Goal: Transaction & Acquisition: Purchase product/service

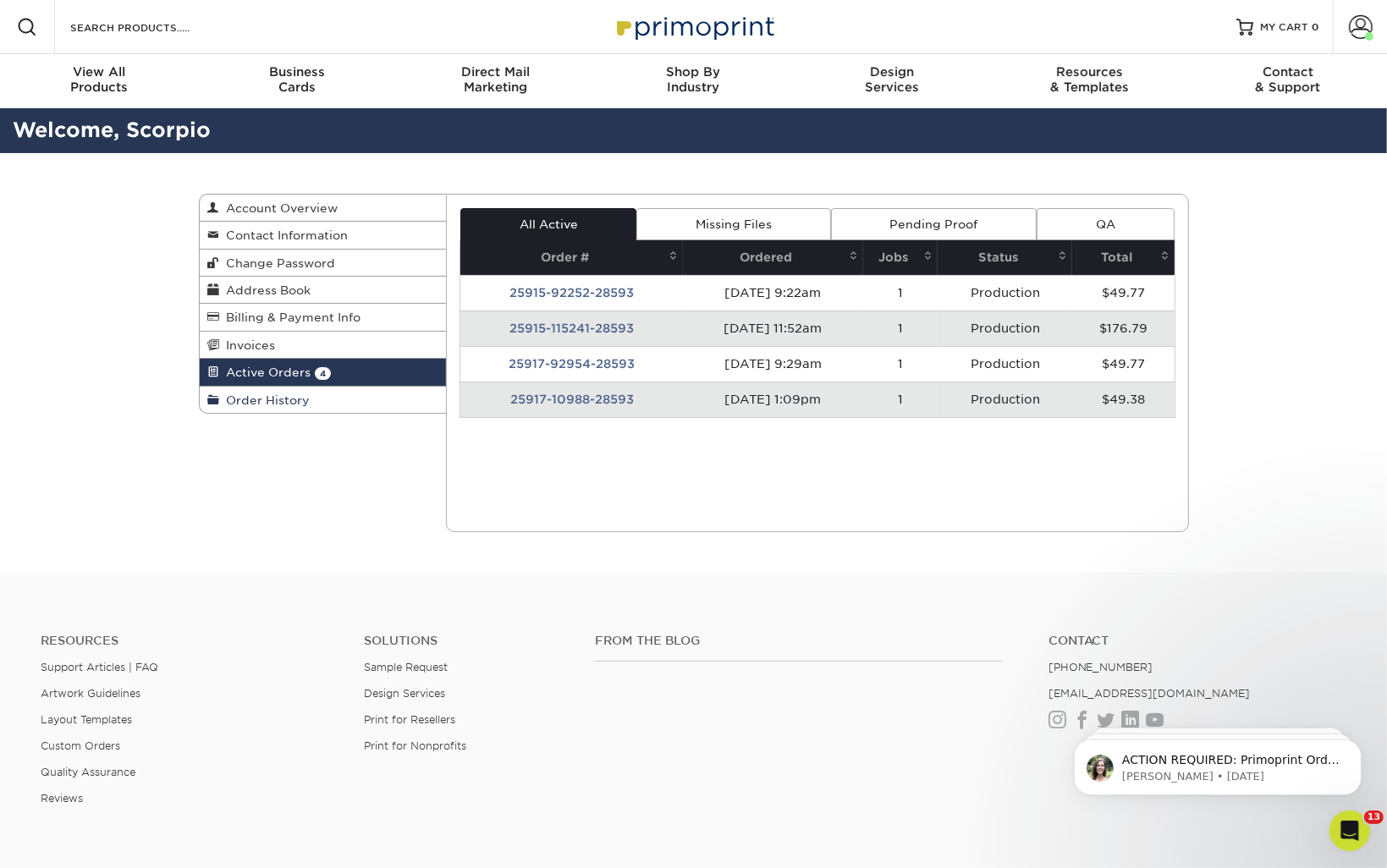
click at [266, 405] on span "Order History" at bounding box center [265, 400] width 91 height 13
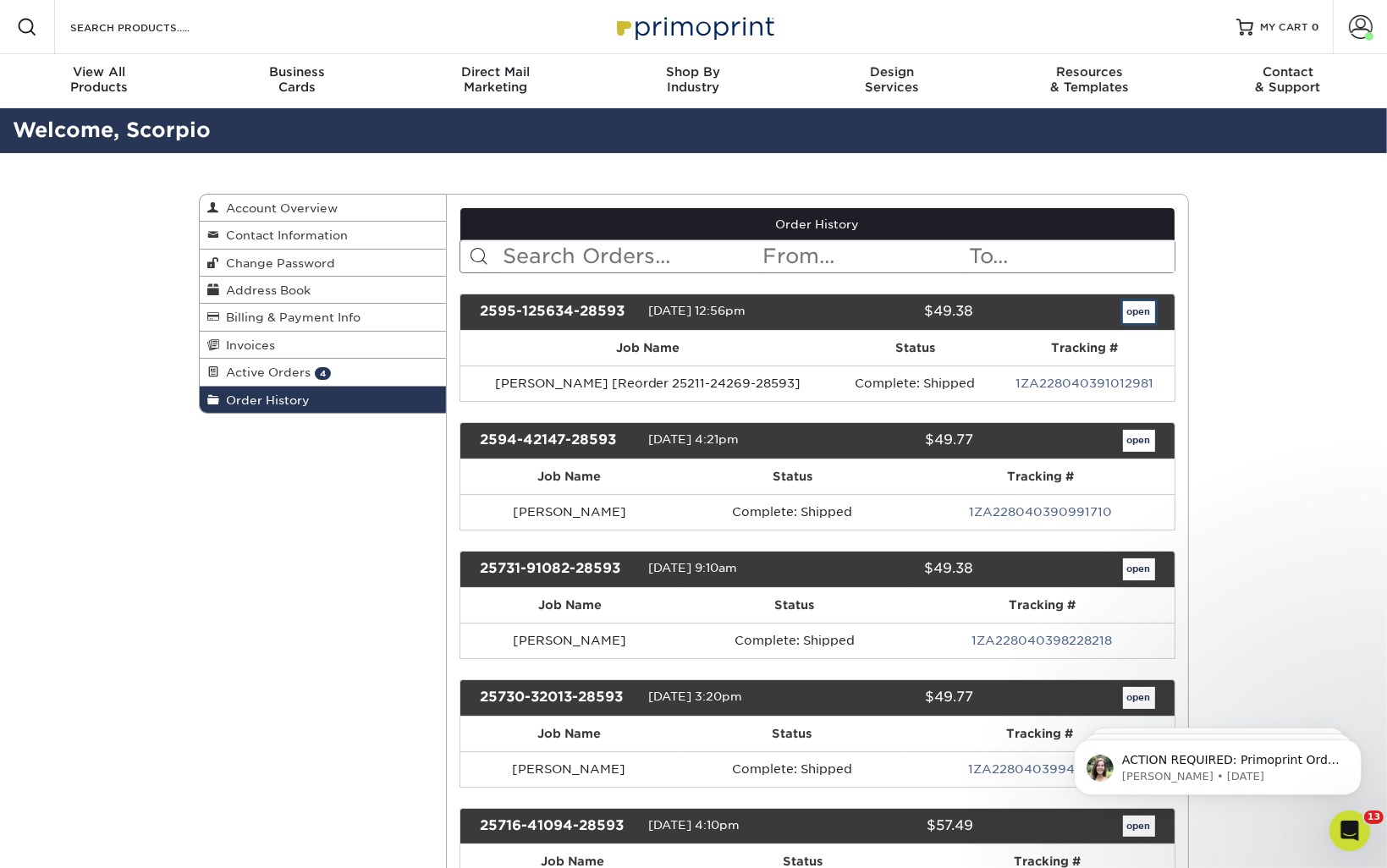
click at [1137, 308] on link "open" at bounding box center [1138, 311] width 32 height 22
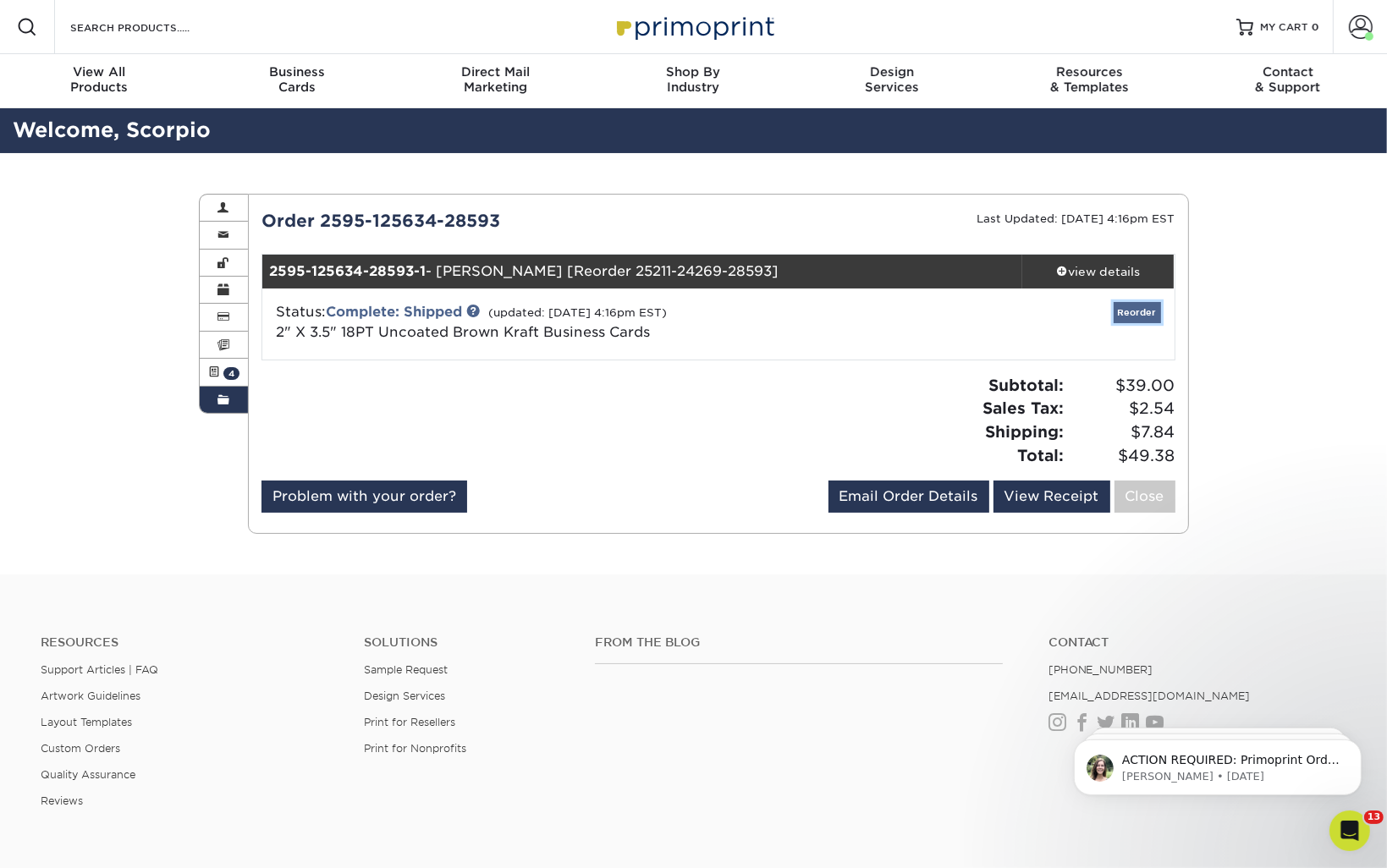
click at [1137, 312] on link "Reorder" at bounding box center [1136, 312] width 47 height 21
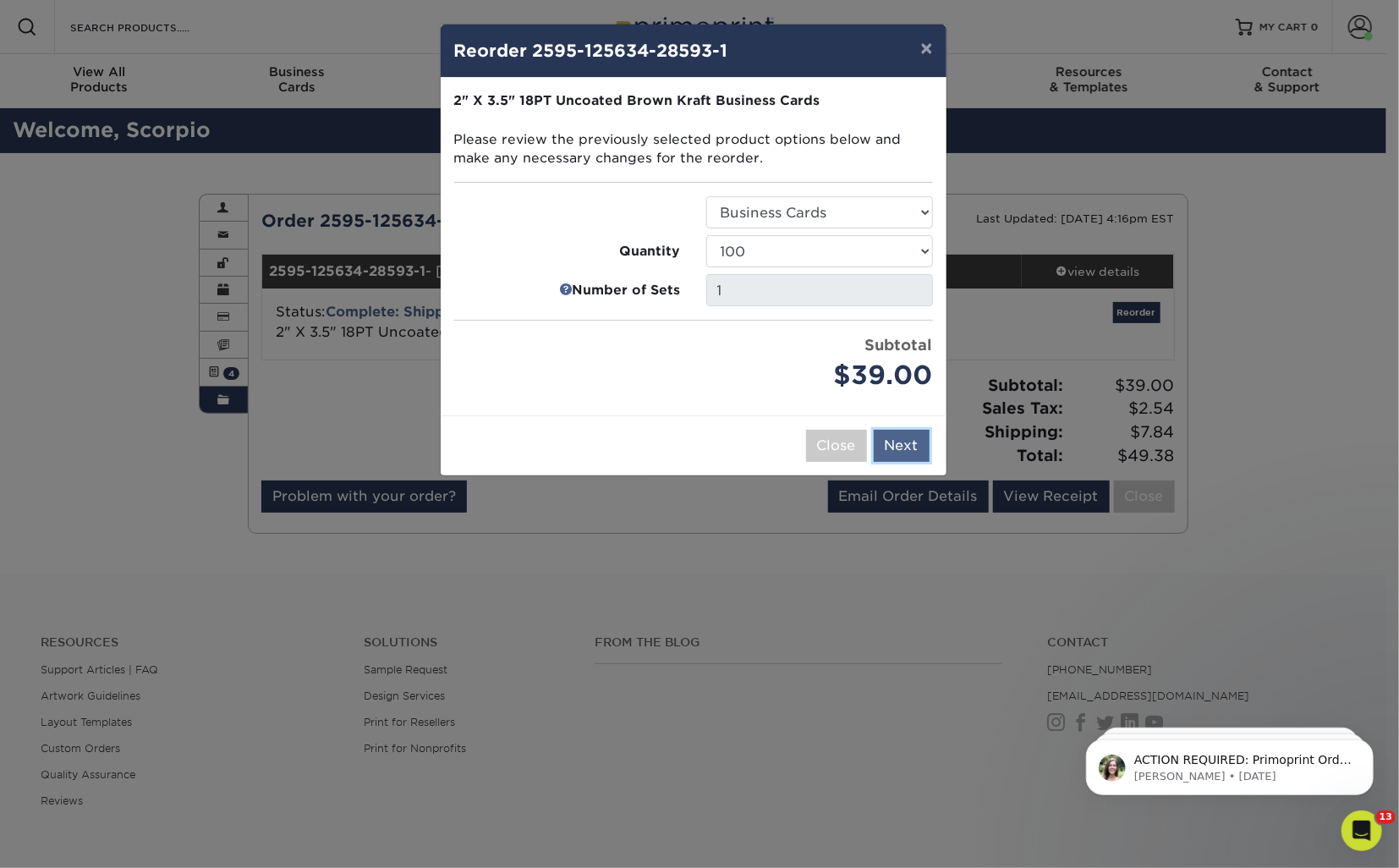
click at [889, 441] on button "Next" at bounding box center [902, 445] width 56 height 32
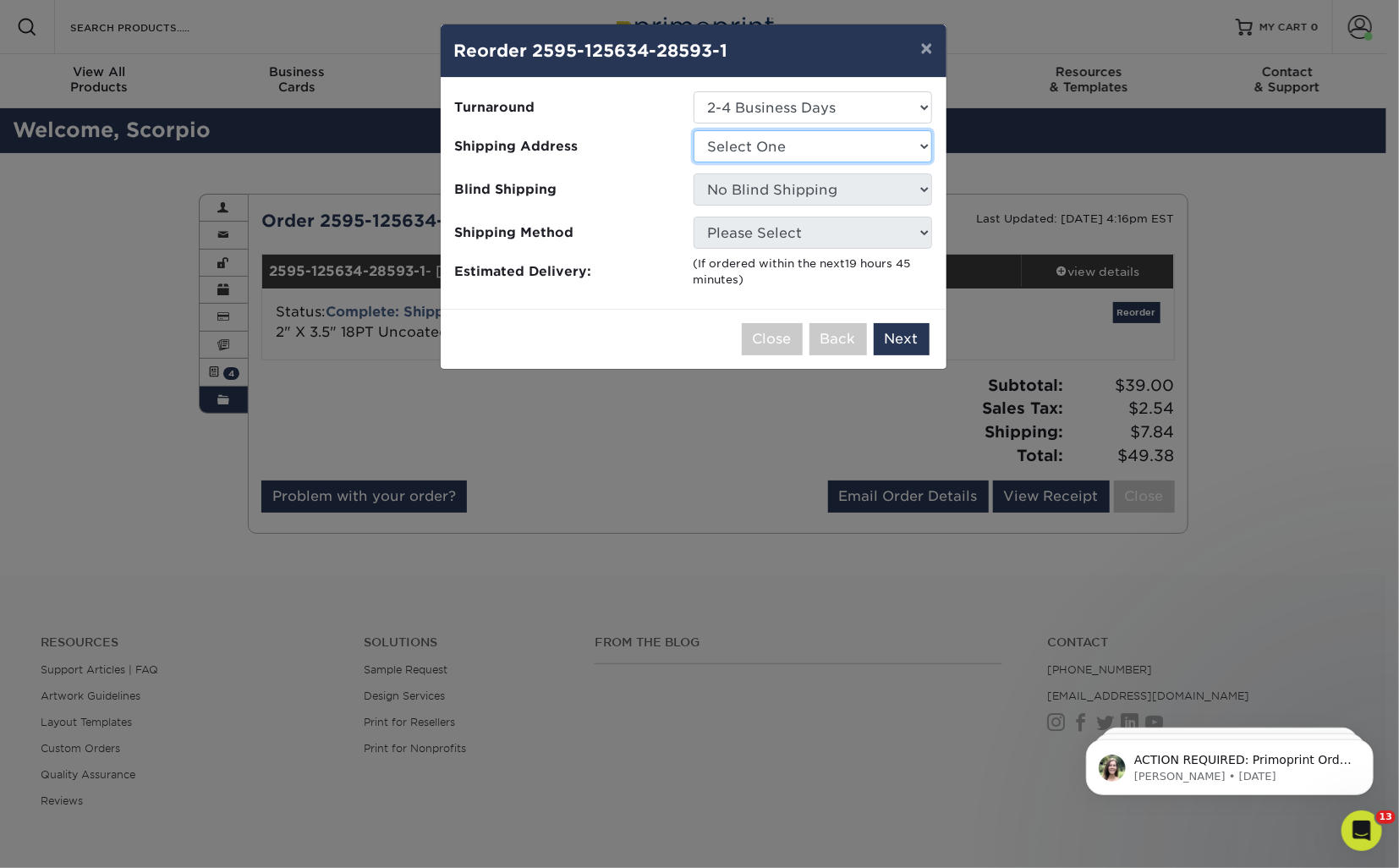
click at [816, 151] on select "Select One Gainesville Office [PERSON_NAME][GEOGRAPHIC_DATA] [GEOGRAPHIC_DATA] …" at bounding box center [813, 145] width 239 height 32
select select "273130"
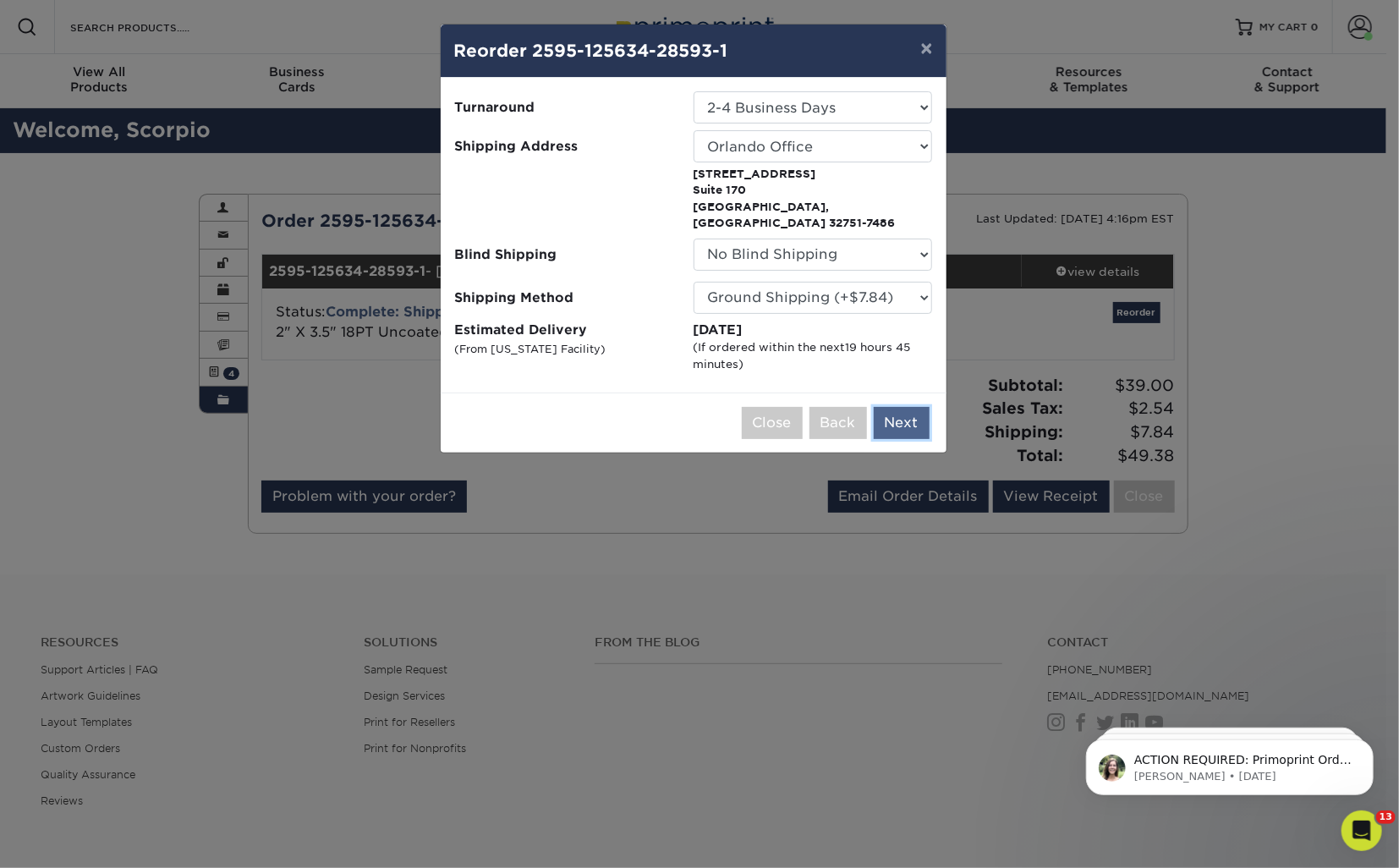
click at [894, 407] on button "Next" at bounding box center [902, 422] width 56 height 32
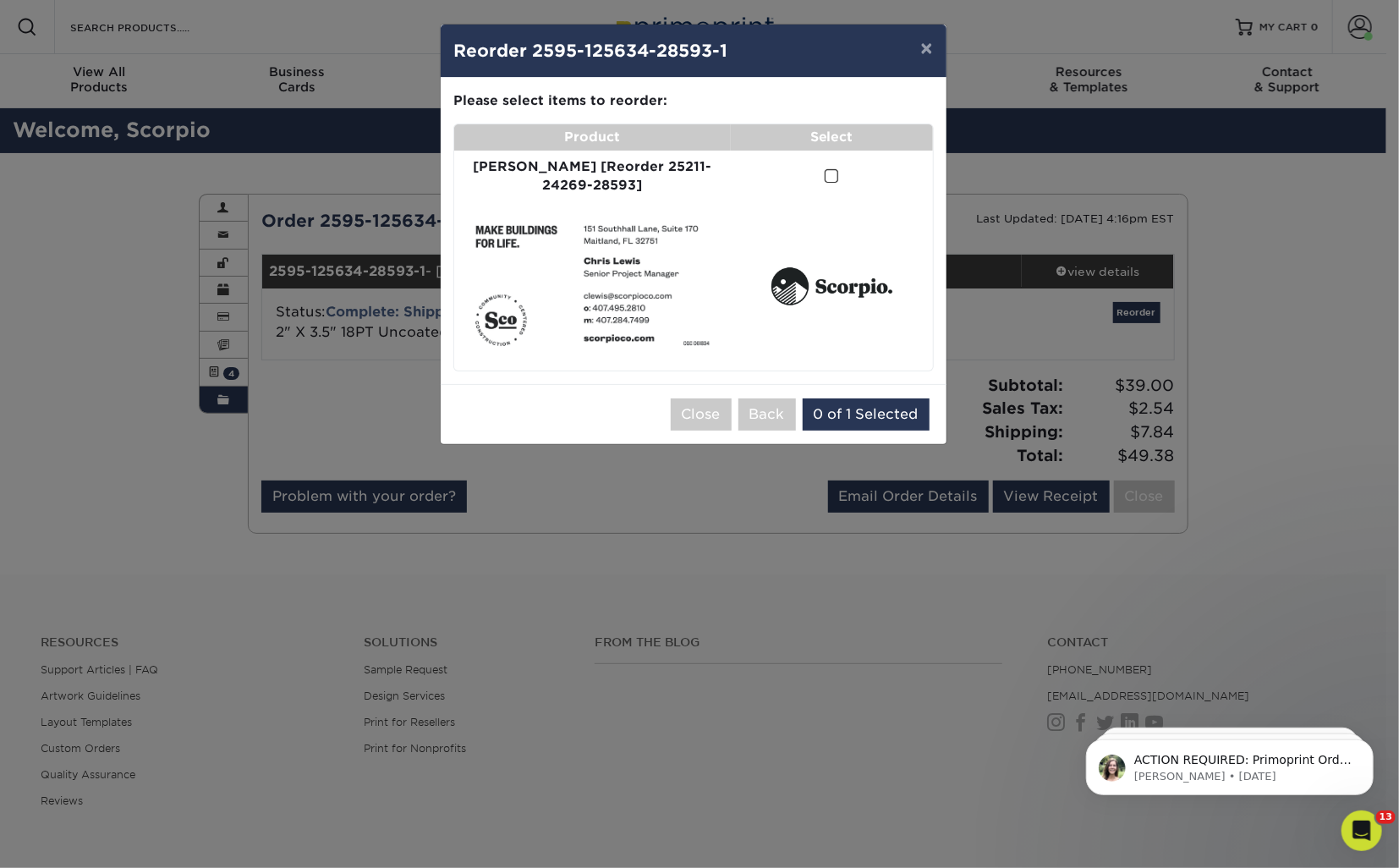
click at [819, 157] on td at bounding box center [831, 176] width 202 height 52
click at [825, 174] on span at bounding box center [831, 176] width 14 height 16
click at [0, 0] on input "checkbox" at bounding box center [0, 0] width 0 height 0
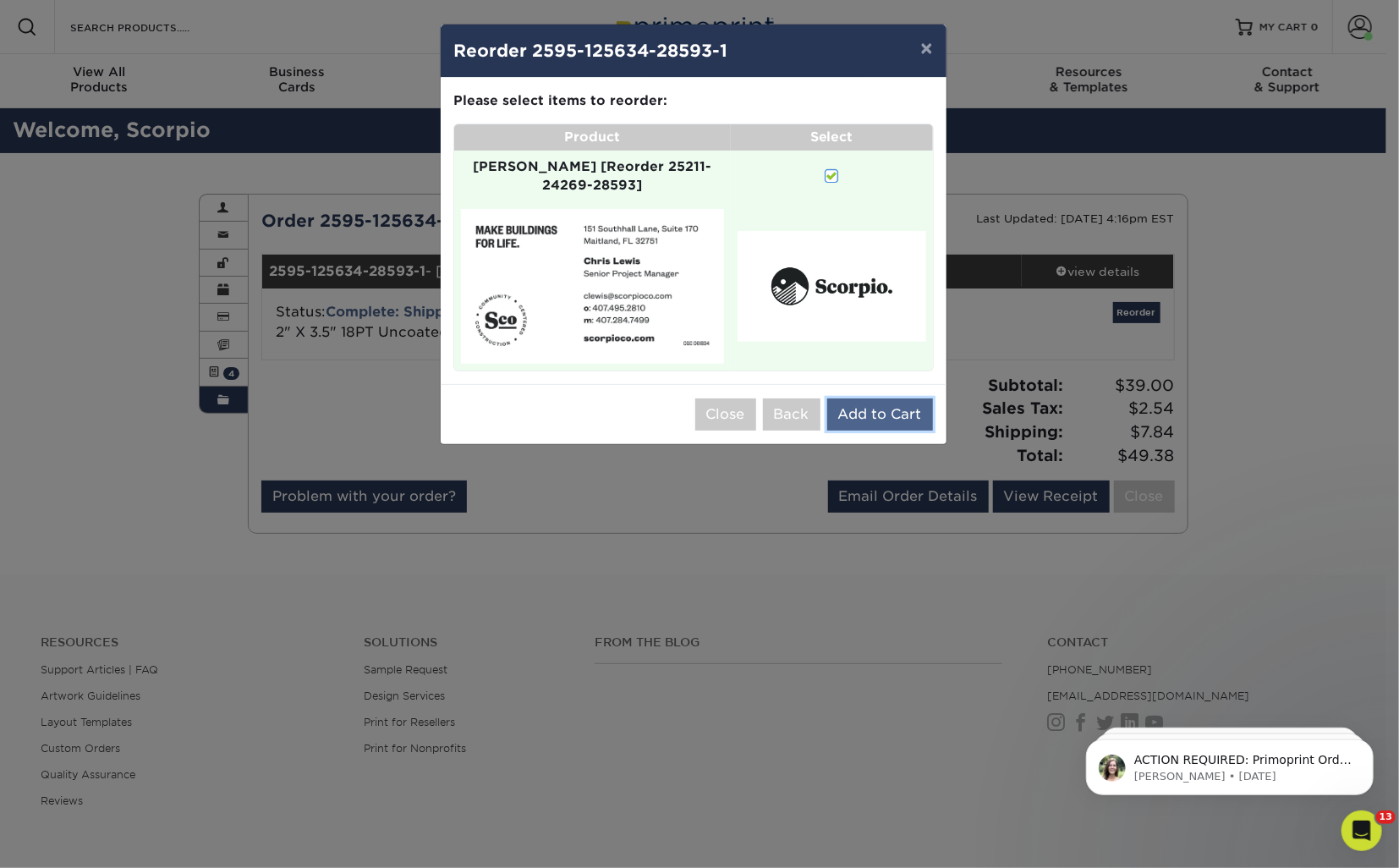
click at [868, 398] on button "Add to Cart" at bounding box center [880, 413] width 106 height 32
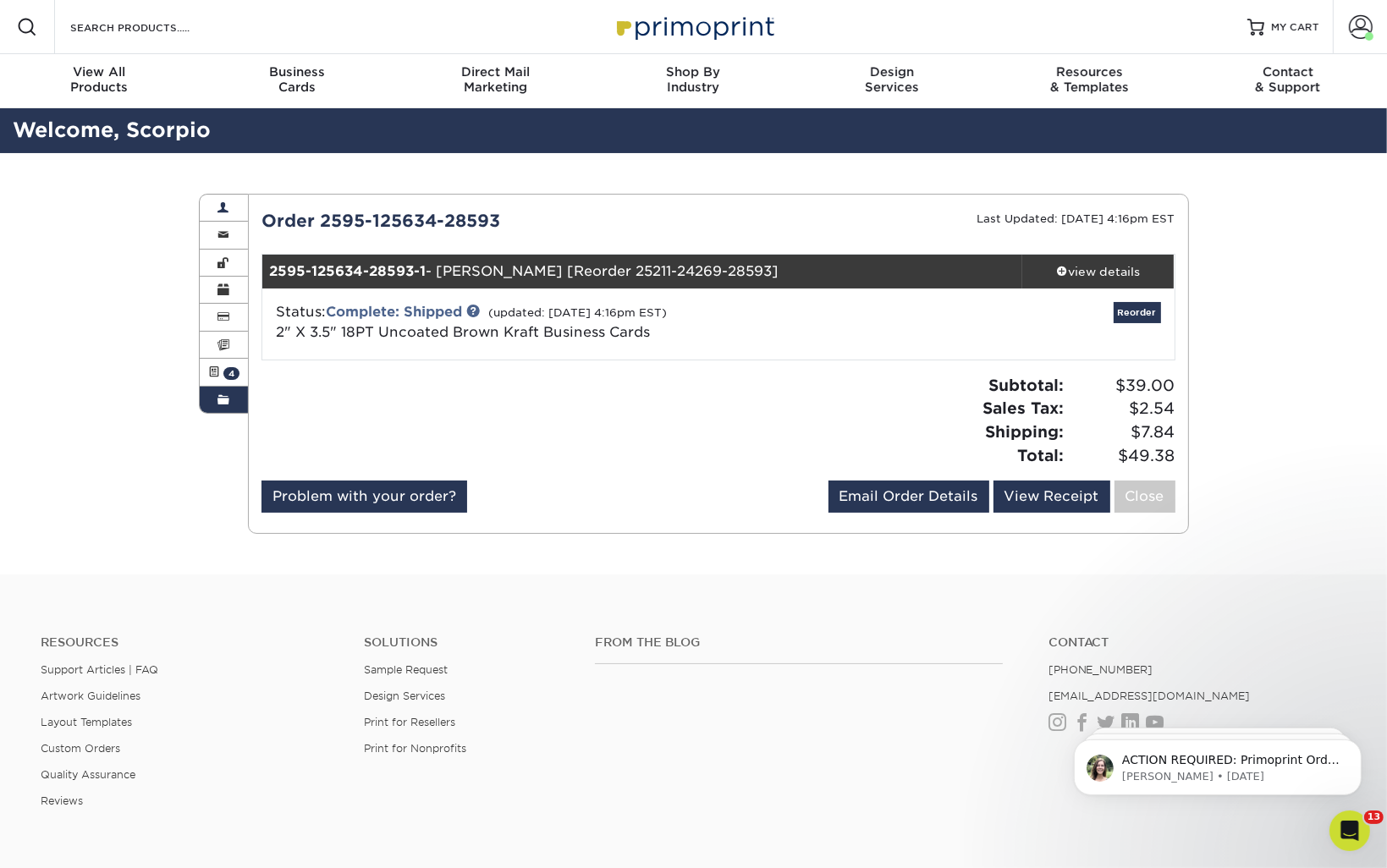
click at [230, 201] on link "Account Overview" at bounding box center [224, 208] width 49 height 27
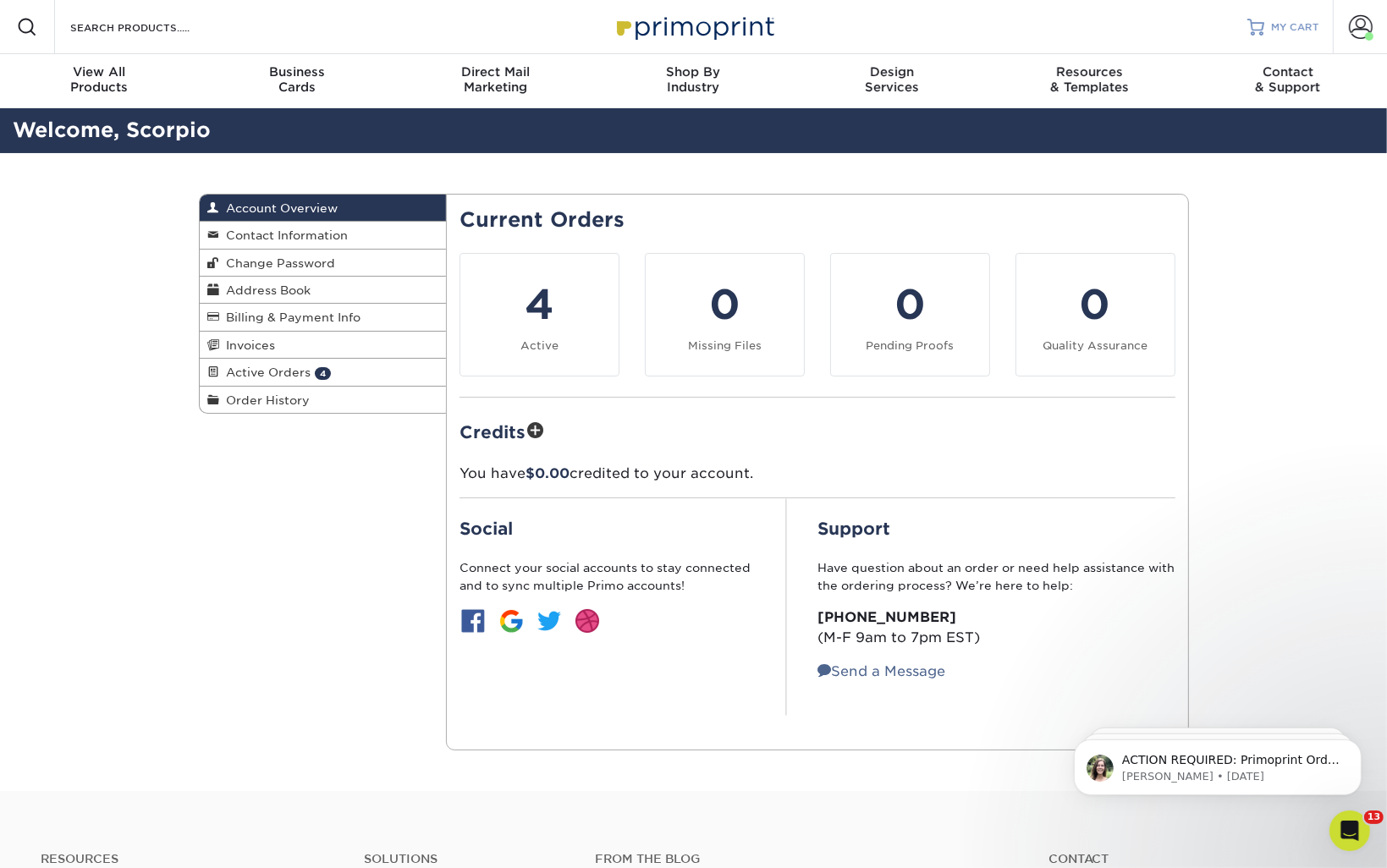
click at [1276, 28] on span "MY CART" at bounding box center [1294, 27] width 48 height 14
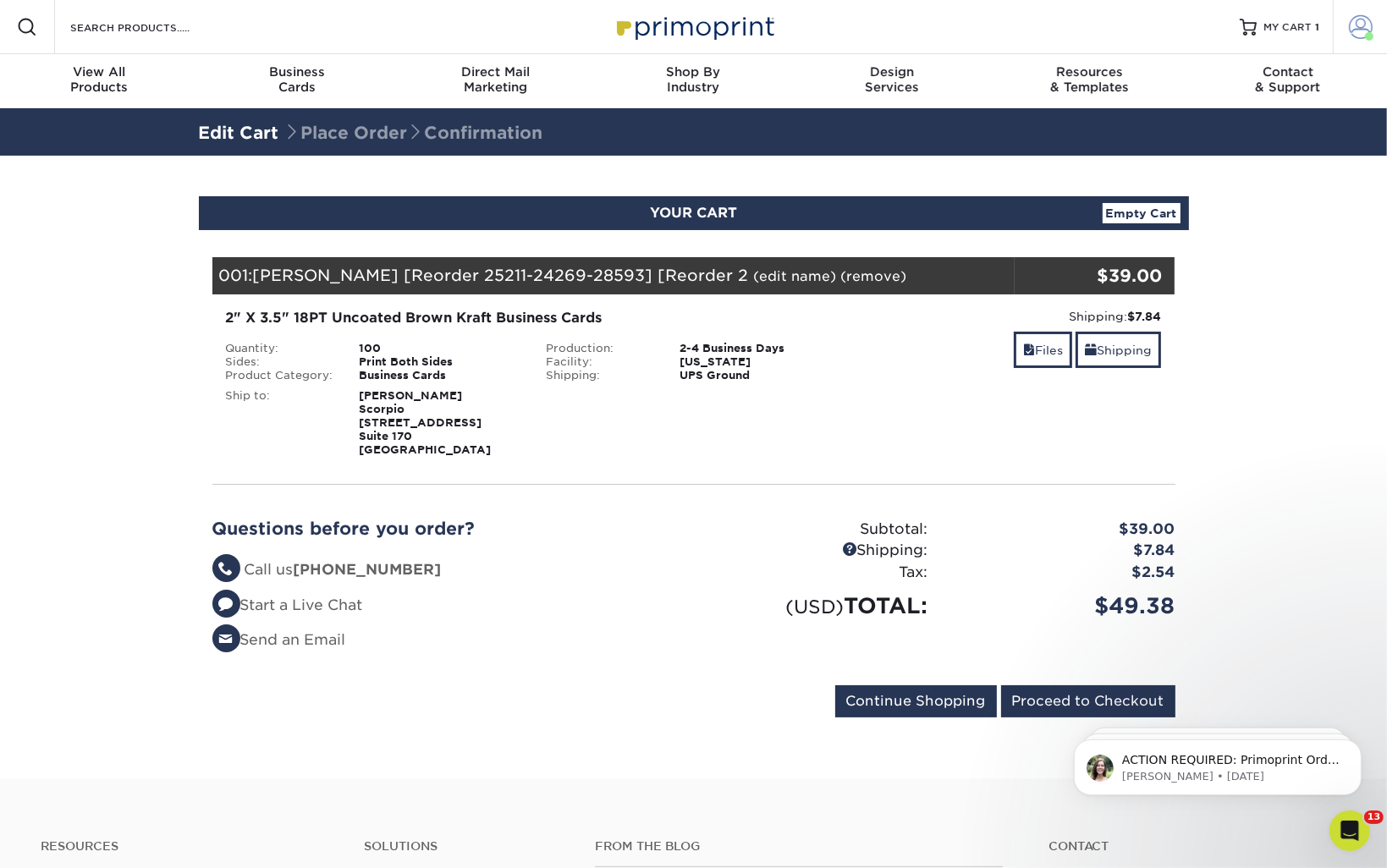
click at [1362, 38] on link "Account" at bounding box center [1359, 27] width 54 height 54
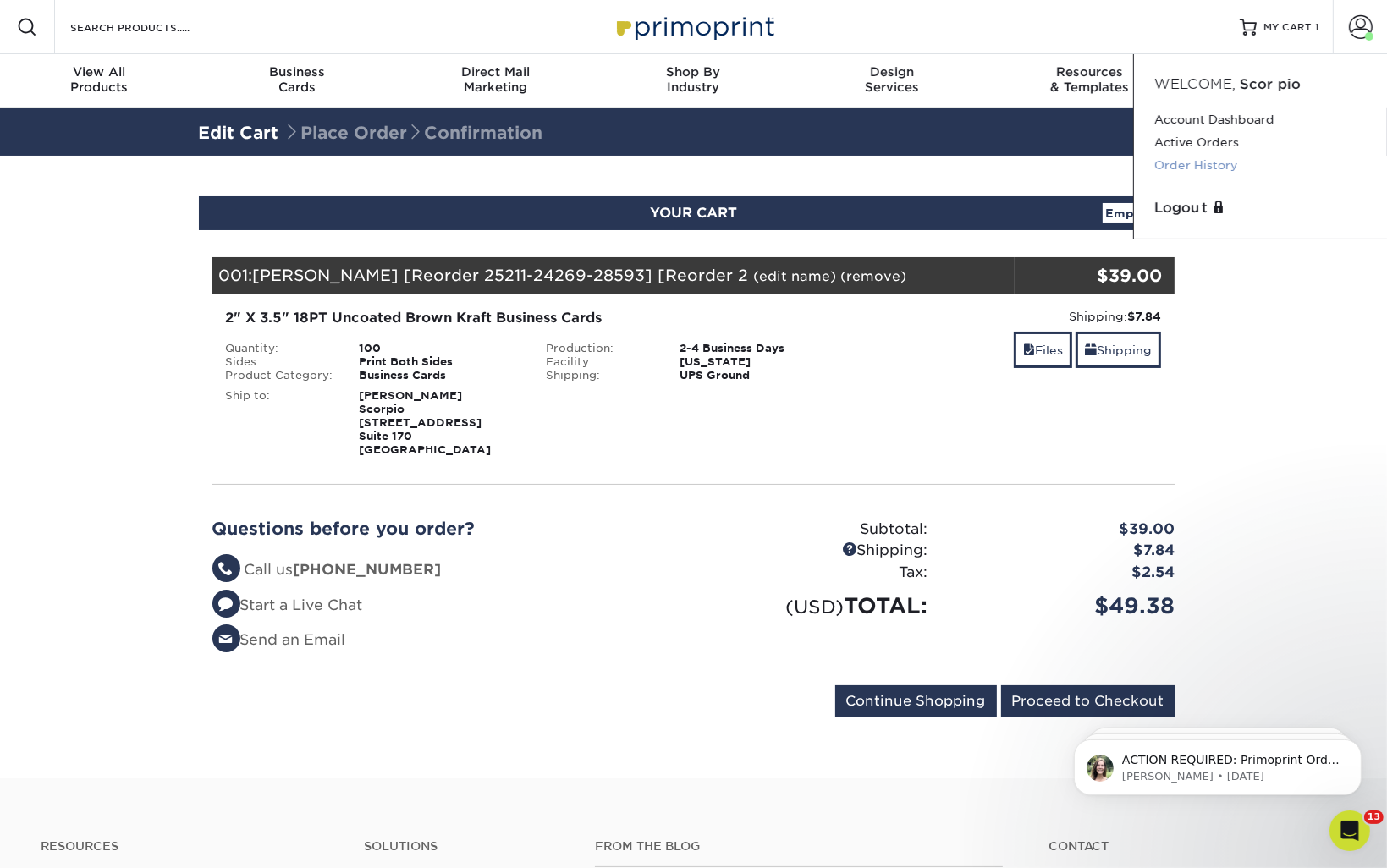
click at [1170, 164] on link "Order History" at bounding box center [1260, 166] width 212 height 23
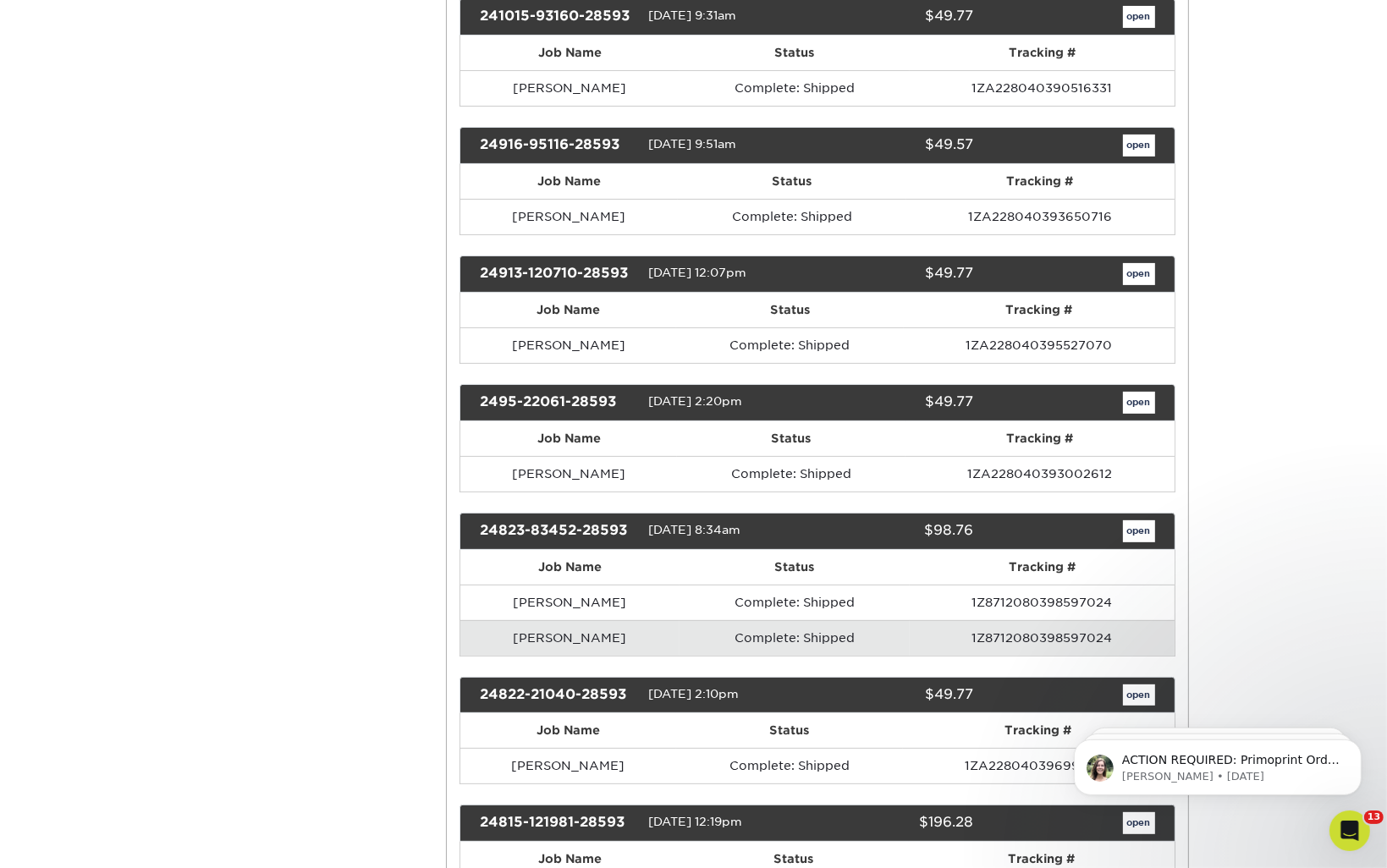
scroll to position [9166, 0]
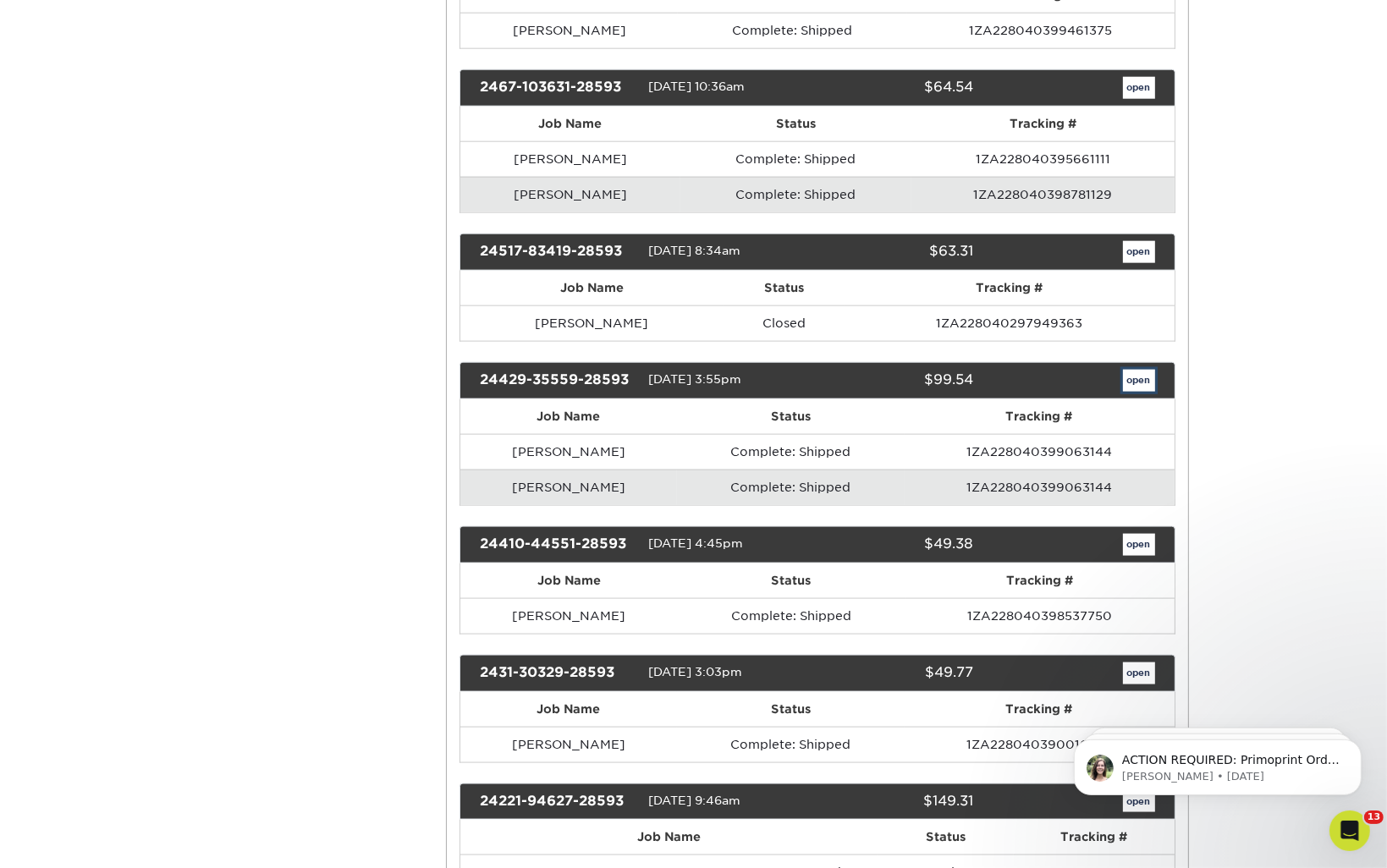
click at [1131, 370] on link "open" at bounding box center [1138, 381] width 32 height 22
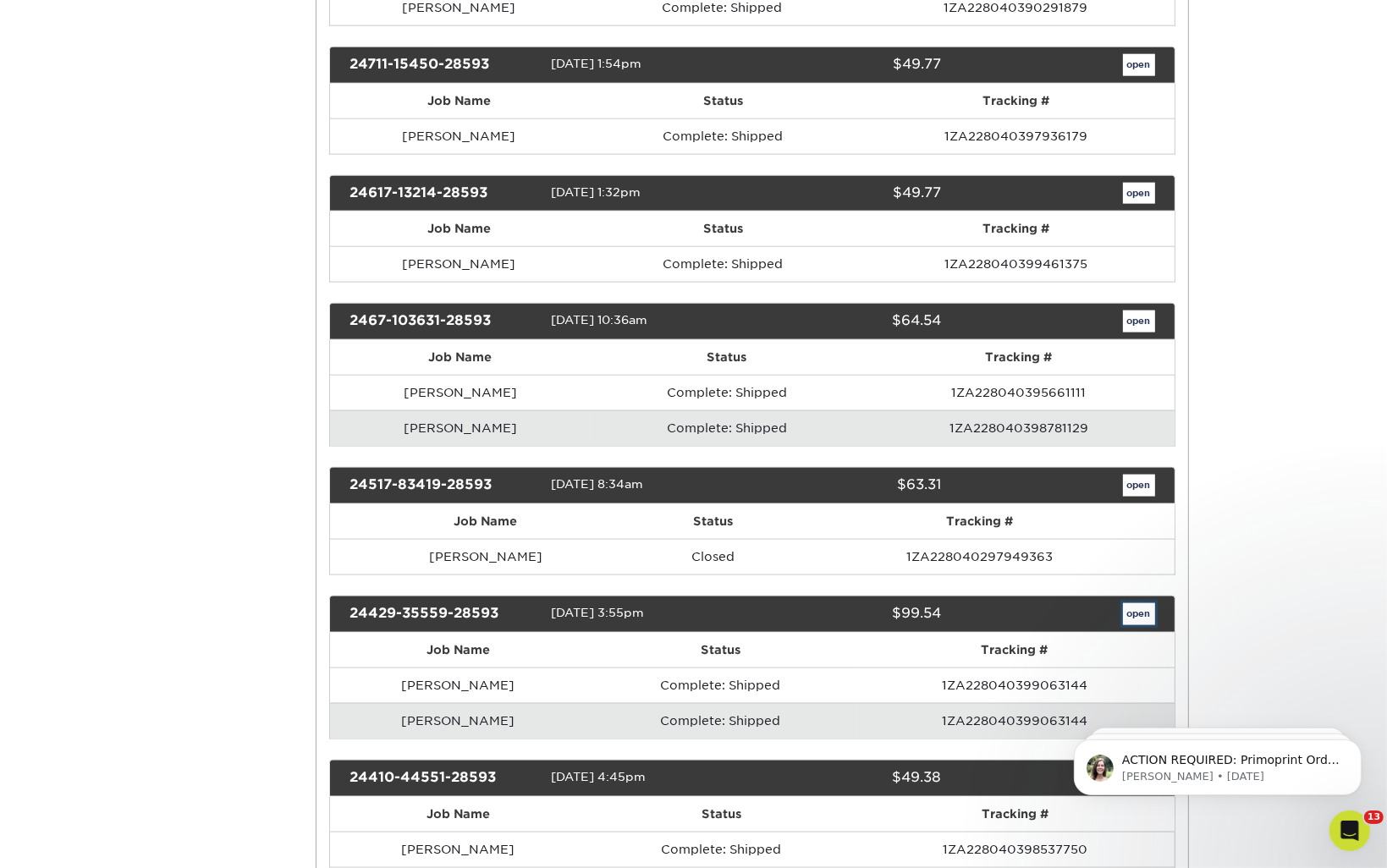
scroll to position [0, 0]
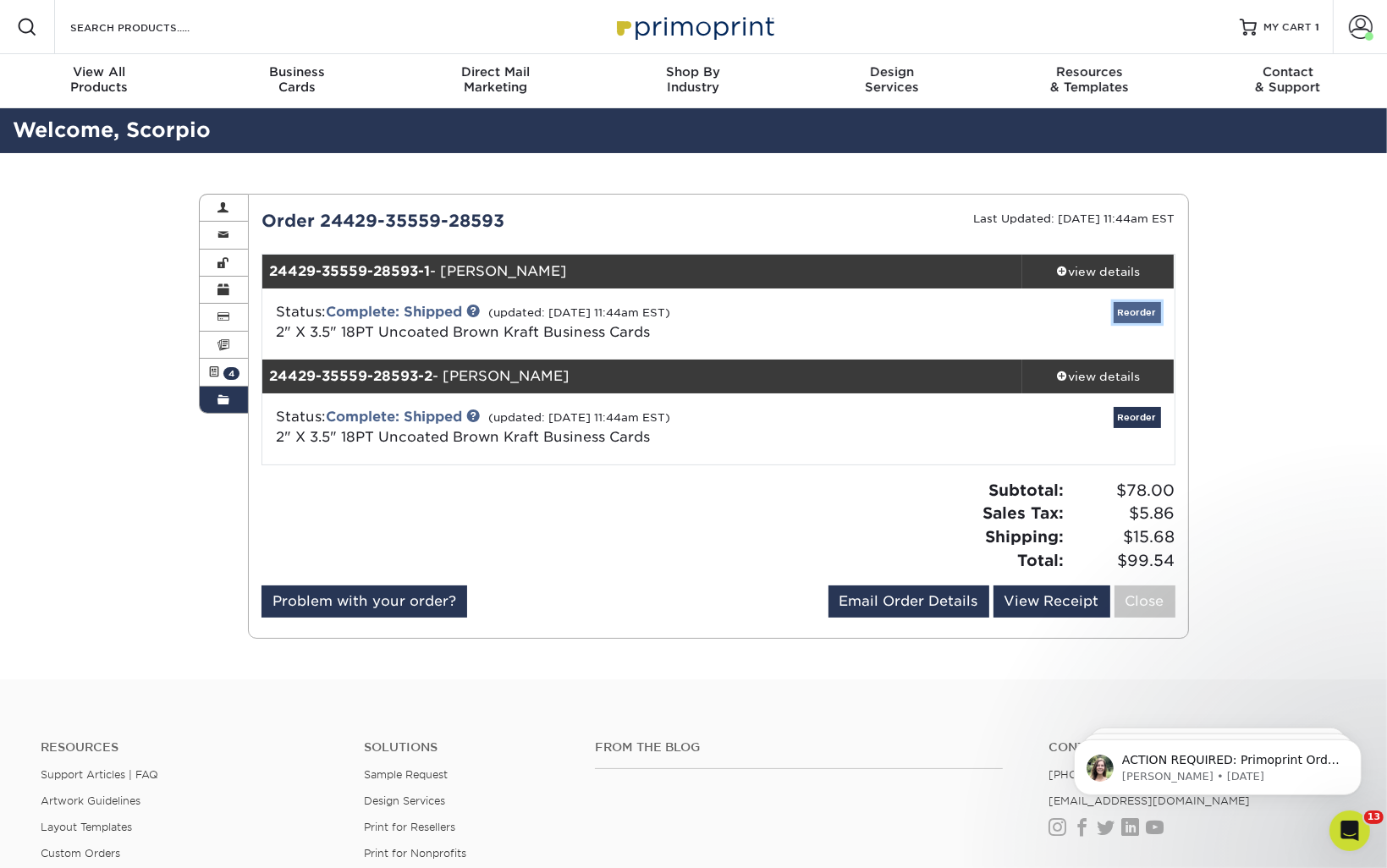
click at [1130, 316] on link "Reorder" at bounding box center [1136, 312] width 47 height 21
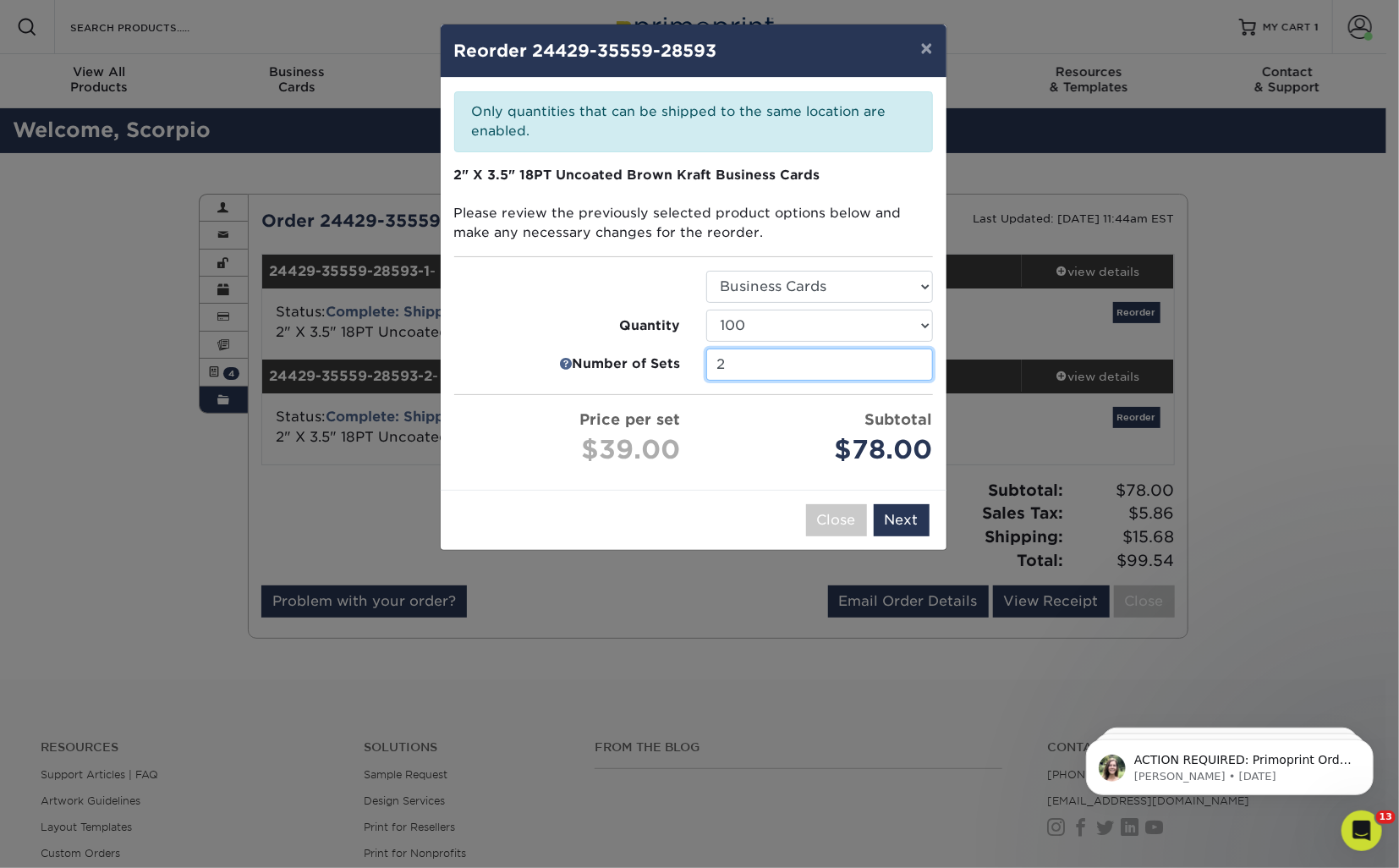
click at [723, 370] on input "2" at bounding box center [819, 364] width 226 height 32
type input "1"
click at [916, 369] on input "1" at bounding box center [819, 364] width 226 height 32
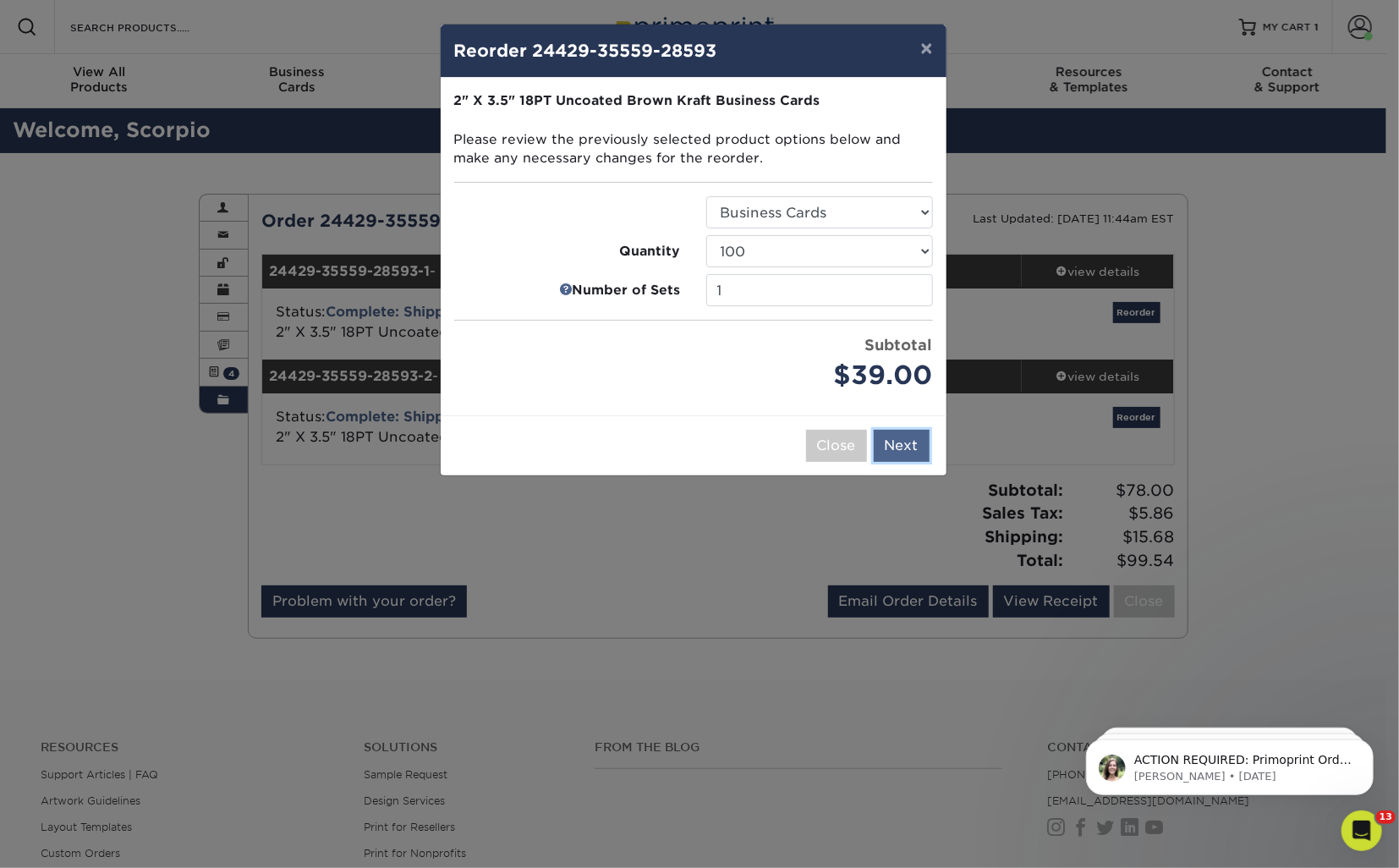
click at [894, 452] on button "Next" at bounding box center [902, 445] width 56 height 32
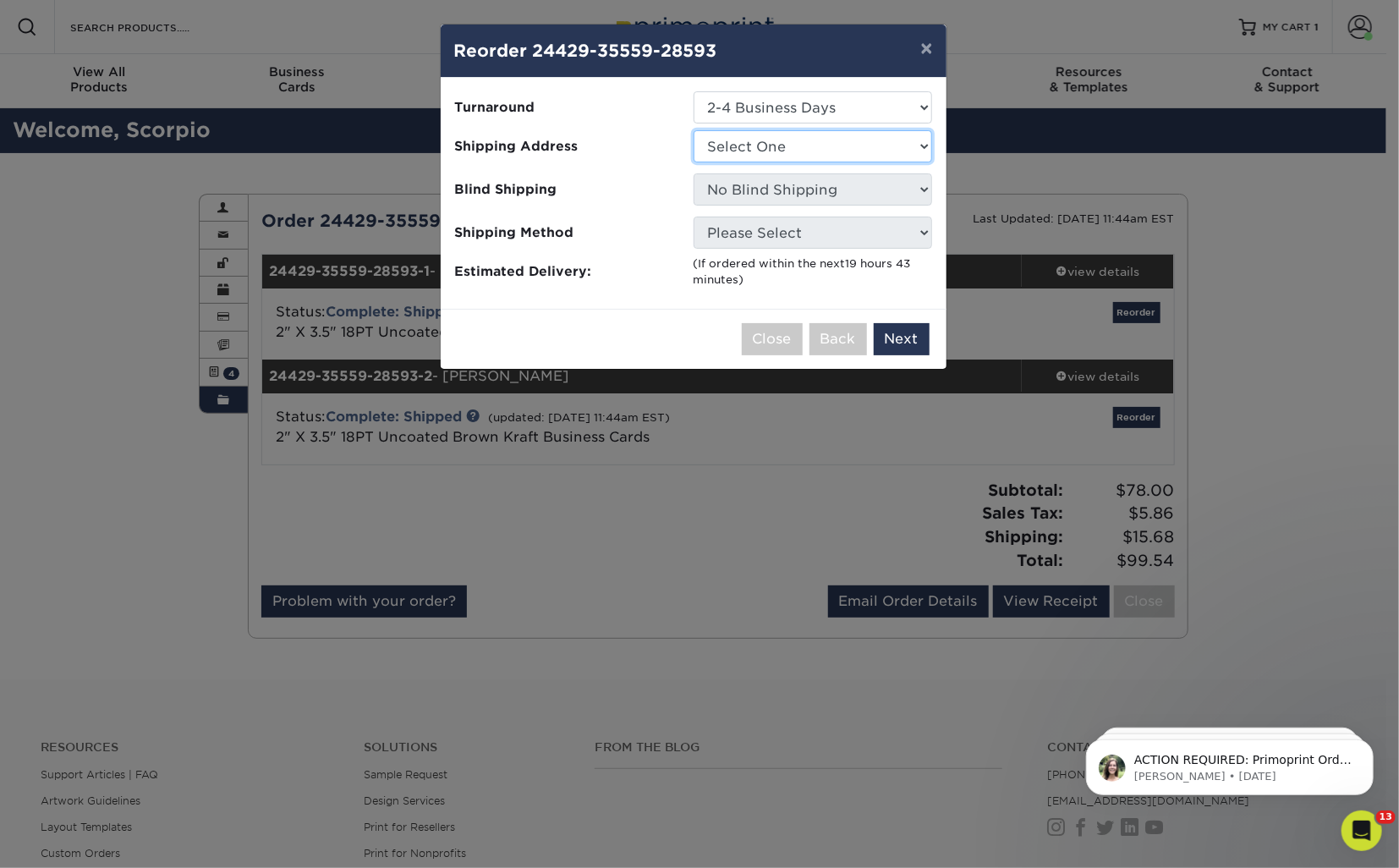
click at [765, 140] on select "Select One Gainesville Office [PERSON_NAME][GEOGRAPHIC_DATA] [GEOGRAPHIC_DATA] …" at bounding box center [813, 145] width 239 height 32
select select "273130"
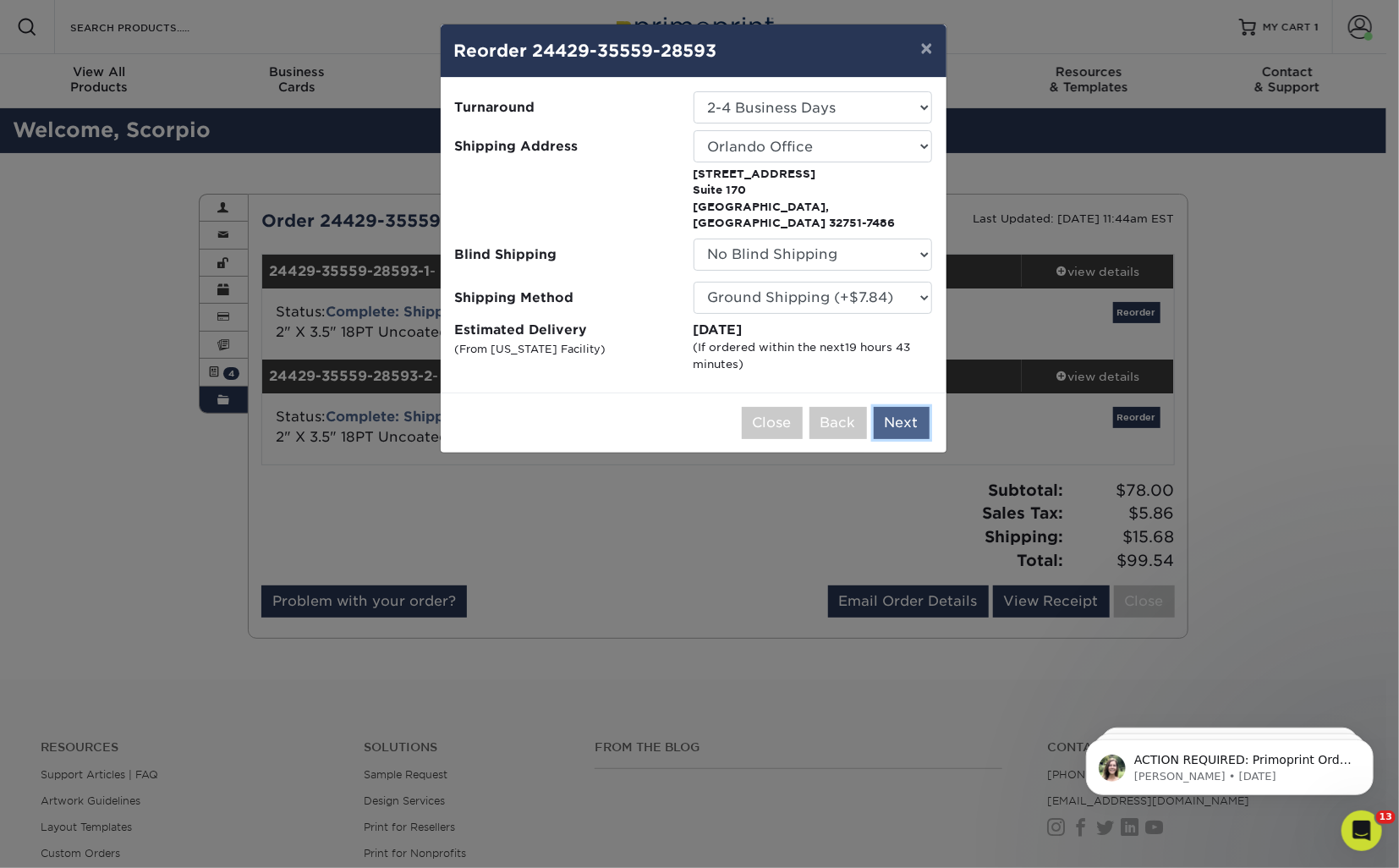
click at [899, 408] on button "Next" at bounding box center [902, 422] width 56 height 32
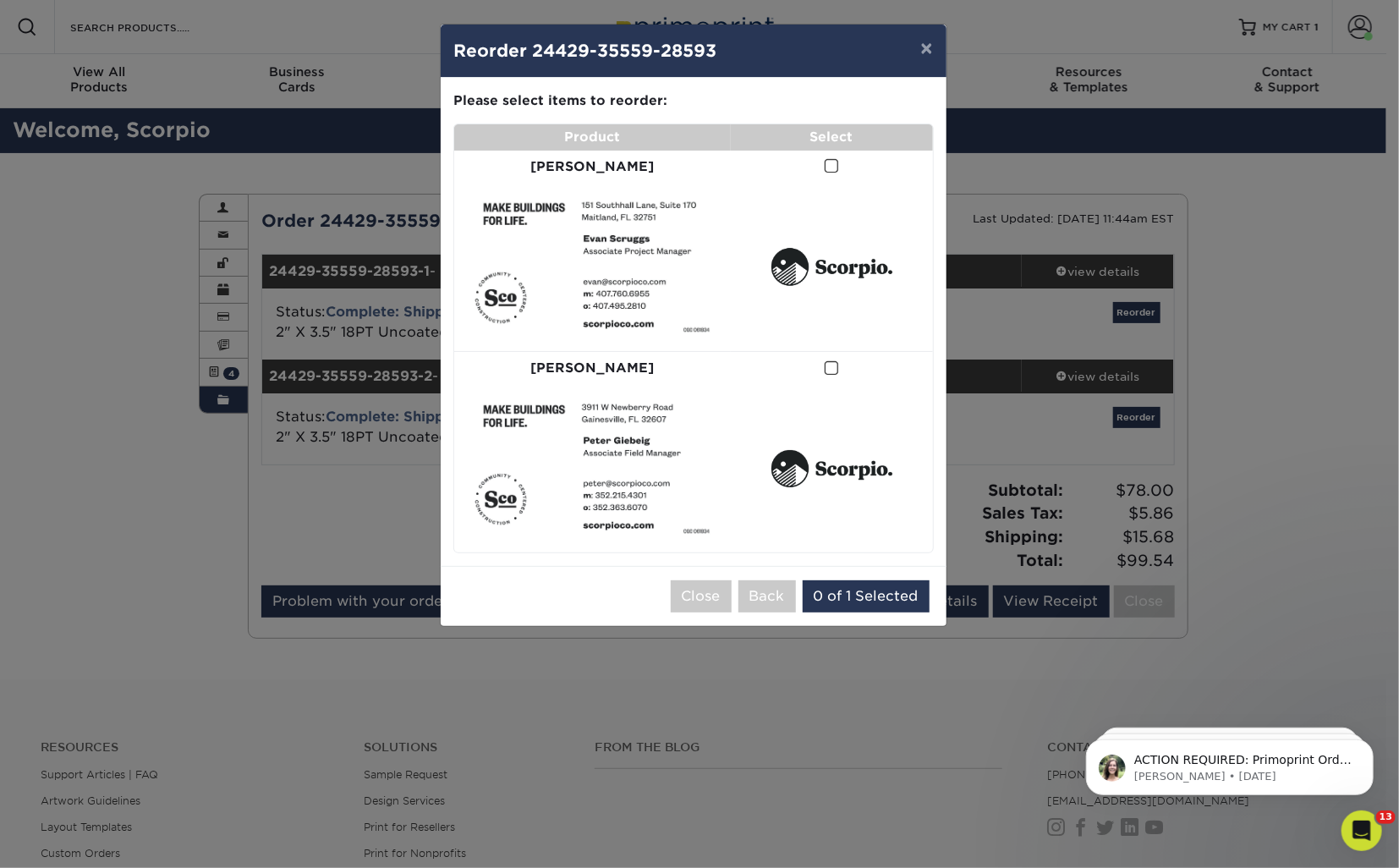
click at [825, 171] on span at bounding box center [831, 166] width 14 height 16
click at [0, 0] on input "checkbox" at bounding box center [0, 0] width 0 height 0
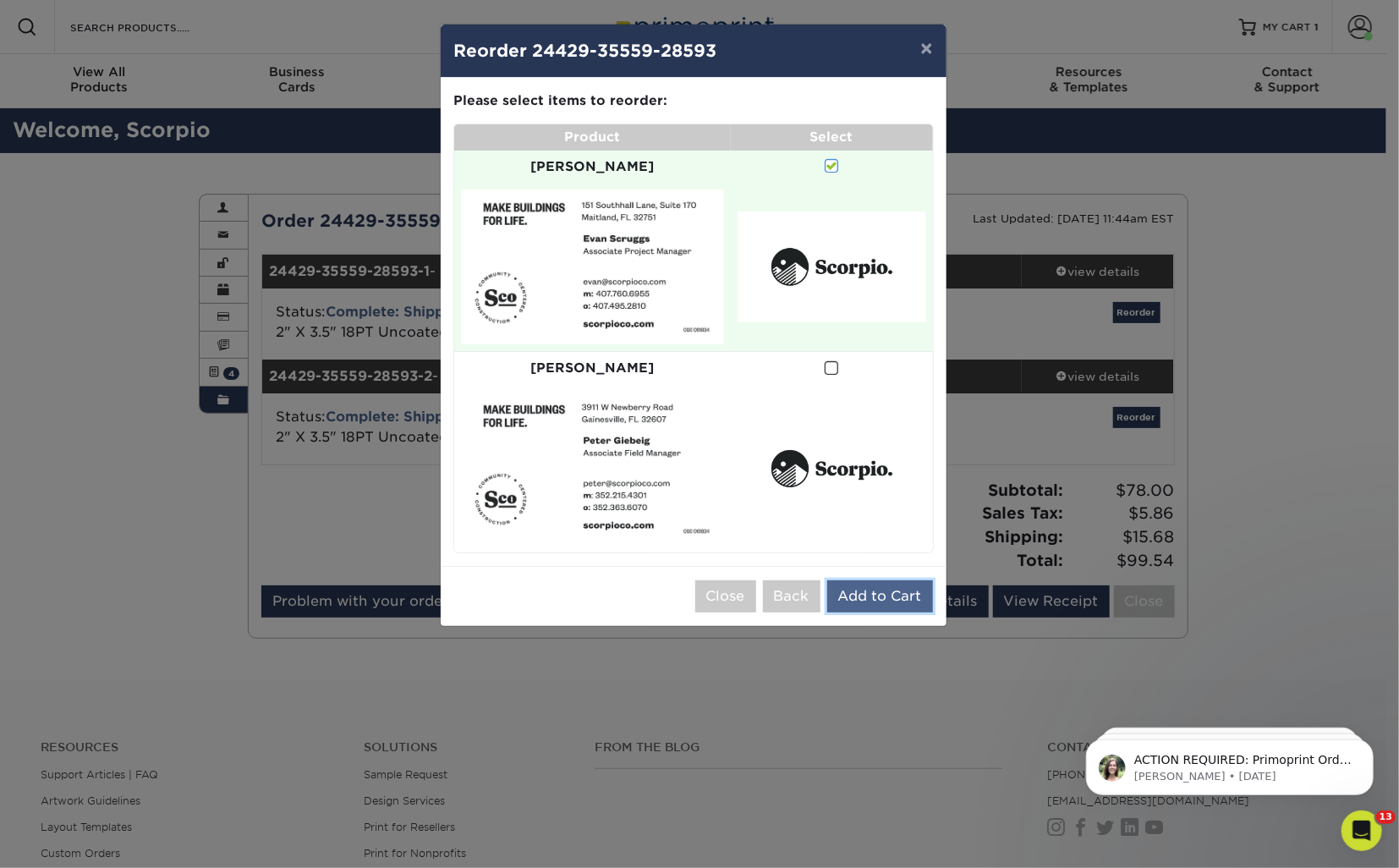
click at [869, 580] on button "Add to Cart" at bounding box center [880, 595] width 106 height 32
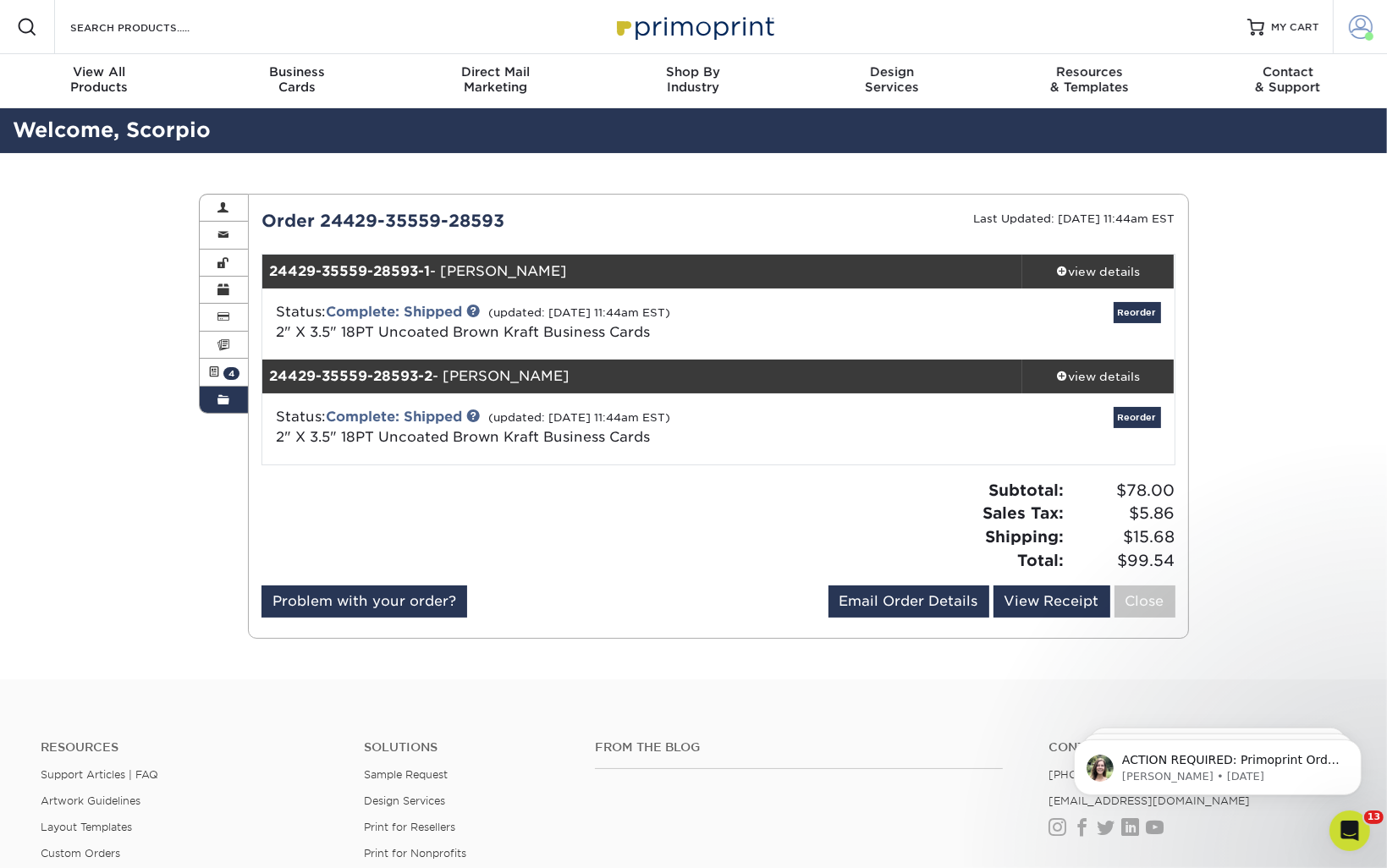
click at [1351, 28] on span at bounding box center [1360, 27] width 24 height 24
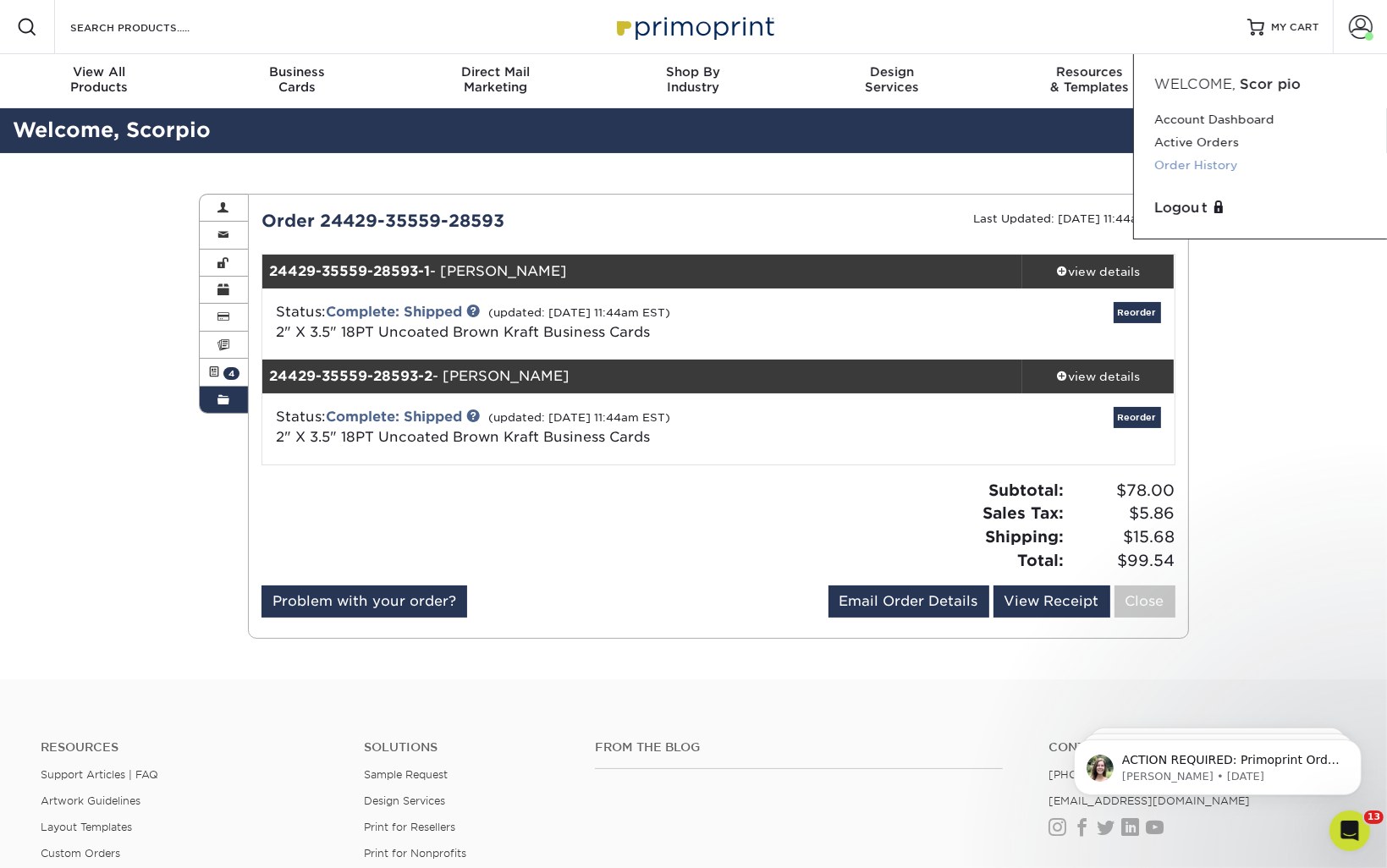
click at [1187, 168] on link "Order History" at bounding box center [1260, 166] width 212 height 23
click at [1167, 170] on link "Order History" at bounding box center [1260, 166] width 212 height 23
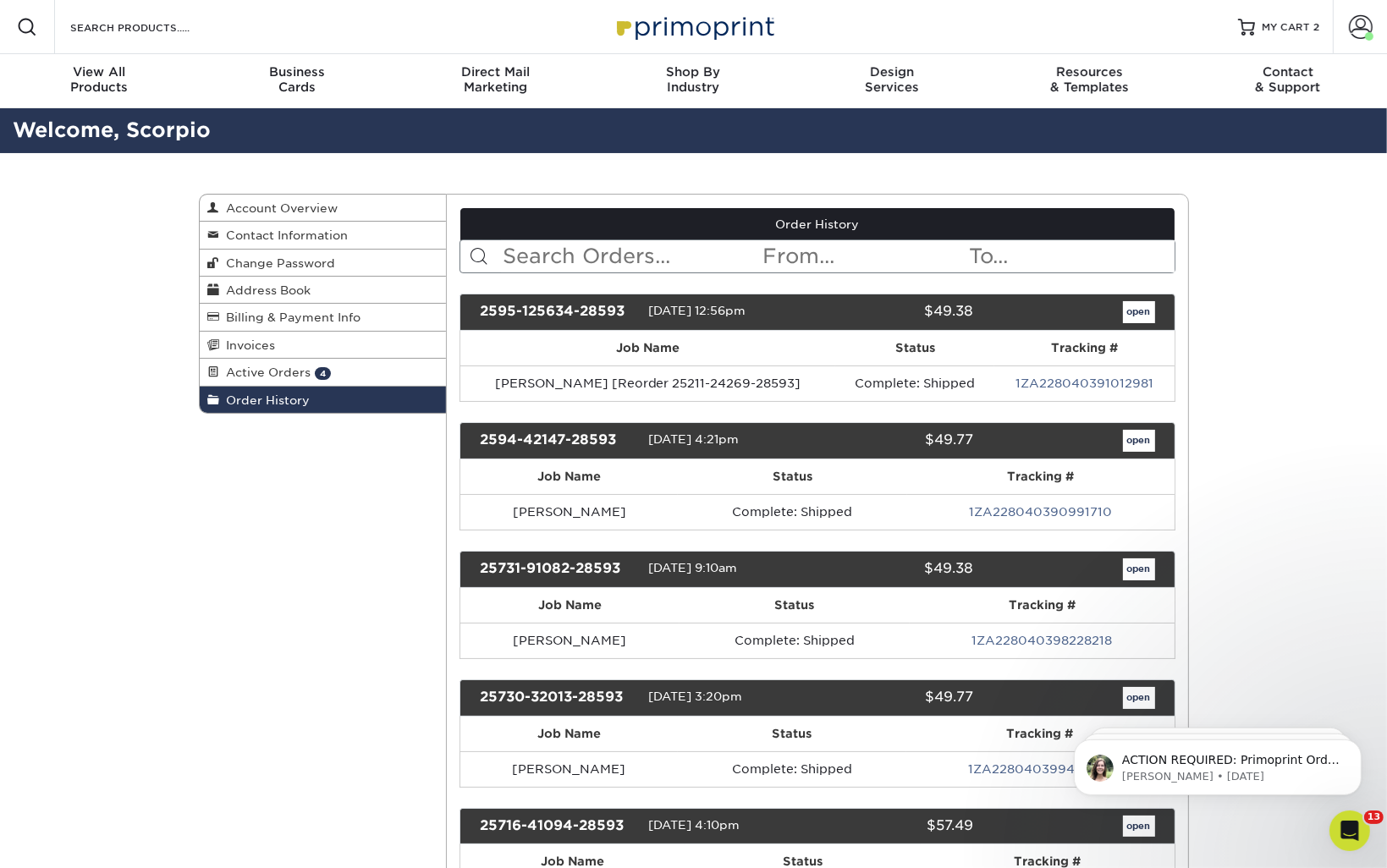
scroll to position [3725, 0]
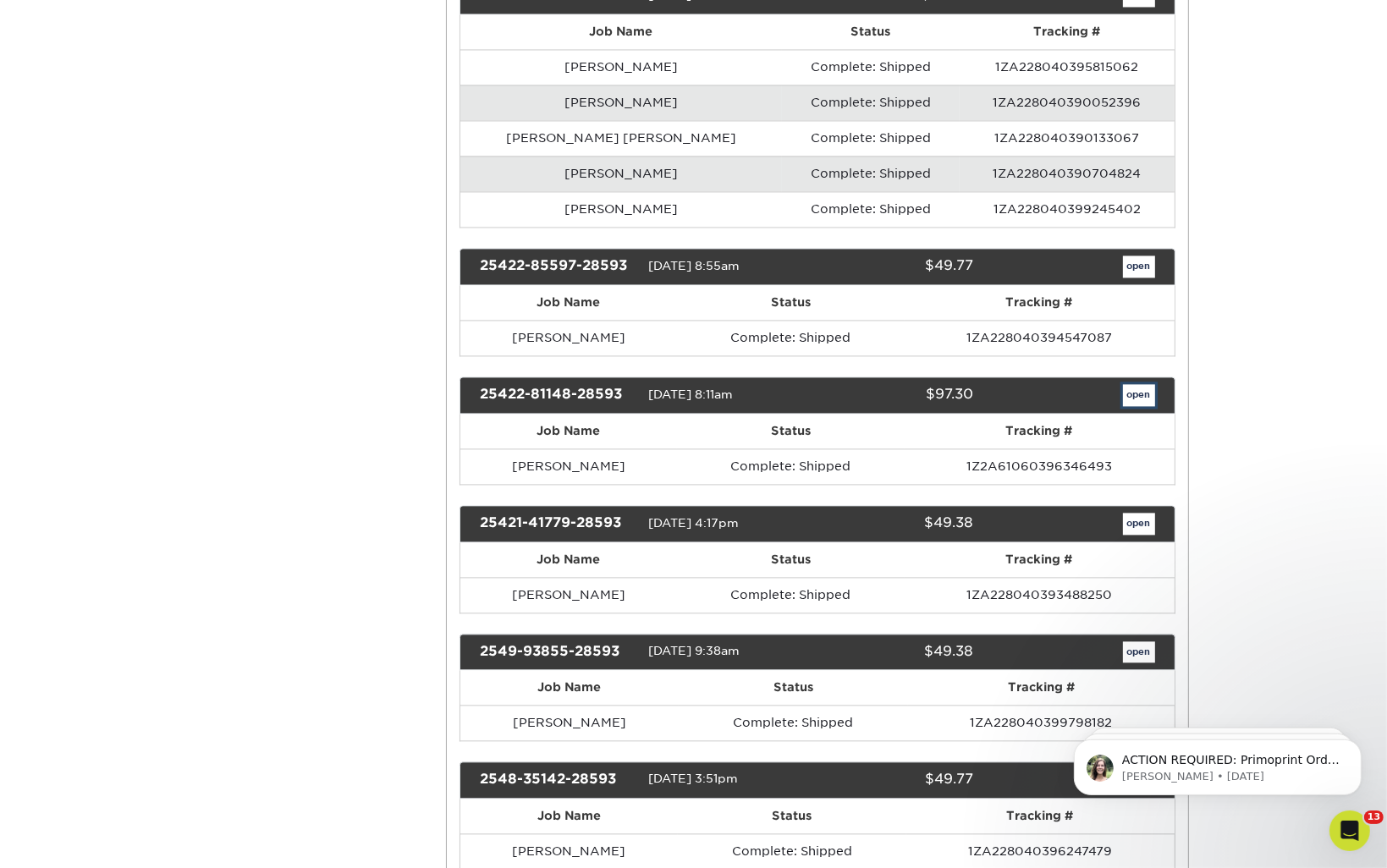
click at [1145, 383] on link "open" at bounding box center [1138, 394] width 32 height 22
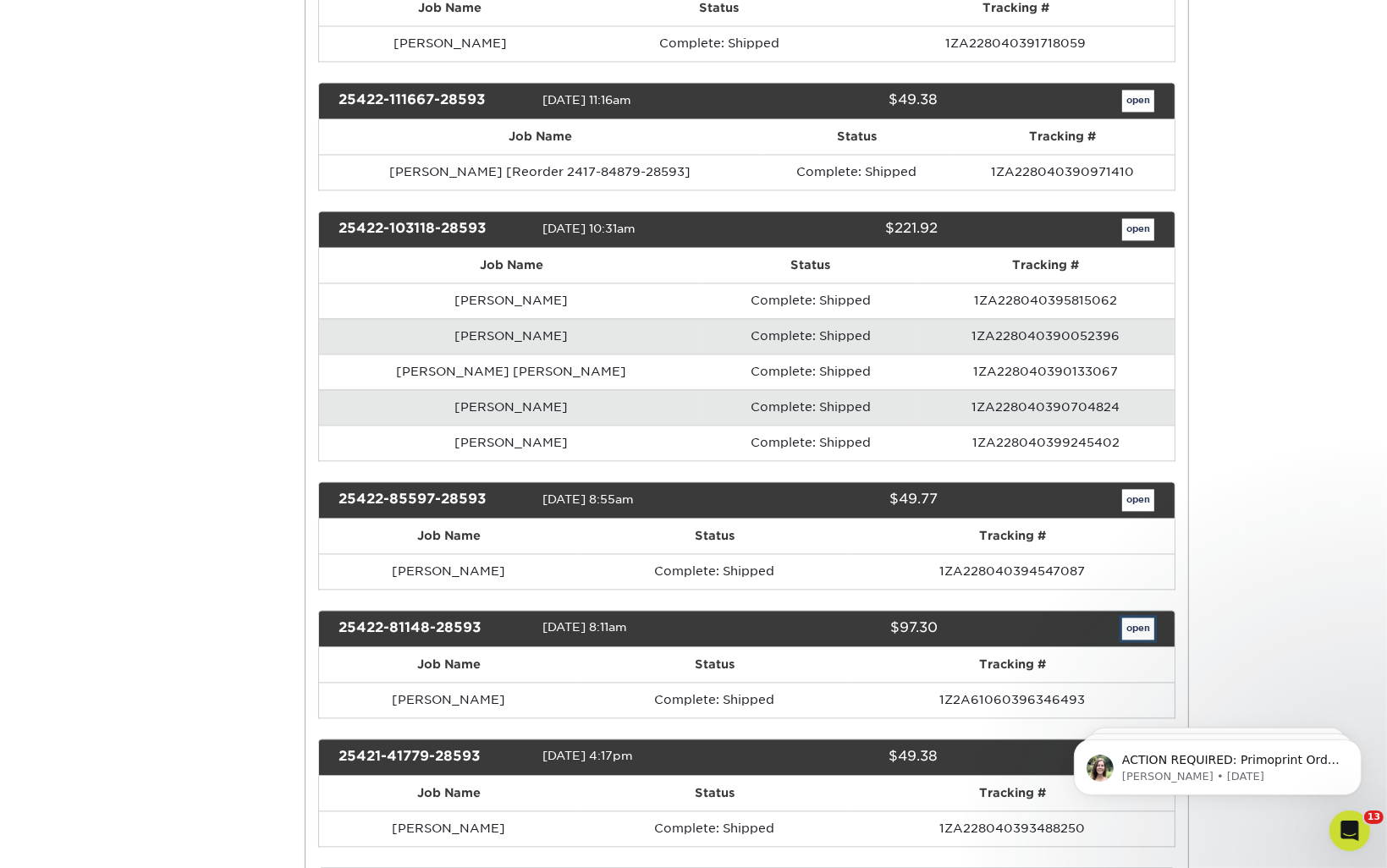
scroll to position [0, 0]
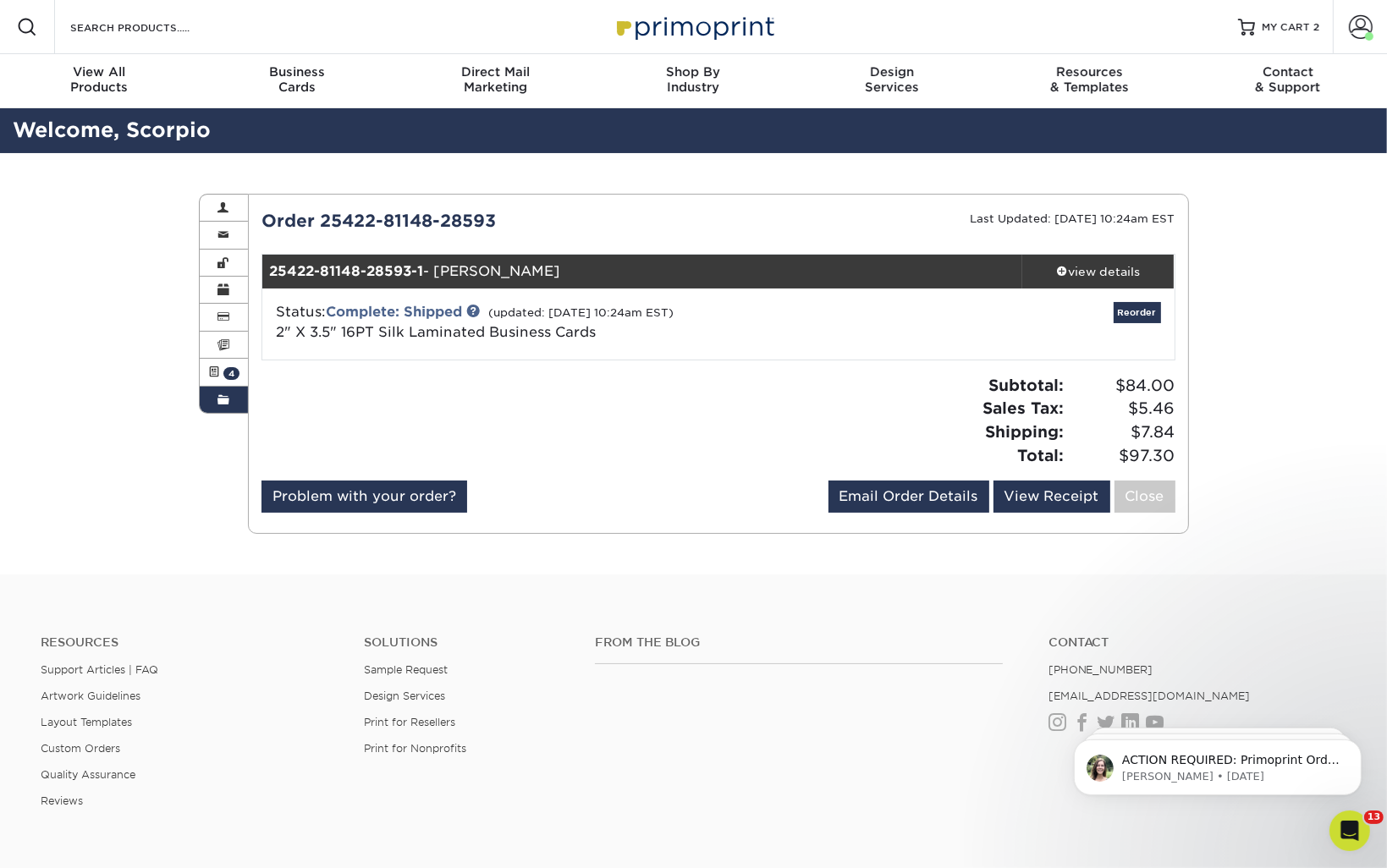
click at [1141, 300] on div "Status: Complete: Shipped (updated: 05/06/2025 10:24am EST) 2" X 3.5" 16PT Silk…" at bounding box center [718, 324] width 938 height 71
click at [1137, 308] on link "Reorder" at bounding box center [1136, 312] width 47 height 21
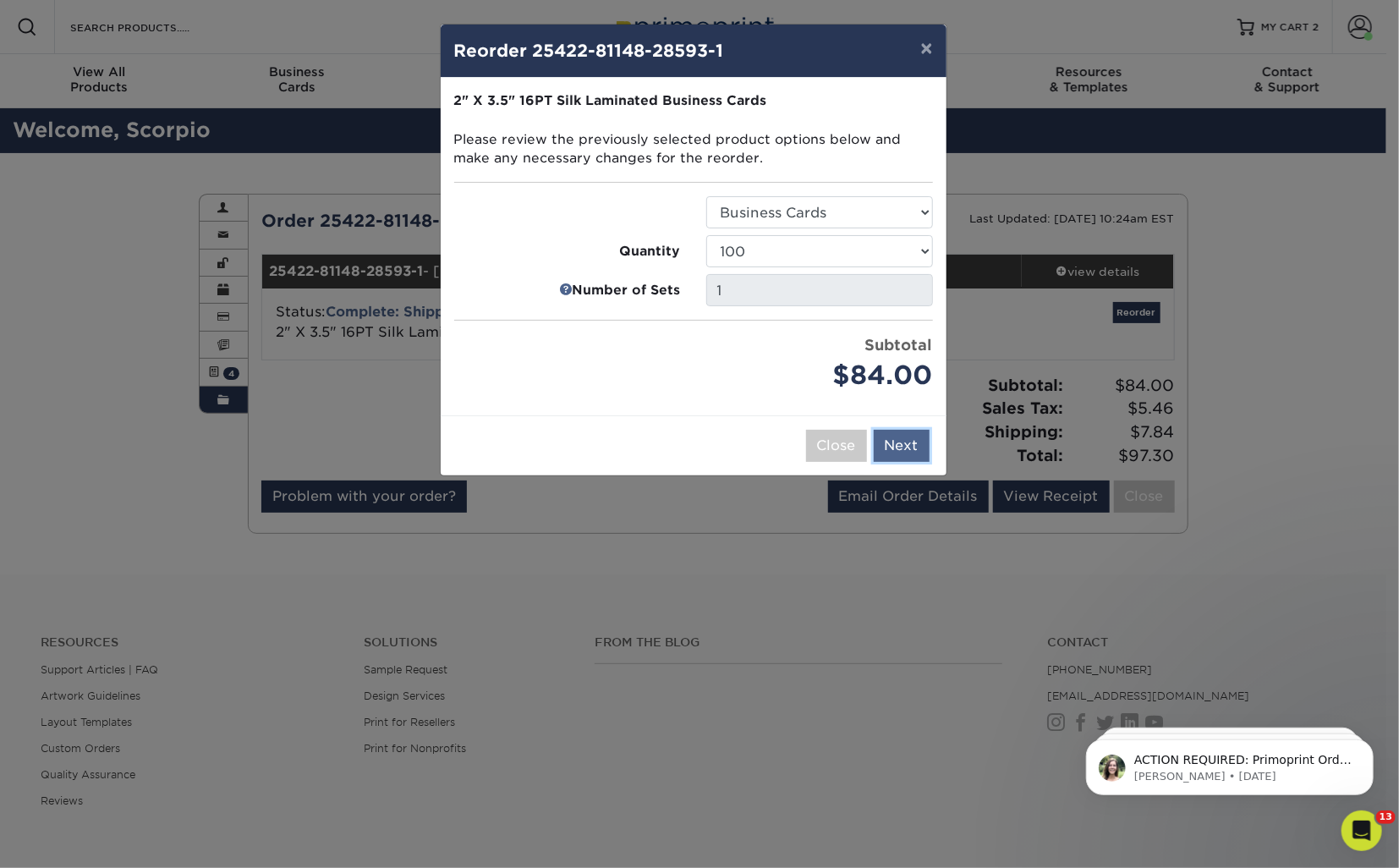
click at [886, 440] on button "Next" at bounding box center [902, 445] width 56 height 32
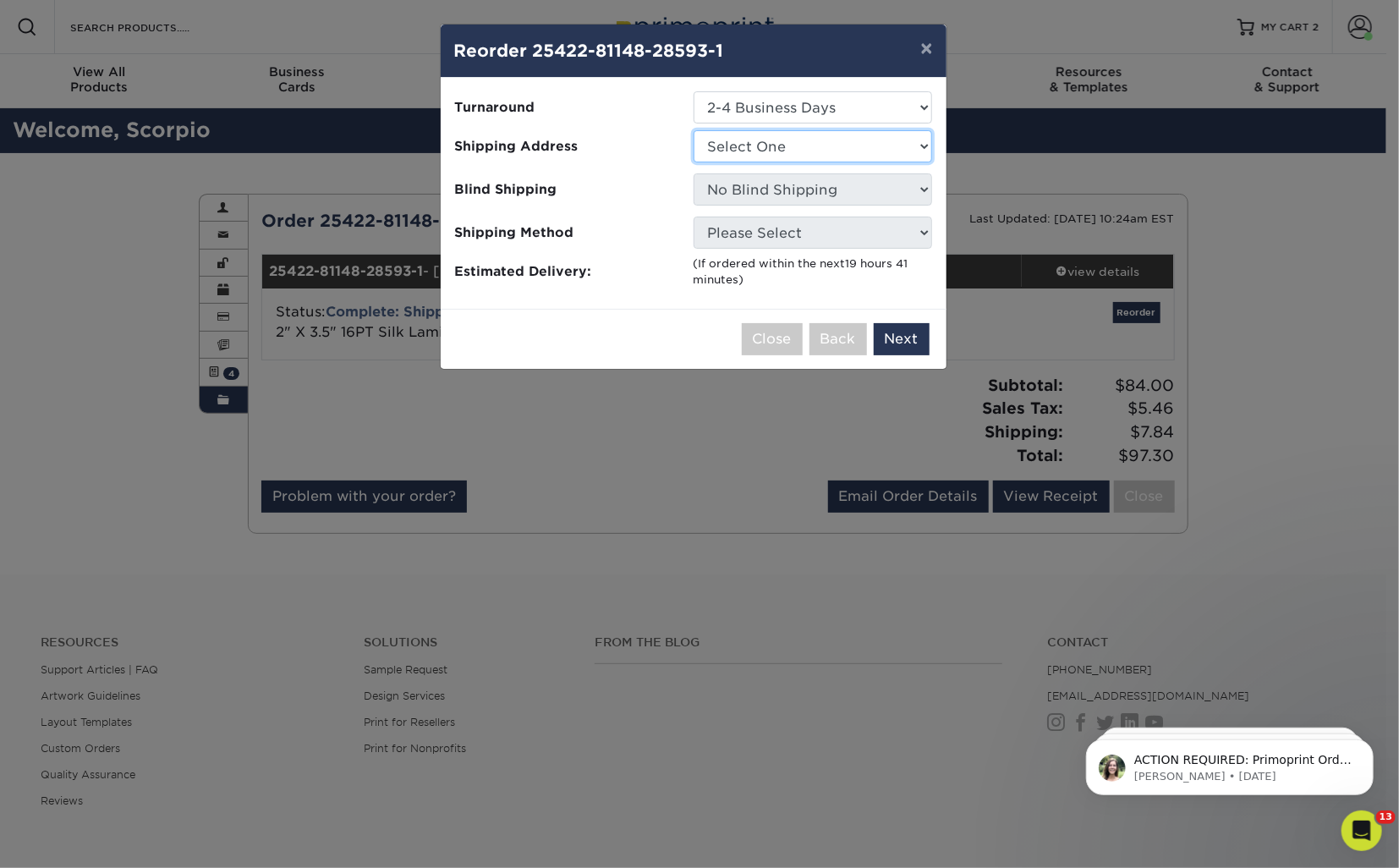
click at [796, 130] on select "Select One Gainesville Office [PERSON_NAME][GEOGRAPHIC_DATA] [GEOGRAPHIC_DATA] …" at bounding box center [813, 145] width 239 height 32
select select "273130"
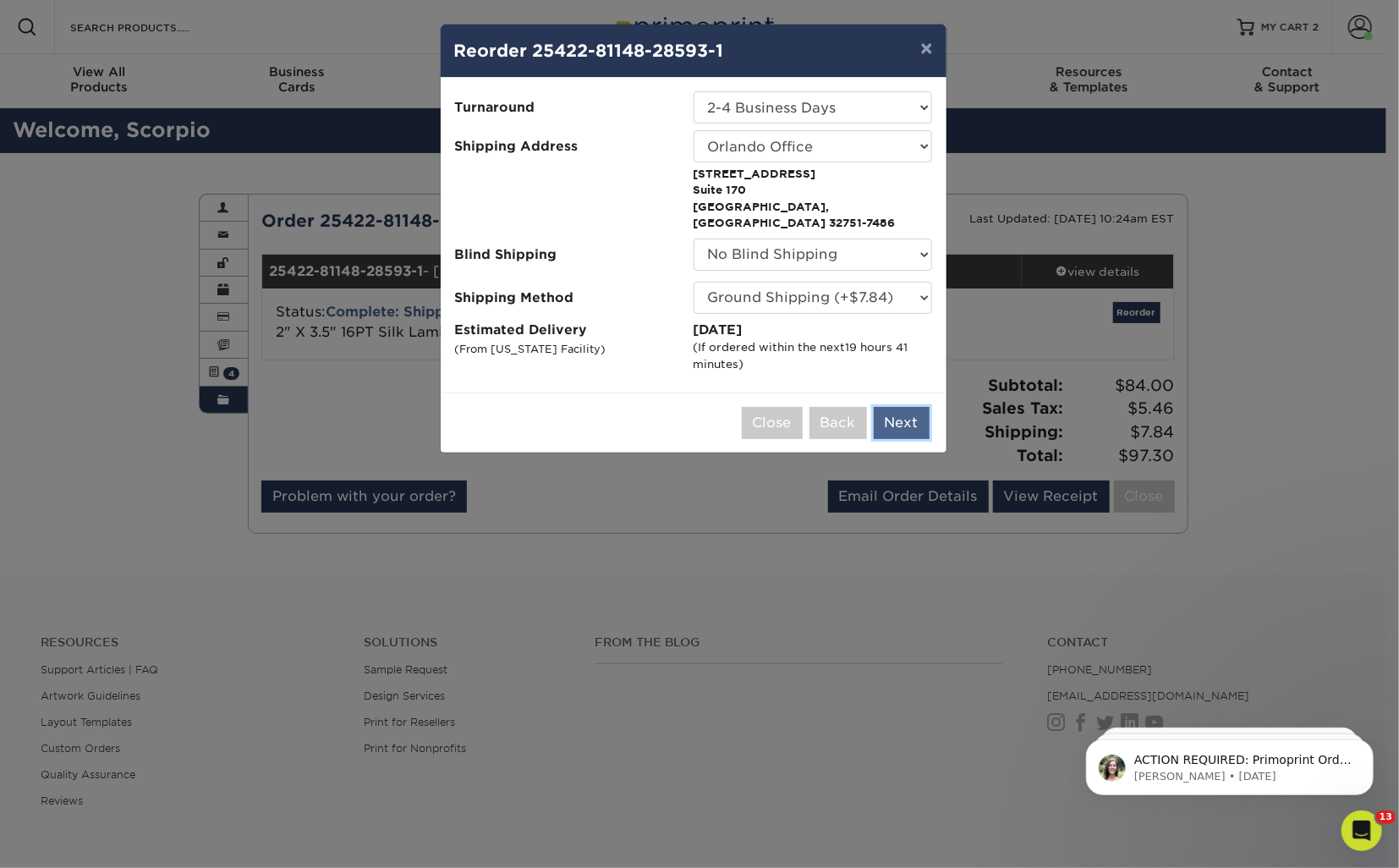
click at [889, 407] on button "Next" at bounding box center [902, 422] width 56 height 32
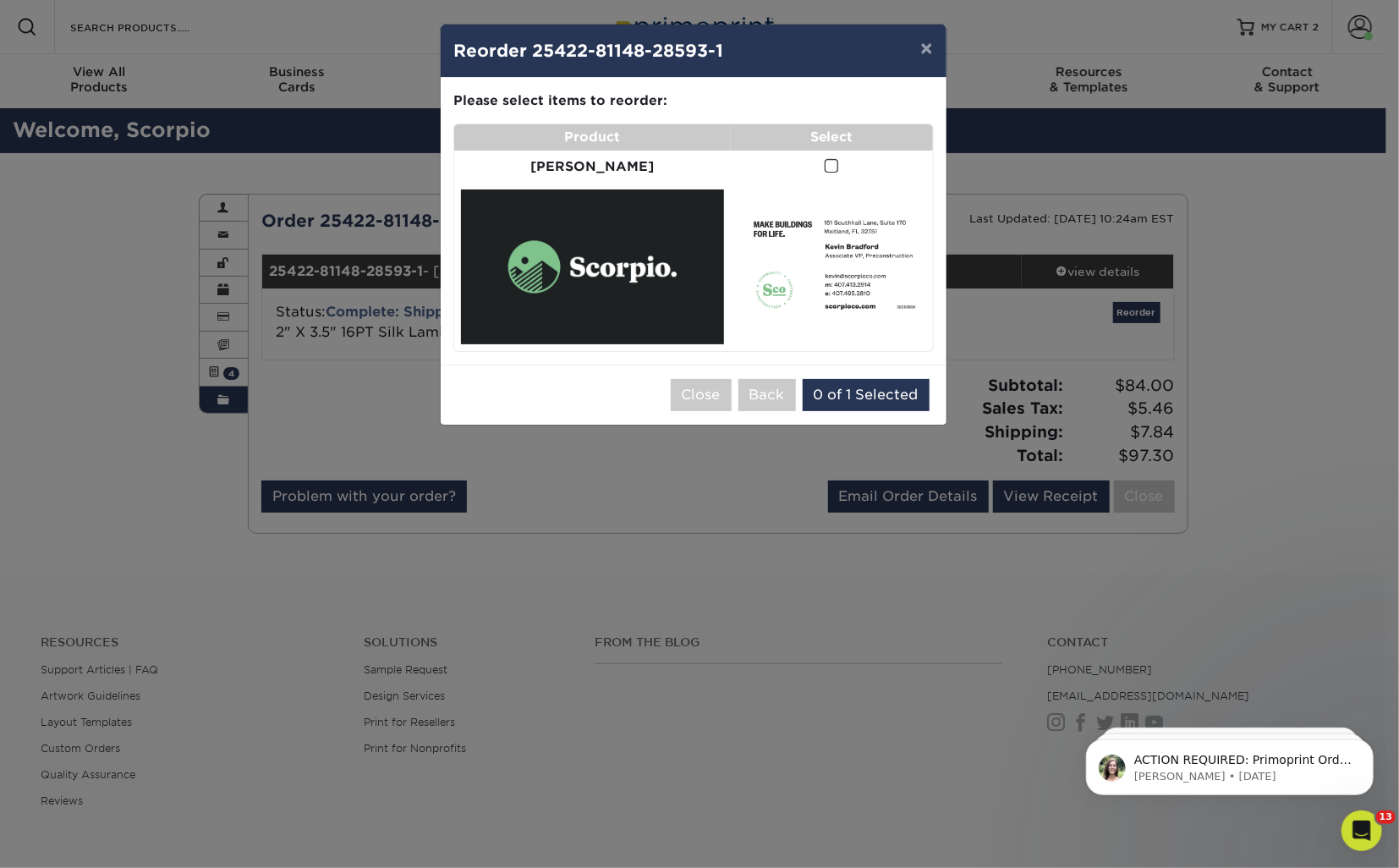
click at [825, 163] on span at bounding box center [831, 166] width 14 height 16
click at [0, 0] on input "checkbox" at bounding box center [0, 0] width 0 height 0
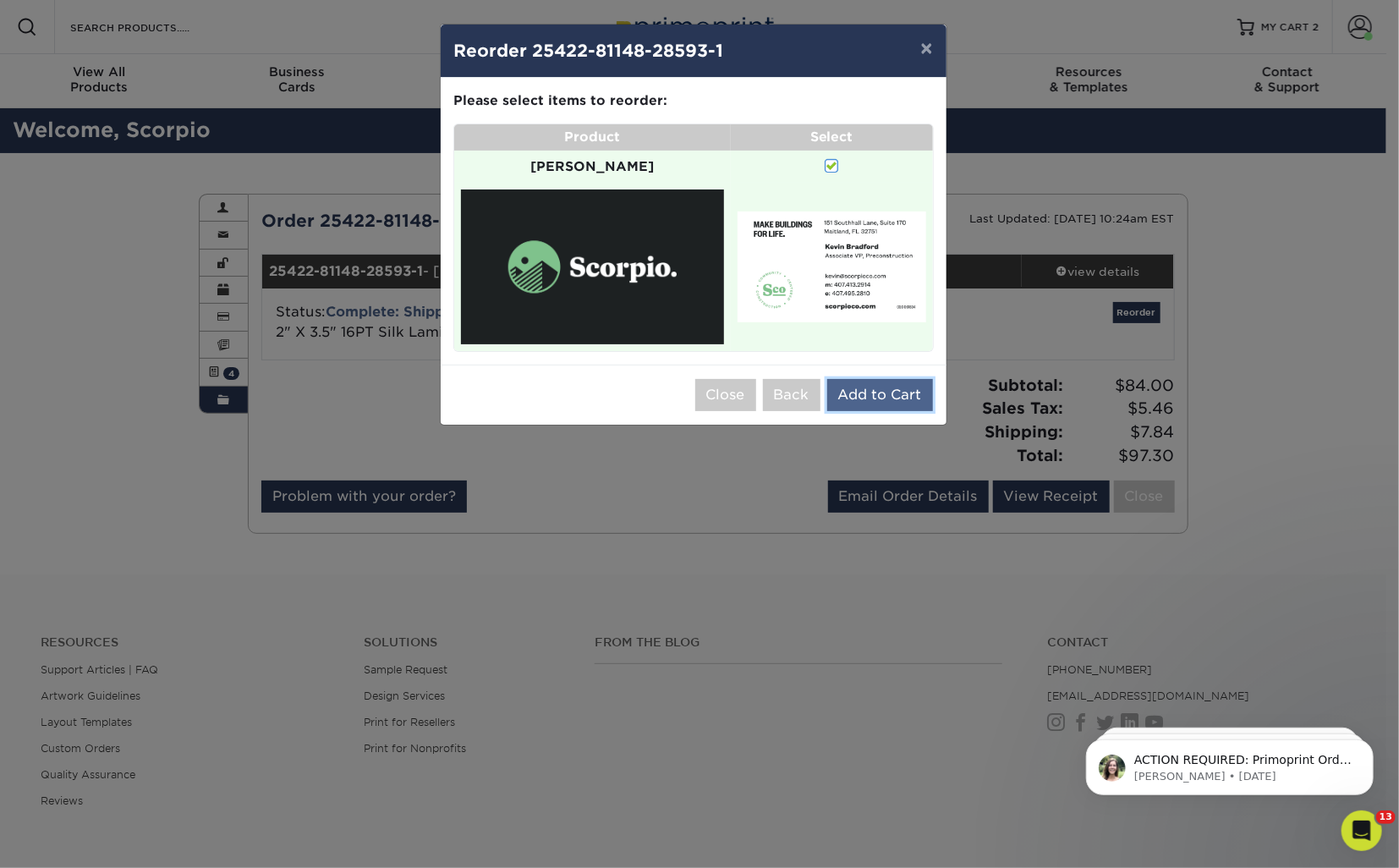
click at [862, 379] on button "Add to Cart" at bounding box center [880, 394] width 106 height 32
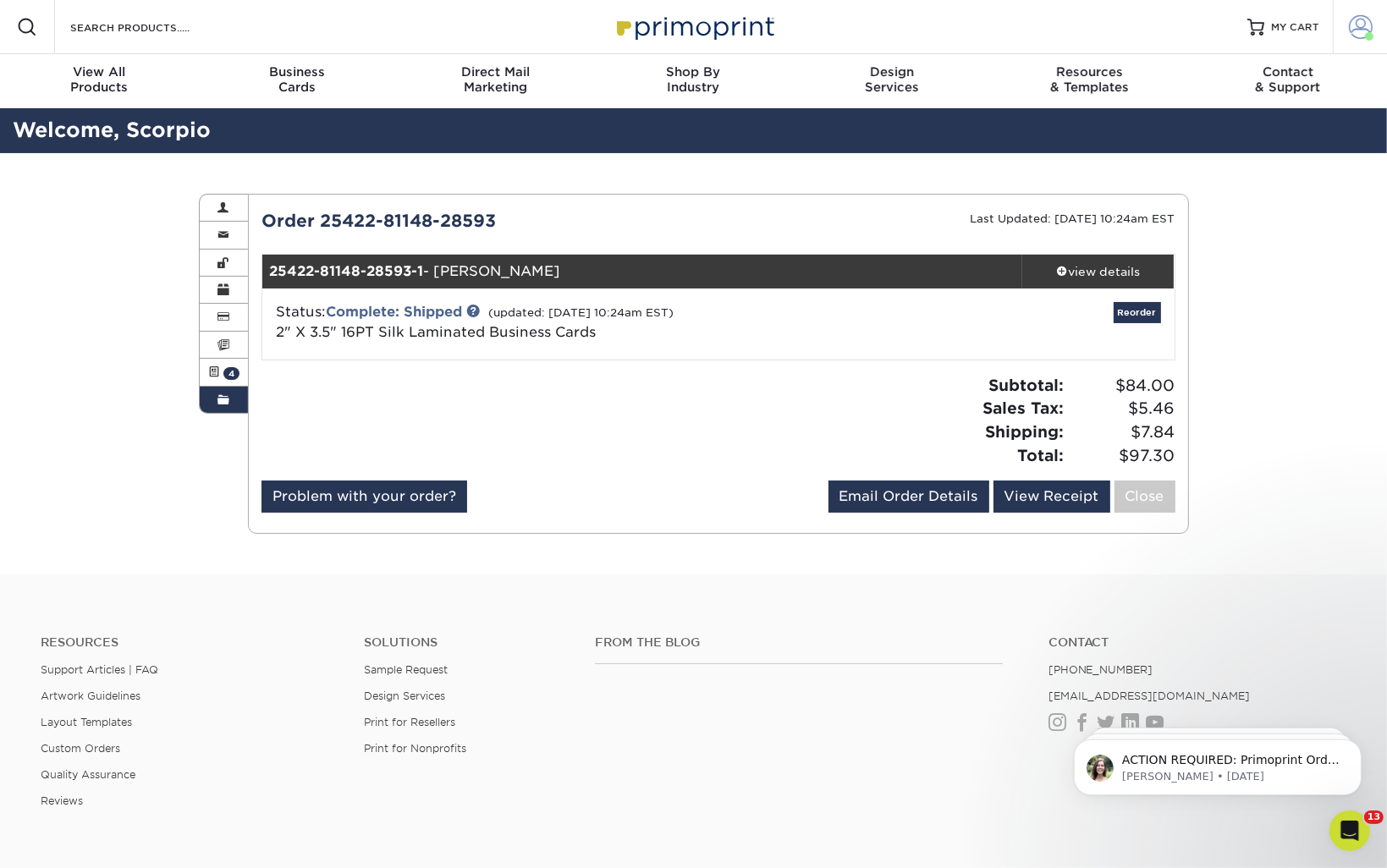
click at [1350, 26] on span at bounding box center [1360, 27] width 24 height 24
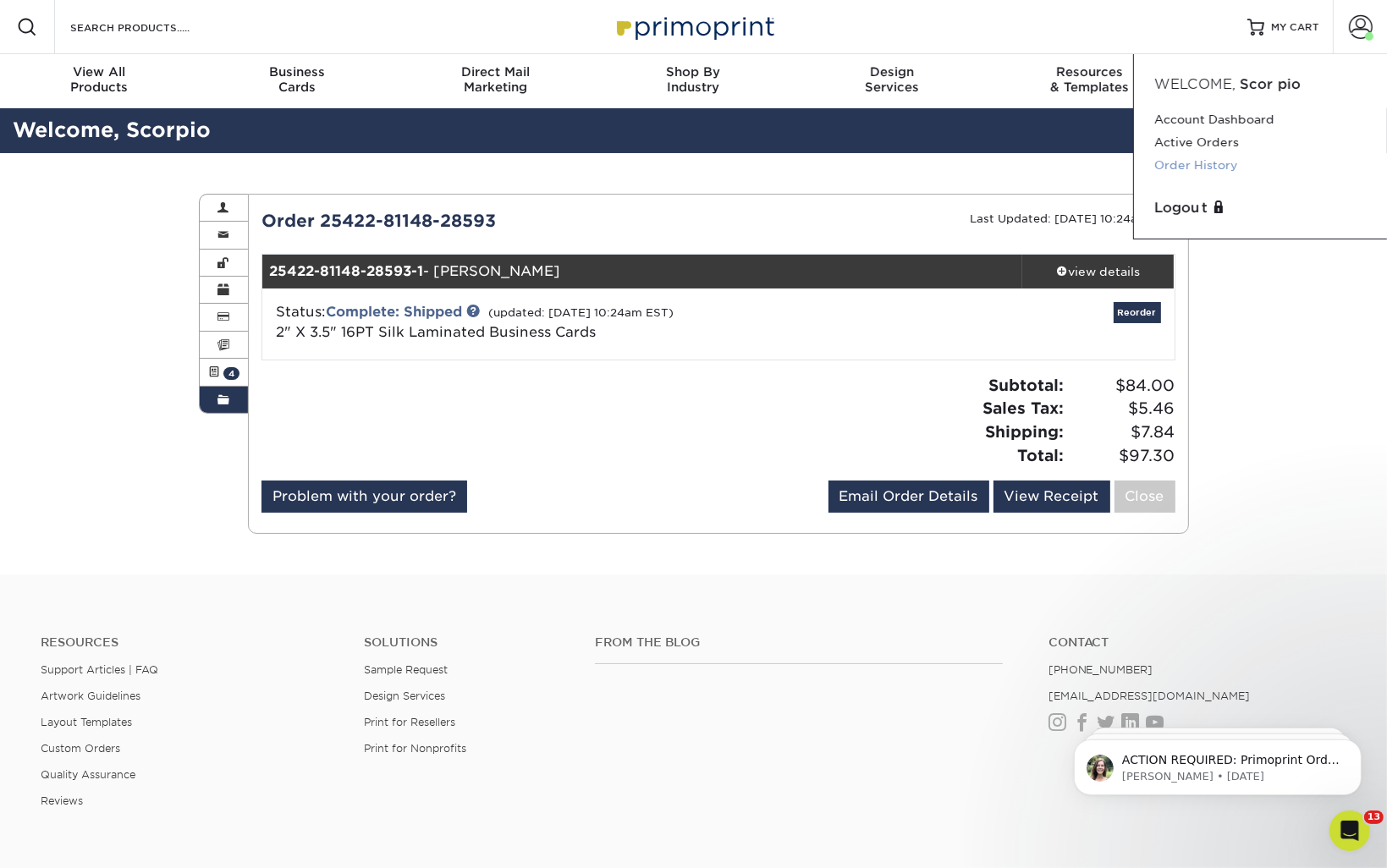
click at [1180, 162] on link "Order History" at bounding box center [1260, 166] width 212 height 23
click at [1225, 165] on link "Order History" at bounding box center [1260, 166] width 212 height 23
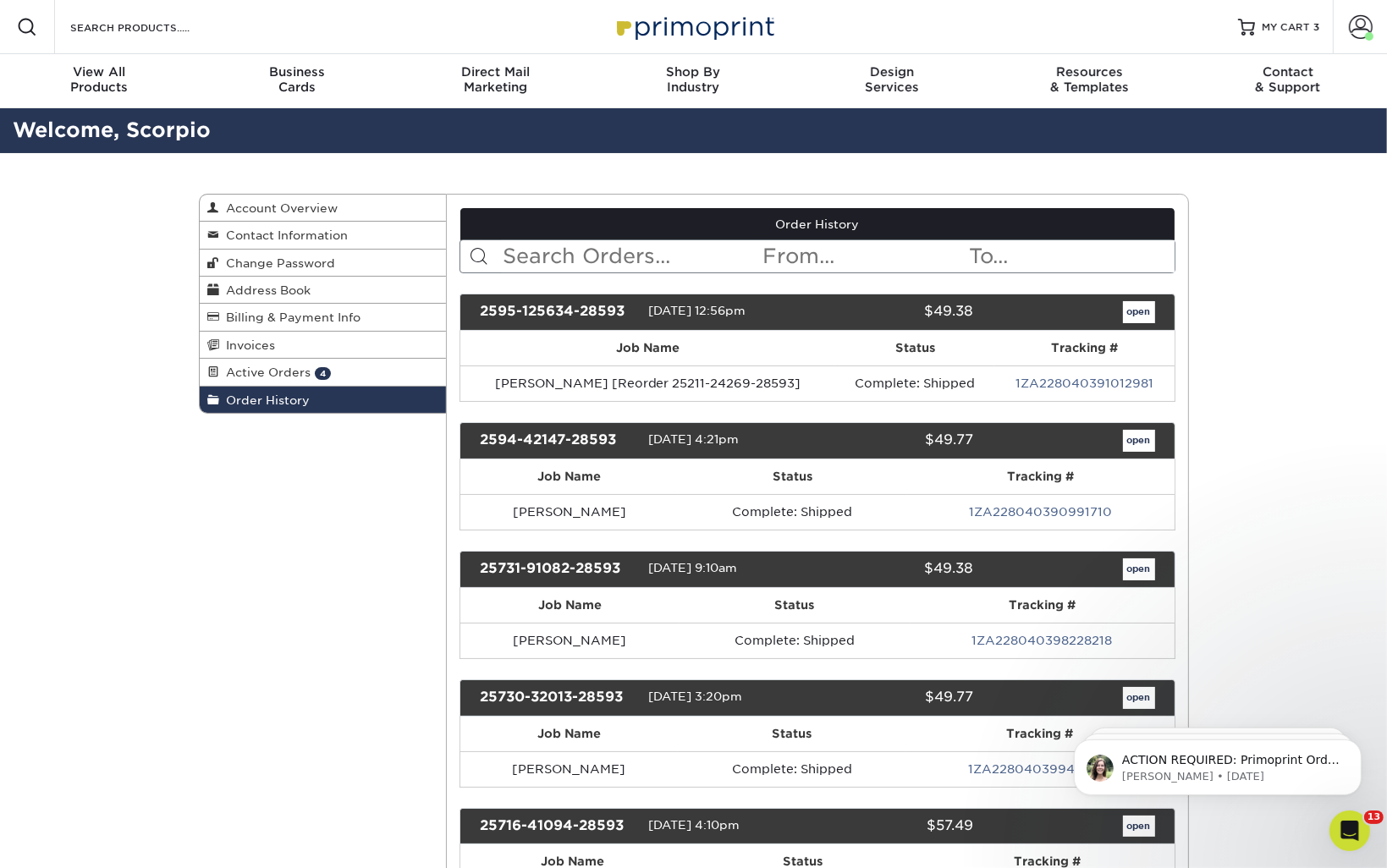
scroll to position [8585, 0]
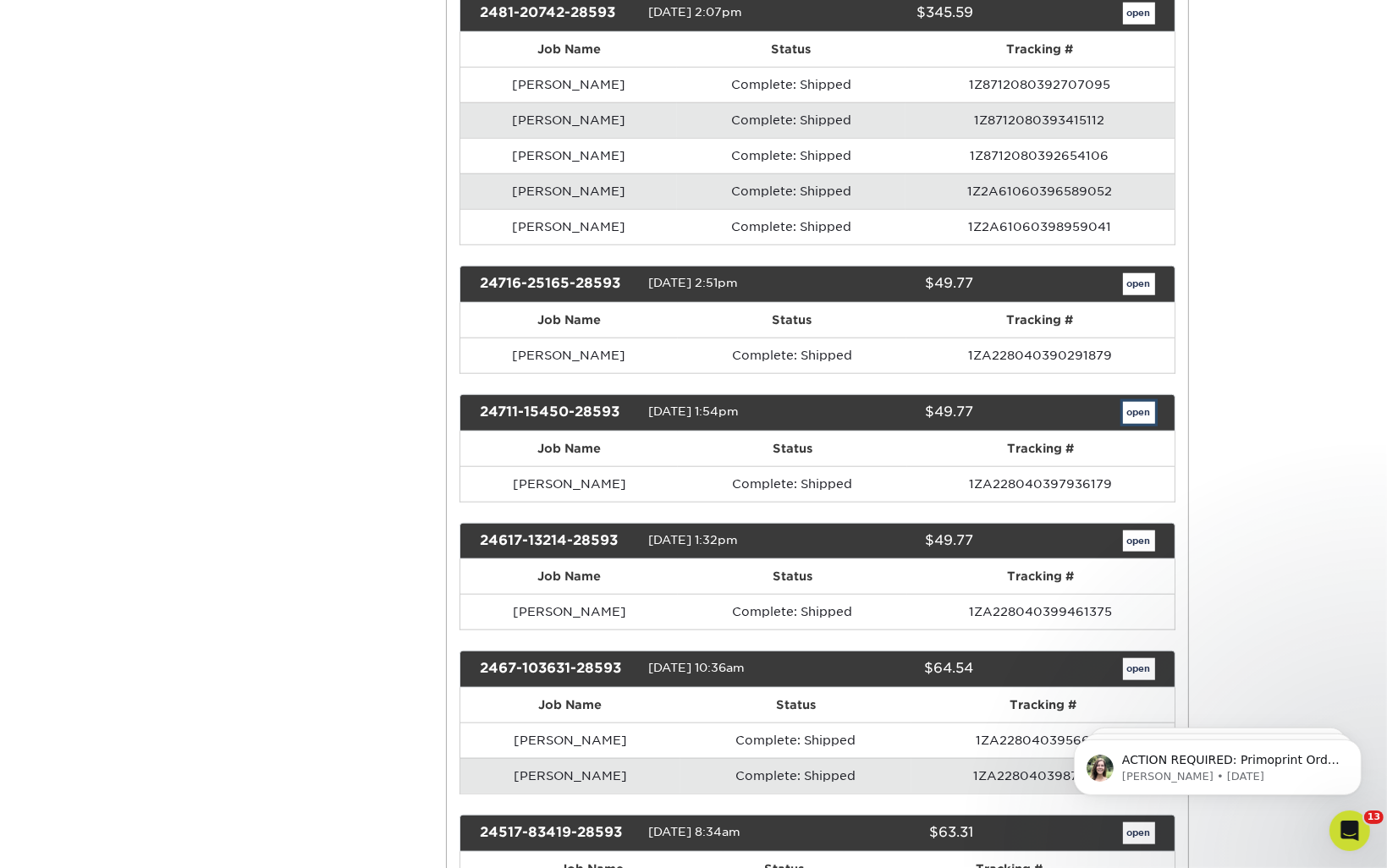
click at [1140, 402] on link "open" at bounding box center [1138, 412] width 32 height 22
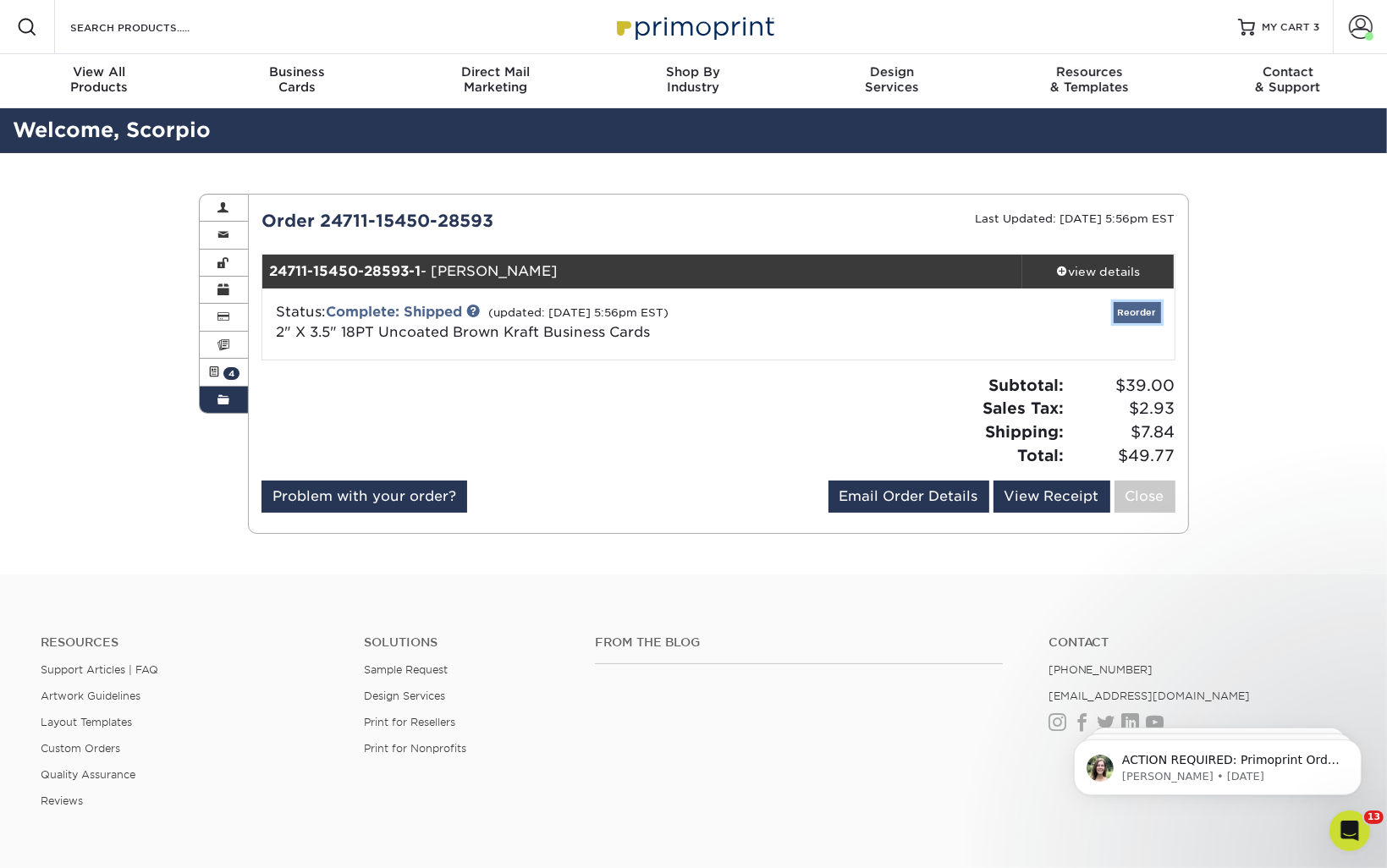
click at [1139, 313] on link "Reorder" at bounding box center [1136, 312] width 47 height 21
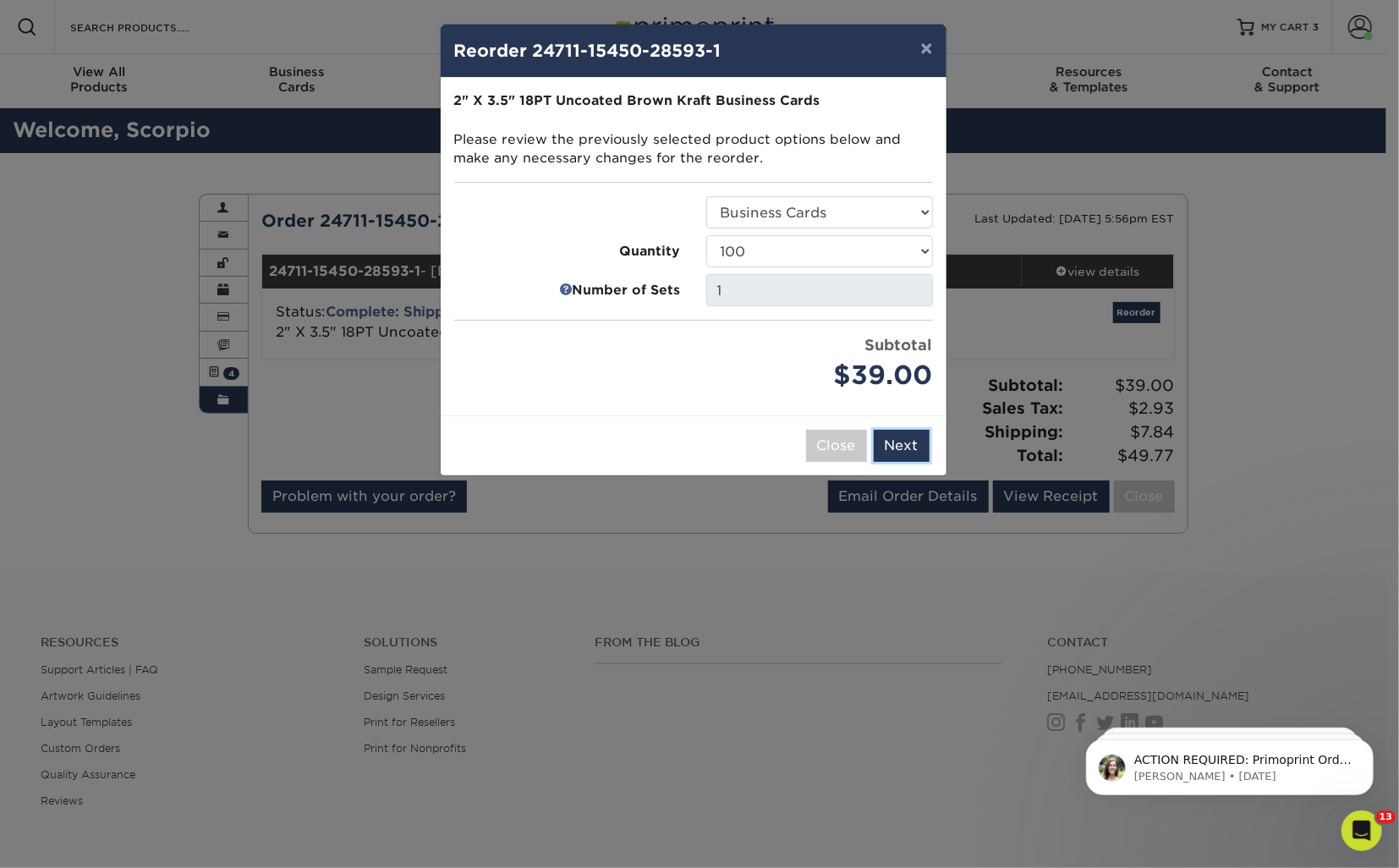
click at [911, 443] on button "Next" at bounding box center [902, 445] width 56 height 32
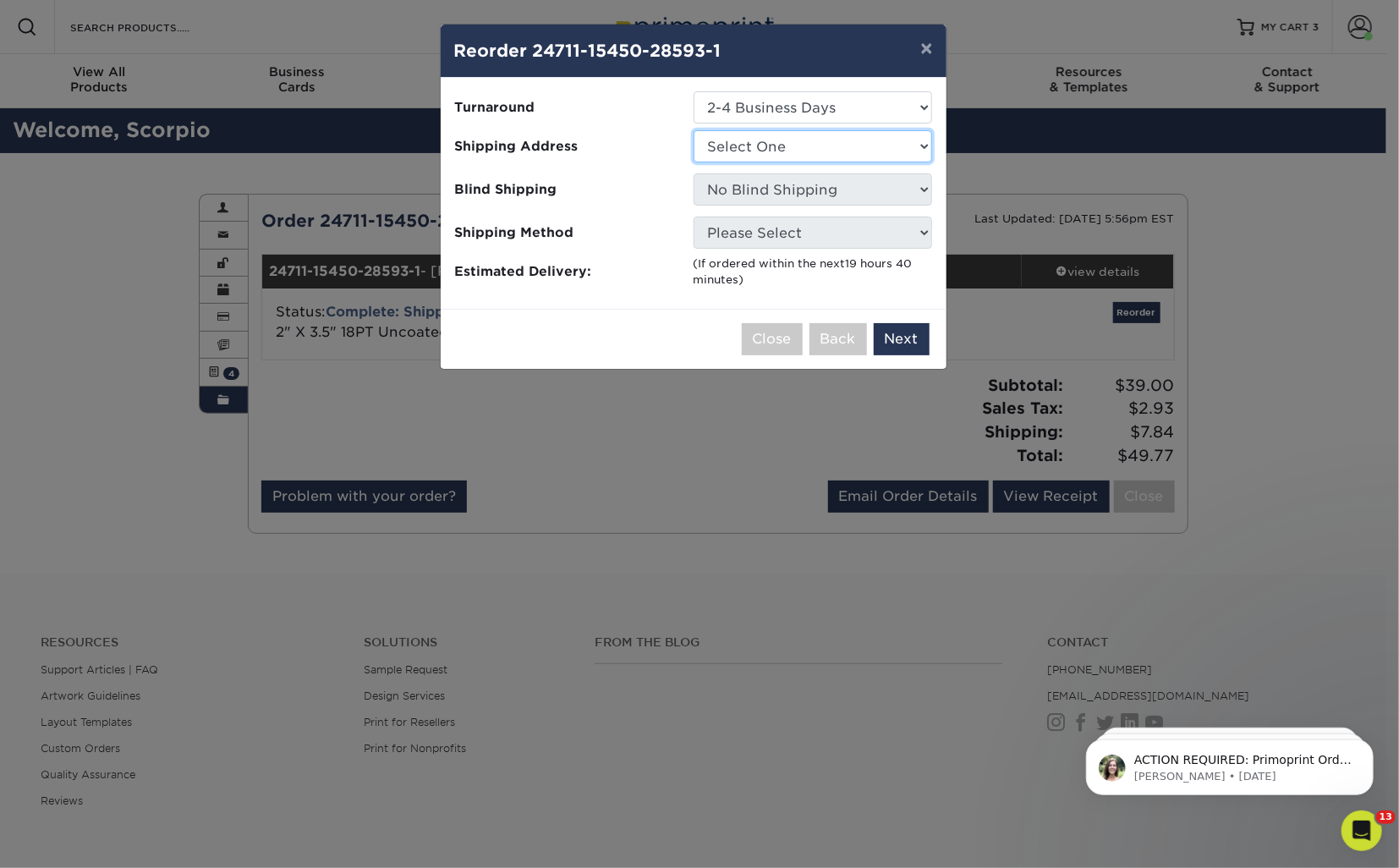
click at [833, 154] on select "Select One Gainesville Office [PERSON_NAME][GEOGRAPHIC_DATA] [GEOGRAPHIC_DATA] …" at bounding box center [813, 145] width 239 height 32
select select "273130"
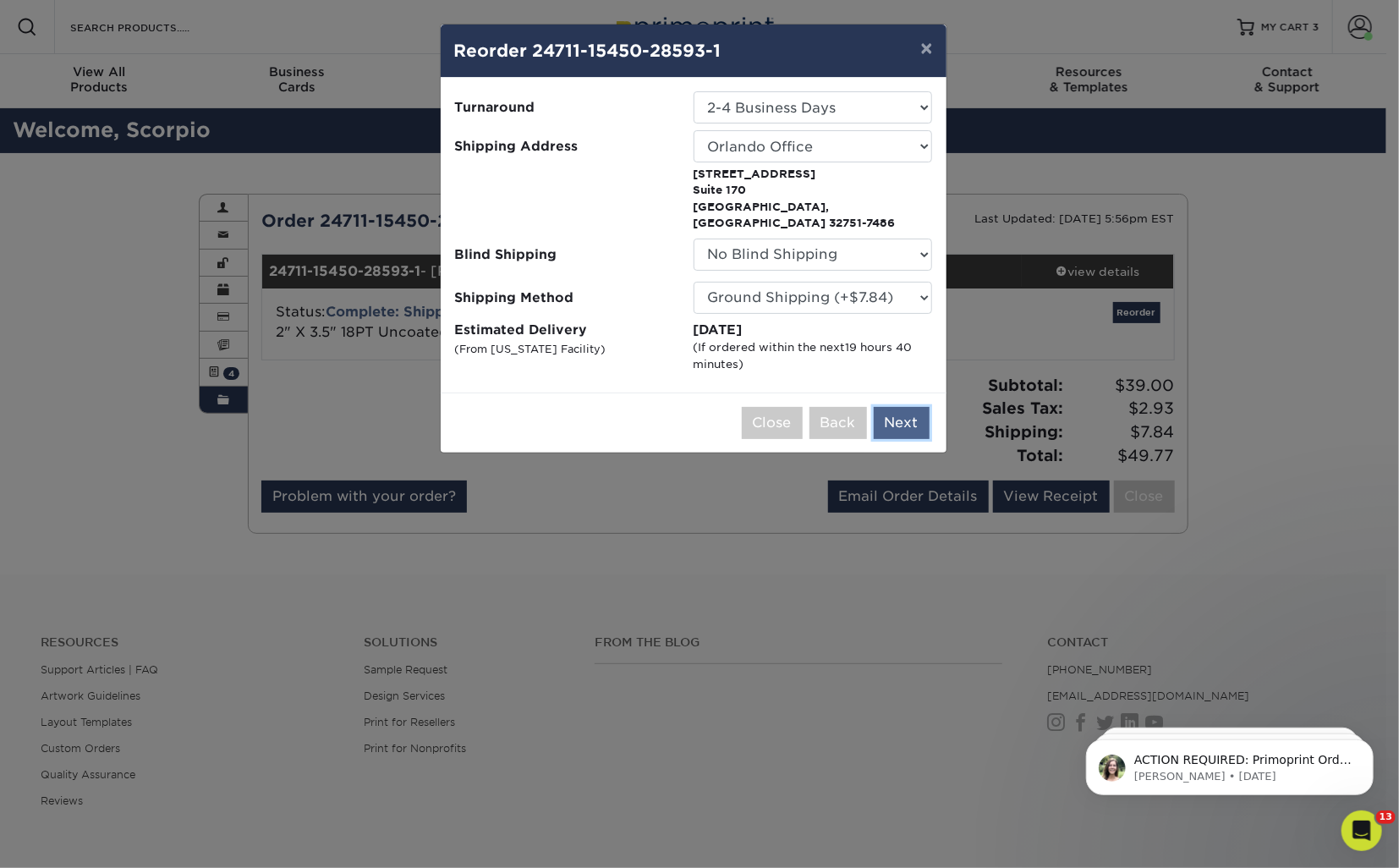
click at [893, 407] on button "Next" at bounding box center [902, 422] width 56 height 32
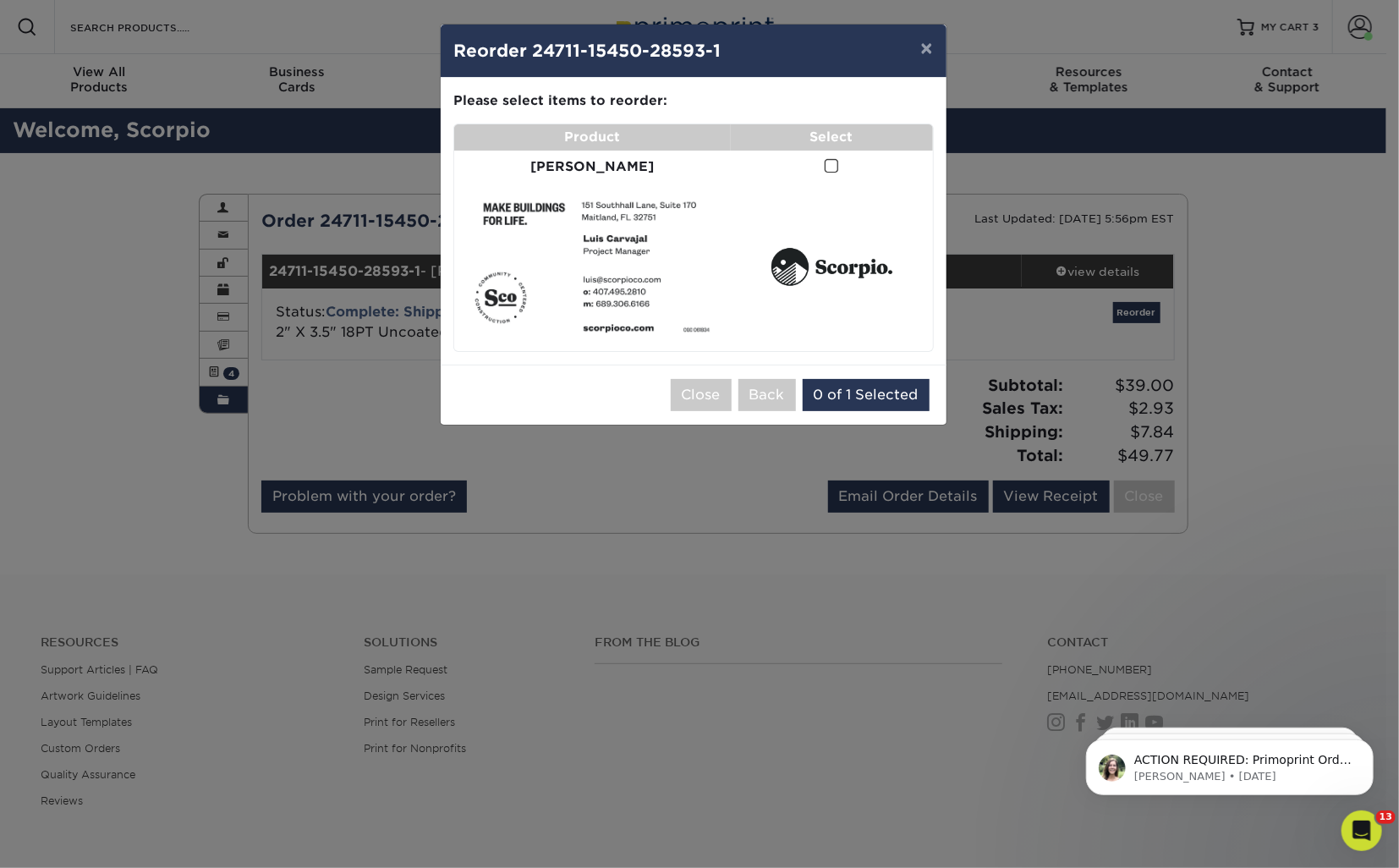
click at [825, 161] on span at bounding box center [831, 166] width 14 height 16
click at [0, 0] on input "checkbox" at bounding box center [0, 0] width 0 height 0
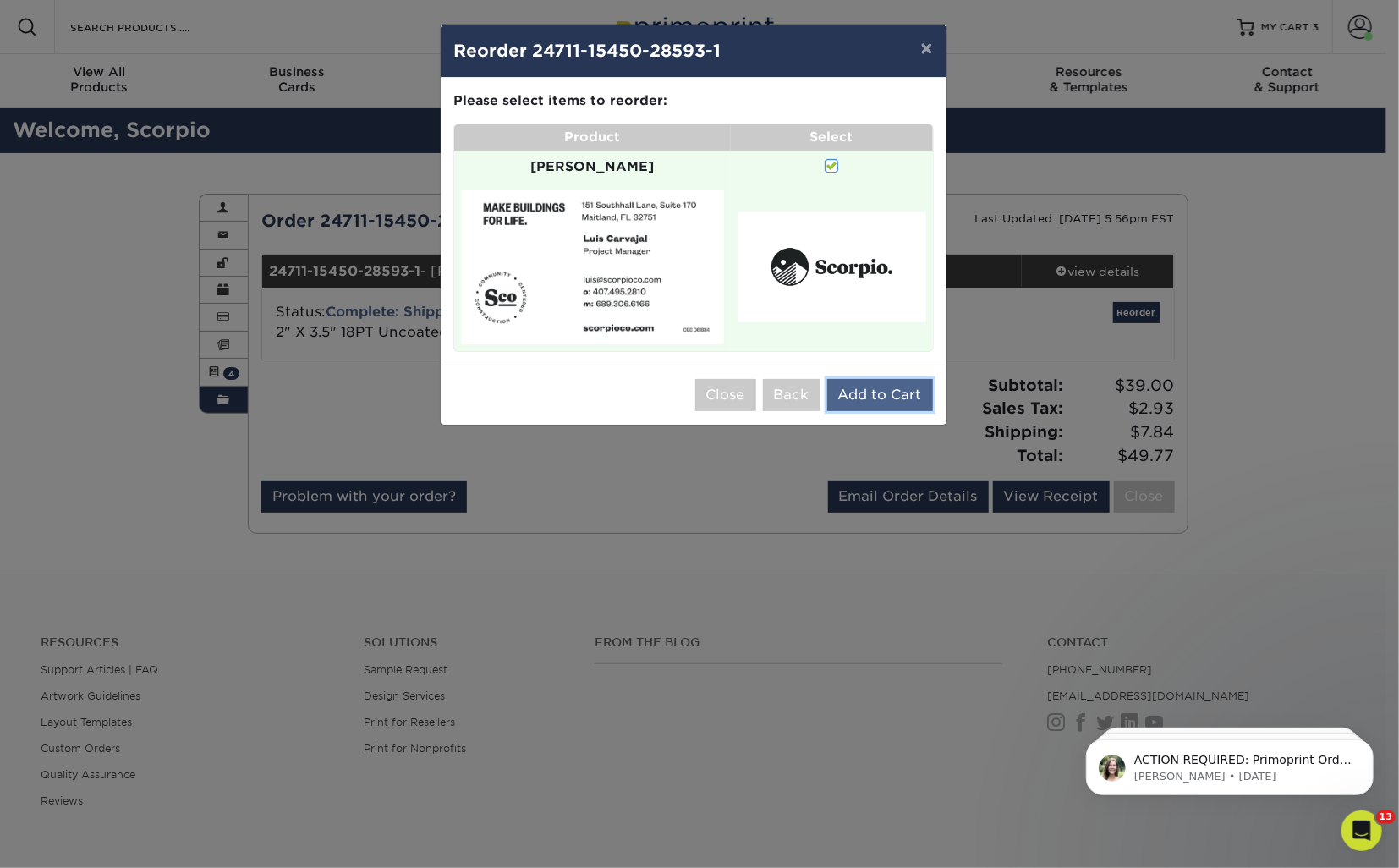
click at [883, 379] on button "Add to Cart" at bounding box center [880, 394] width 106 height 32
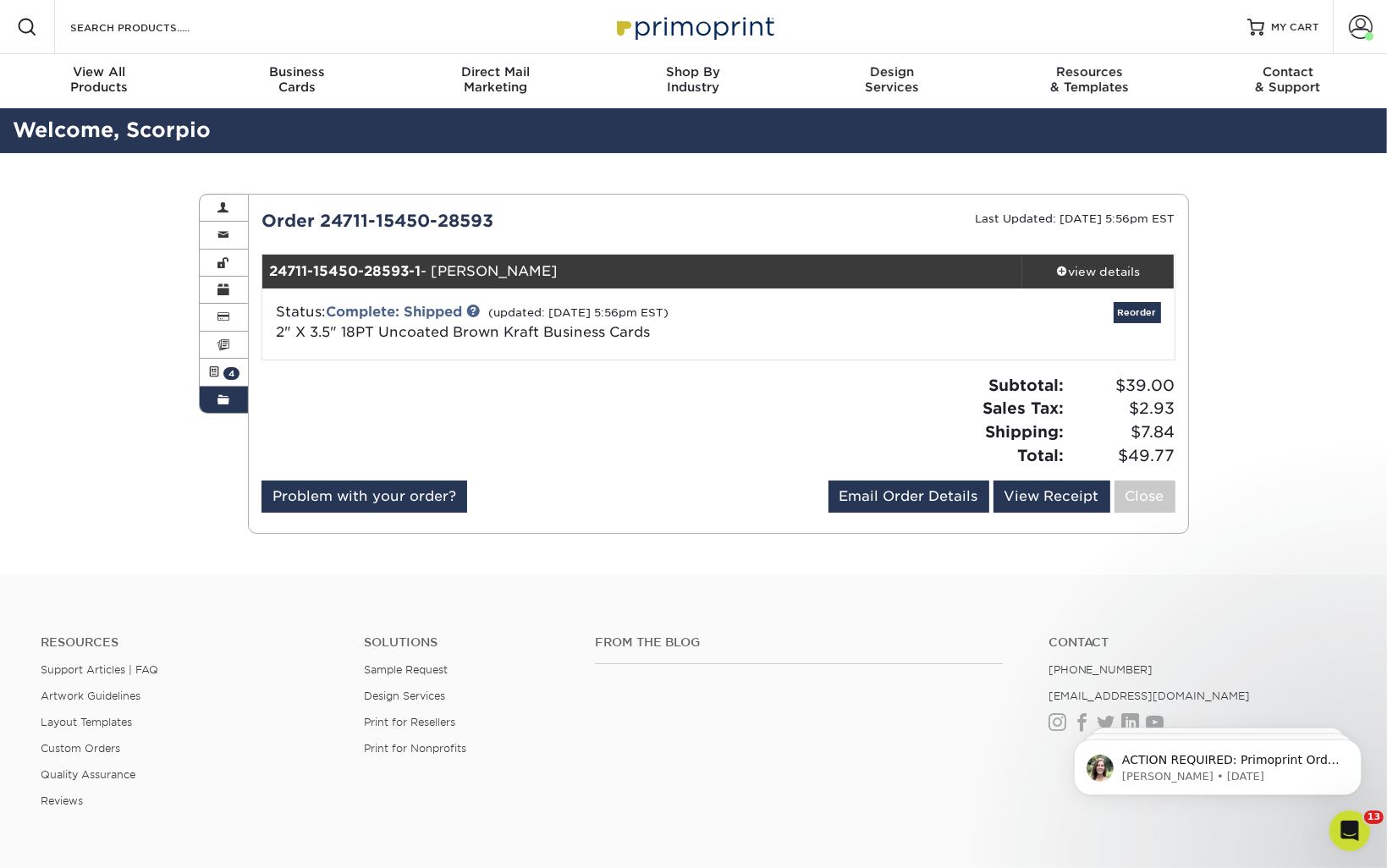
click at [1343, 25] on link "Account" at bounding box center [1359, 27] width 54 height 54
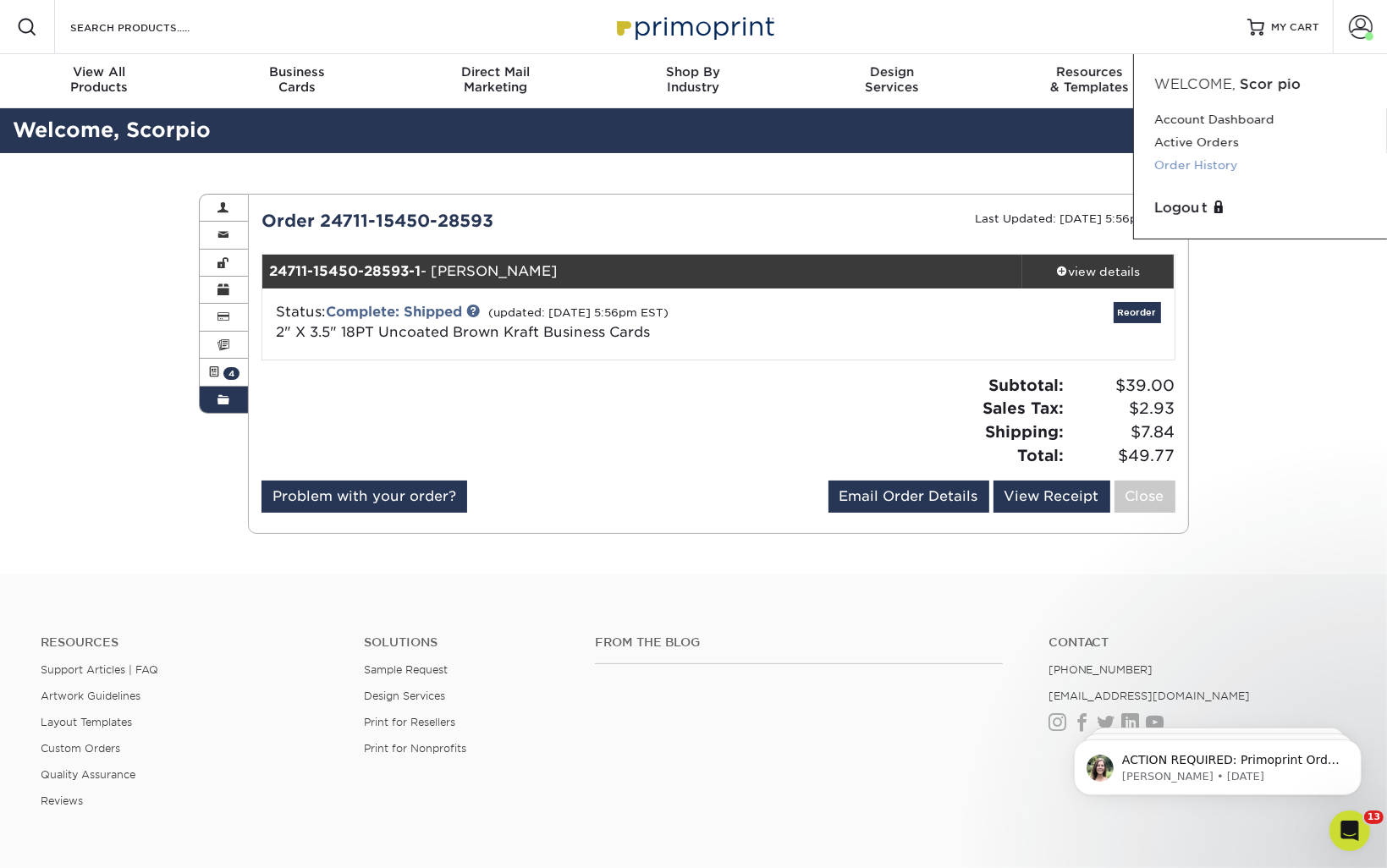
click at [1171, 170] on link "Order History" at bounding box center [1260, 166] width 212 height 23
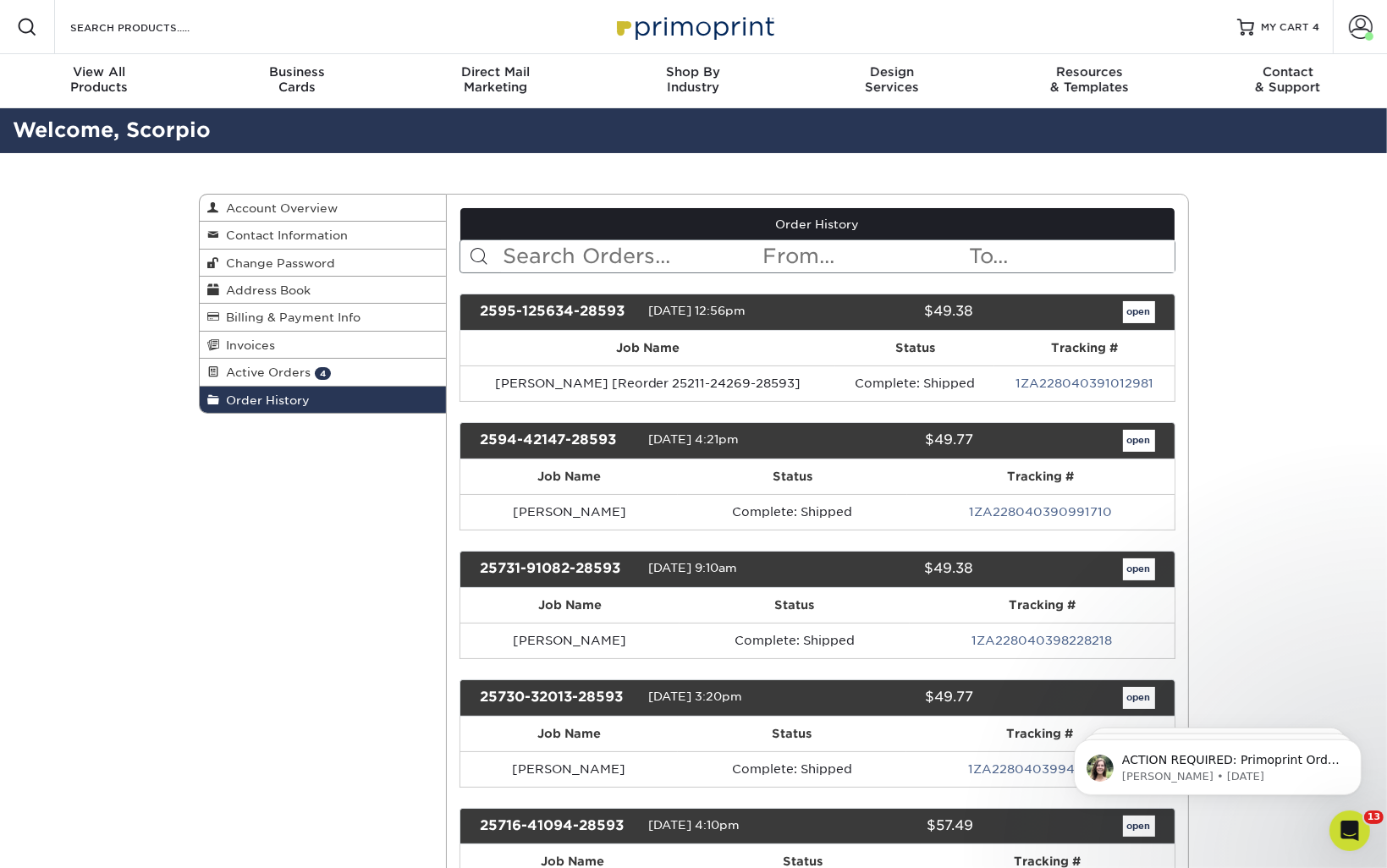
scroll to position [11717, 0]
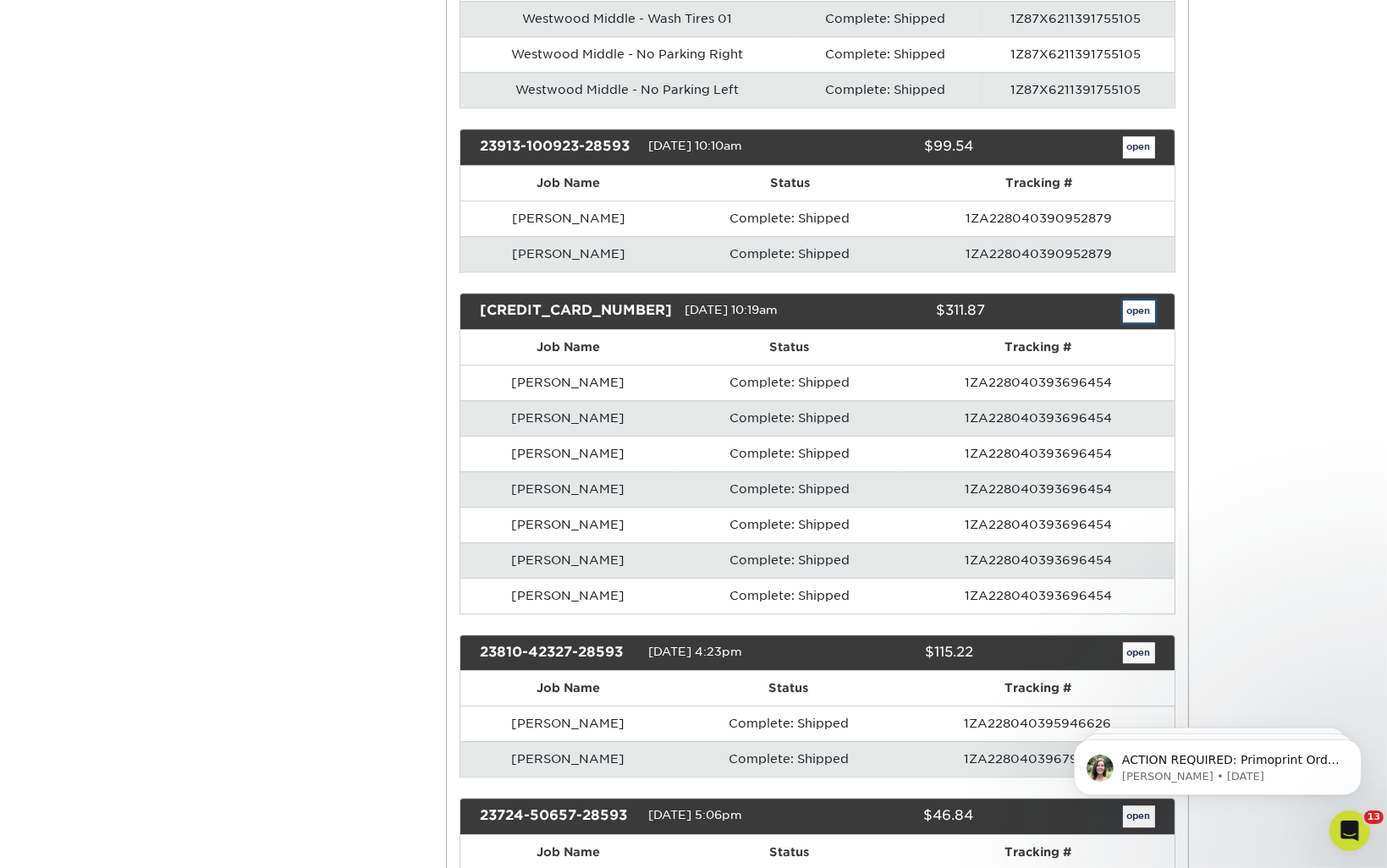
click at [1139, 301] on link "open" at bounding box center [1138, 311] width 32 height 22
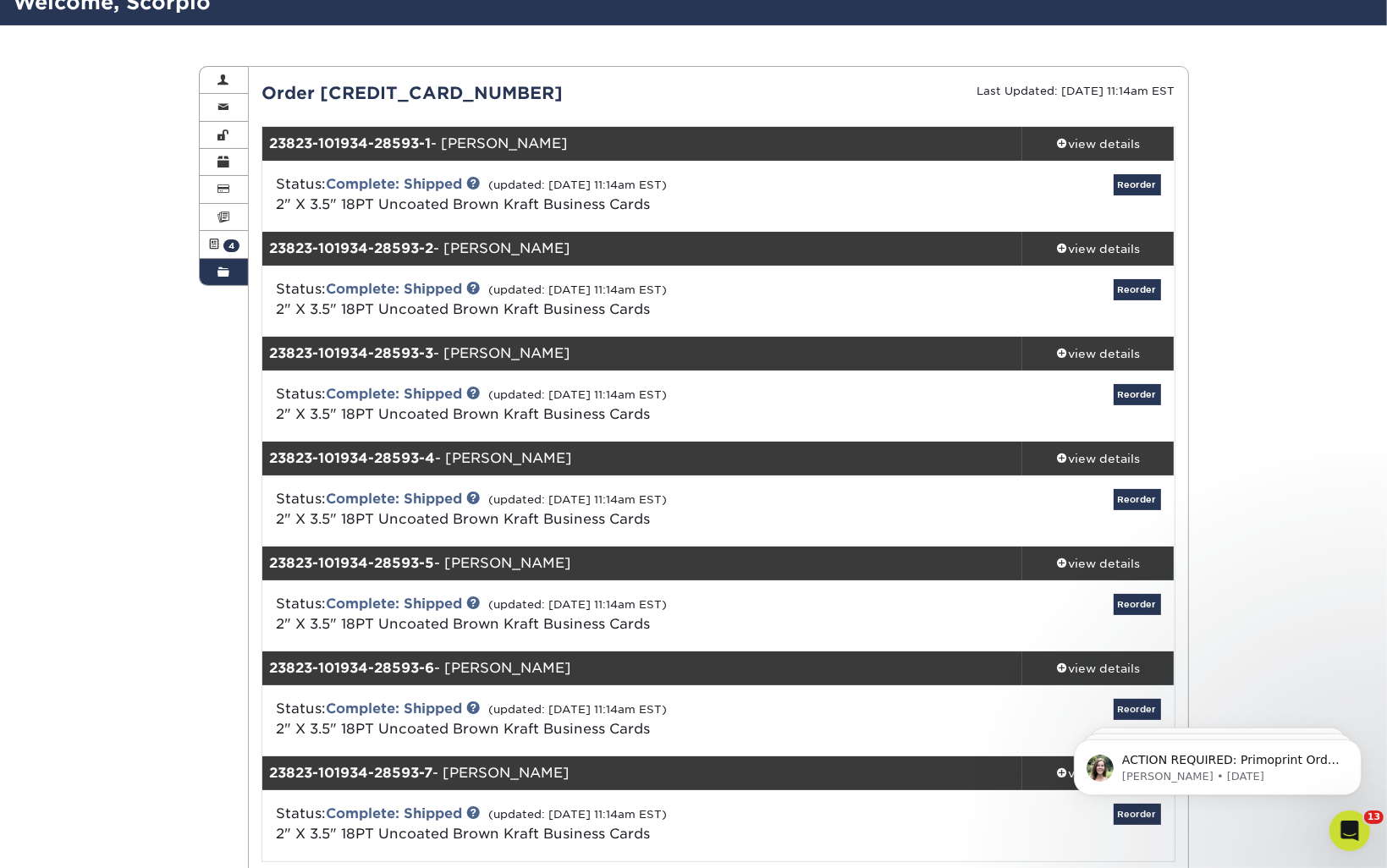
scroll to position [170, 0]
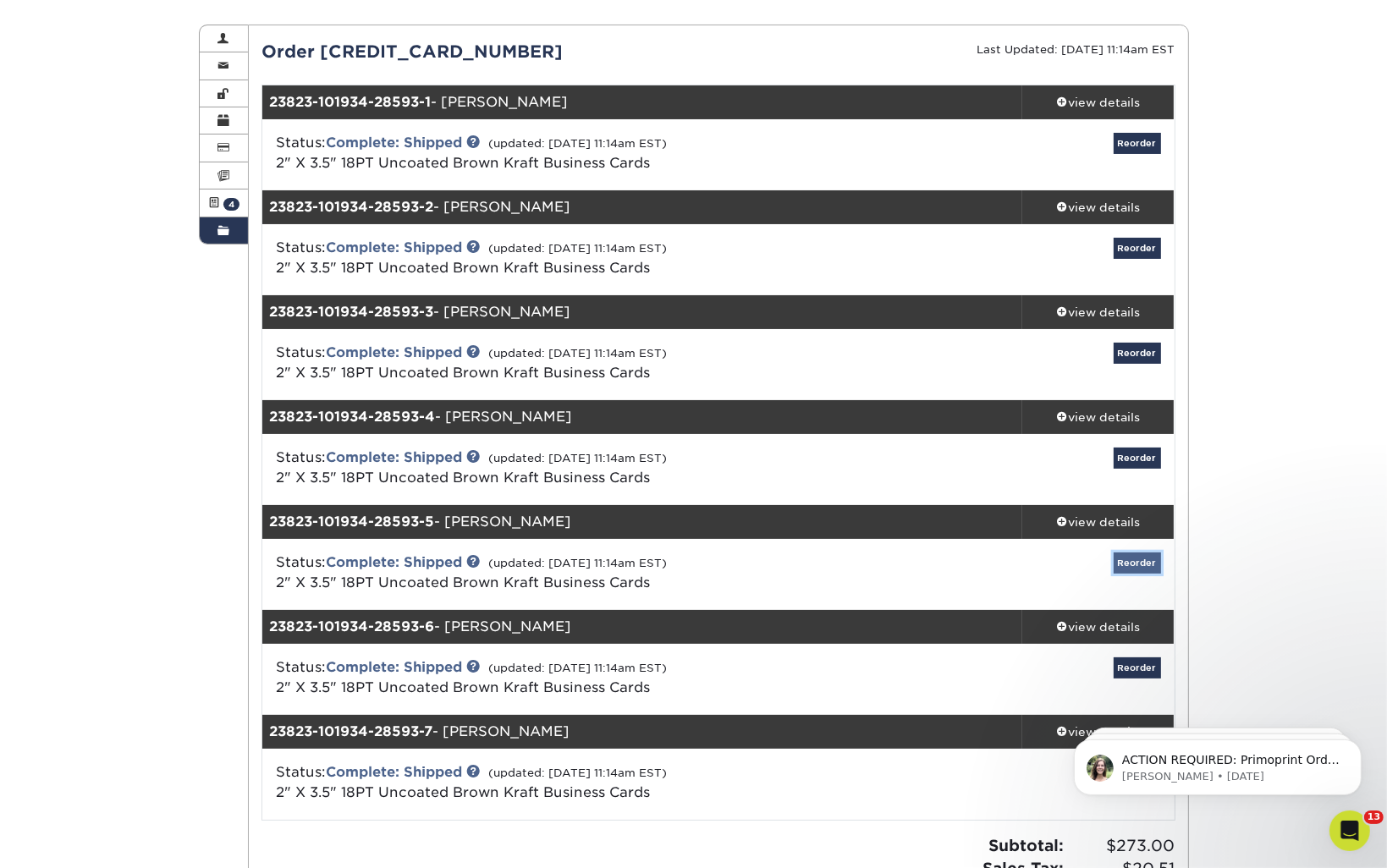
click at [1123, 561] on link "Reorder" at bounding box center [1136, 563] width 47 height 21
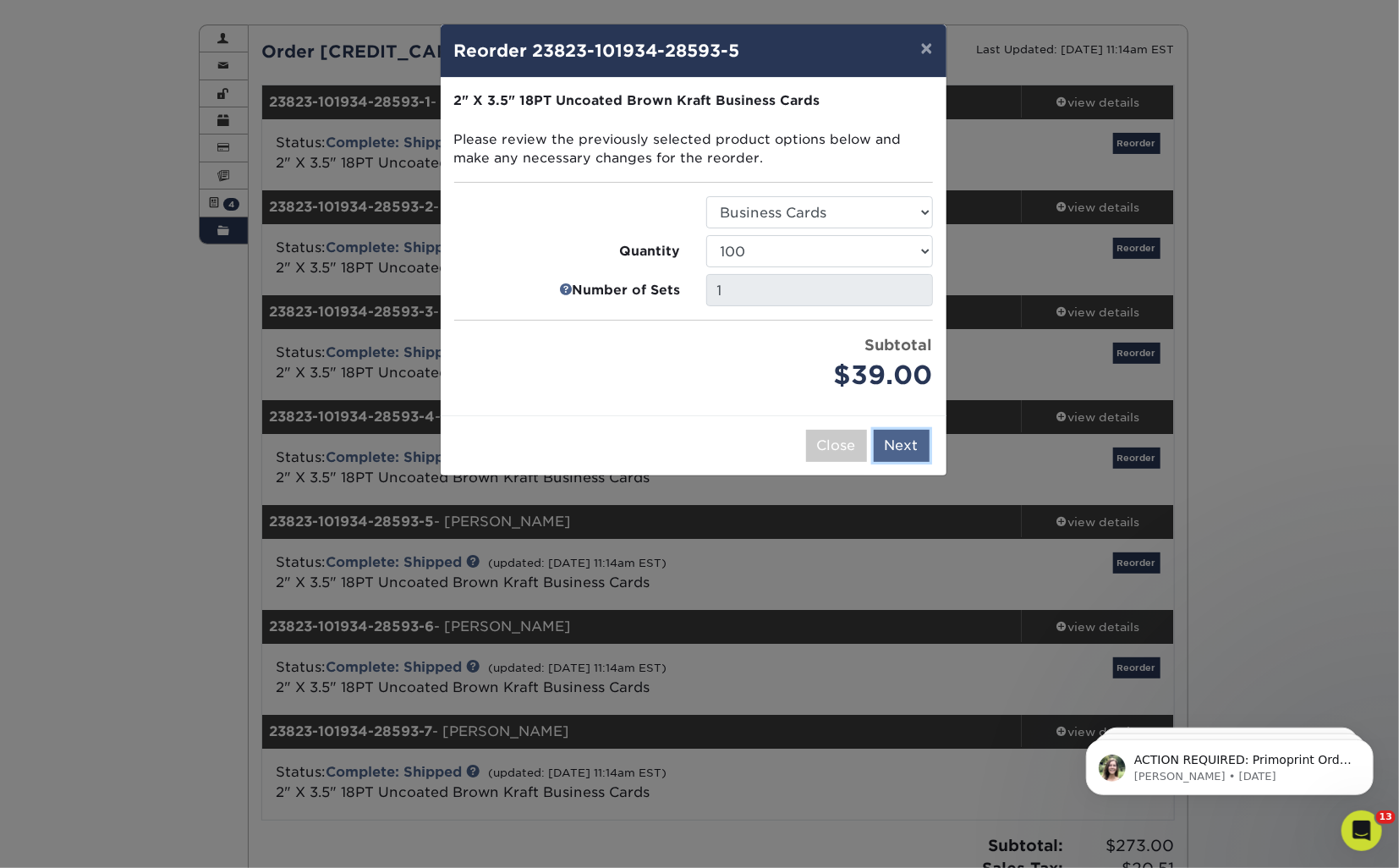
click at [896, 434] on button "Next" at bounding box center [902, 445] width 56 height 32
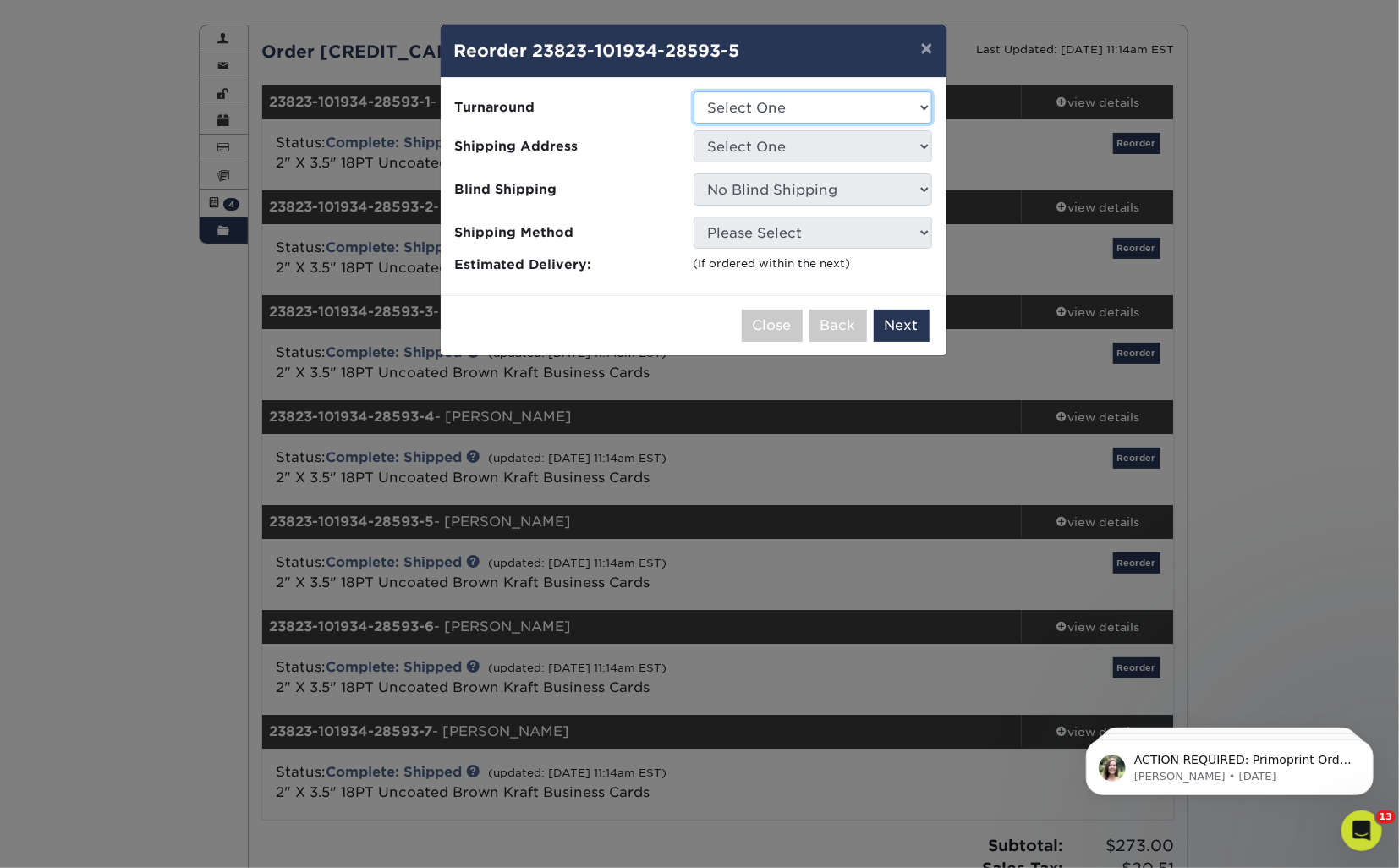
click at [845, 120] on select "Select One 2-4 Business Days" at bounding box center [813, 107] width 239 height 32
select select "ab7cdb96-f649-47a4-825f-c4b0024e9de3"
click at [694, 92] on select "Select One 2-4 Business Days" at bounding box center [813, 107] width 239 height 32
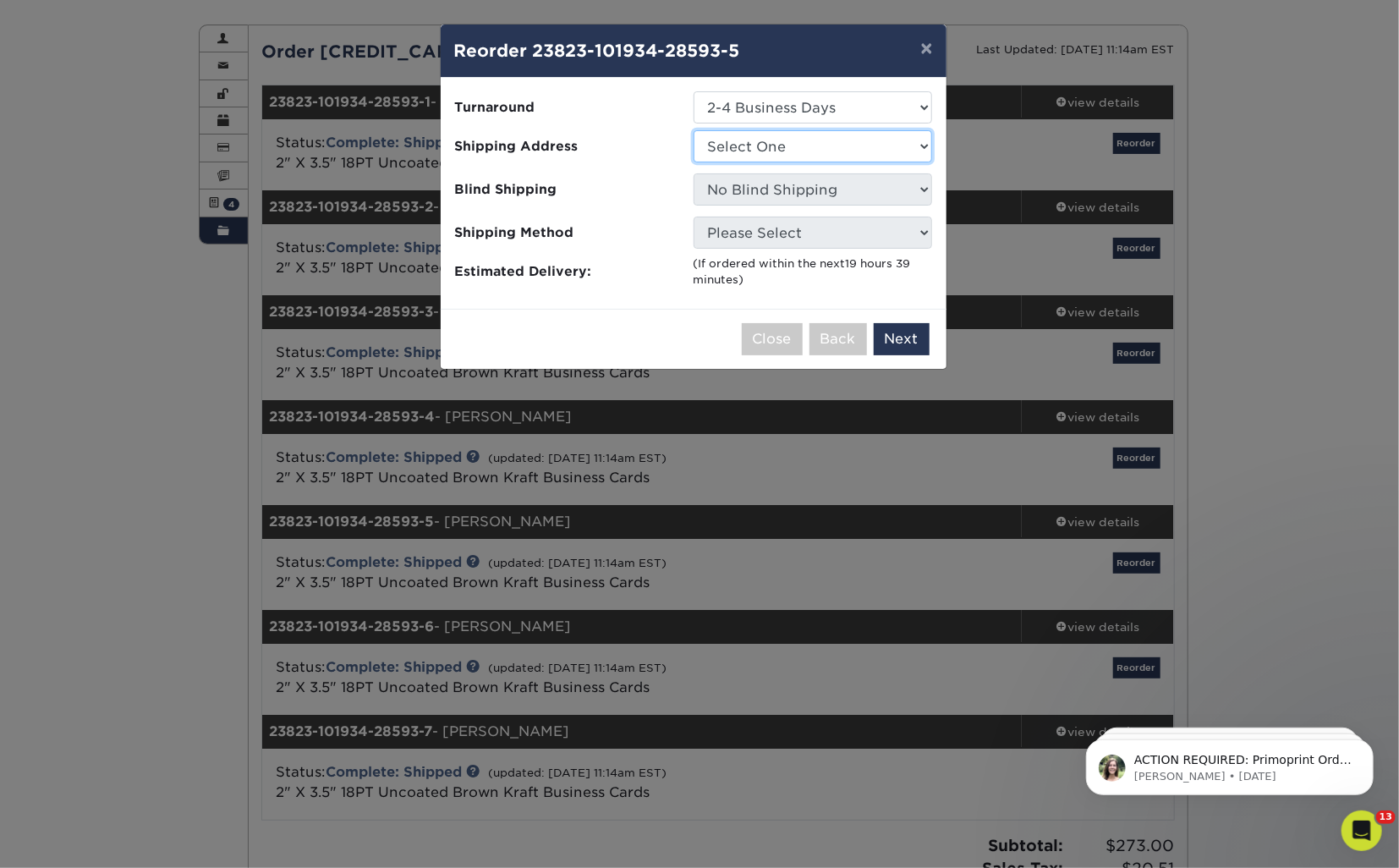
click at [785, 139] on select "Select One Gainesville Office [PERSON_NAME][GEOGRAPHIC_DATA] [GEOGRAPHIC_DATA] …" at bounding box center [813, 145] width 239 height 32
select select "273130"
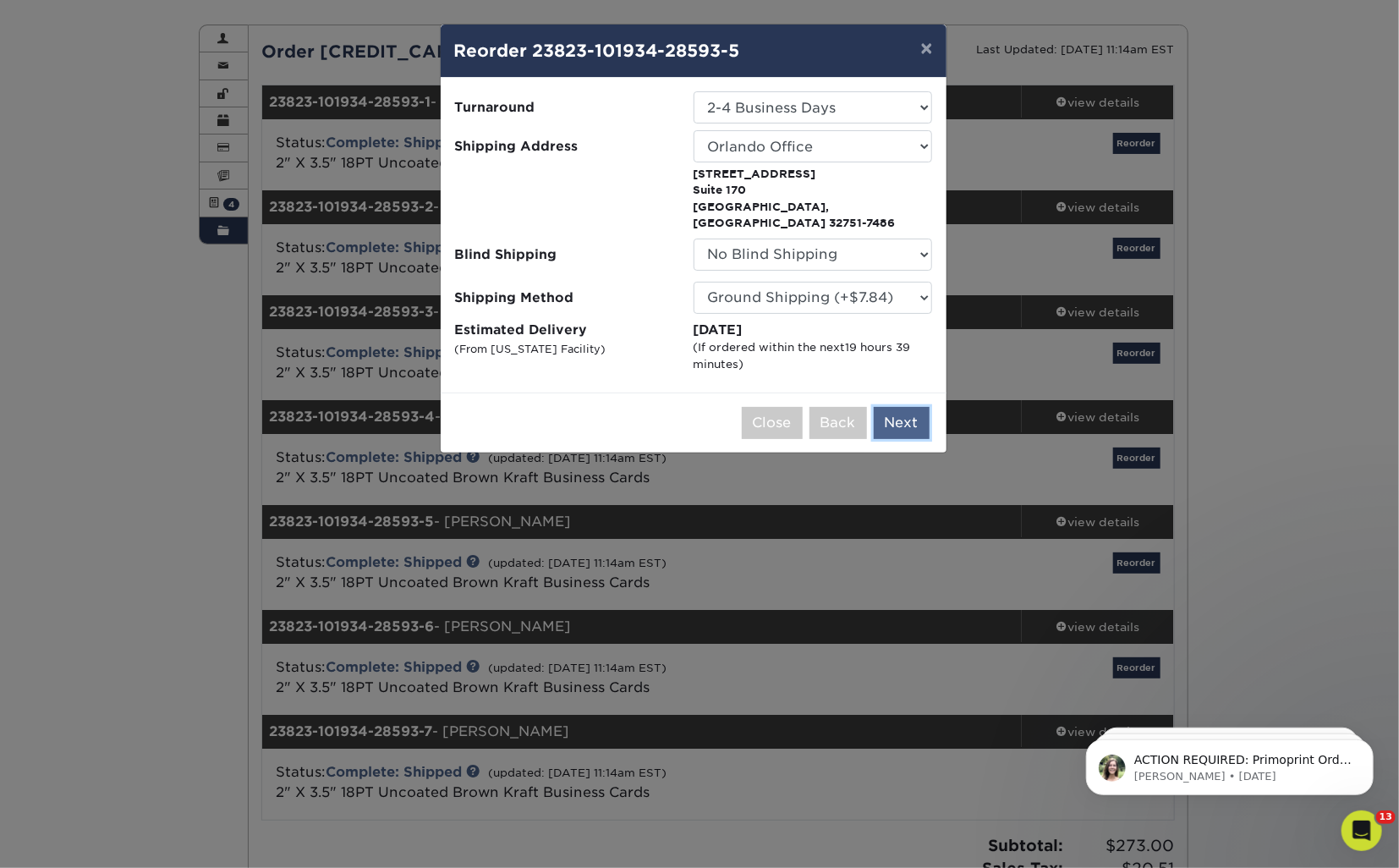
click at [893, 407] on button "Next" at bounding box center [902, 422] width 56 height 32
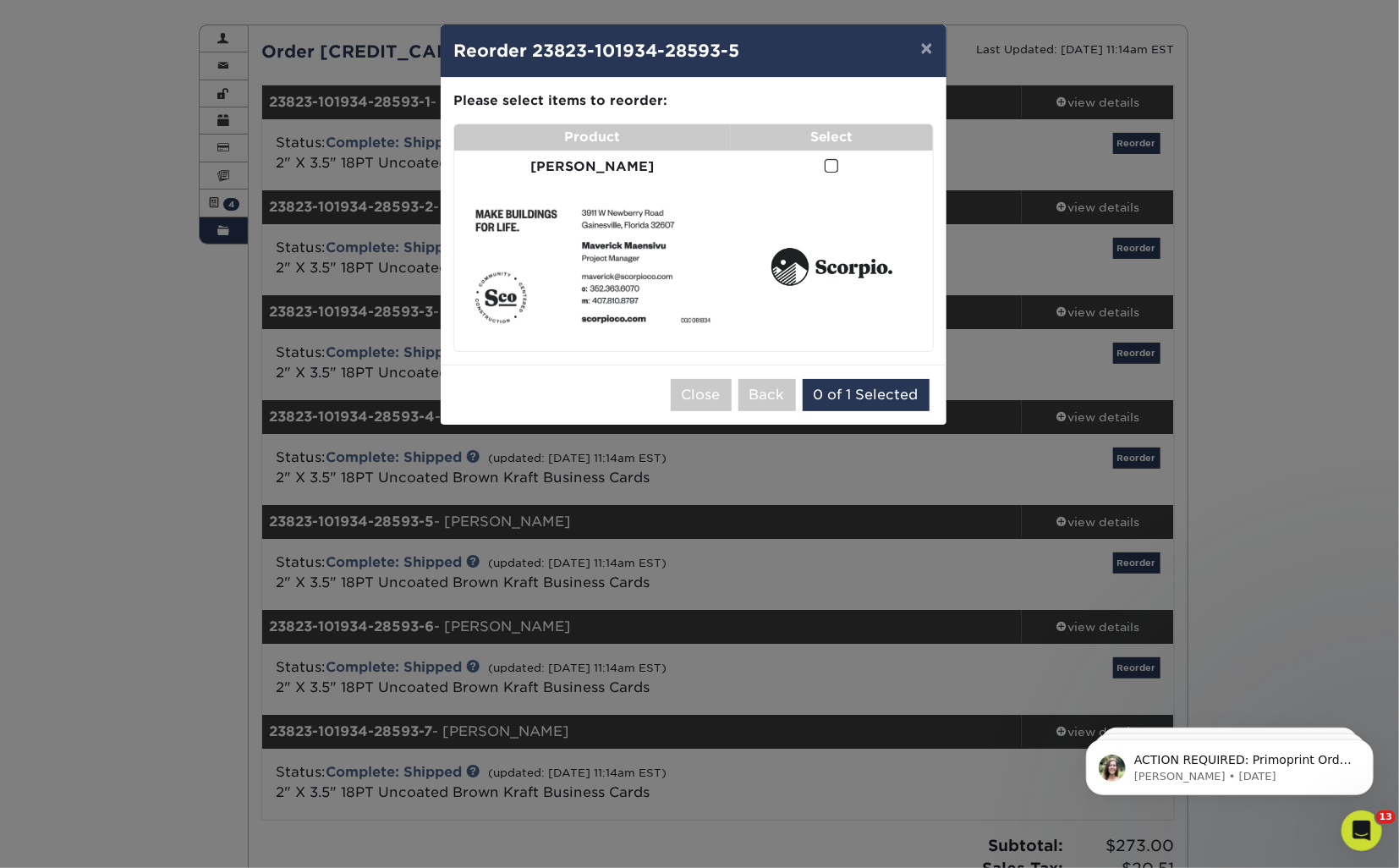
click at [825, 168] on span at bounding box center [831, 166] width 14 height 16
click at [0, 0] on input "checkbox" at bounding box center [0, 0] width 0 height 0
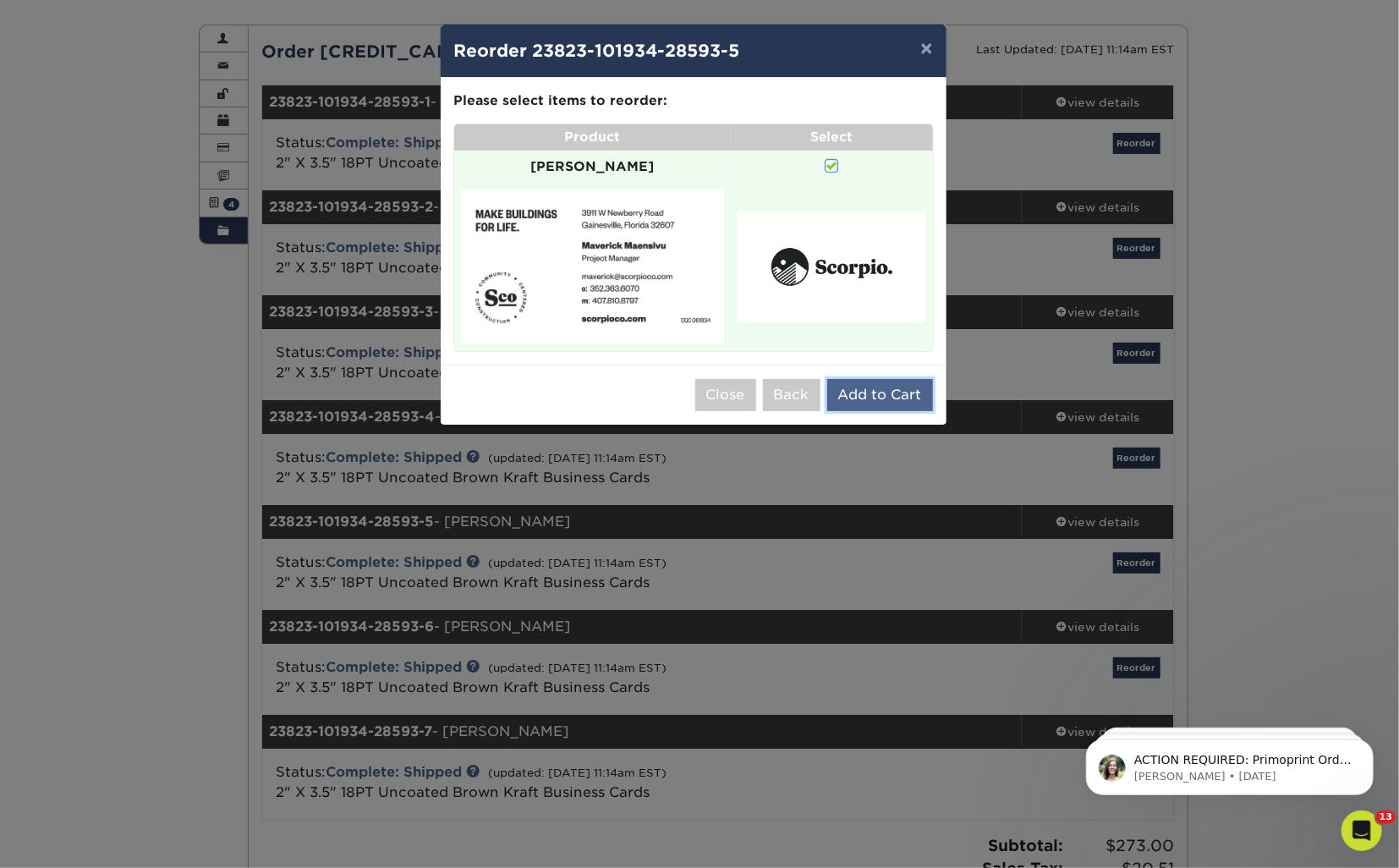
click at [878, 383] on button "Add to Cart" at bounding box center [880, 394] width 106 height 32
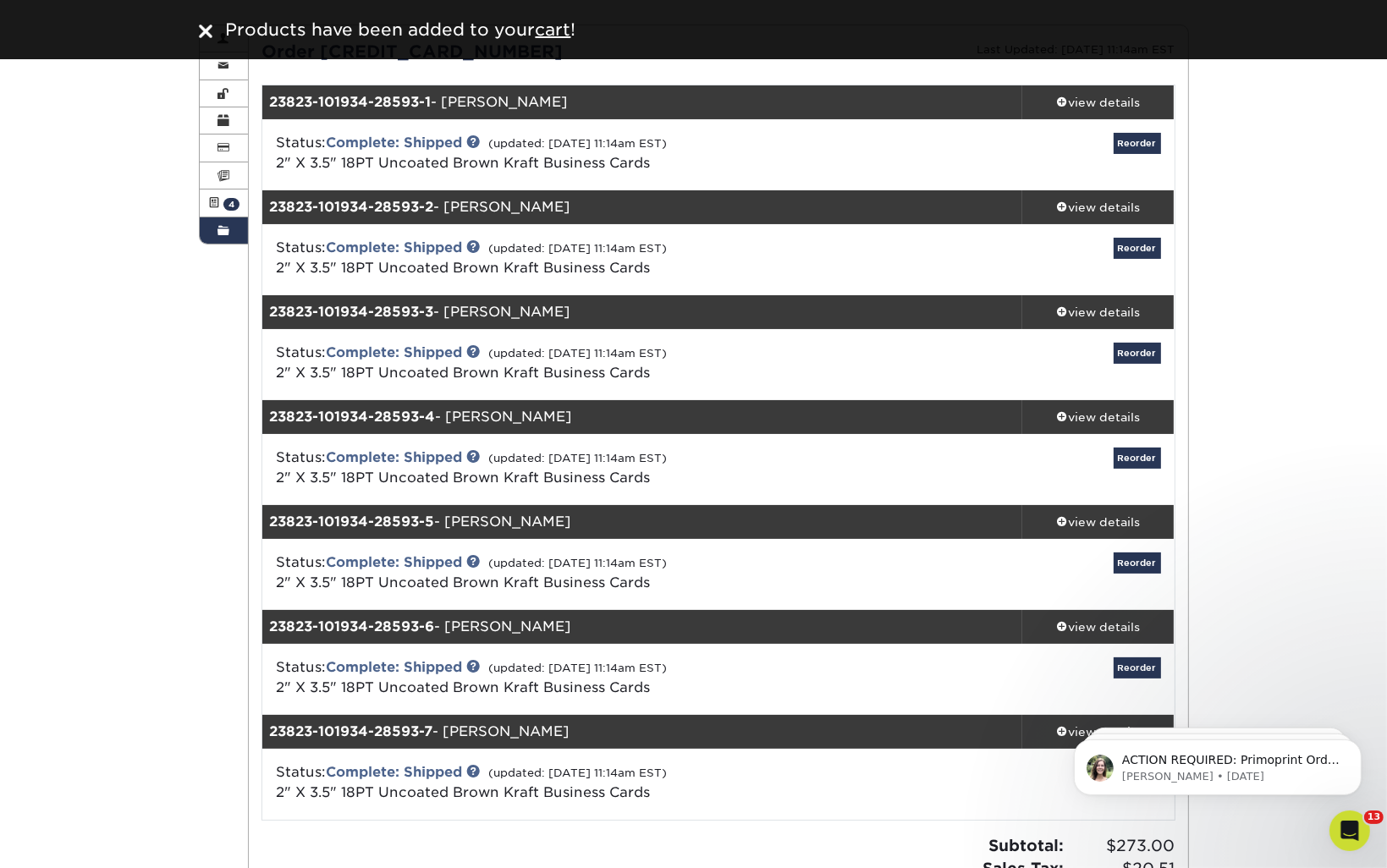
scroll to position [0, 0]
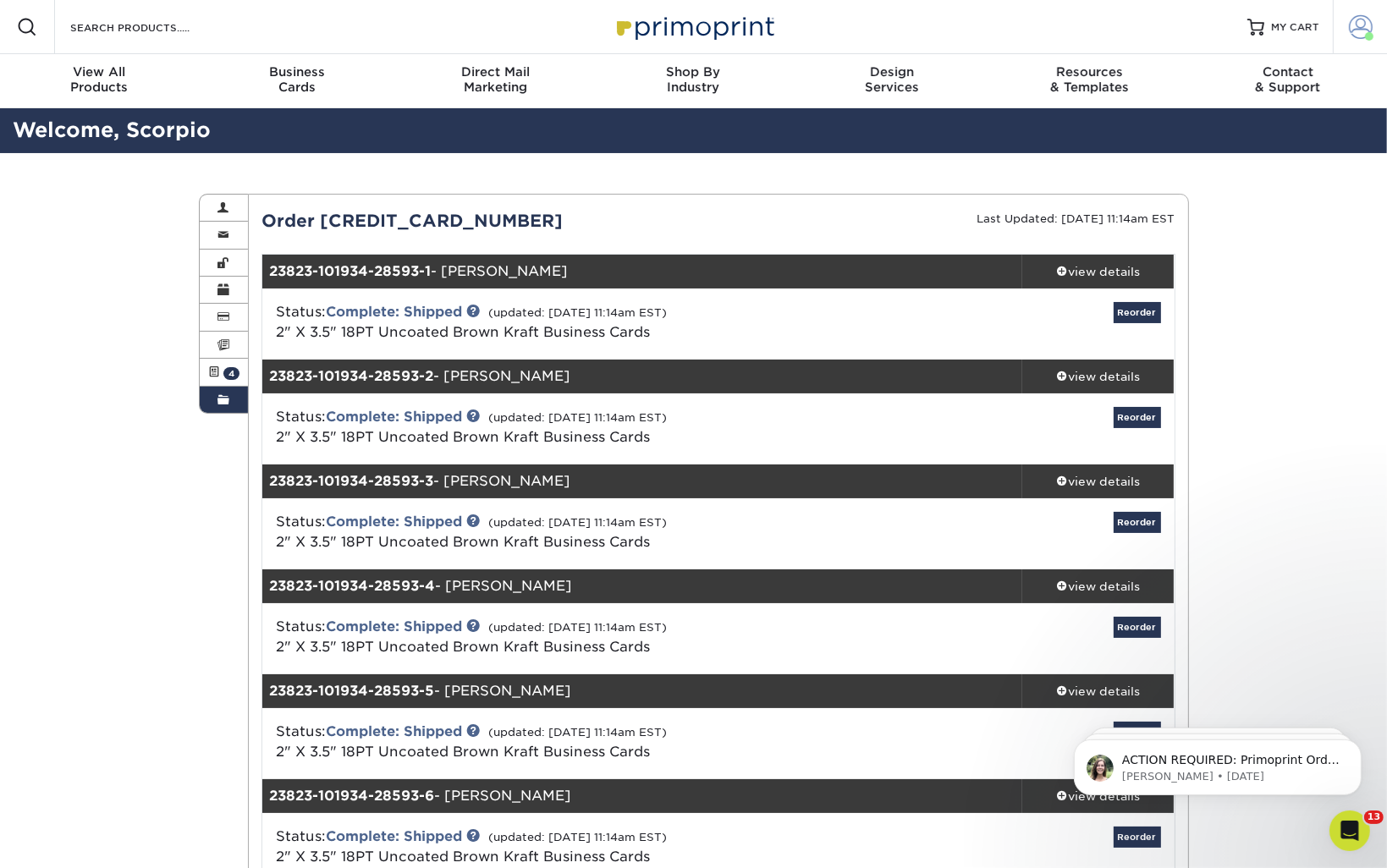
click at [1353, 31] on span at bounding box center [1360, 27] width 24 height 24
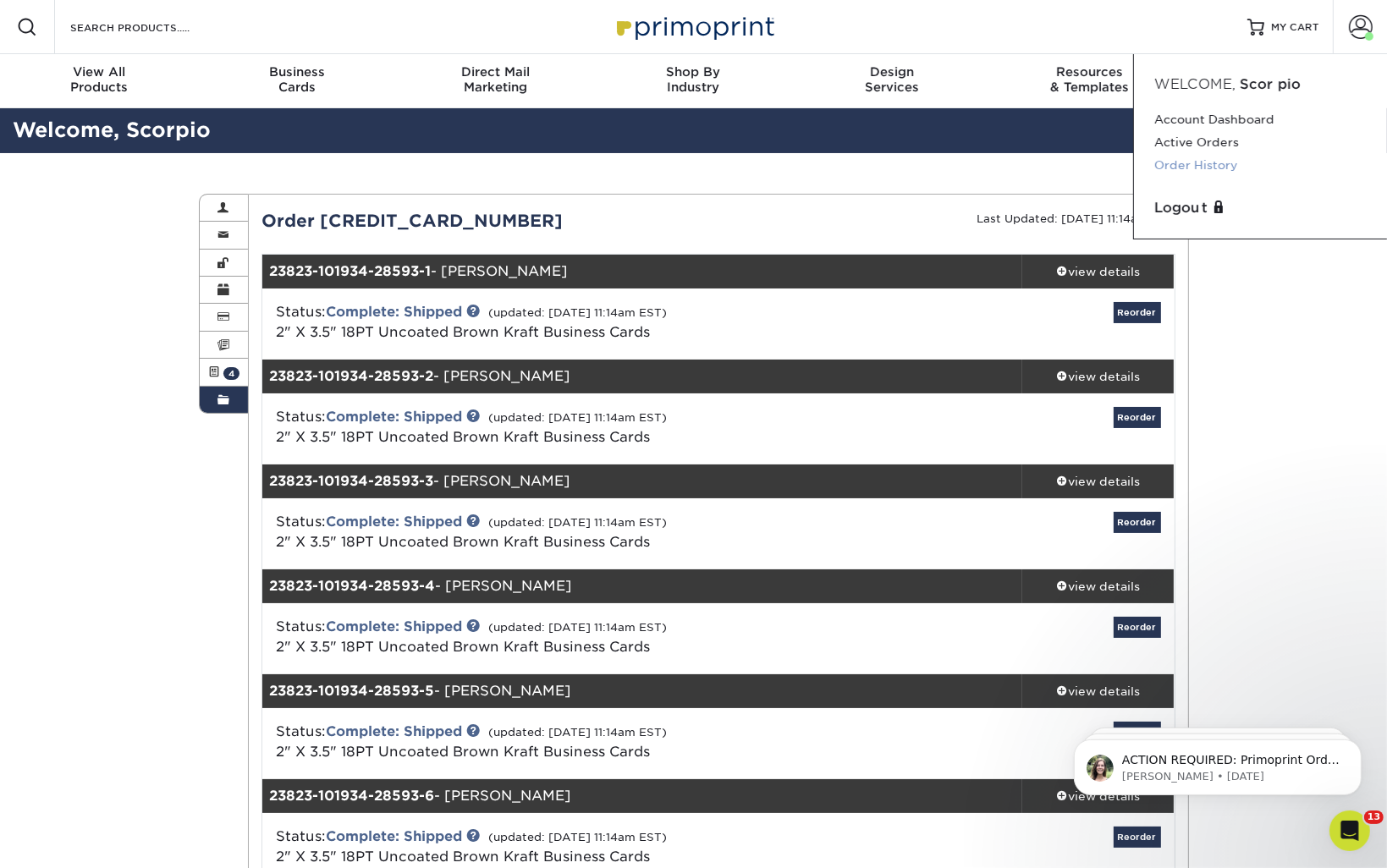
click at [1204, 167] on link "Order History" at bounding box center [1260, 166] width 212 height 23
click at [1178, 168] on link "Order History" at bounding box center [1260, 166] width 212 height 23
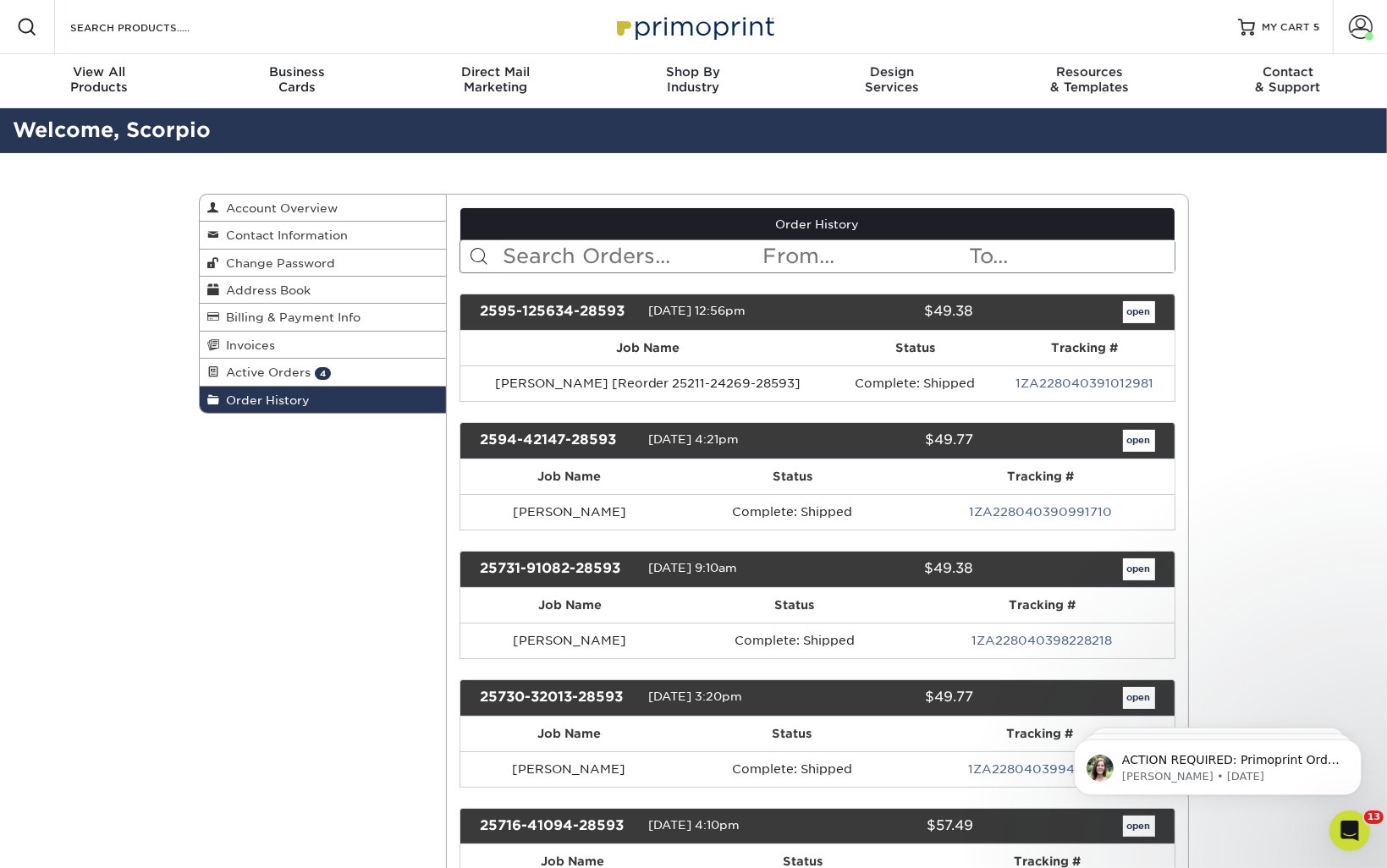
scroll to position [4616, 0]
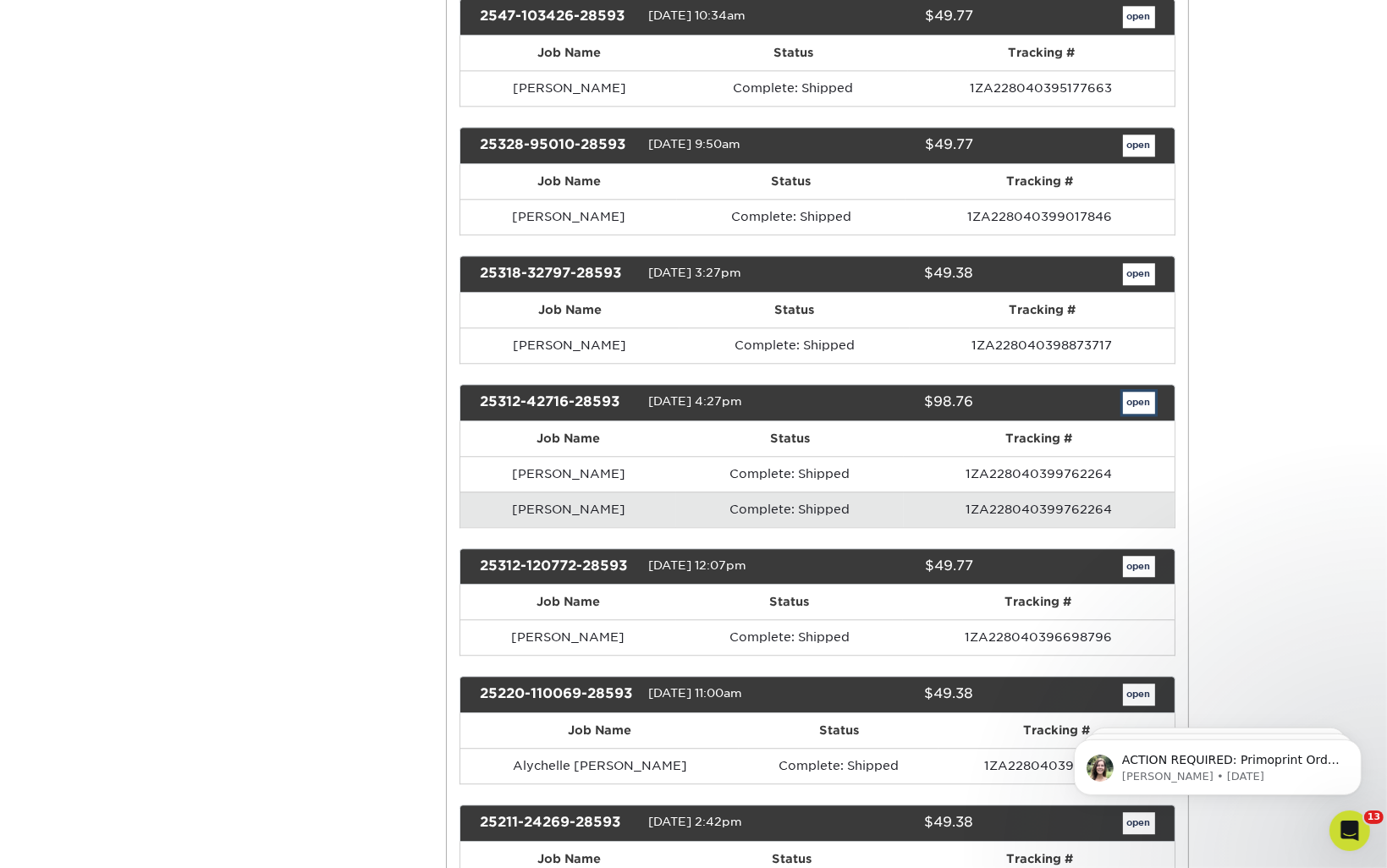
click at [1142, 391] on link "open" at bounding box center [1138, 402] width 32 height 22
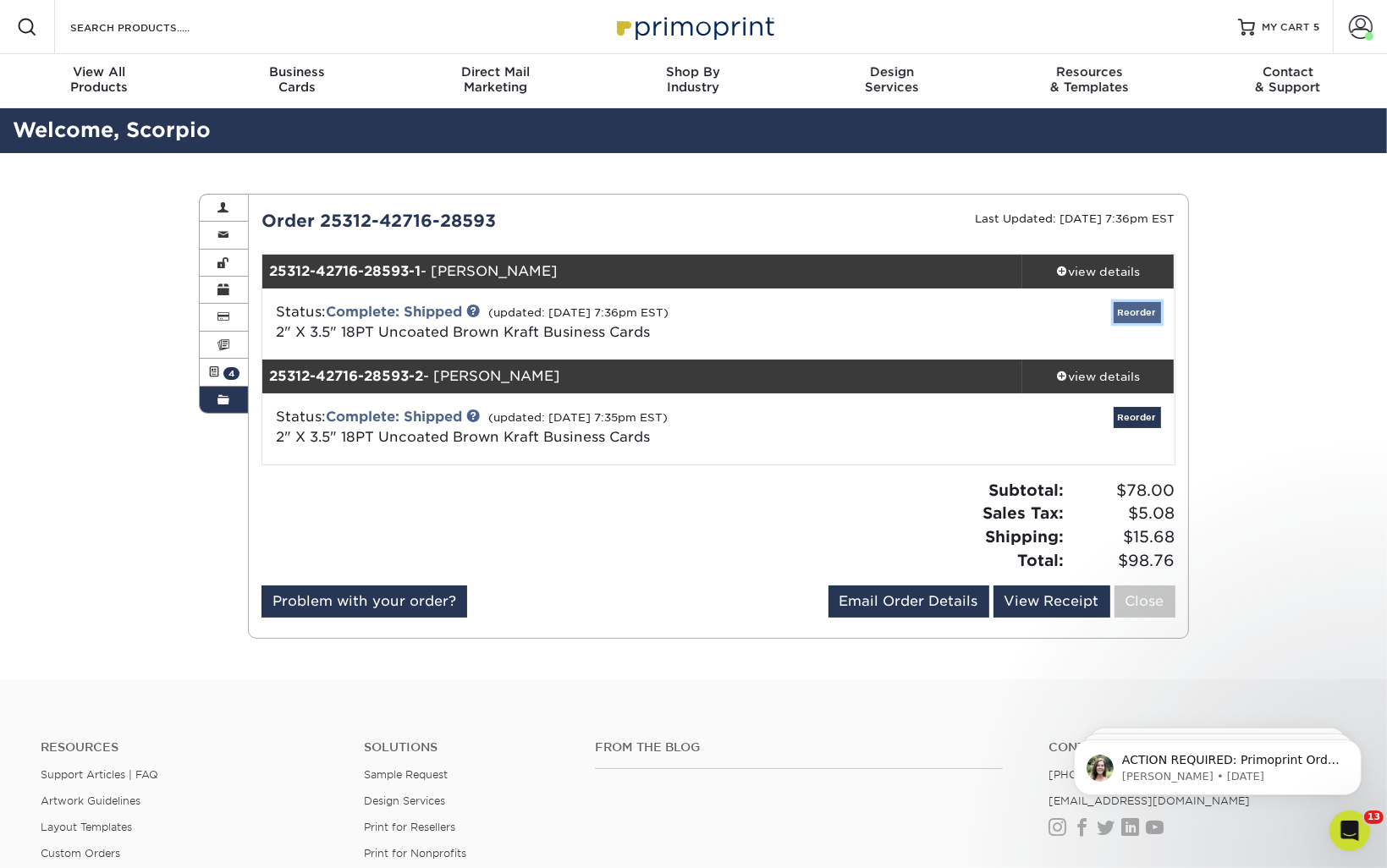
click at [1126, 311] on link "Reorder" at bounding box center [1136, 312] width 47 height 21
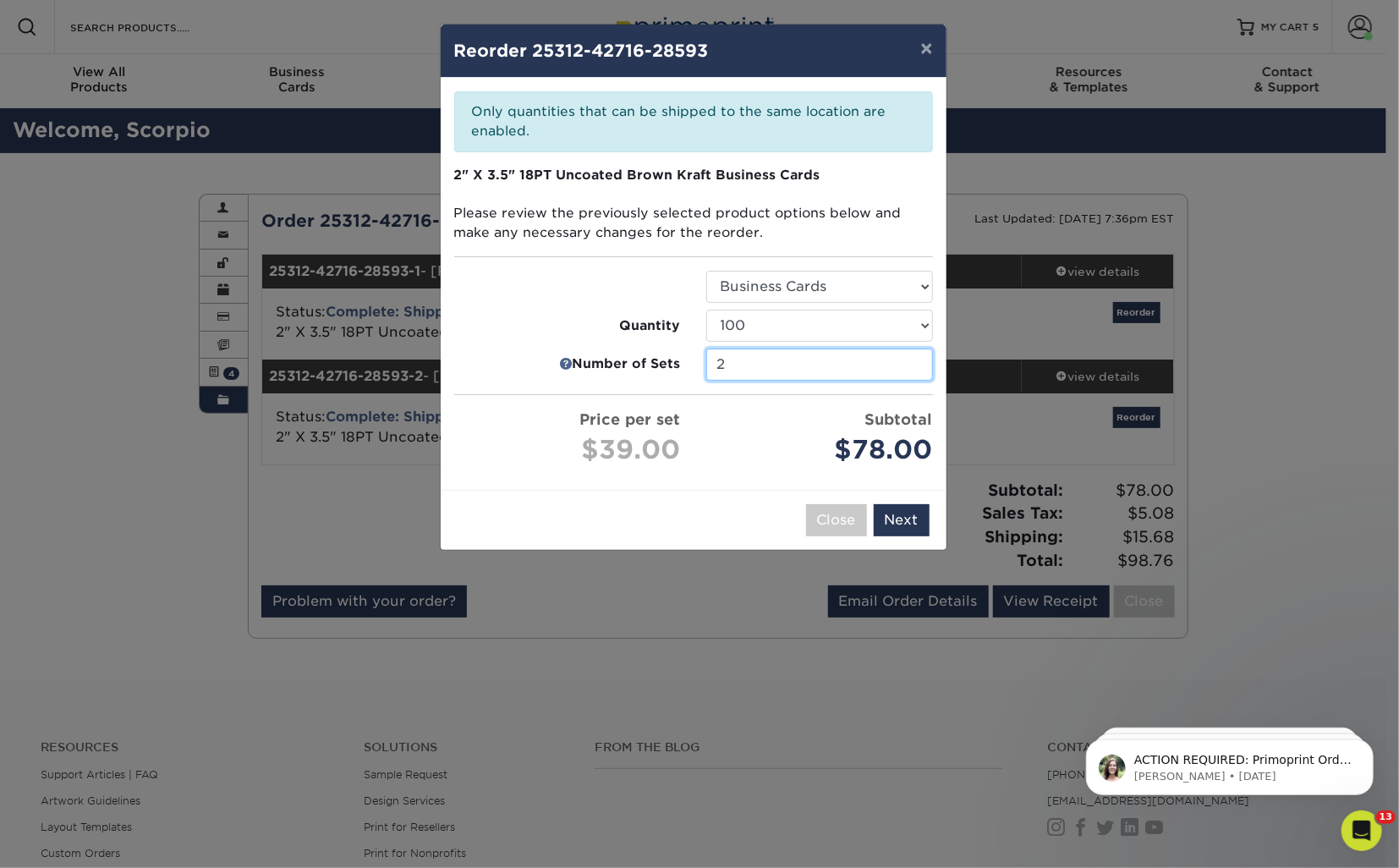
click at [812, 365] on input "2" at bounding box center [819, 364] width 226 height 32
click at [911, 357] on input "2" at bounding box center [819, 364] width 226 height 32
click at [916, 360] on input "2" at bounding box center [819, 364] width 226 height 32
click at [887, 363] on input "2" at bounding box center [819, 364] width 226 height 32
type input "1"
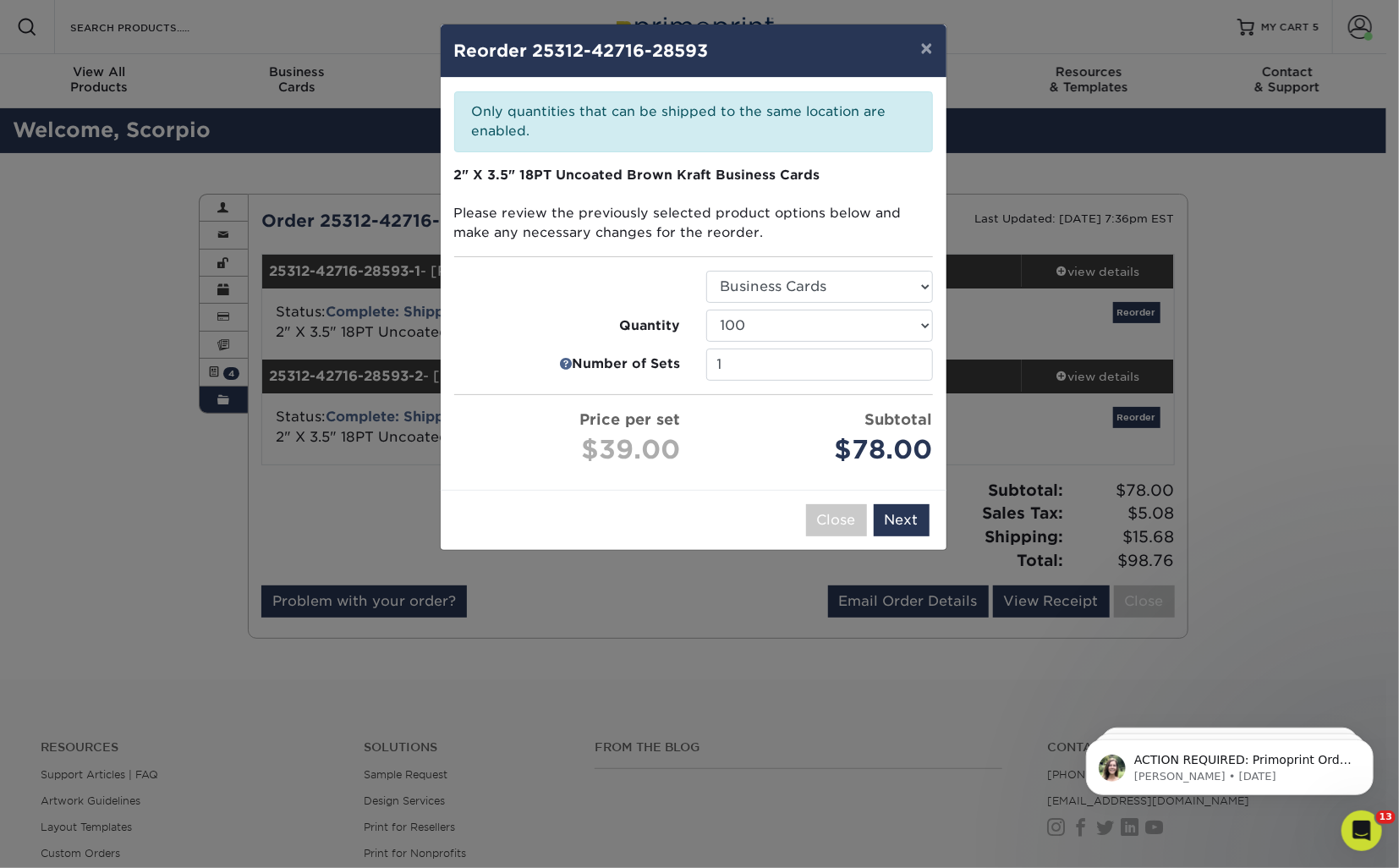
click at [887, 432] on div "× Reorder 25312-42716-28593 Please select all options to continue. Only quantit…" at bounding box center [693, 287] width 508 height 527
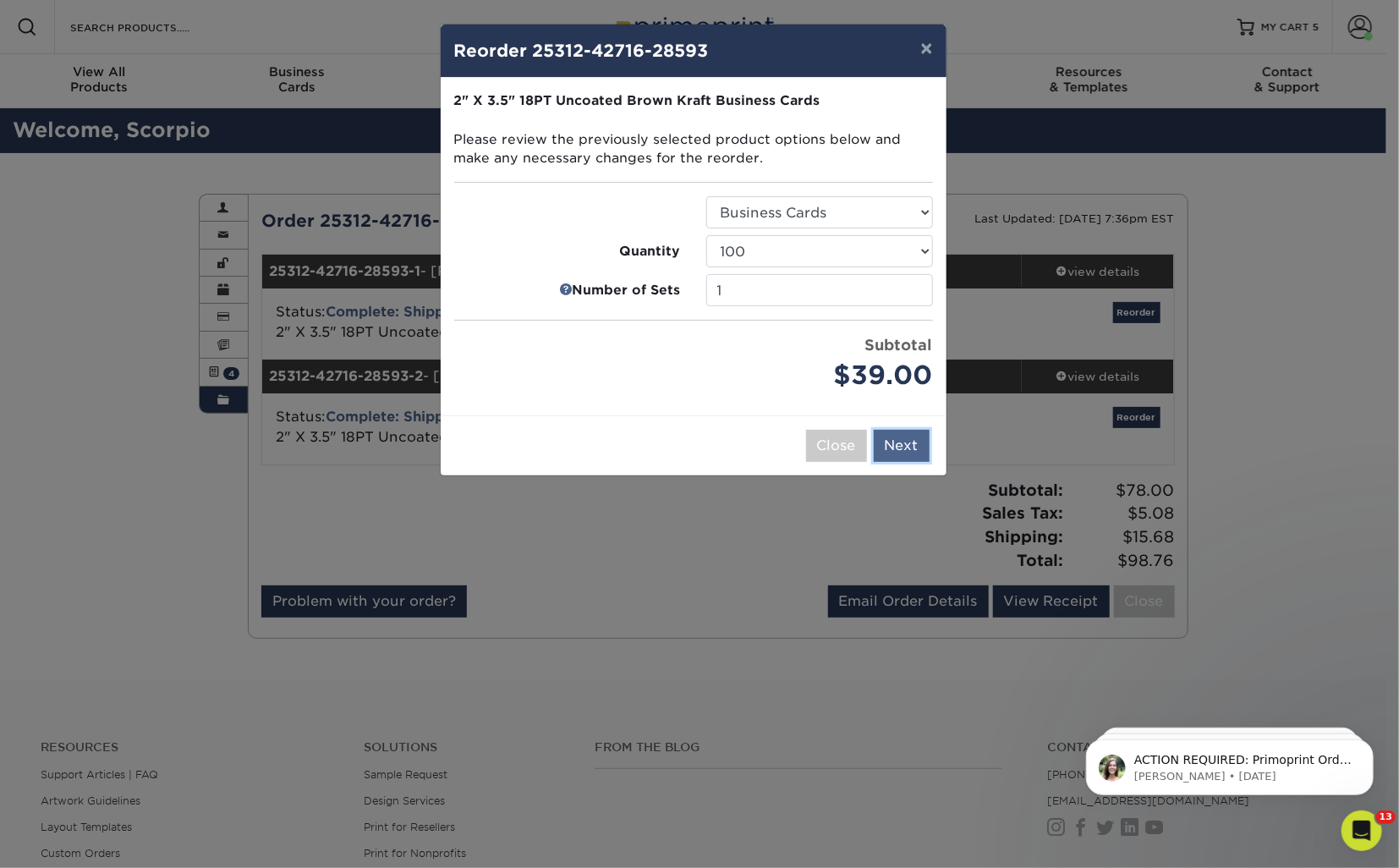
click at [900, 431] on button "Next" at bounding box center [902, 445] width 56 height 32
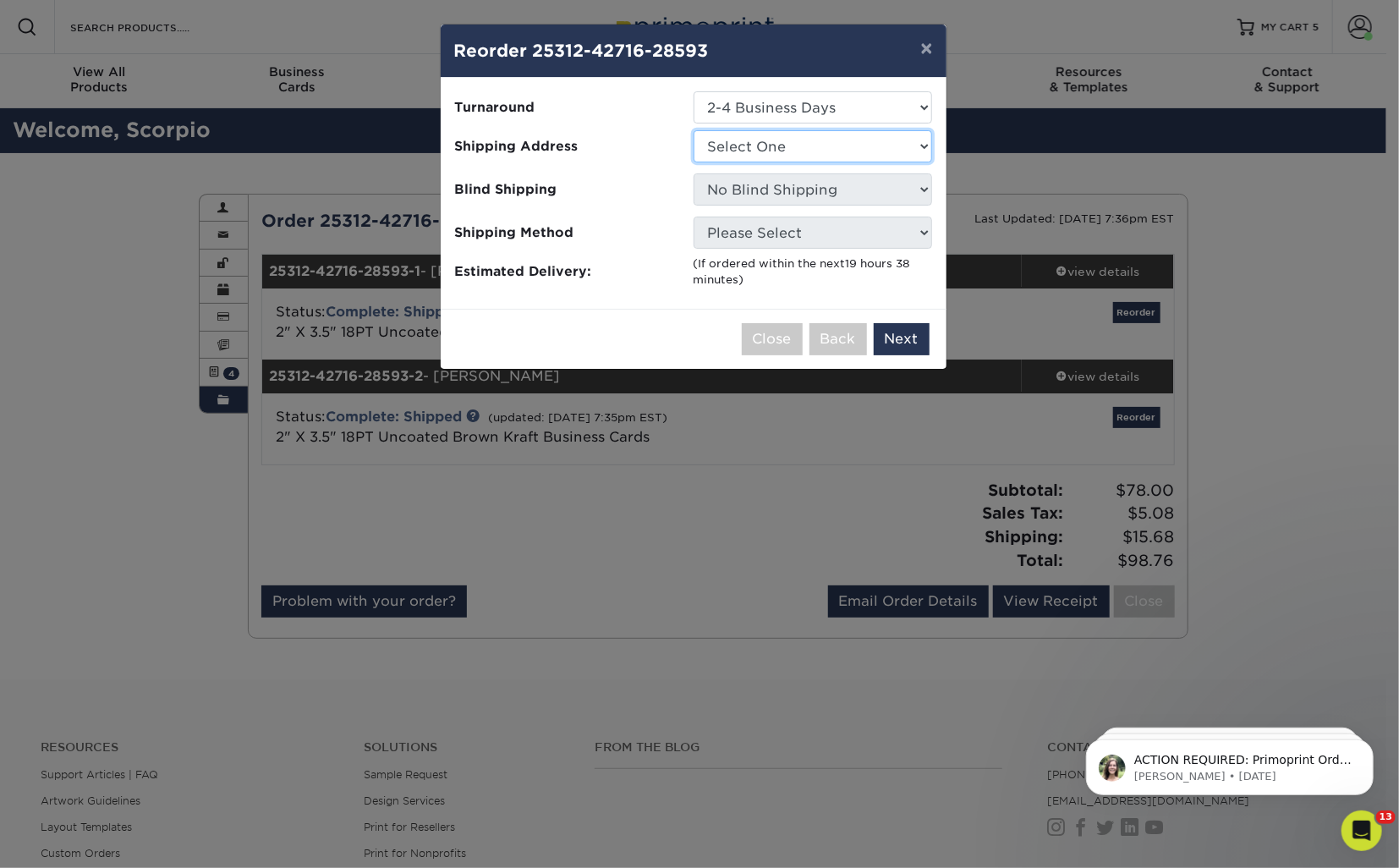
click at [770, 147] on select "Select One Gainesville Office [PERSON_NAME][GEOGRAPHIC_DATA] [GEOGRAPHIC_DATA] …" at bounding box center [813, 145] width 239 height 32
select select "273130"
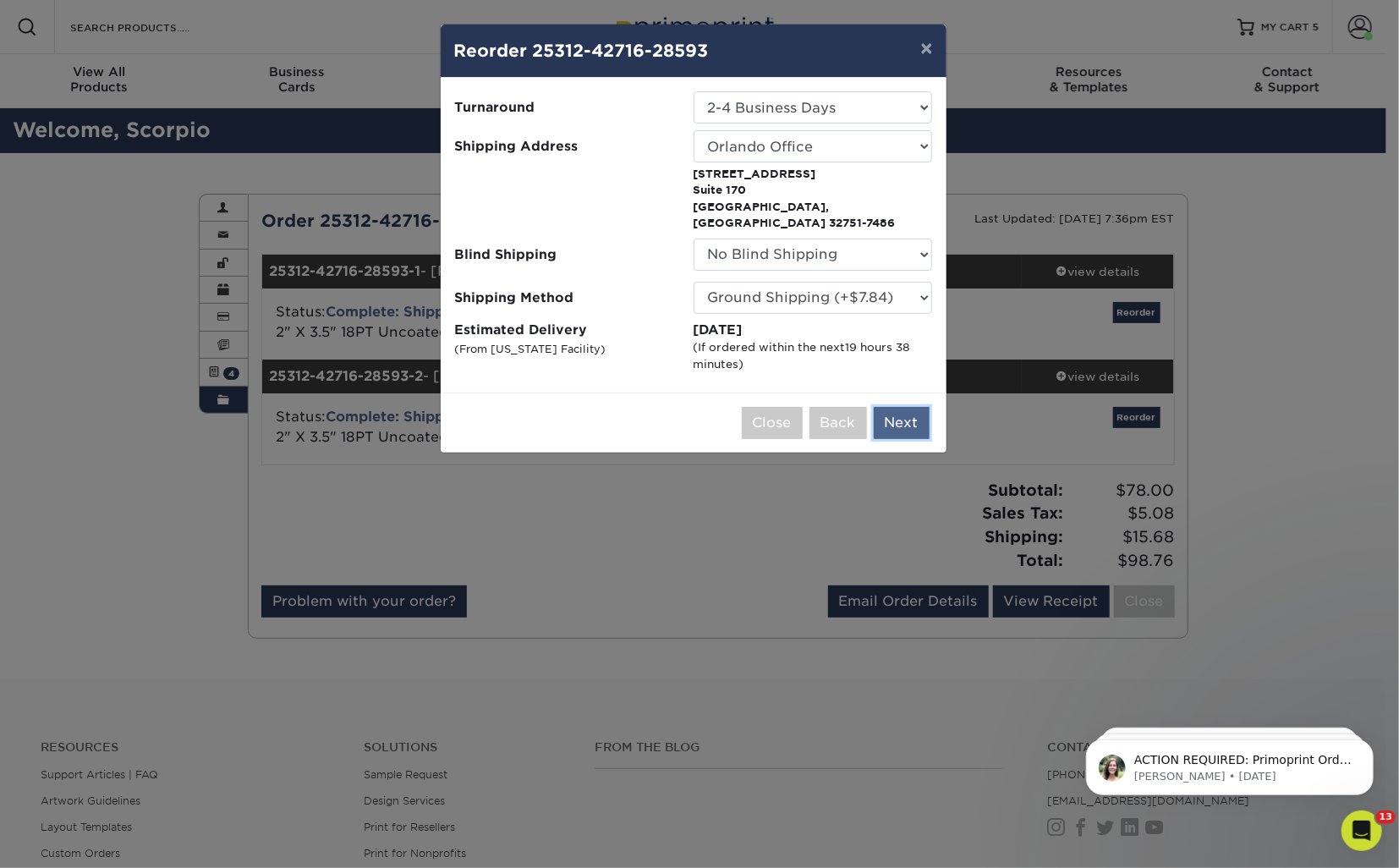
click at [892, 407] on button "Next" at bounding box center [902, 422] width 56 height 32
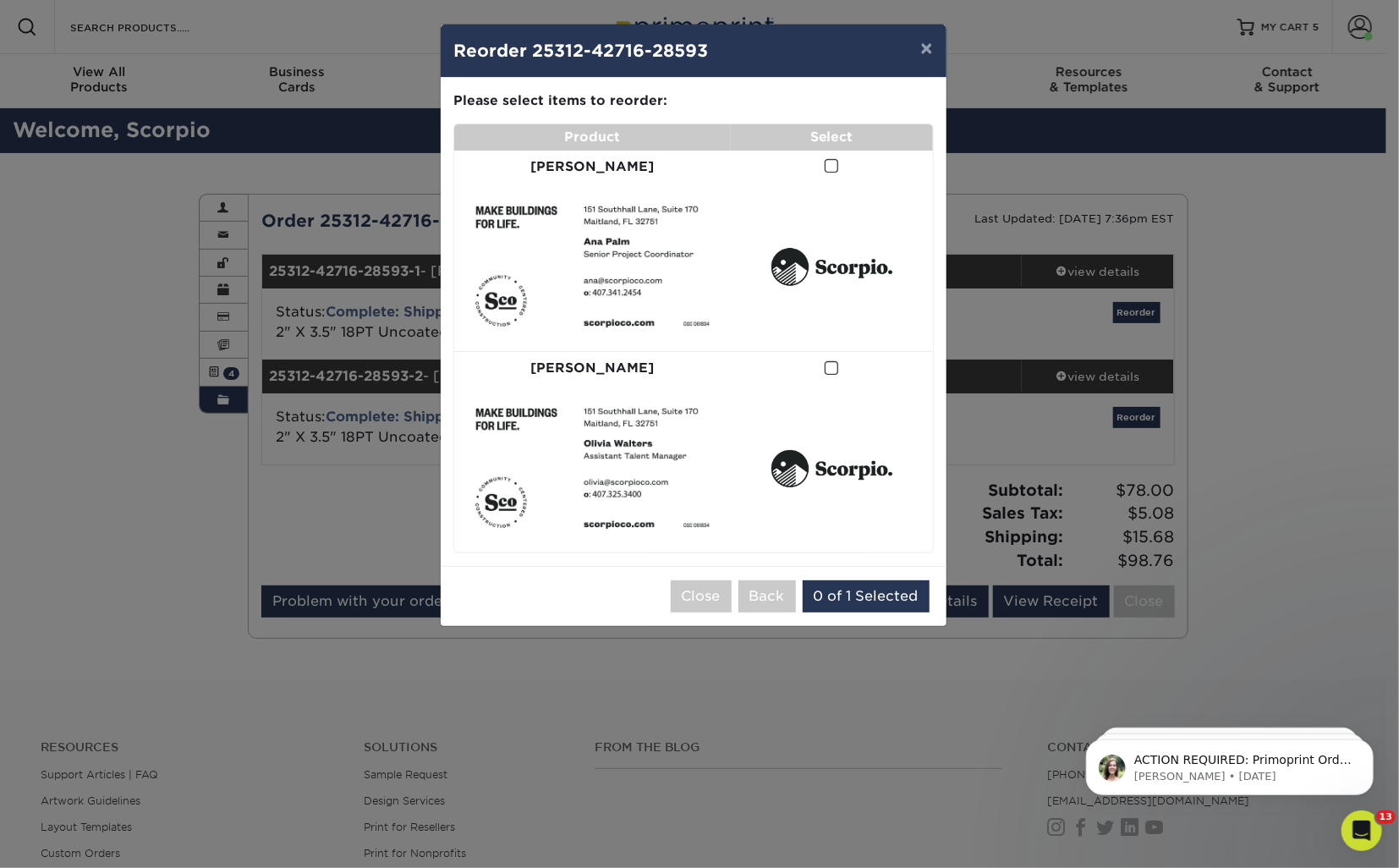
click at [825, 163] on span at bounding box center [831, 166] width 14 height 16
click at [0, 0] on input "checkbox" at bounding box center [0, 0] width 0 height 0
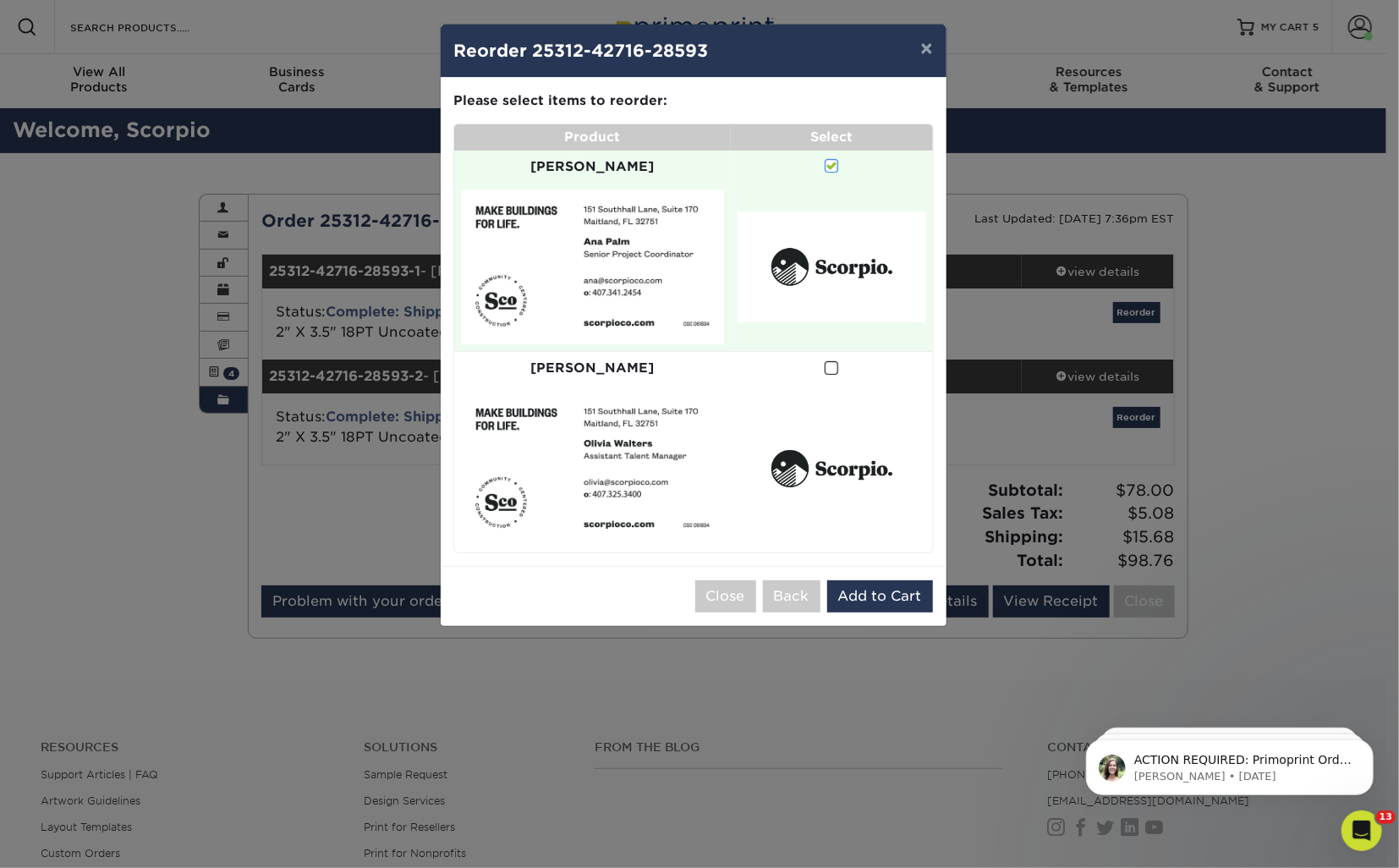
click at [825, 360] on span at bounding box center [831, 368] width 14 height 16
click at [0, 0] on input "checkbox" at bounding box center [0, 0] width 0 height 0
click at [870, 580] on button "Add to Cart" at bounding box center [880, 595] width 106 height 32
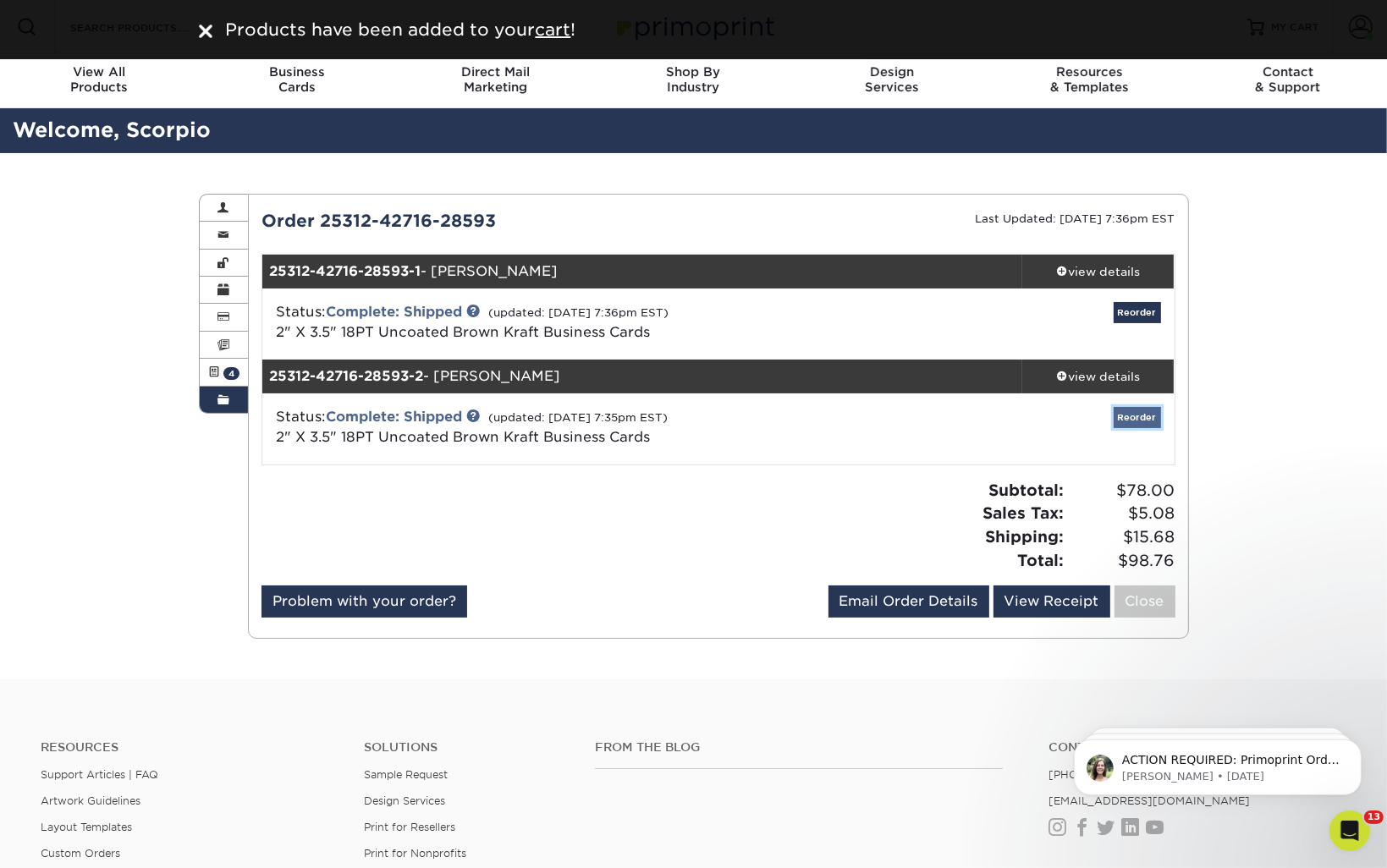
click at [1120, 414] on link "Reorder" at bounding box center [1136, 417] width 47 height 21
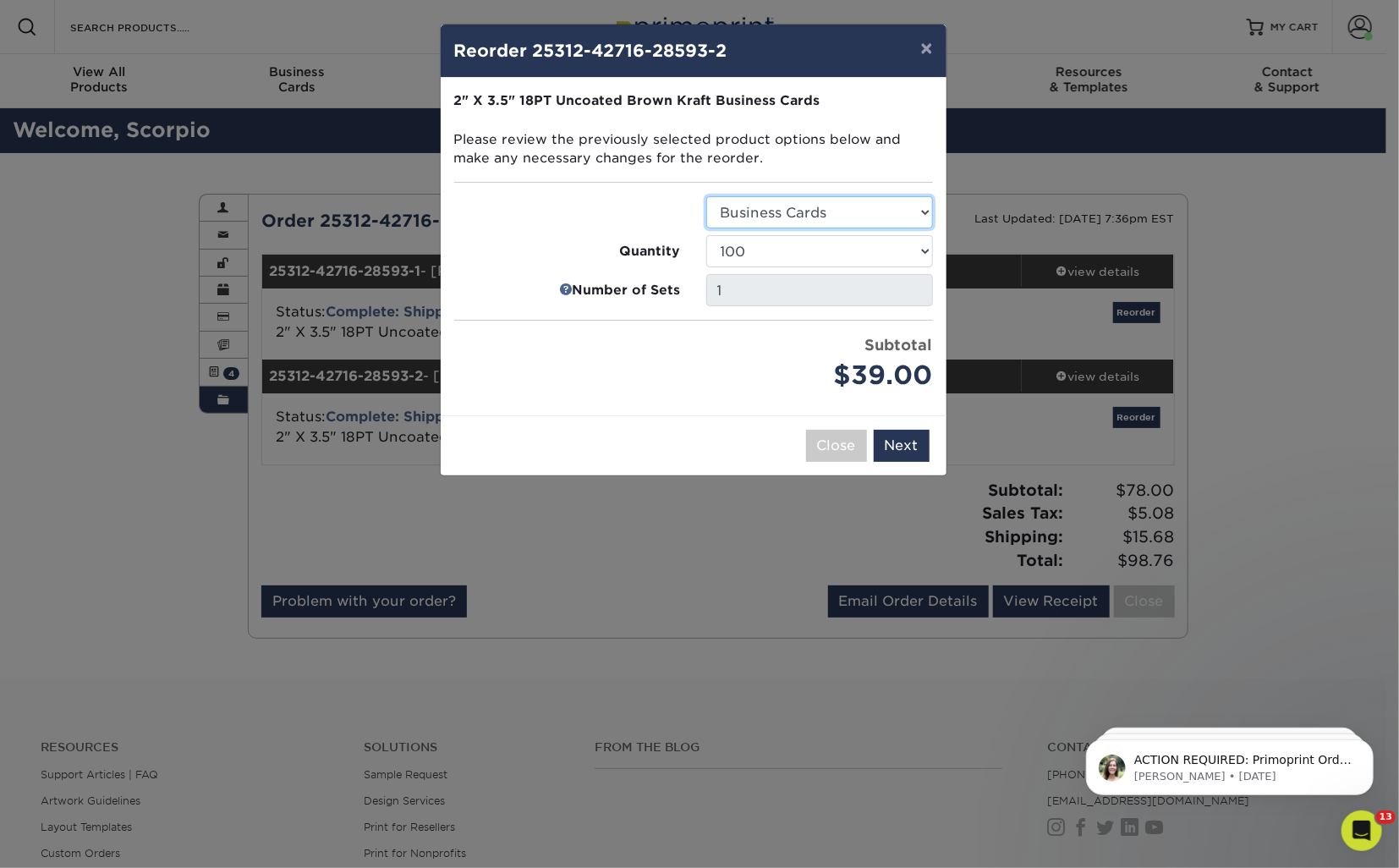
click at [751, 215] on select "Select Option Business Cards" at bounding box center [819, 212] width 226 height 32
click at [752, 246] on select "100 250 500 1000" at bounding box center [819, 250] width 226 height 32
click at [897, 445] on button "Next" at bounding box center [902, 445] width 56 height 32
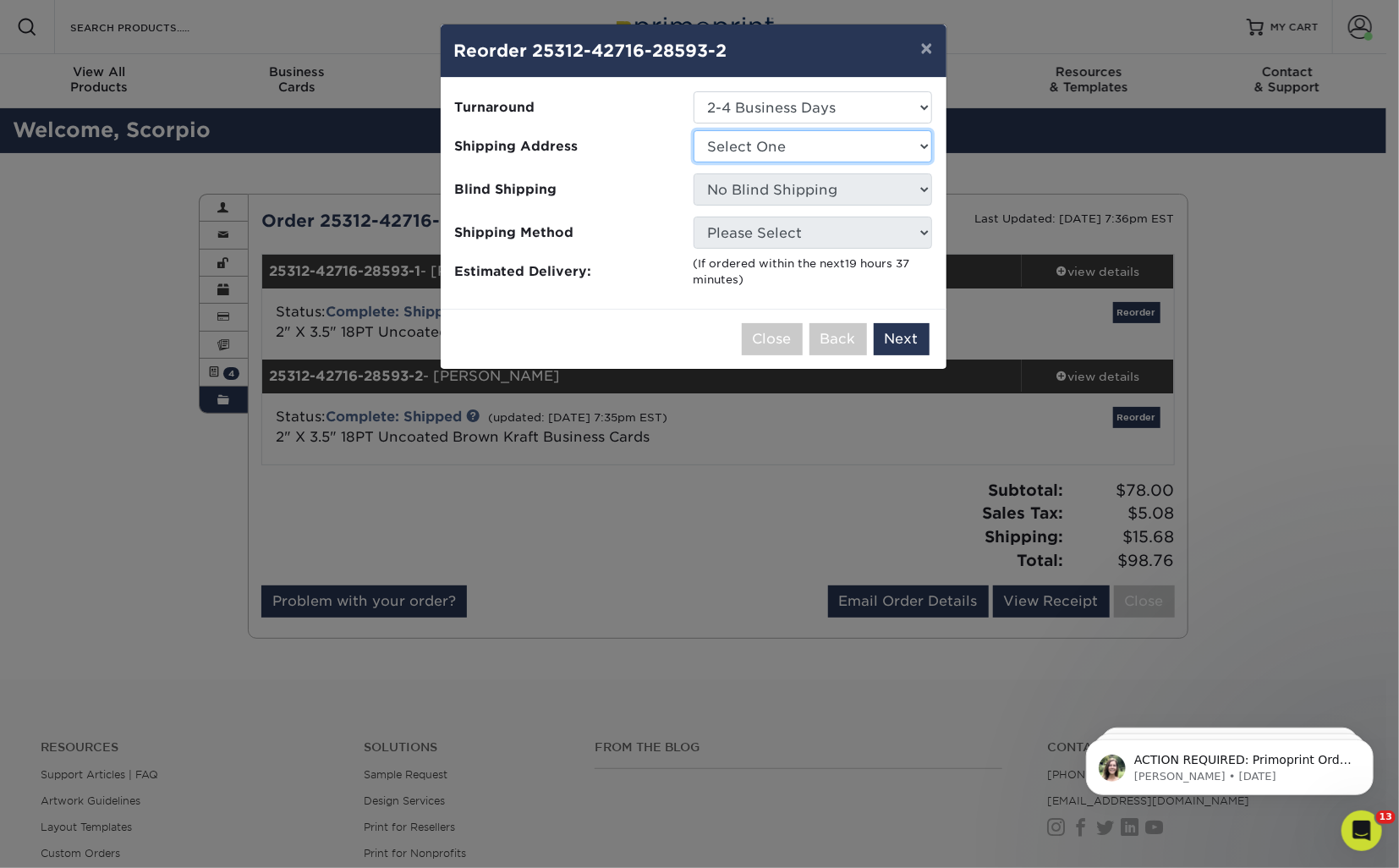
click at [785, 149] on select "Select One Gainesville Office [PERSON_NAME][GEOGRAPHIC_DATA] [GEOGRAPHIC_DATA] …" at bounding box center [813, 145] width 239 height 32
select select "273130"
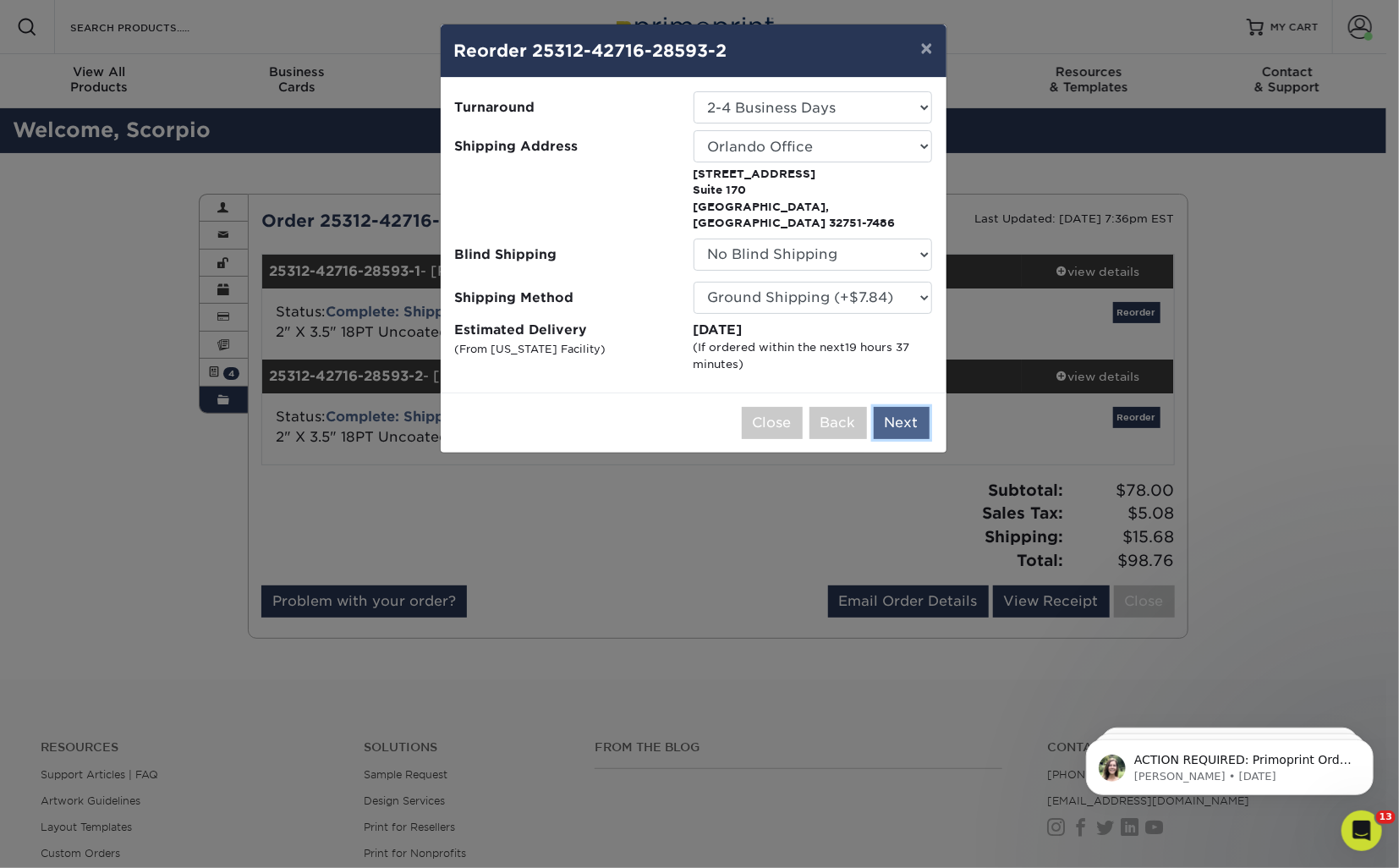
click at [888, 407] on button "Next" at bounding box center [902, 422] width 56 height 32
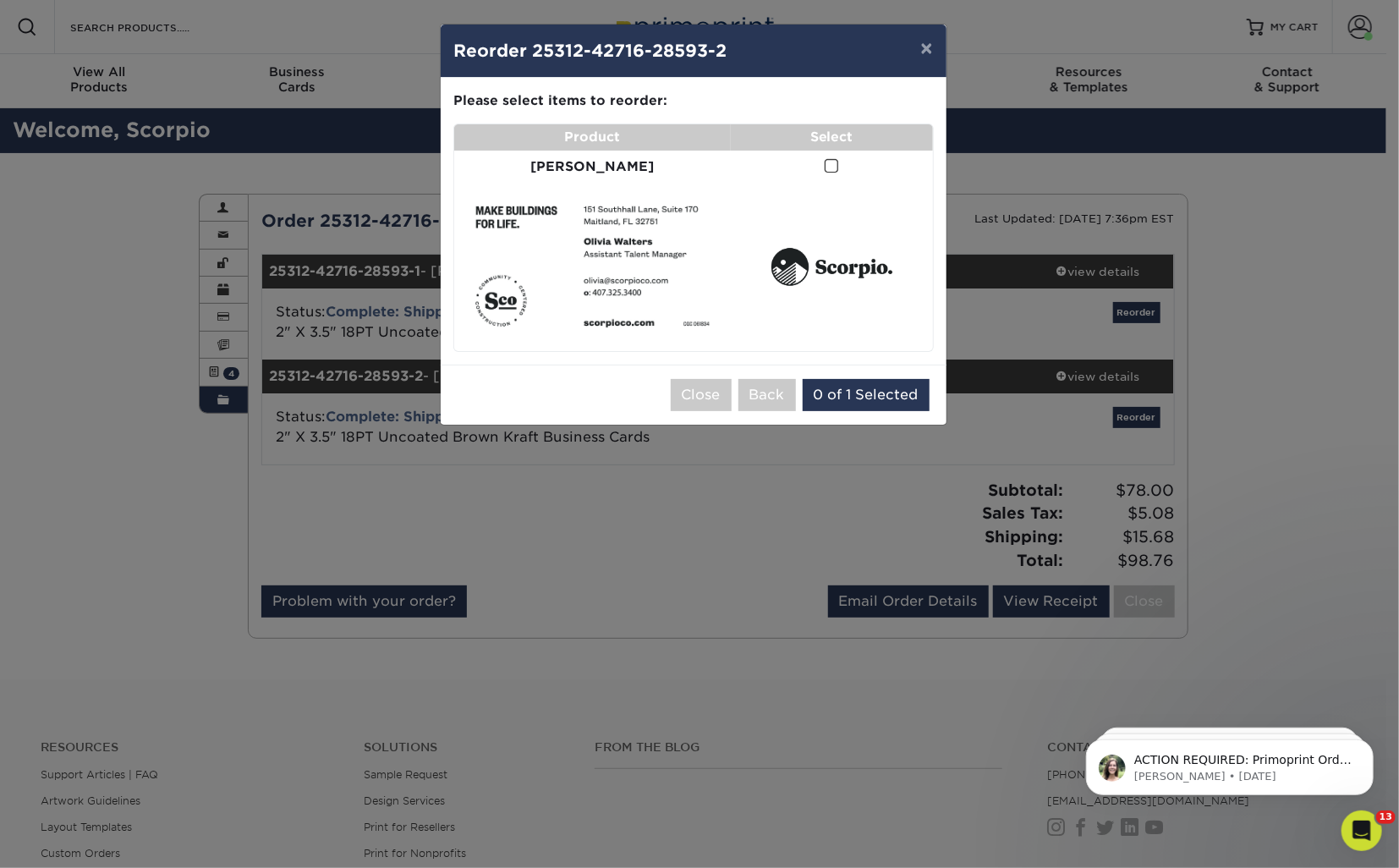
click at [825, 160] on span at bounding box center [831, 166] width 14 height 16
click at [0, 0] on input "checkbox" at bounding box center [0, 0] width 0 height 0
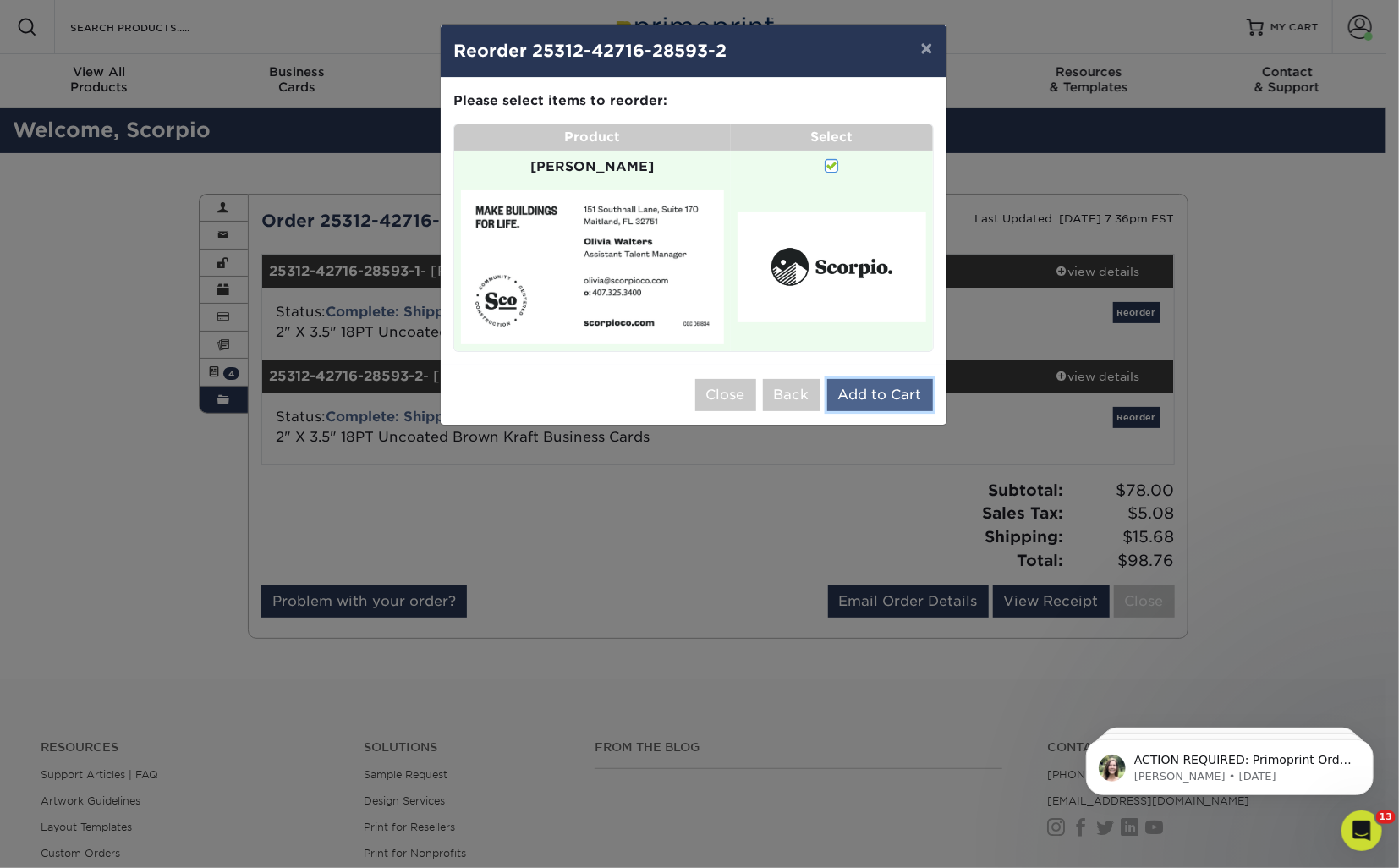
click at [861, 380] on button "Add to Cart" at bounding box center [880, 394] width 106 height 32
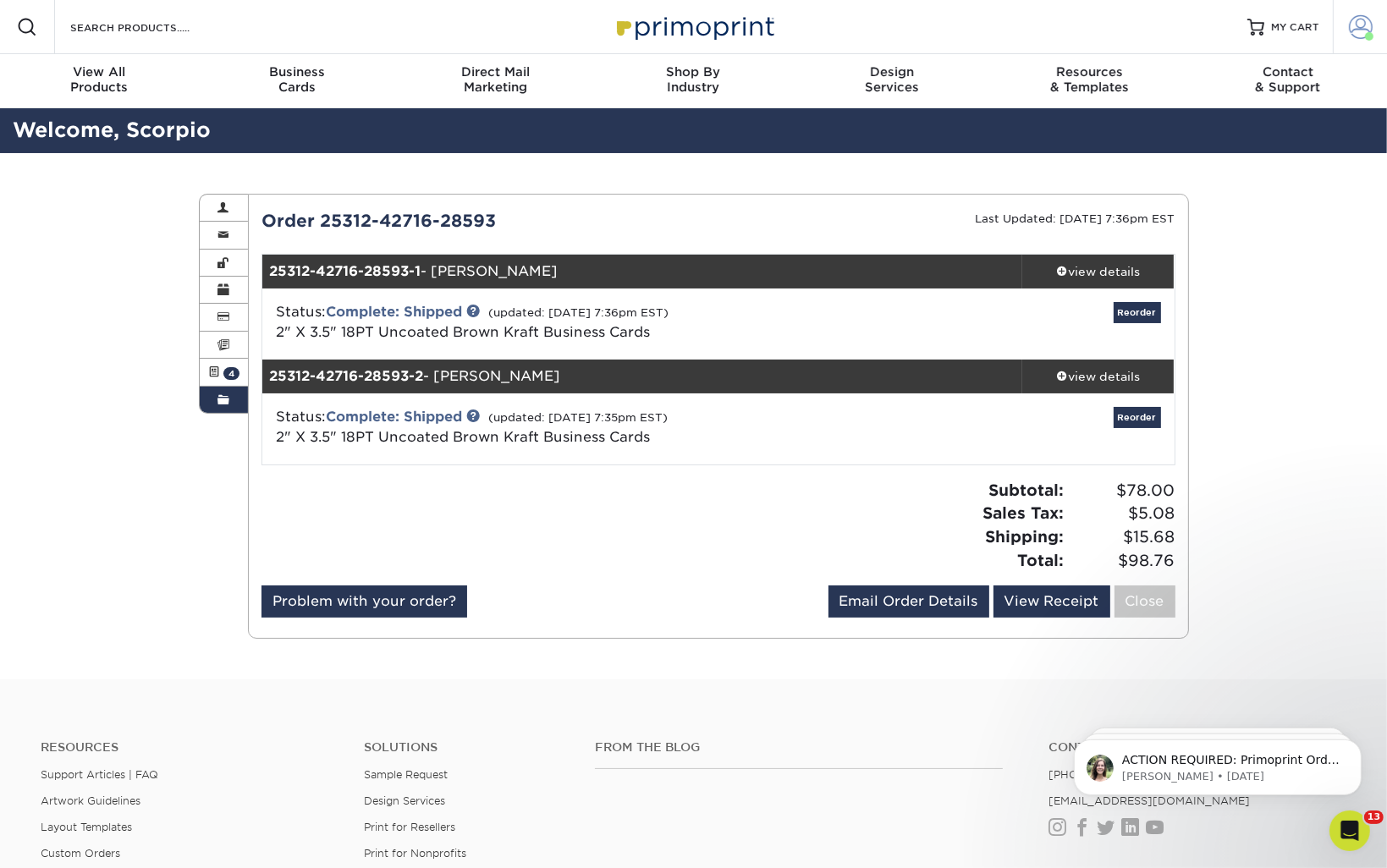
click at [1355, 31] on span at bounding box center [1360, 27] width 24 height 24
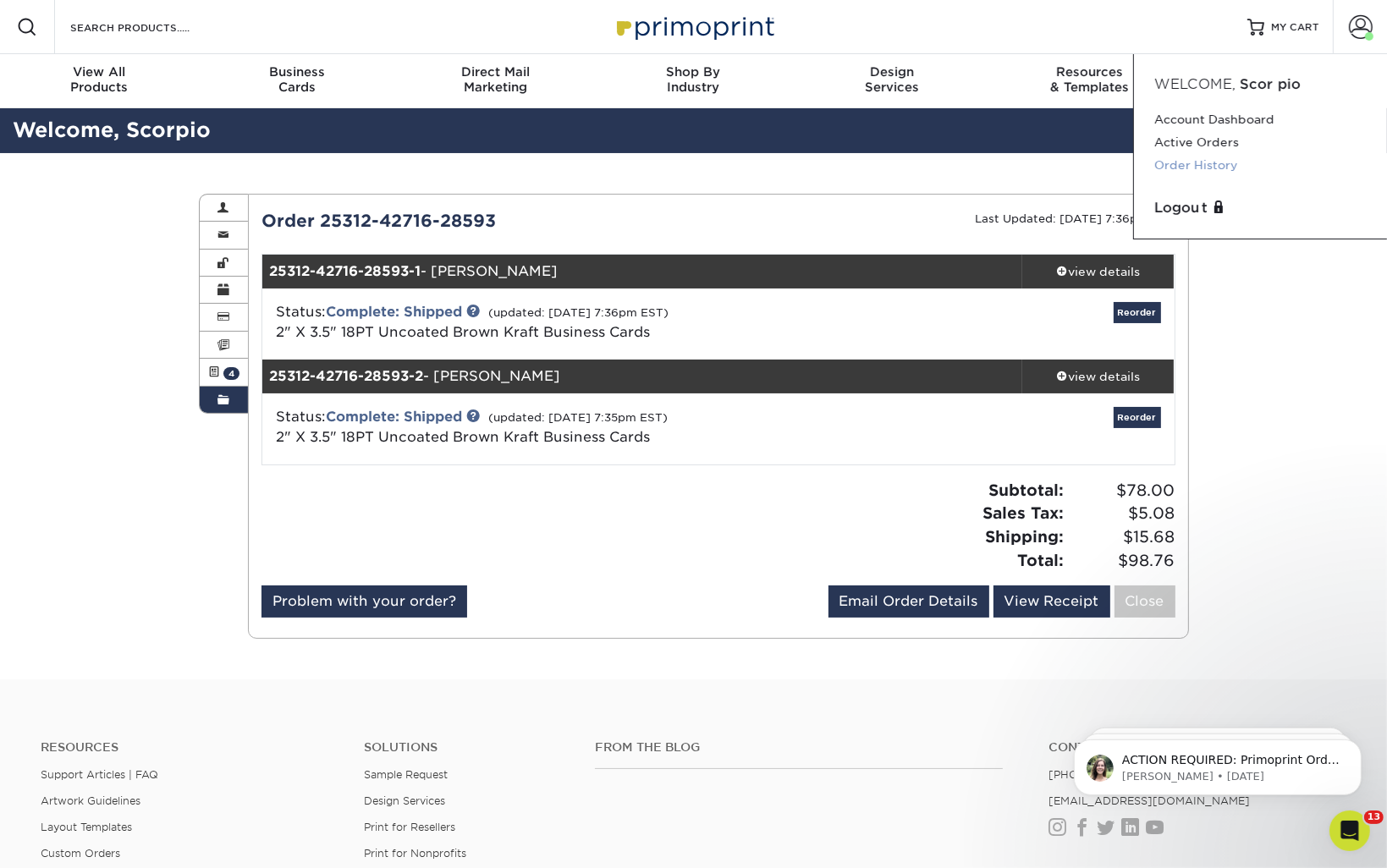
click at [1181, 165] on link "Order History" at bounding box center [1260, 166] width 212 height 23
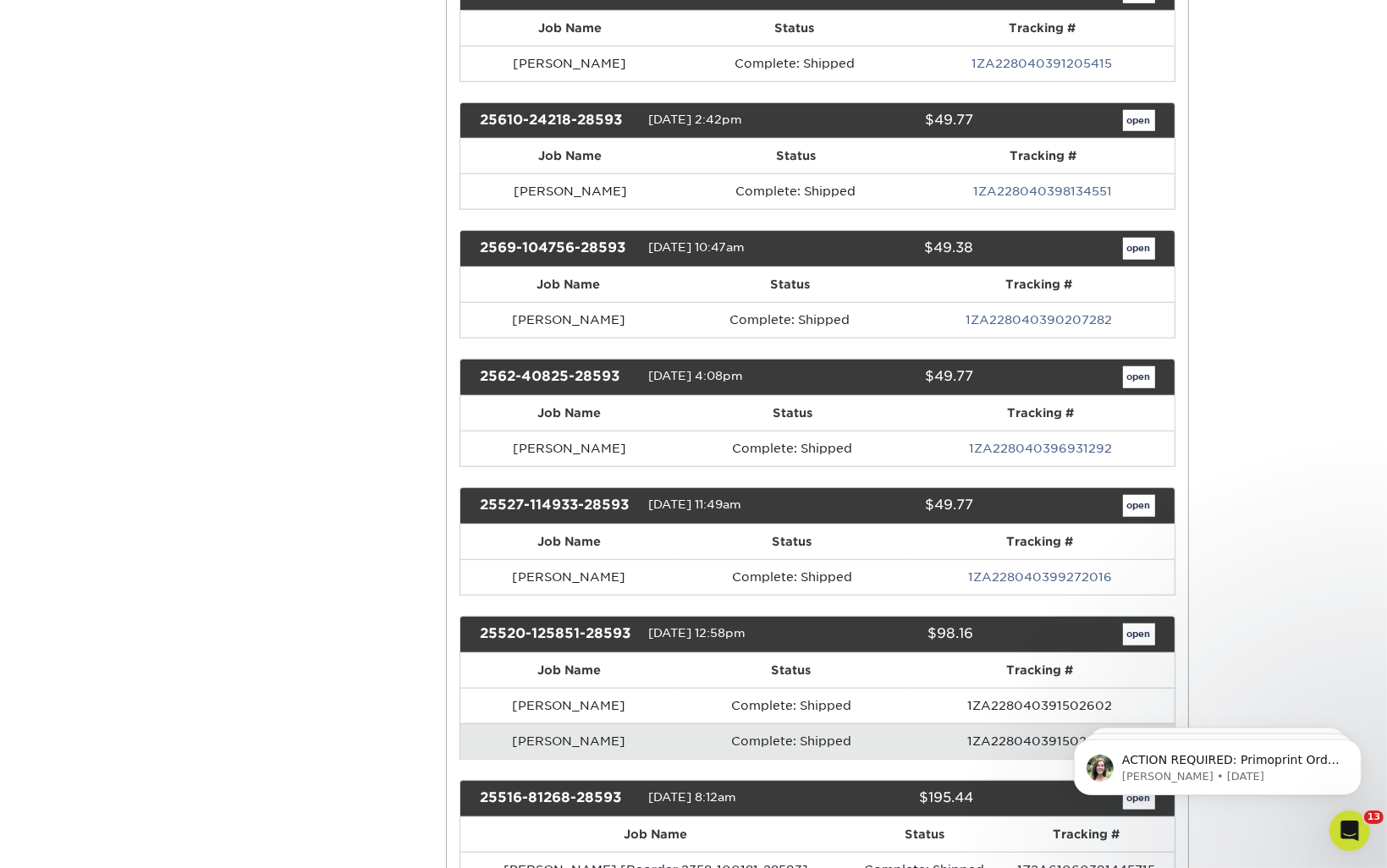
scroll to position [4490, 0]
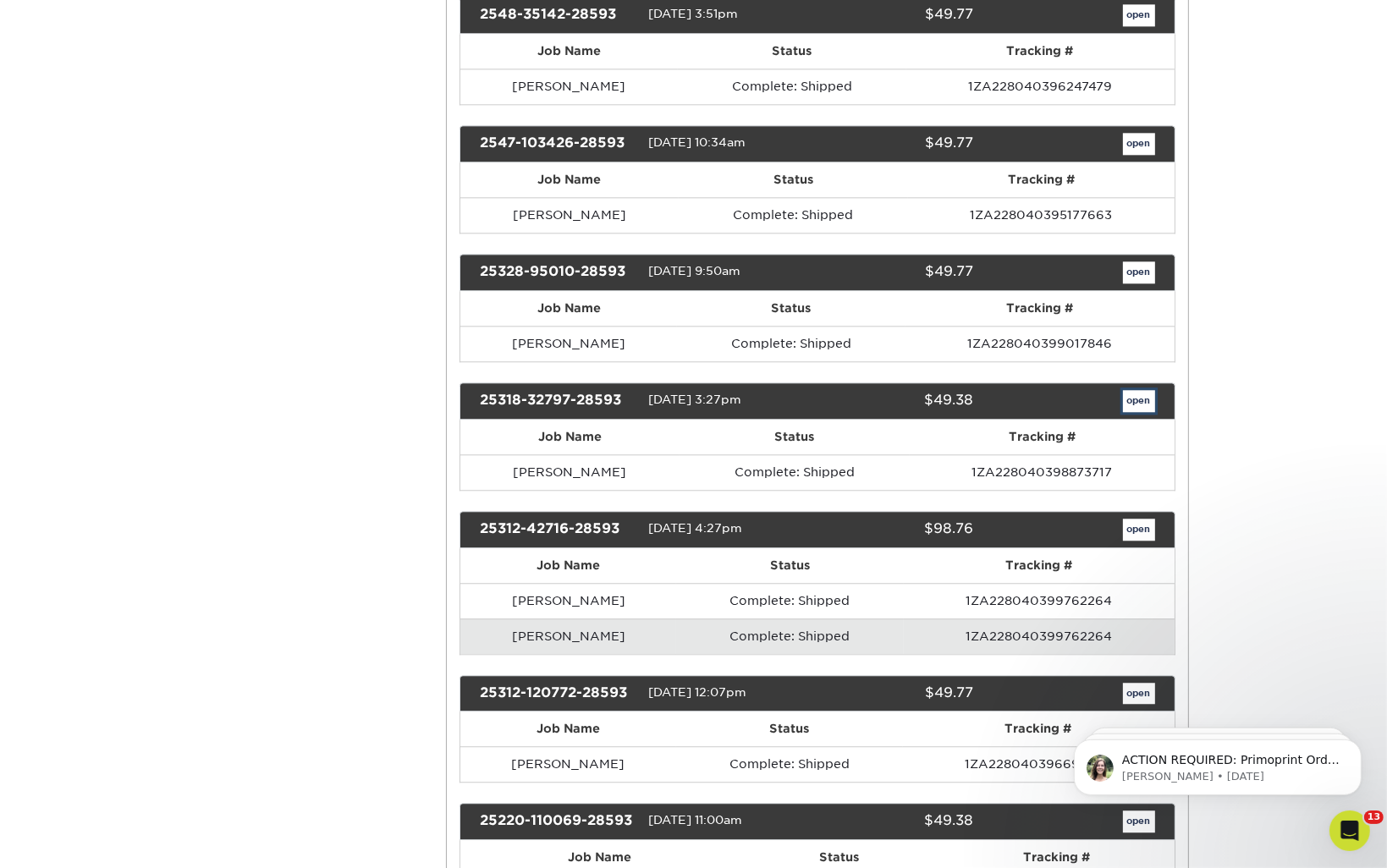
click at [1128, 390] on link "open" at bounding box center [1138, 401] width 32 height 22
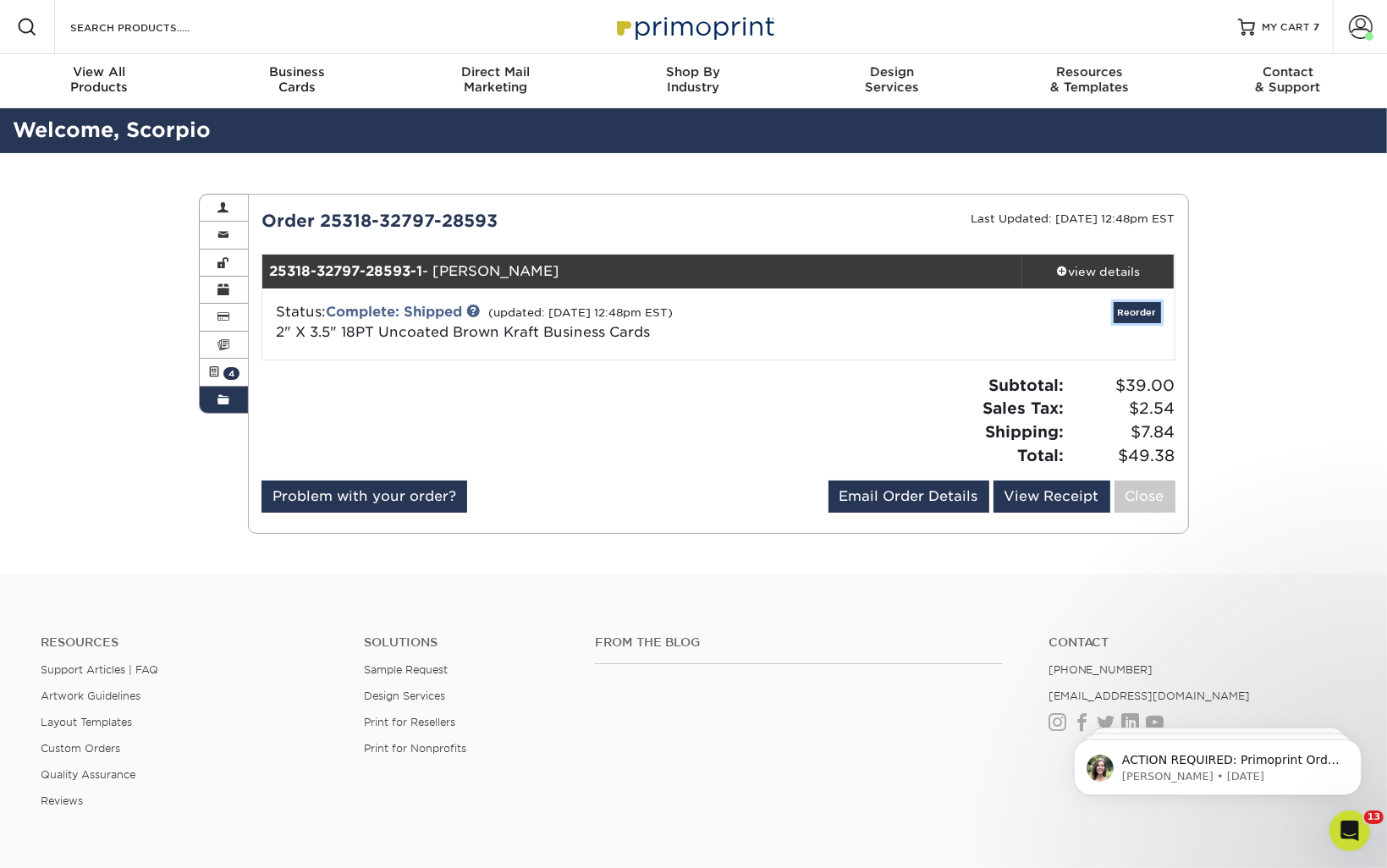
drag, startPoint x: 1136, startPoint y: 318, endPoint x: 1122, endPoint y: 318, distance: 14.0
click at [1134, 318] on link "Reorder" at bounding box center [1136, 312] width 47 height 21
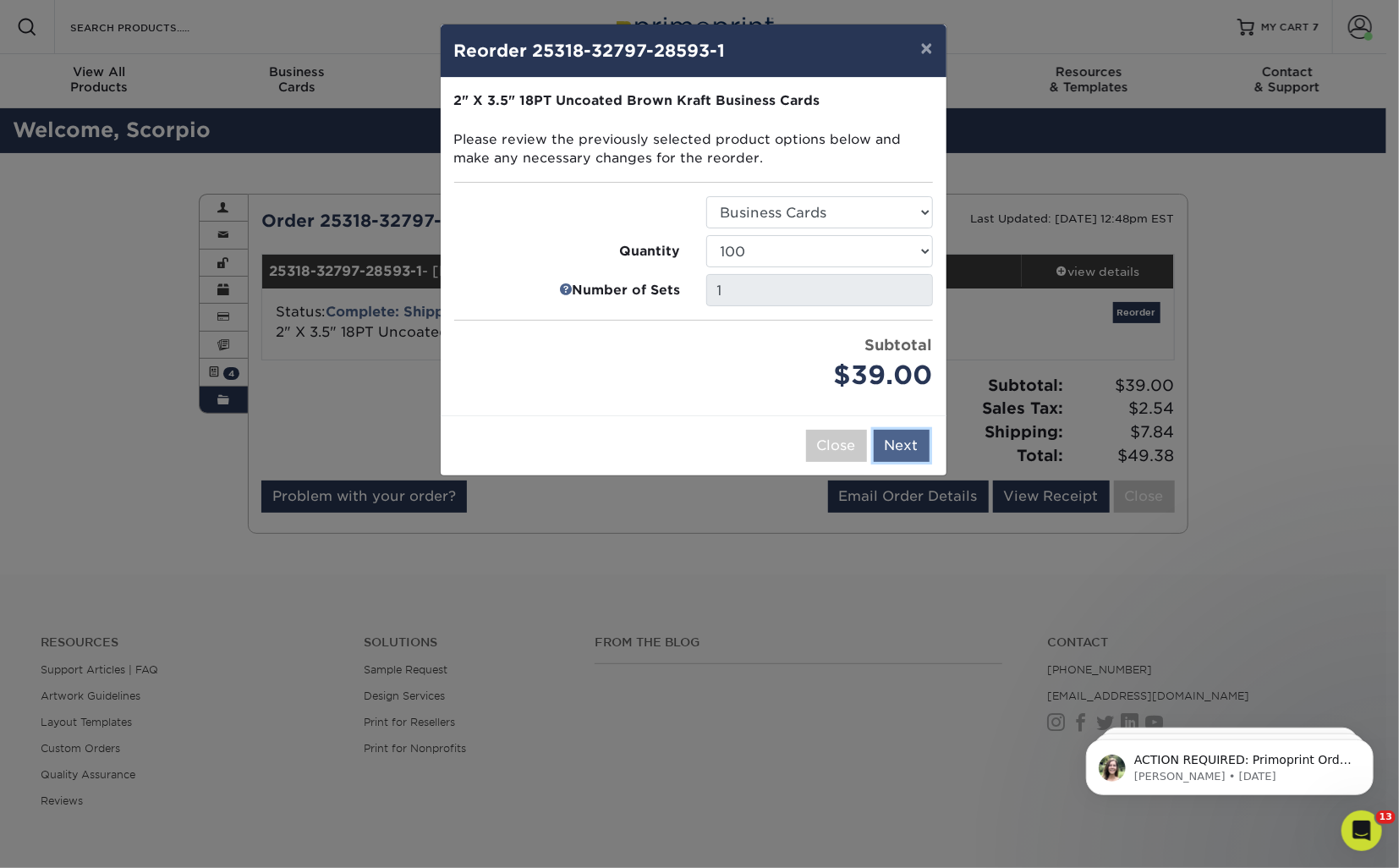
click at [901, 448] on button "Next" at bounding box center [902, 445] width 56 height 32
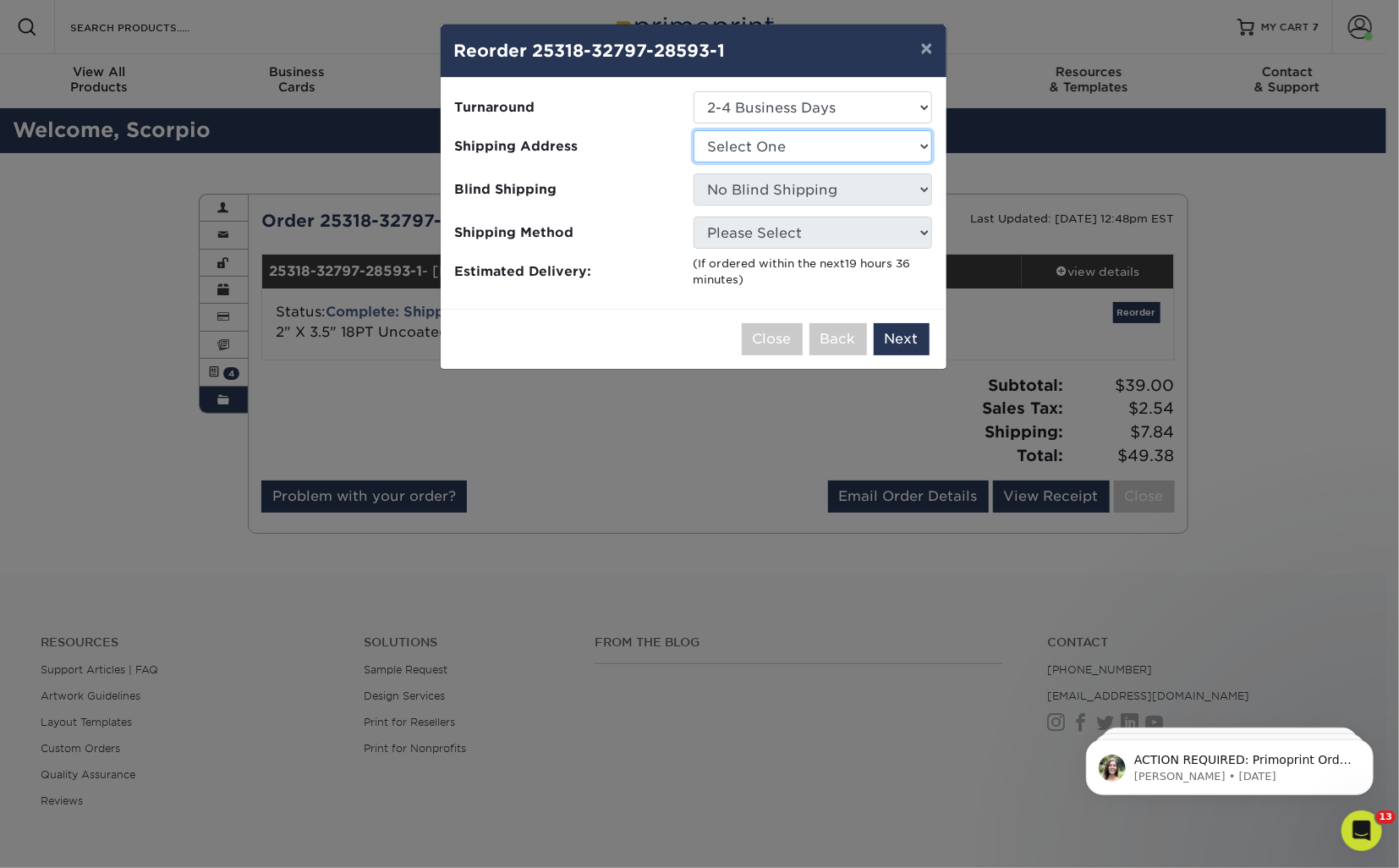
click at [805, 138] on select "Select One Gainesville Office Hunter Folsom Jacksonville Office Nick Panzica Ho…" at bounding box center [813, 145] width 239 height 32
select select "273130"
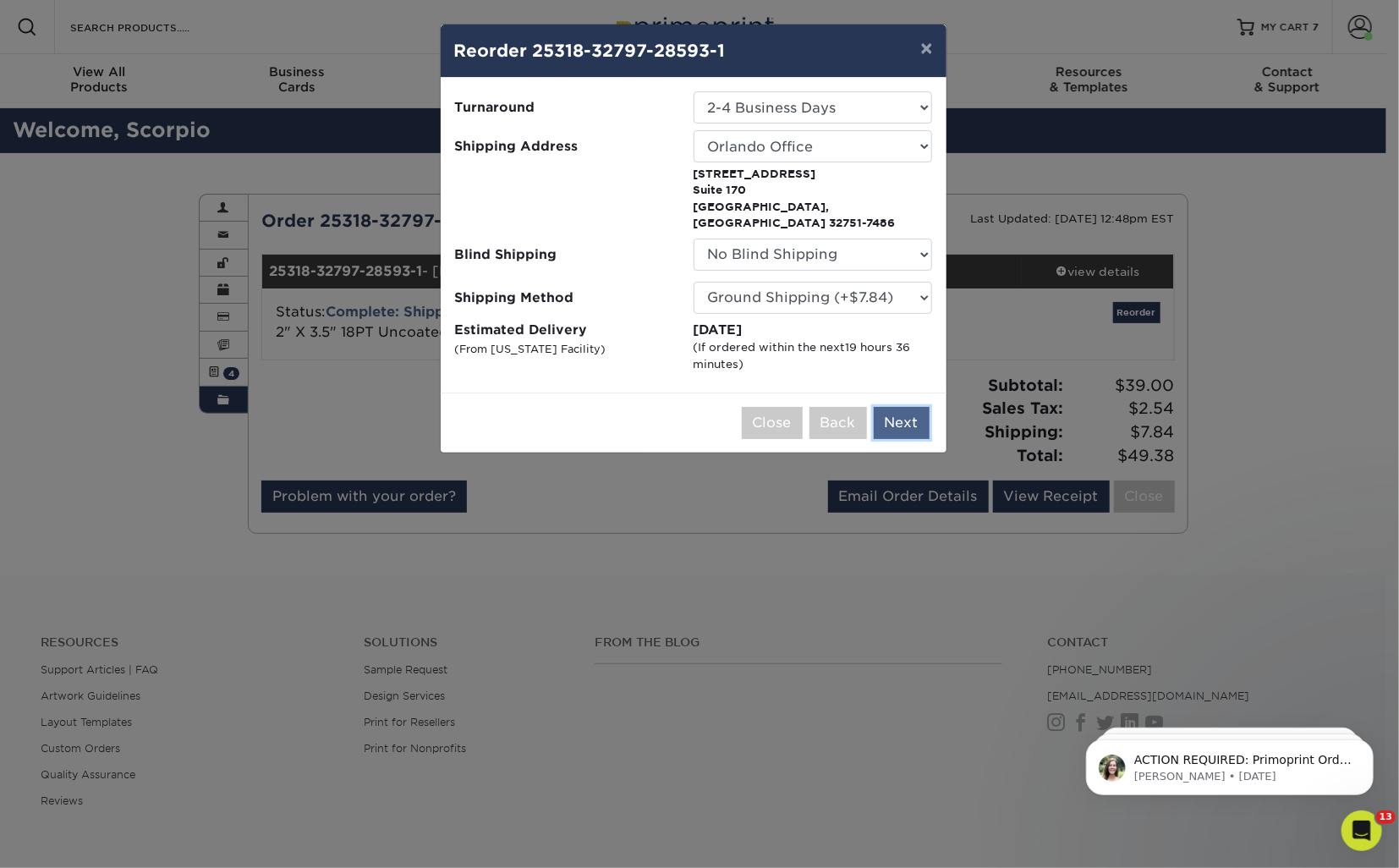
click at [898, 407] on button "Next" at bounding box center [902, 422] width 56 height 32
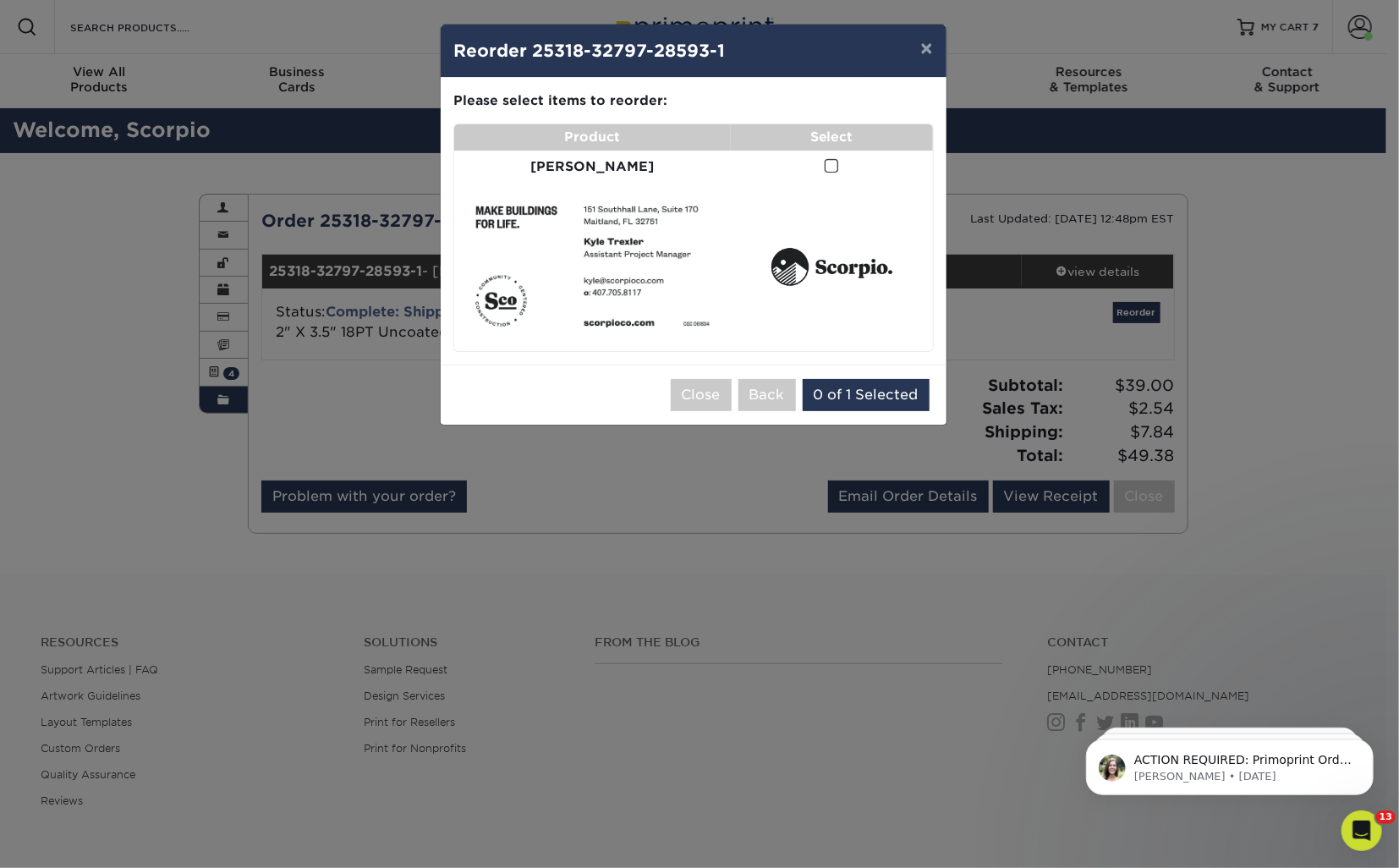
click at [825, 169] on span at bounding box center [831, 166] width 14 height 16
click at [0, 0] on input "checkbox" at bounding box center [0, 0] width 0 height 0
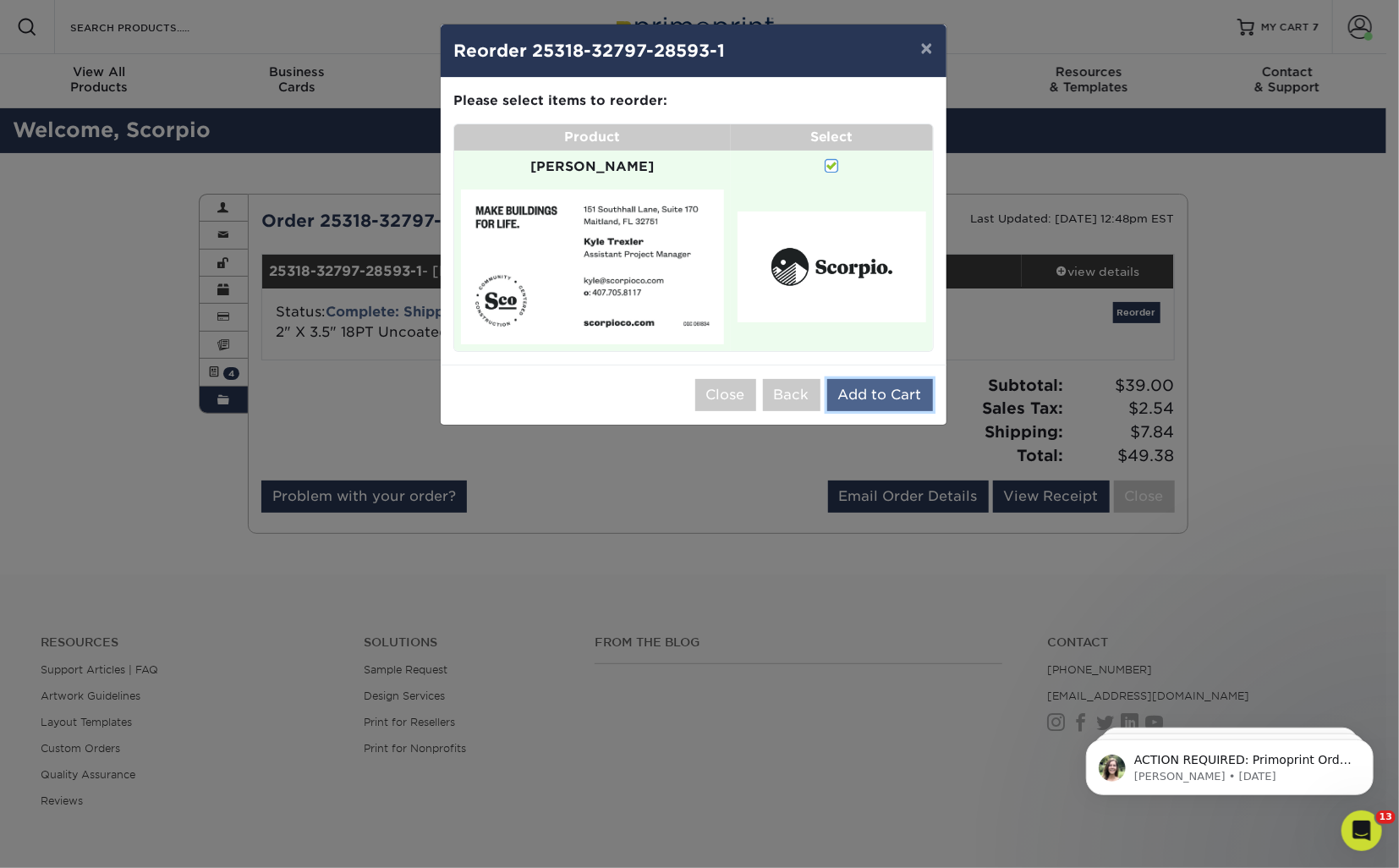
click at [869, 379] on button "Add to Cart" at bounding box center [880, 394] width 106 height 32
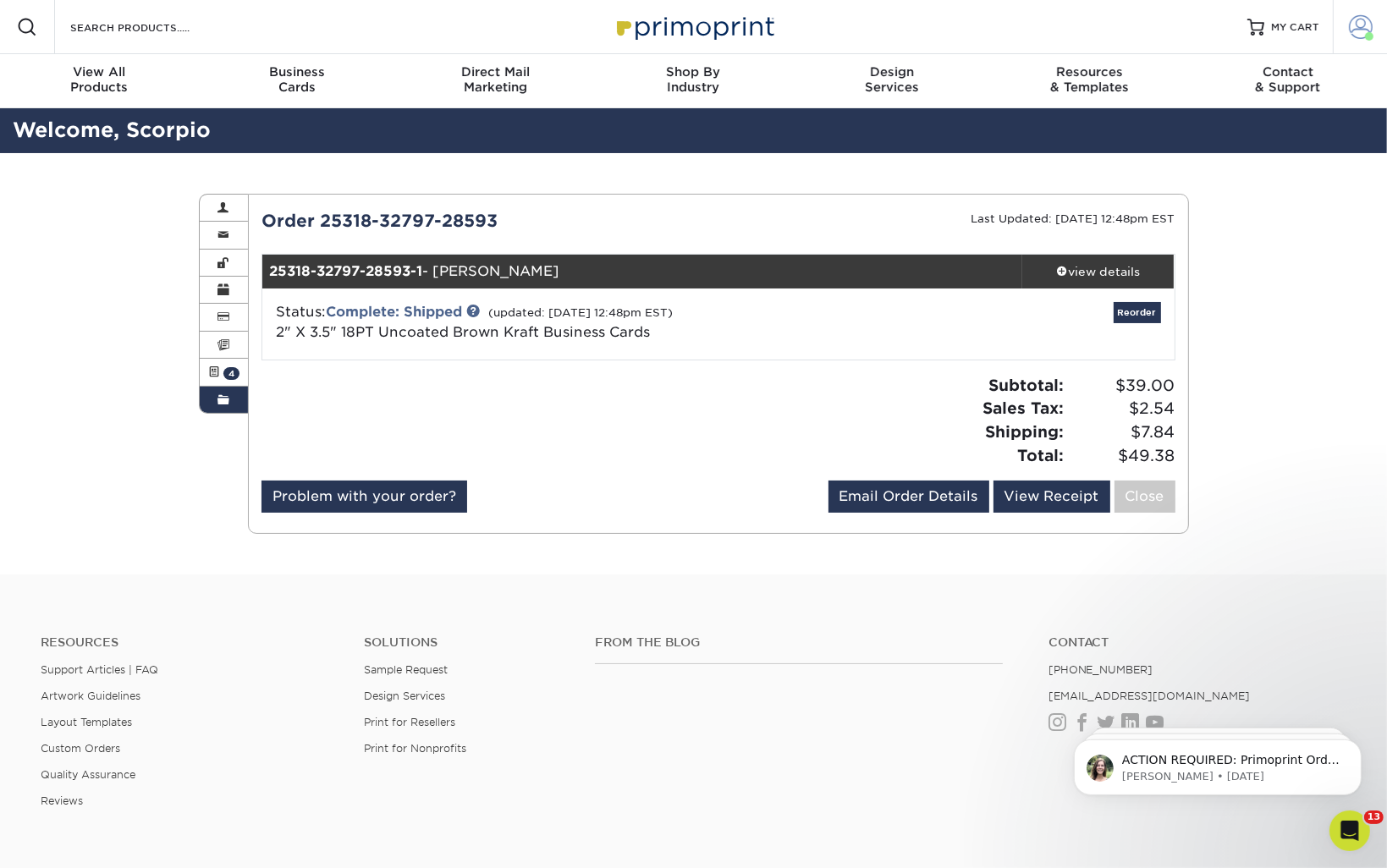
click at [1353, 18] on span at bounding box center [1360, 27] width 24 height 24
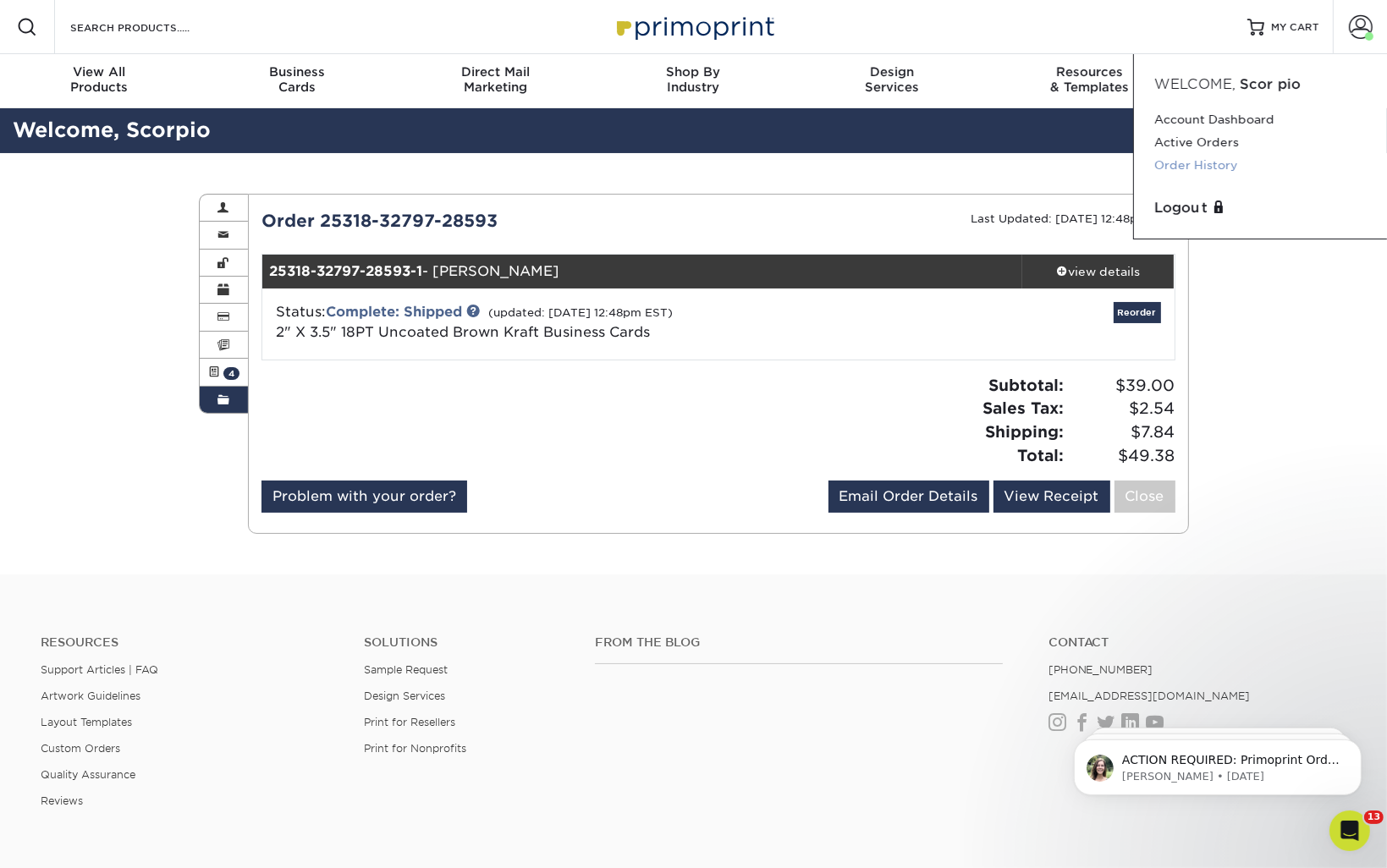
click at [1190, 163] on link "Order History" at bounding box center [1260, 166] width 212 height 23
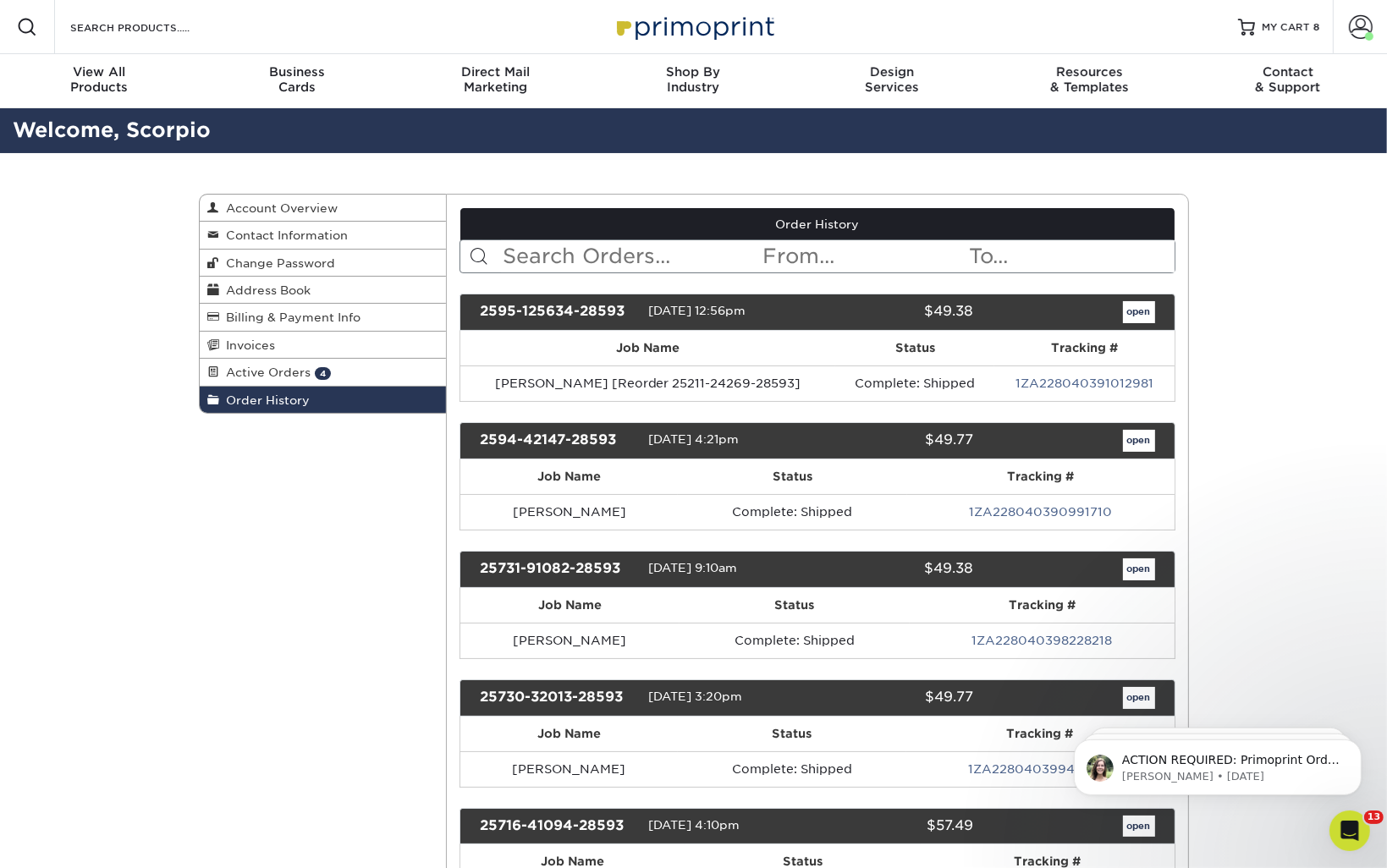
scroll to position [9420, 0]
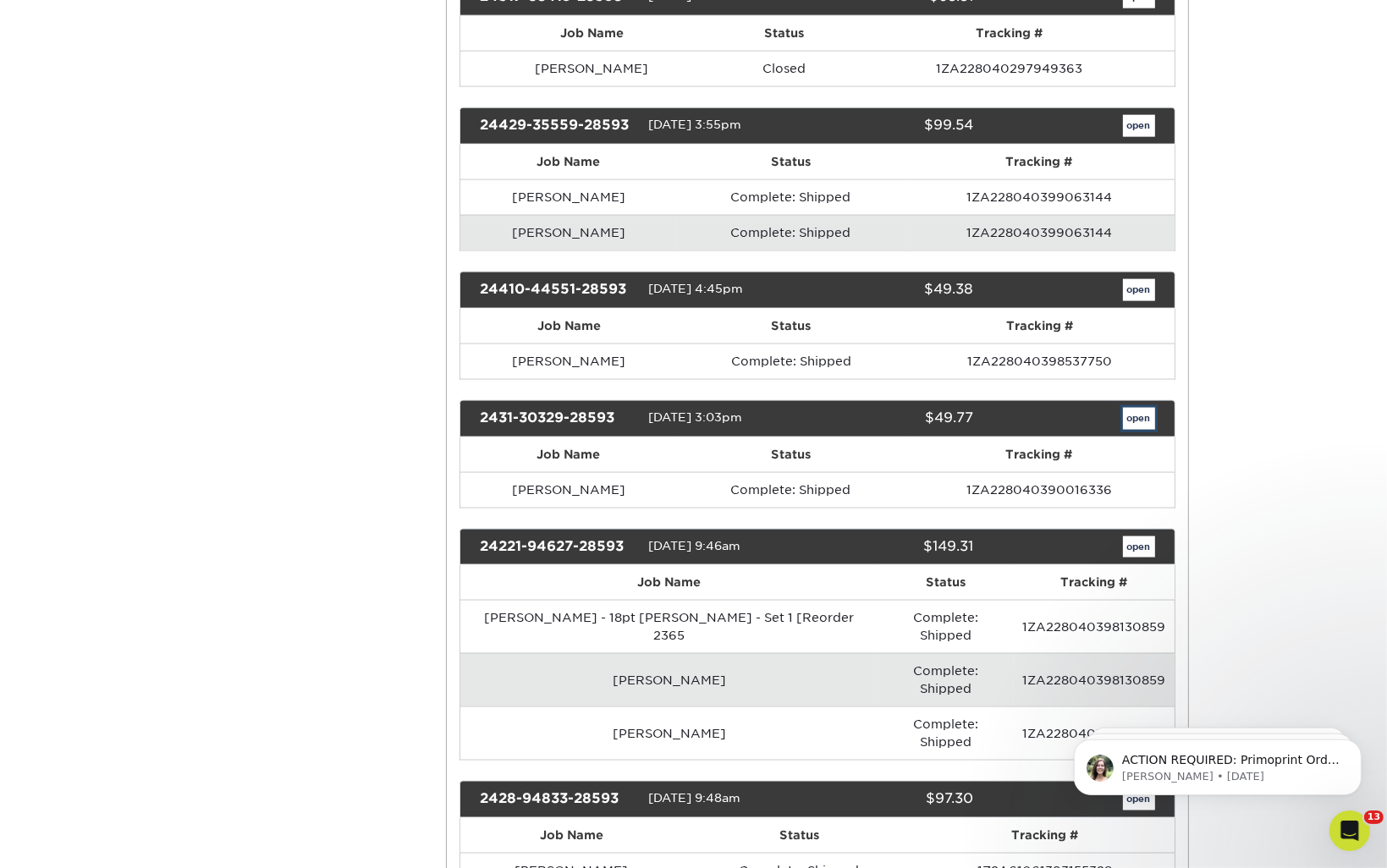
click at [1131, 408] on link "open" at bounding box center [1138, 418] width 32 height 22
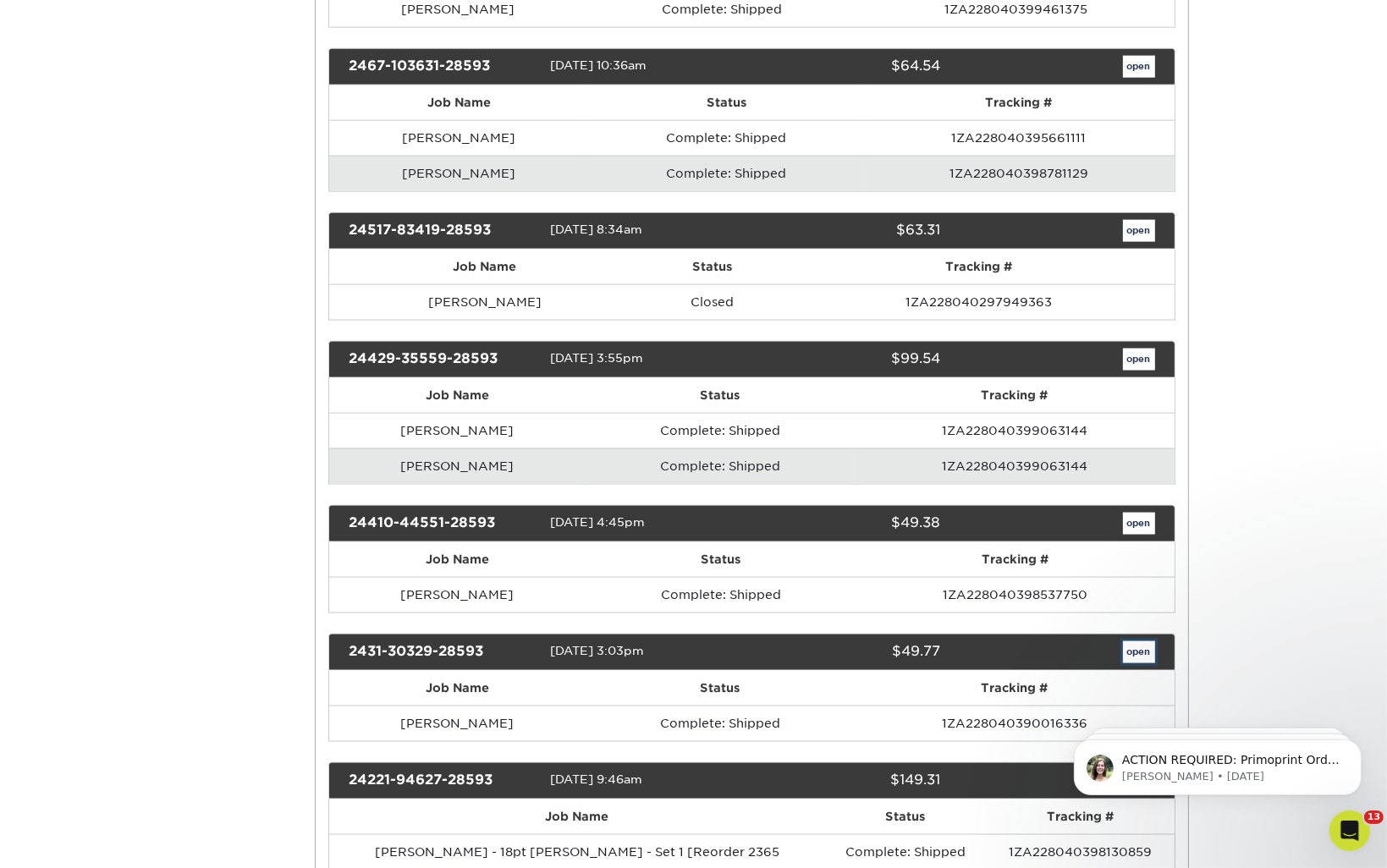
scroll to position [0, 0]
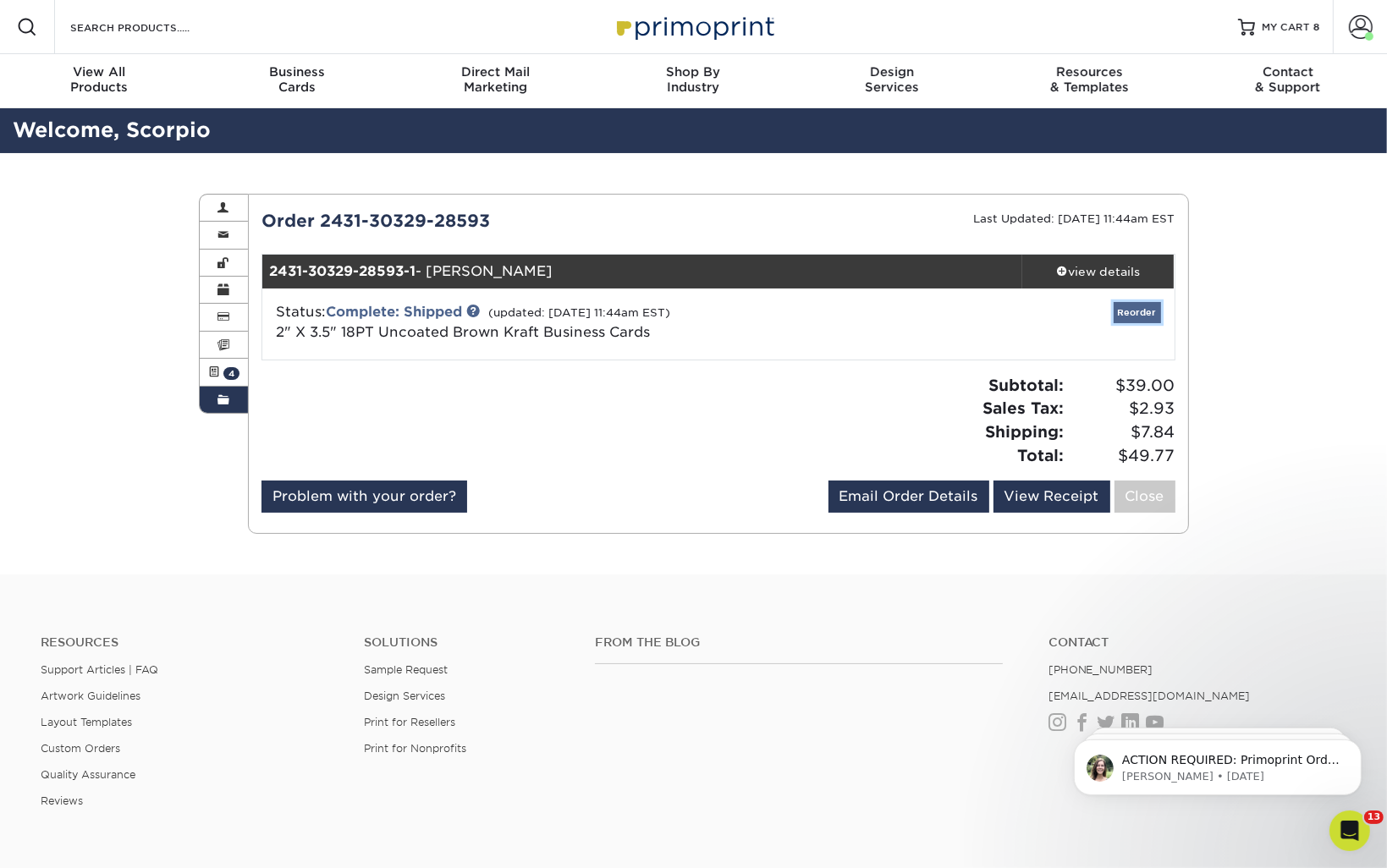
click at [1120, 305] on link "Reorder" at bounding box center [1136, 312] width 47 height 21
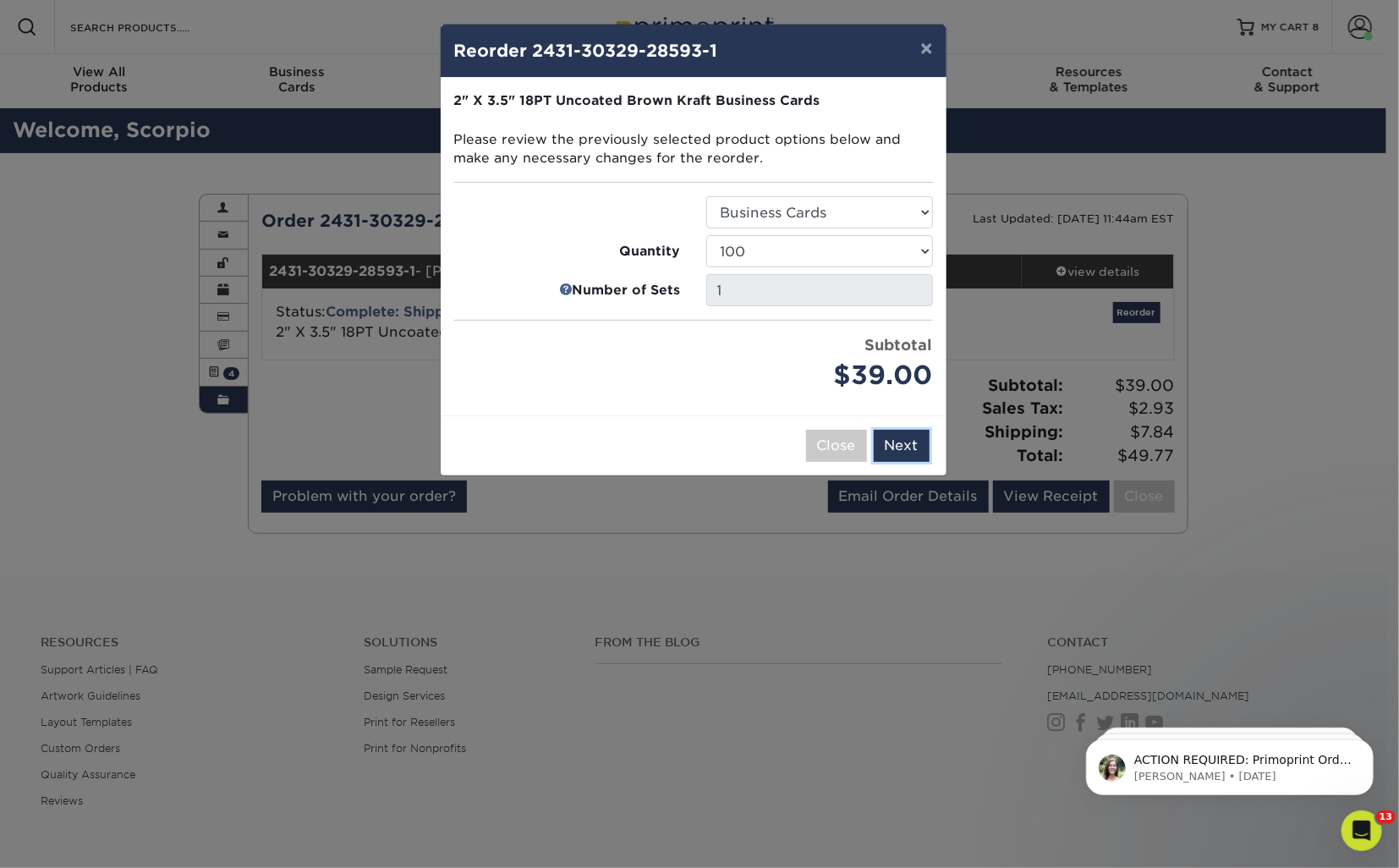
click at [903, 449] on button "Next" at bounding box center [902, 445] width 56 height 32
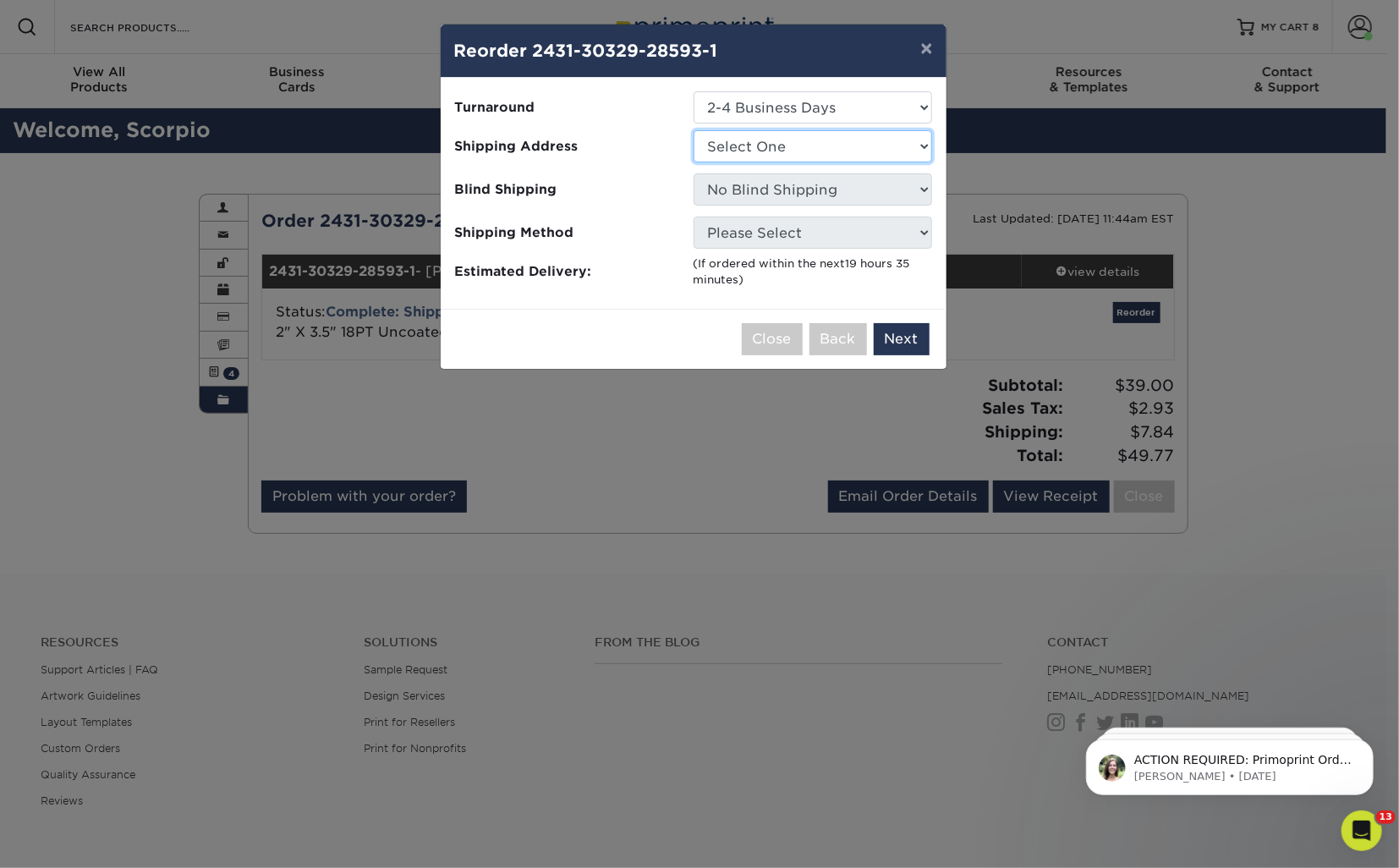
click at [752, 149] on select "Select One Gainesville Office [PERSON_NAME][GEOGRAPHIC_DATA] [GEOGRAPHIC_DATA] …" at bounding box center [813, 145] width 239 height 32
select select "273130"
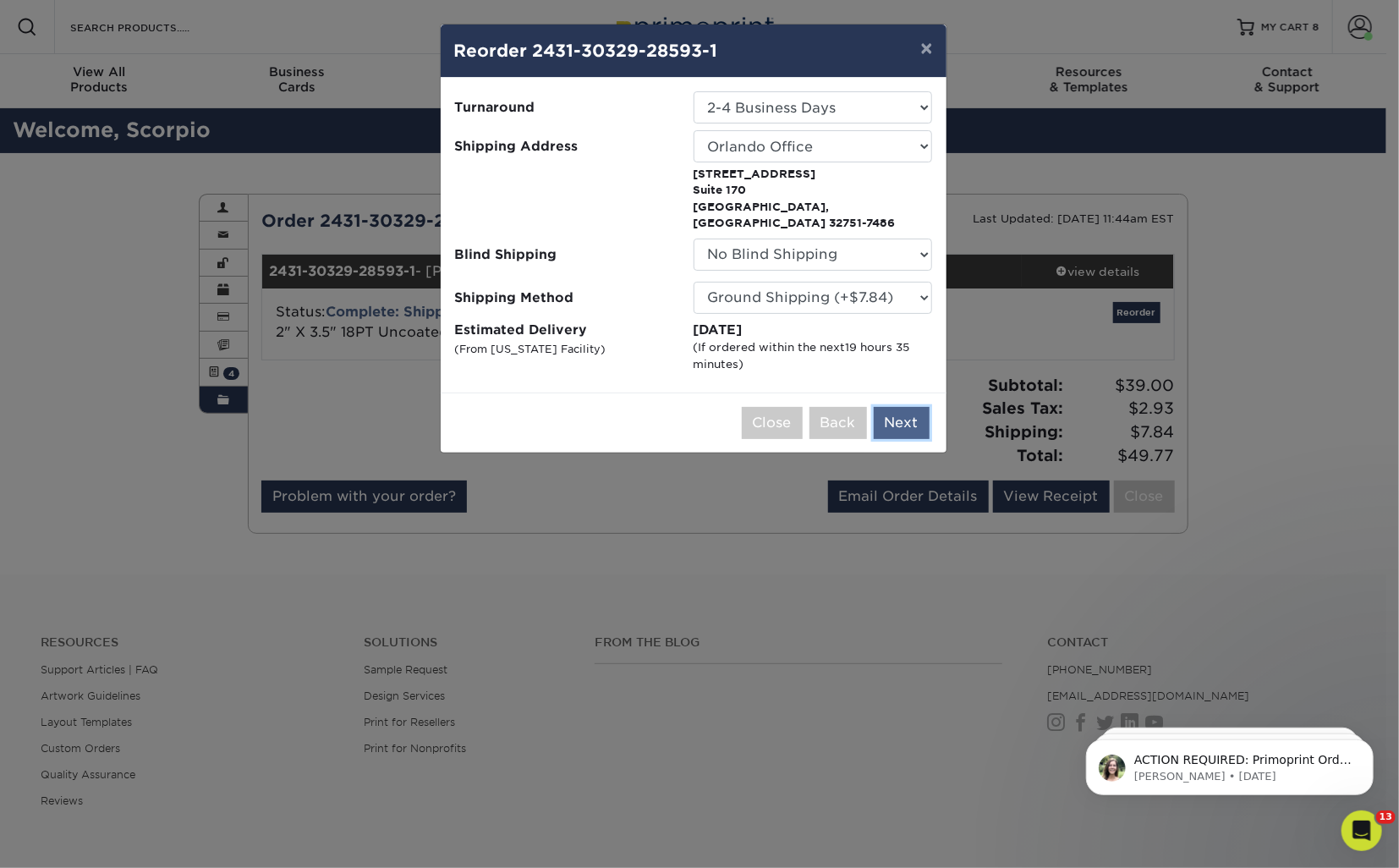
click at [899, 415] on button "Next" at bounding box center [902, 422] width 56 height 32
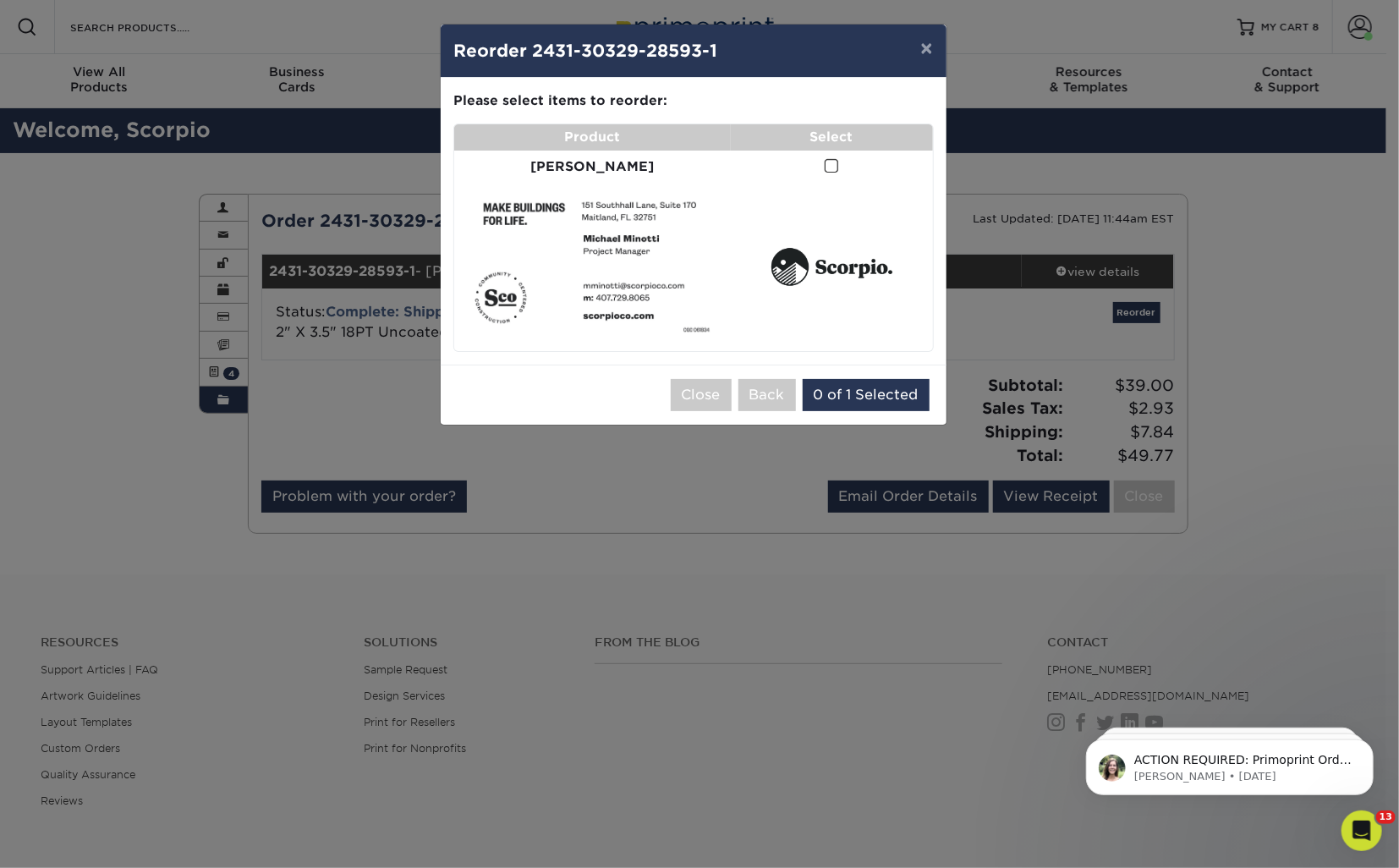
click at [825, 165] on span at bounding box center [831, 166] width 14 height 16
click at [0, 0] on input "checkbox" at bounding box center [0, 0] width 0 height 0
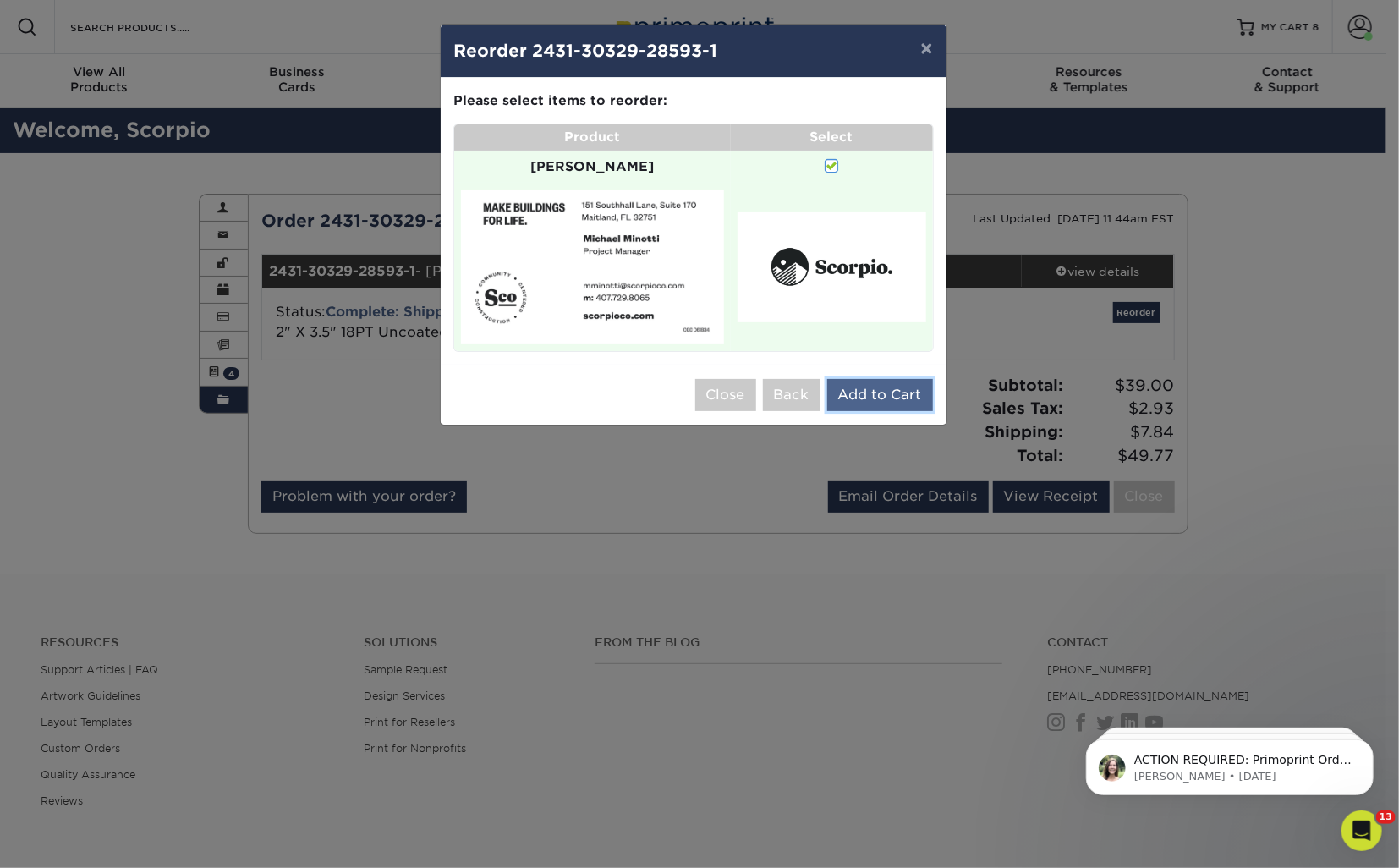
click at [888, 379] on button "Add to Cart" at bounding box center [880, 394] width 106 height 32
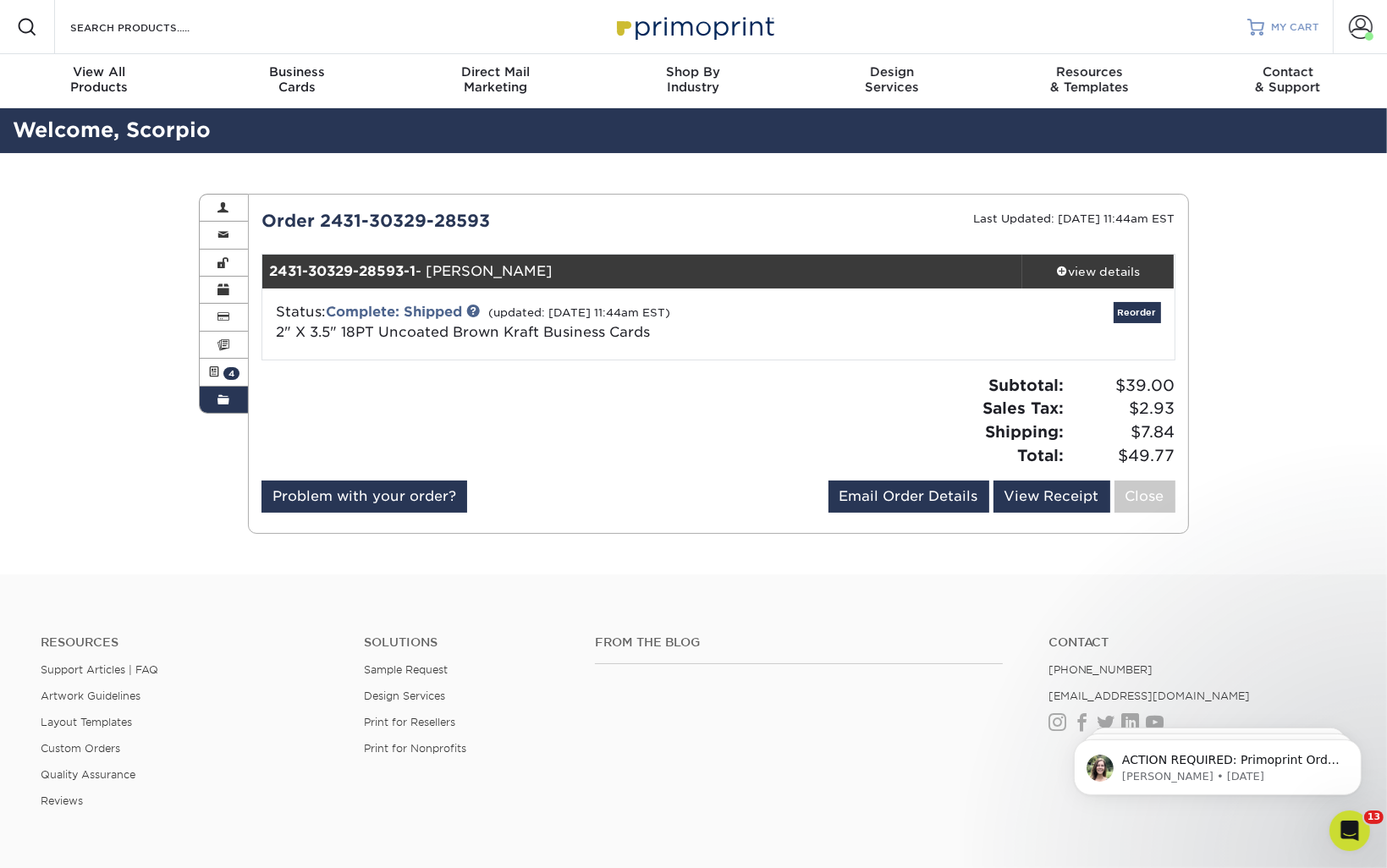
drag, startPoint x: 1265, startPoint y: 23, endPoint x: 1251, endPoint y: 20, distance: 14.3
click at [1265, 22] on link "MY CART" at bounding box center [1283, 27] width 72 height 54
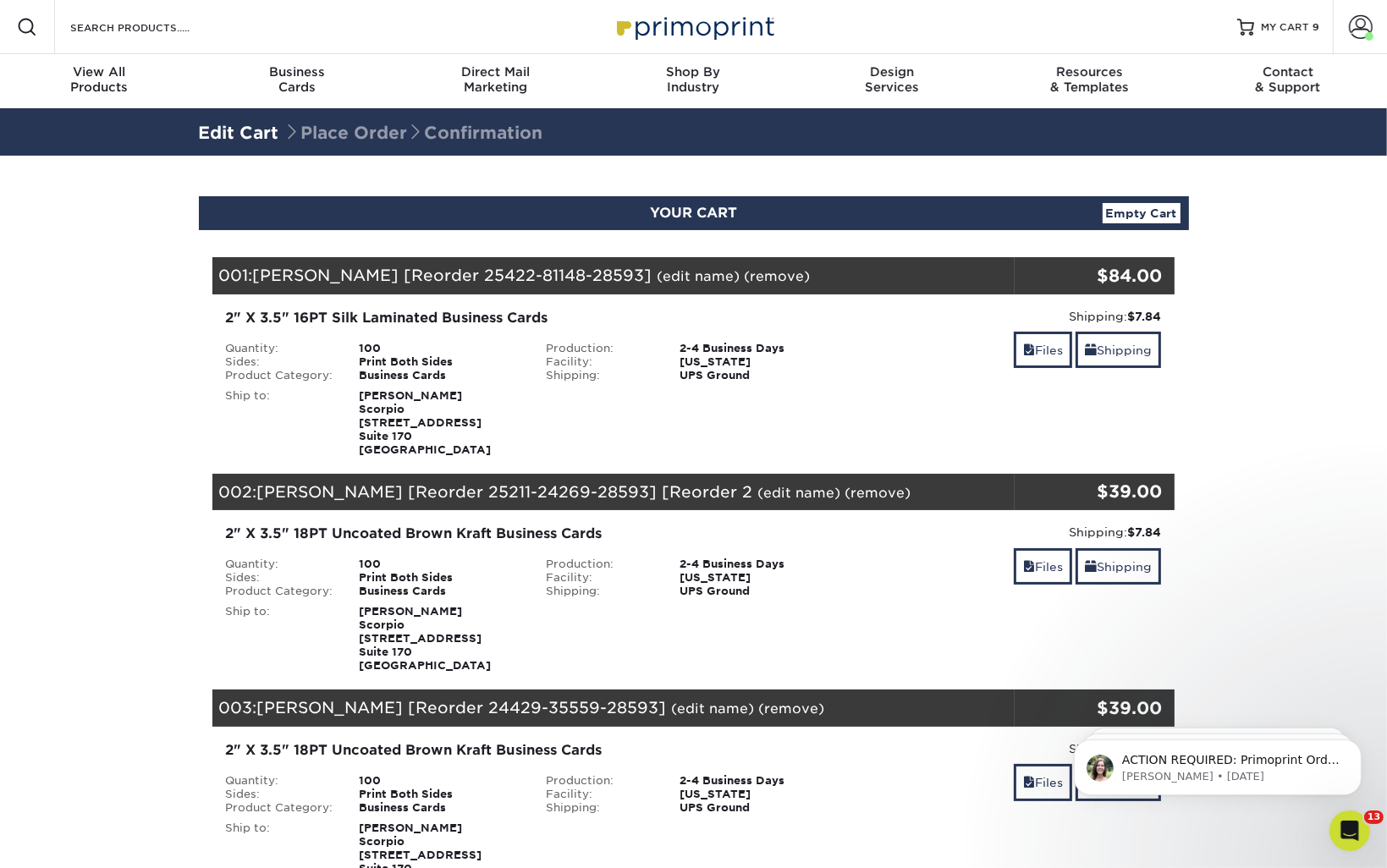
click at [589, 393] on div "Blind Ship:" at bounding box center [693, 419] width 321 height 74
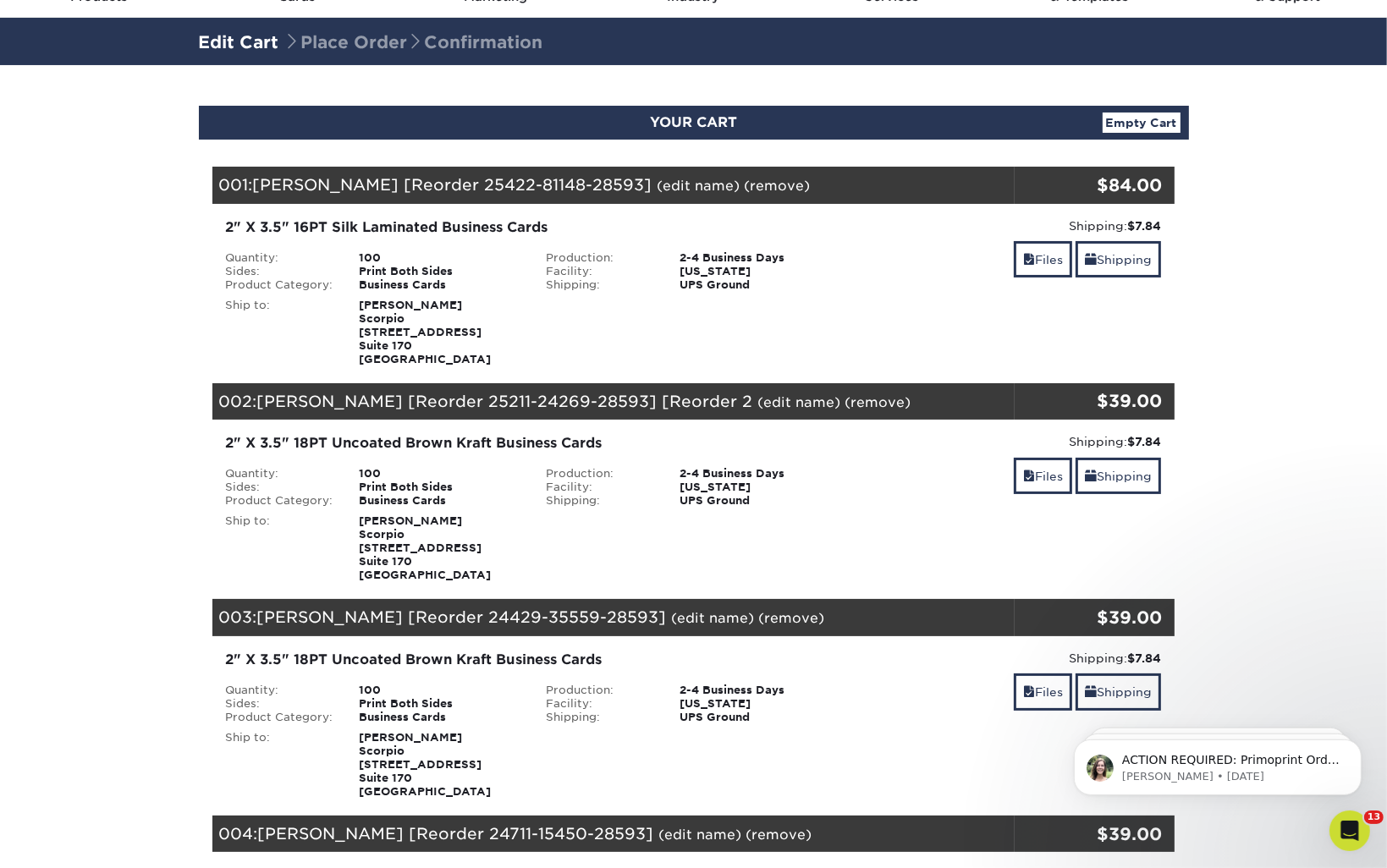
scroll to position [85, 0]
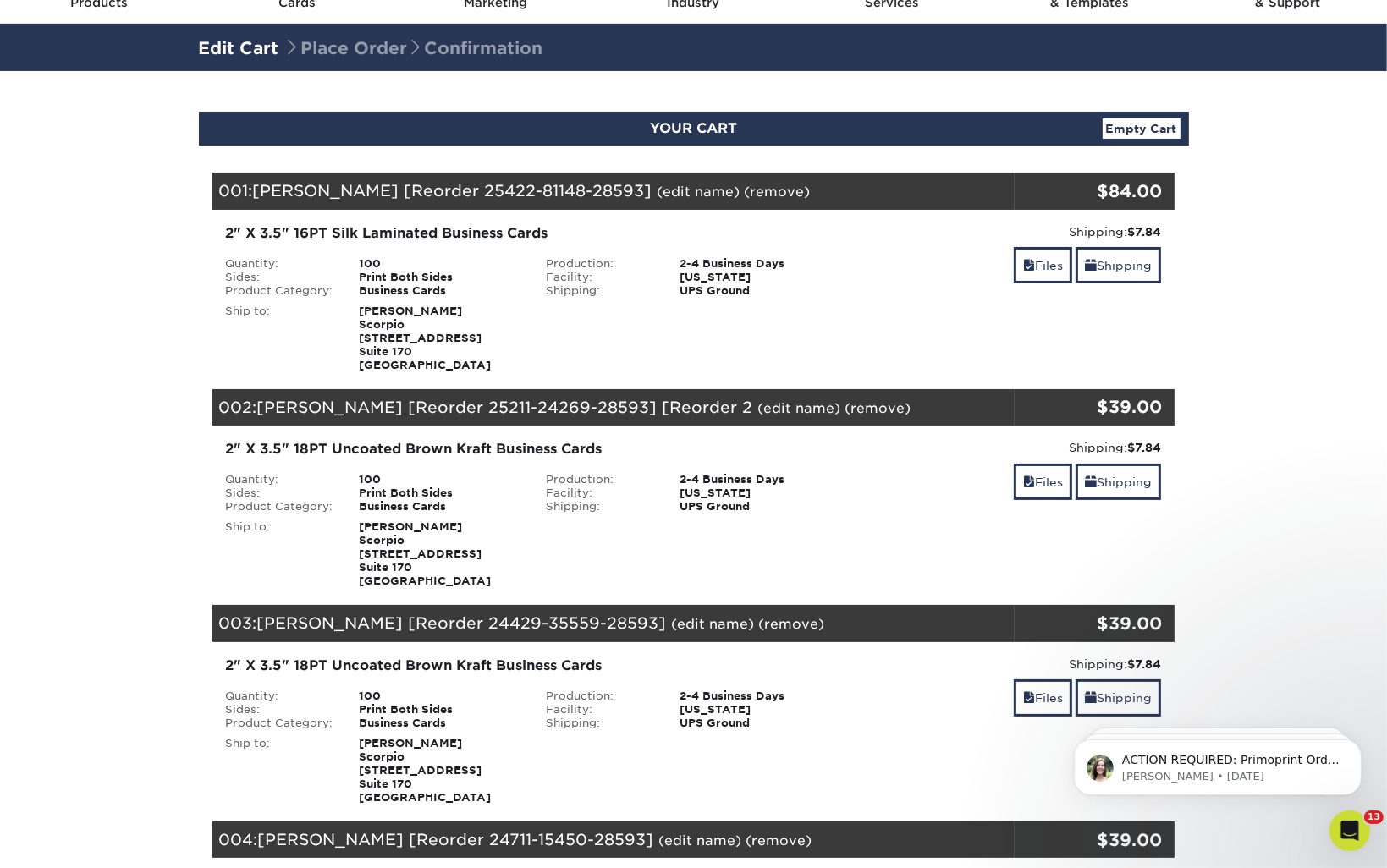
click at [751, 191] on link "(remove)" at bounding box center [777, 191] width 66 height 16
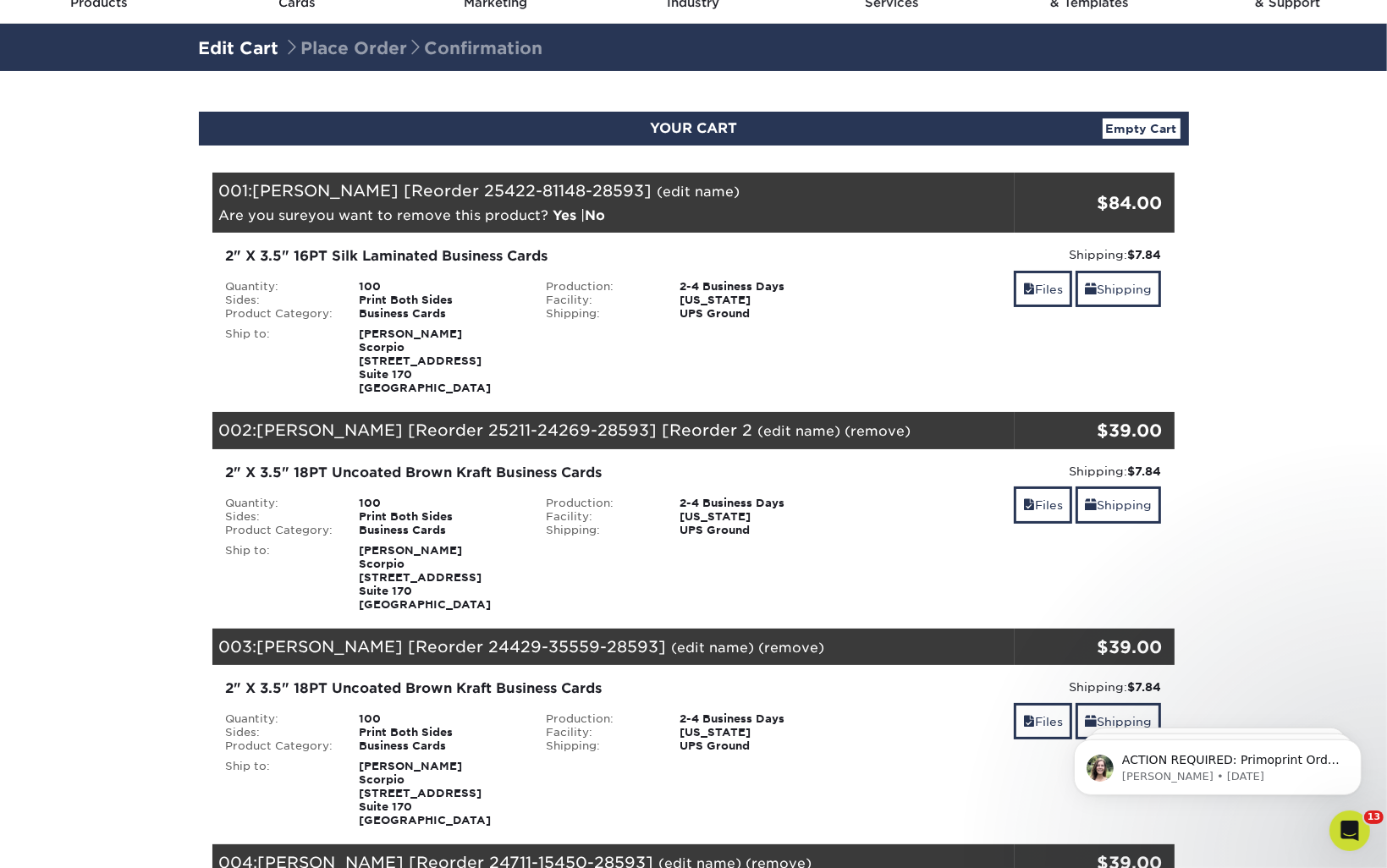
click at [563, 211] on link "Yes" at bounding box center [565, 215] width 24 height 16
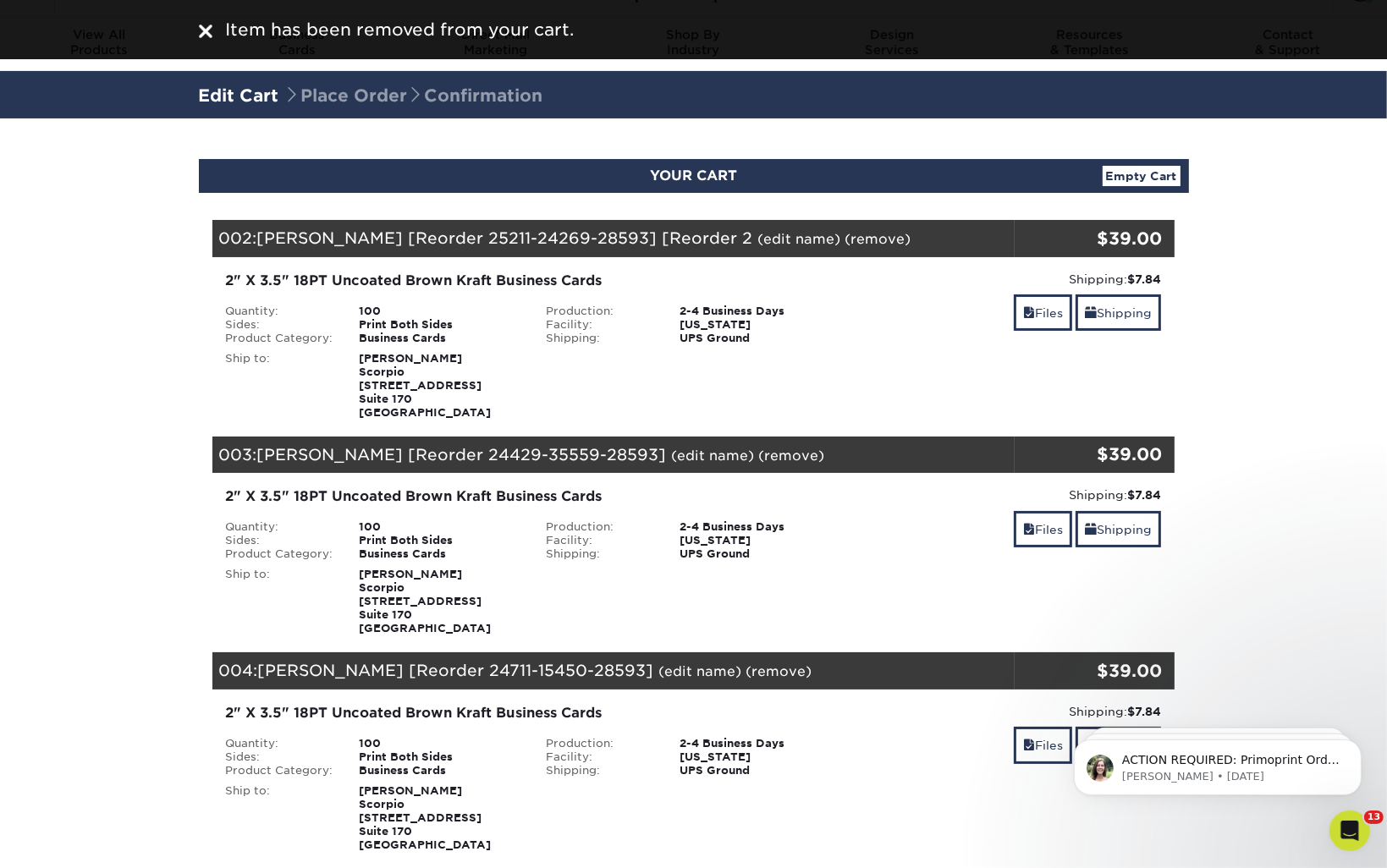
scroll to position [0, 0]
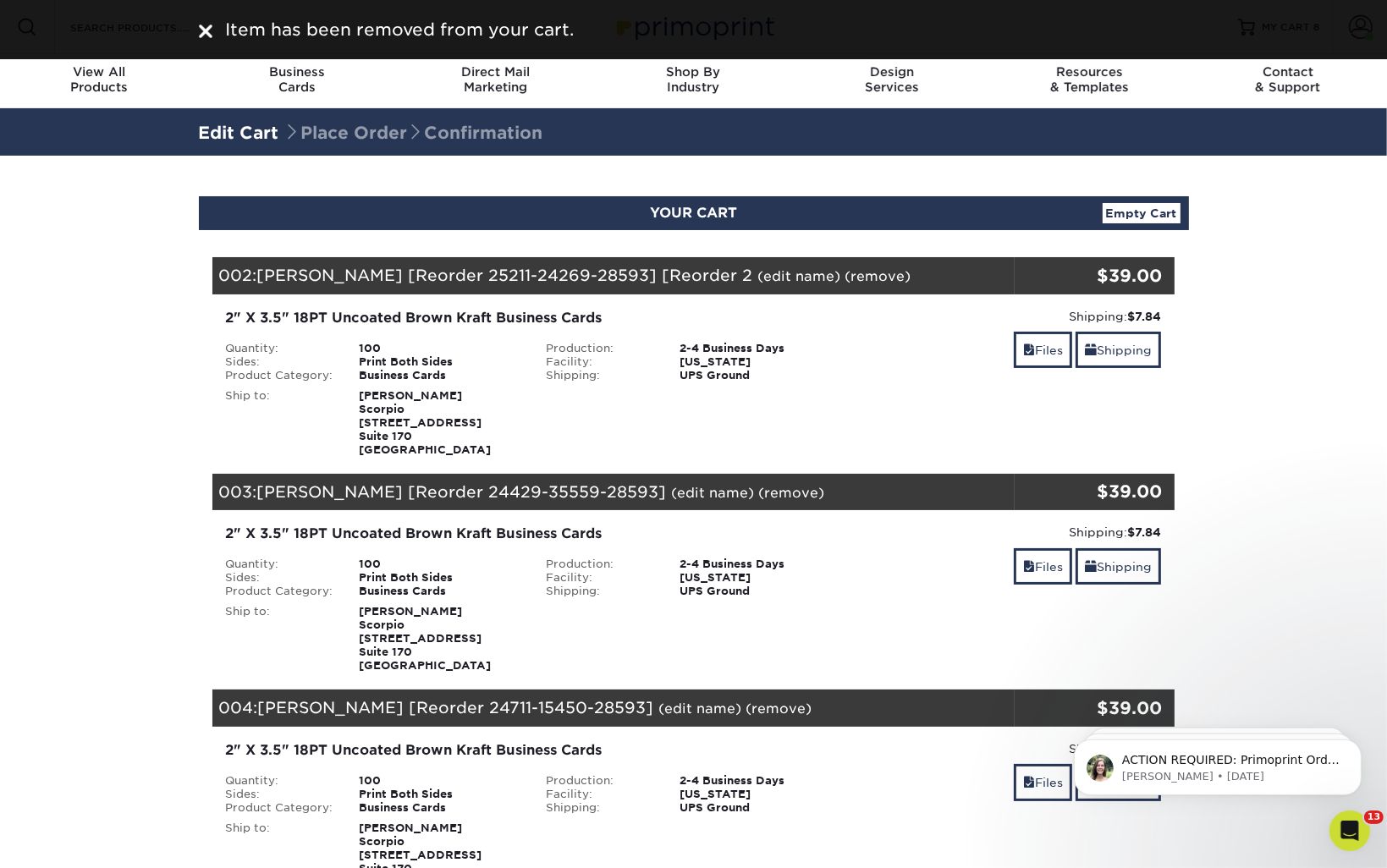
drag, startPoint x: 1169, startPoint y: 15, endPoint x: 1152, endPoint y: 24, distance: 19.2
click at [1168, 15] on div "Item has been removed from your cart." at bounding box center [693, 29] width 1387 height 59
click at [1076, 154] on div "Edit Cart Place Order Confirmation" at bounding box center [693, 131] width 1015 height 47
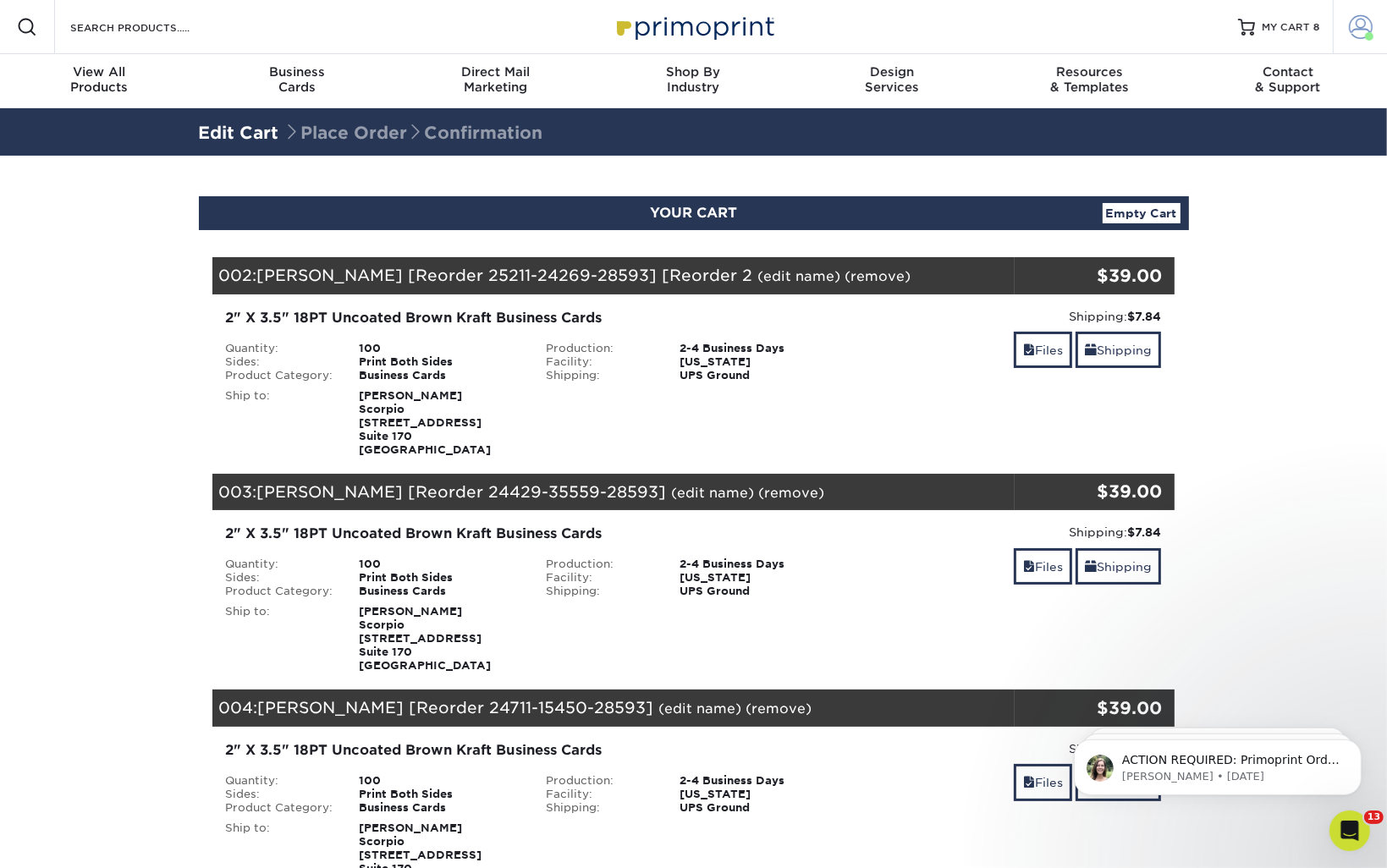
click at [1347, 31] on link "Account" at bounding box center [1359, 27] width 54 height 54
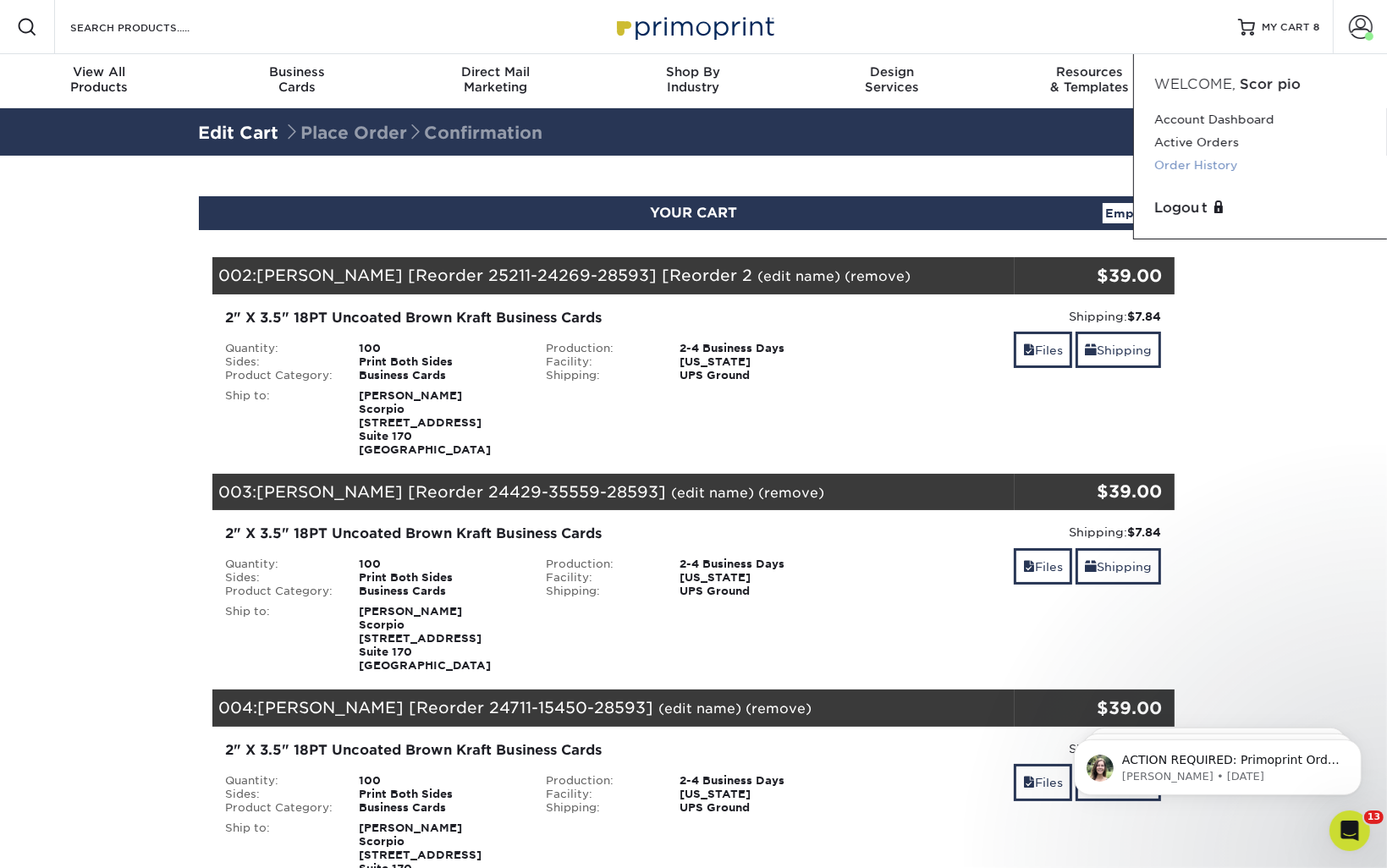
click at [1187, 165] on link "Order History" at bounding box center [1260, 166] width 212 height 23
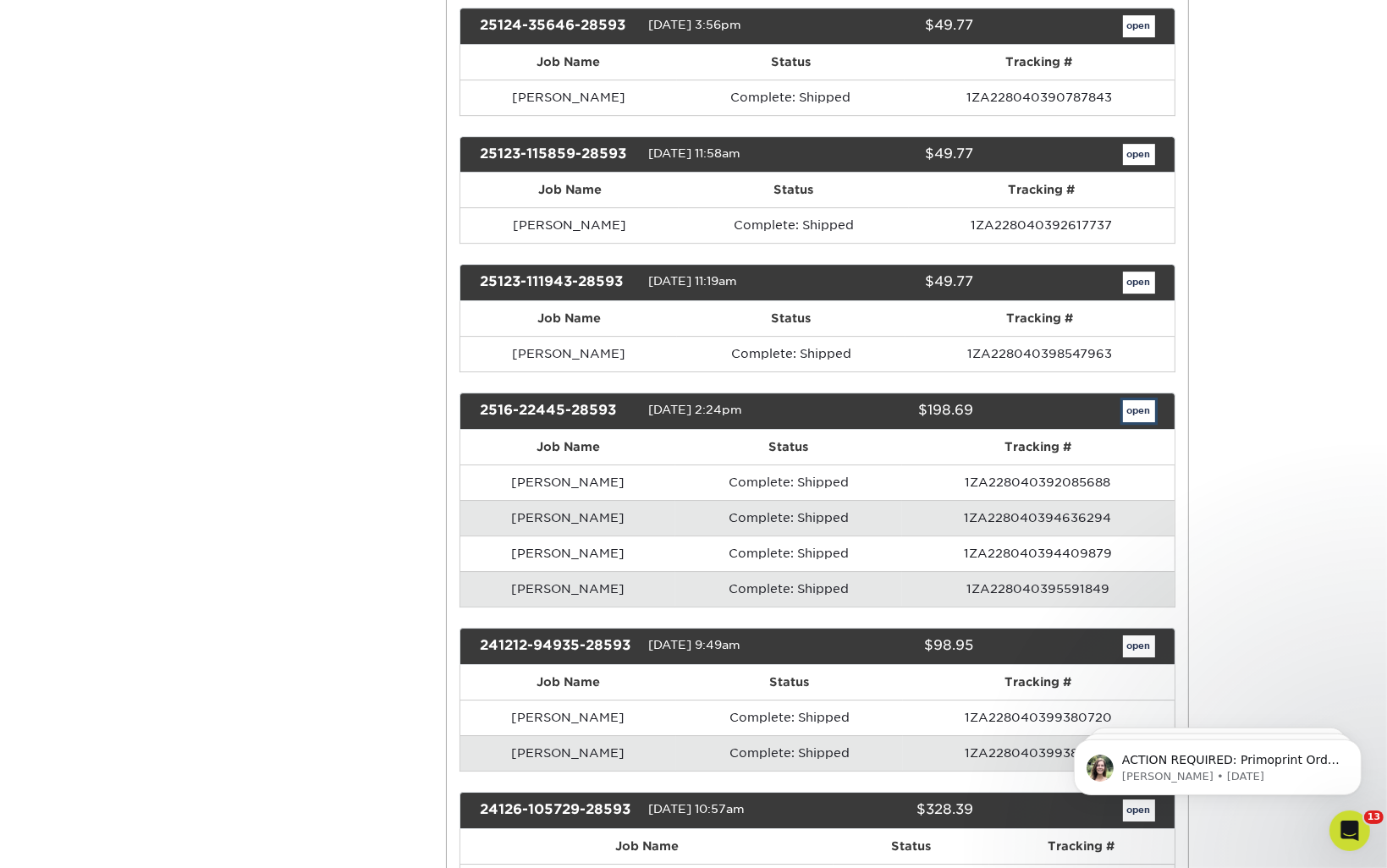
click at [1144, 400] on link "open" at bounding box center [1138, 410] width 32 height 22
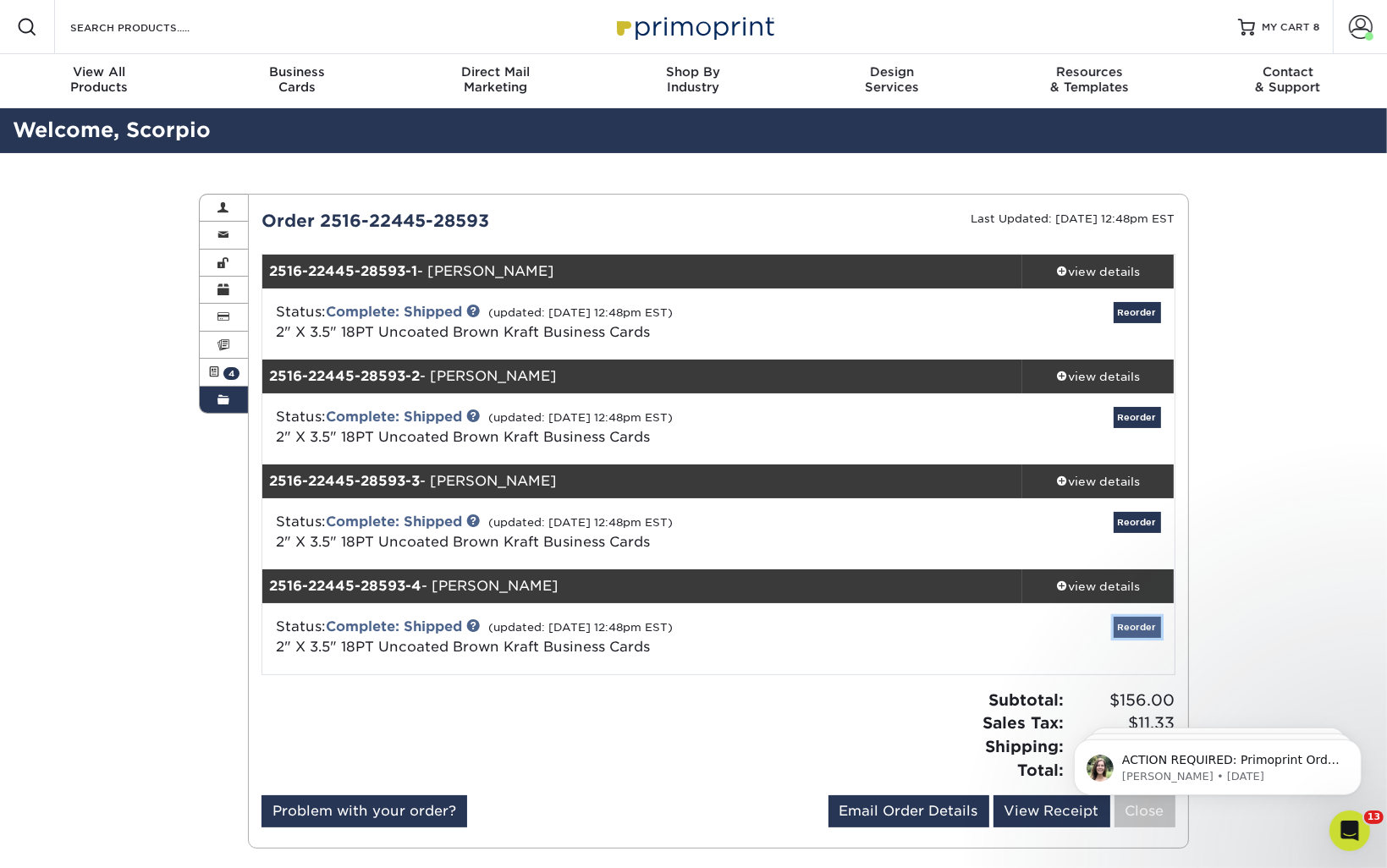
click at [1138, 619] on link "Reorder" at bounding box center [1136, 627] width 47 height 21
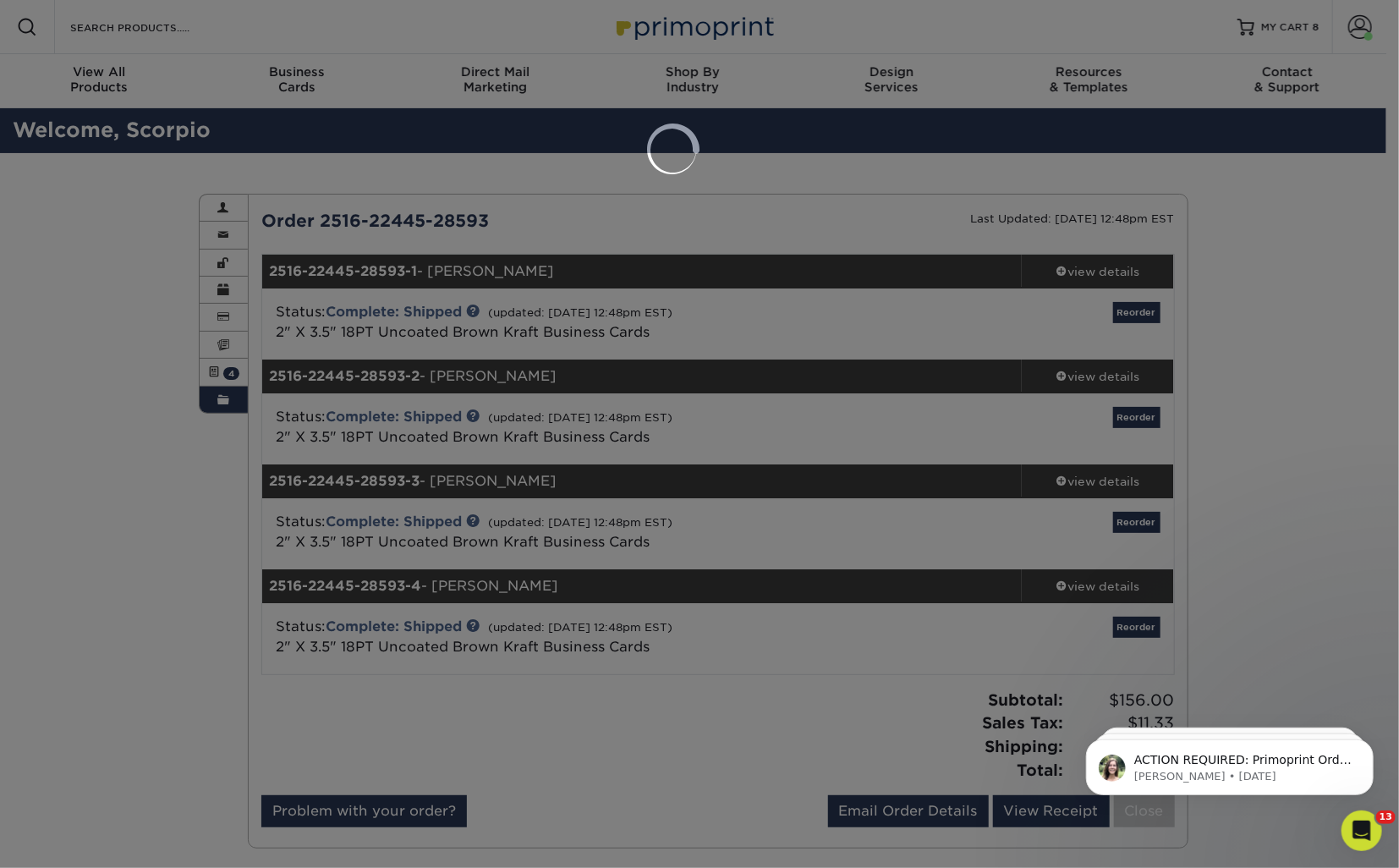
select select "273130"
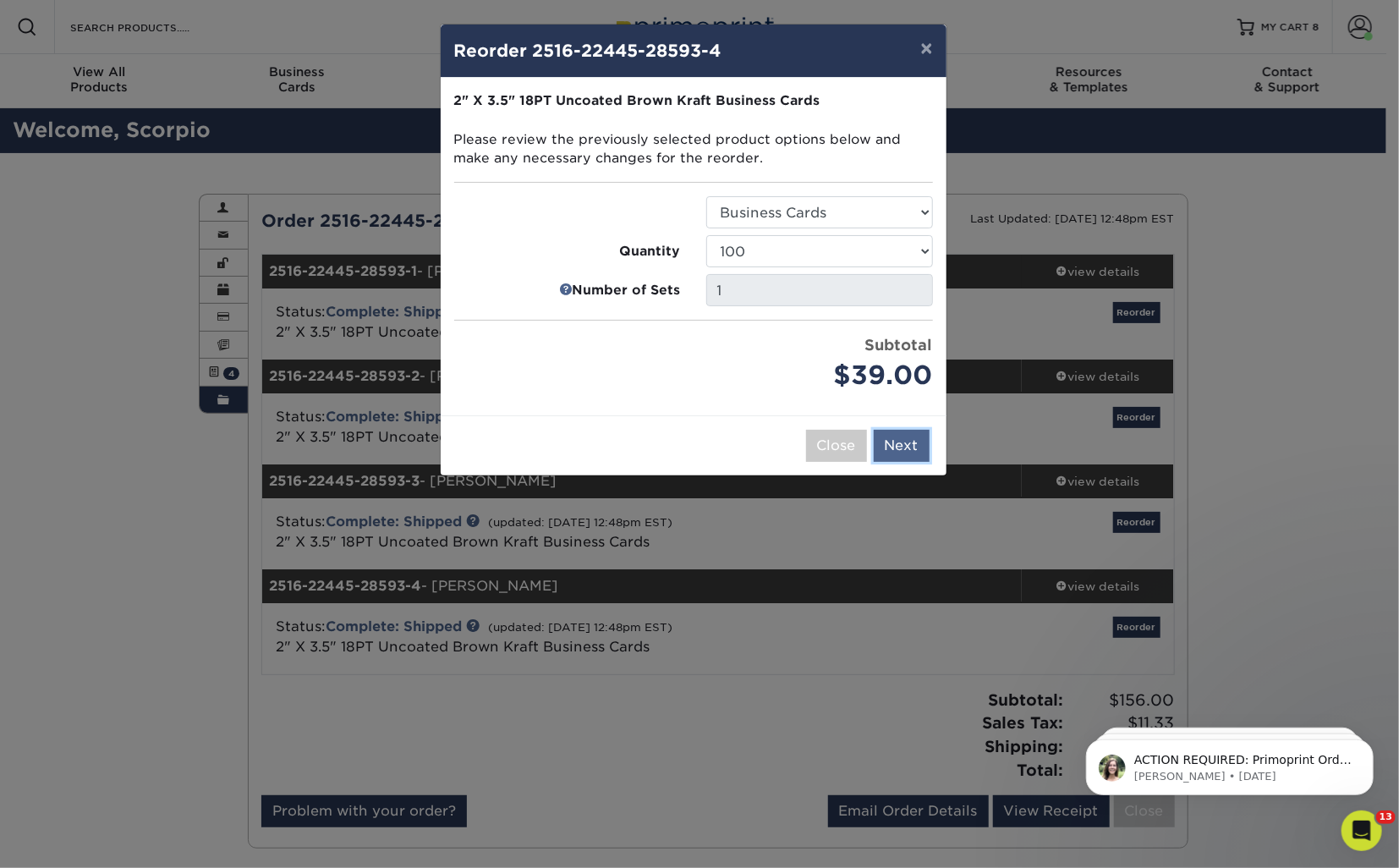
click at [901, 444] on button "Next" at bounding box center [902, 445] width 56 height 32
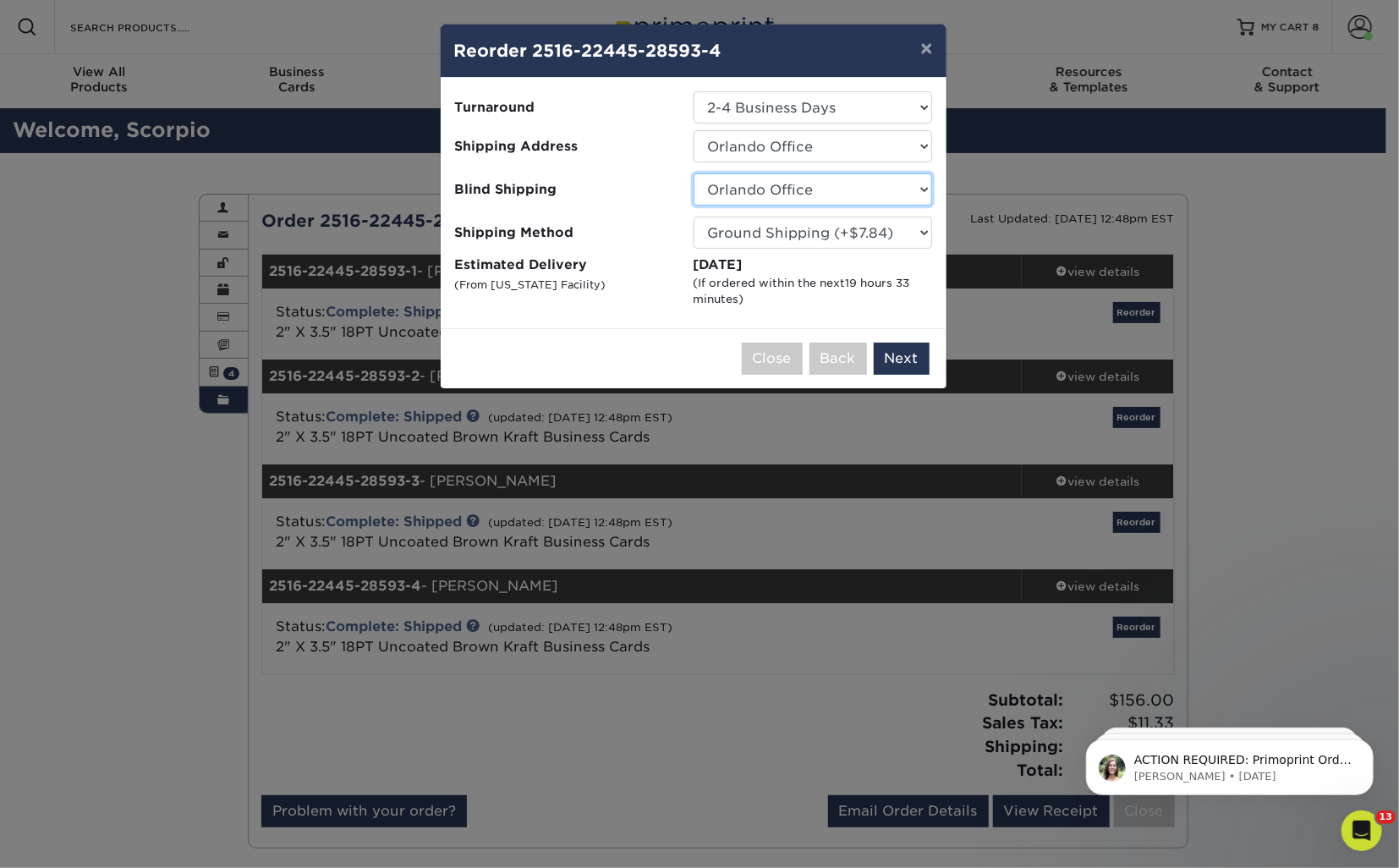
click at [785, 185] on select "No Blind Shipping [GEOGRAPHIC_DATA] Office [GEOGRAPHIC_DATA][PERSON_NAME][GEOGR…" at bounding box center [813, 189] width 239 height 32
select select "-1"
click at [694, 173] on select "No Blind Shipping [GEOGRAPHIC_DATA] Office [GEOGRAPHIC_DATA][PERSON_NAME][GEOGR…" at bounding box center [813, 189] width 239 height 32
click at [811, 187] on select "No Blind Shipping [GEOGRAPHIC_DATA] Office [GEOGRAPHIC_DATA][PERSON_NAME][GEOGR…" at bounding box center [813, 189] width 239 height 32
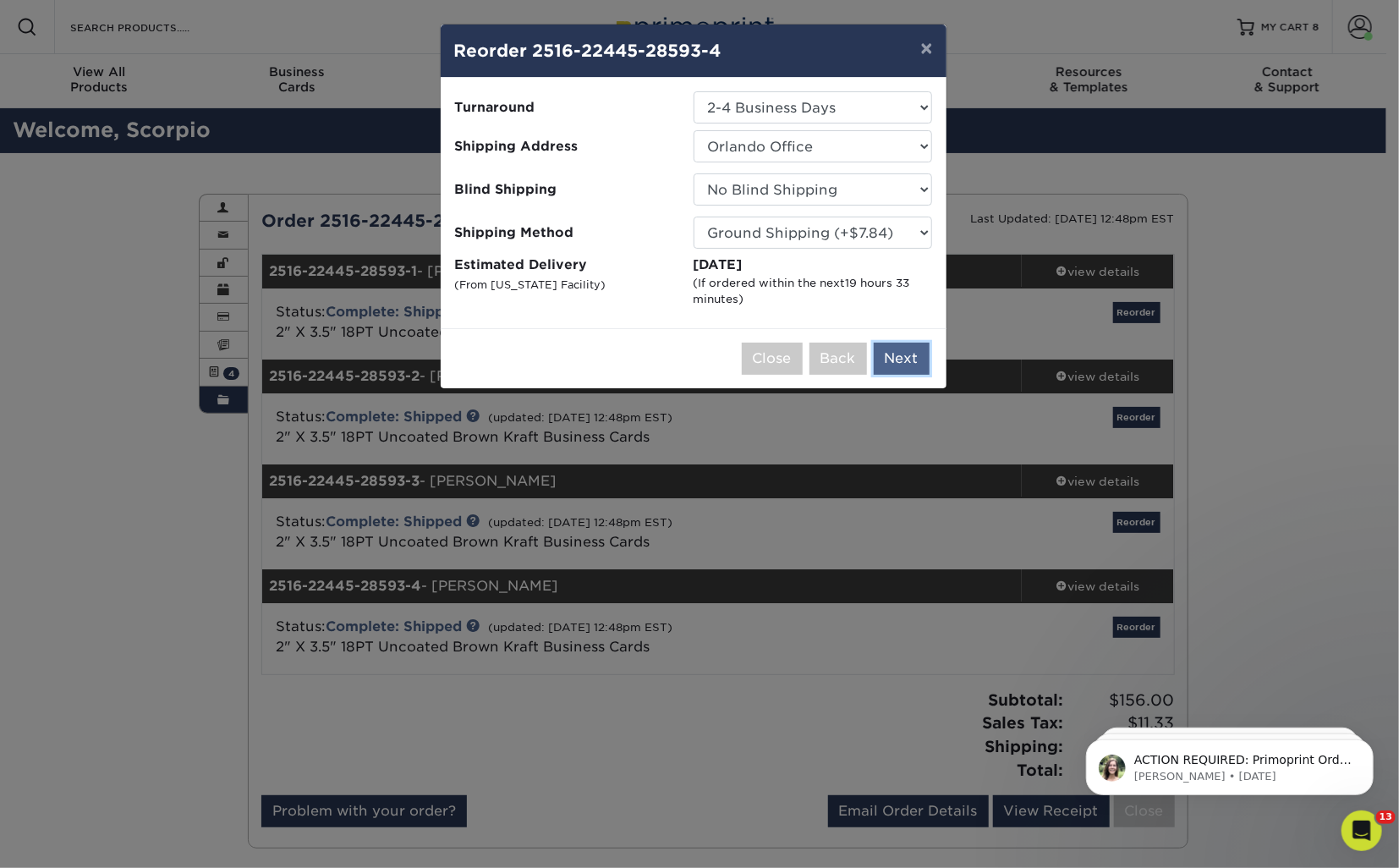
click at [889, 362] on button "Next" at bounding box center [902, 357] width 56 height 32
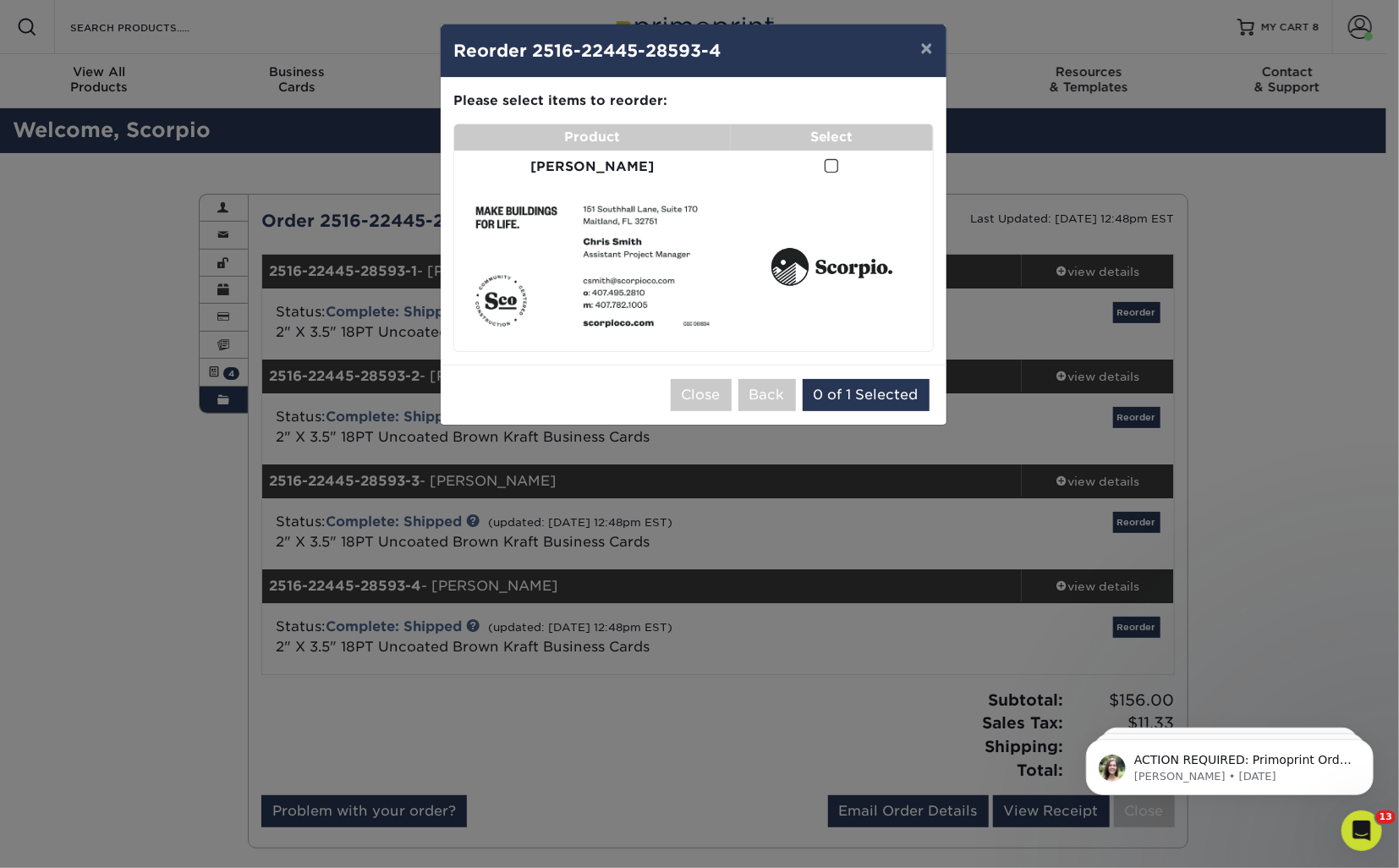
click at [825, 165] on span at bounding box center [831, 166] width 14 height 16
click at [0, 0] on input "checkbox" at bounding box center [0, 0] width 0 height 0
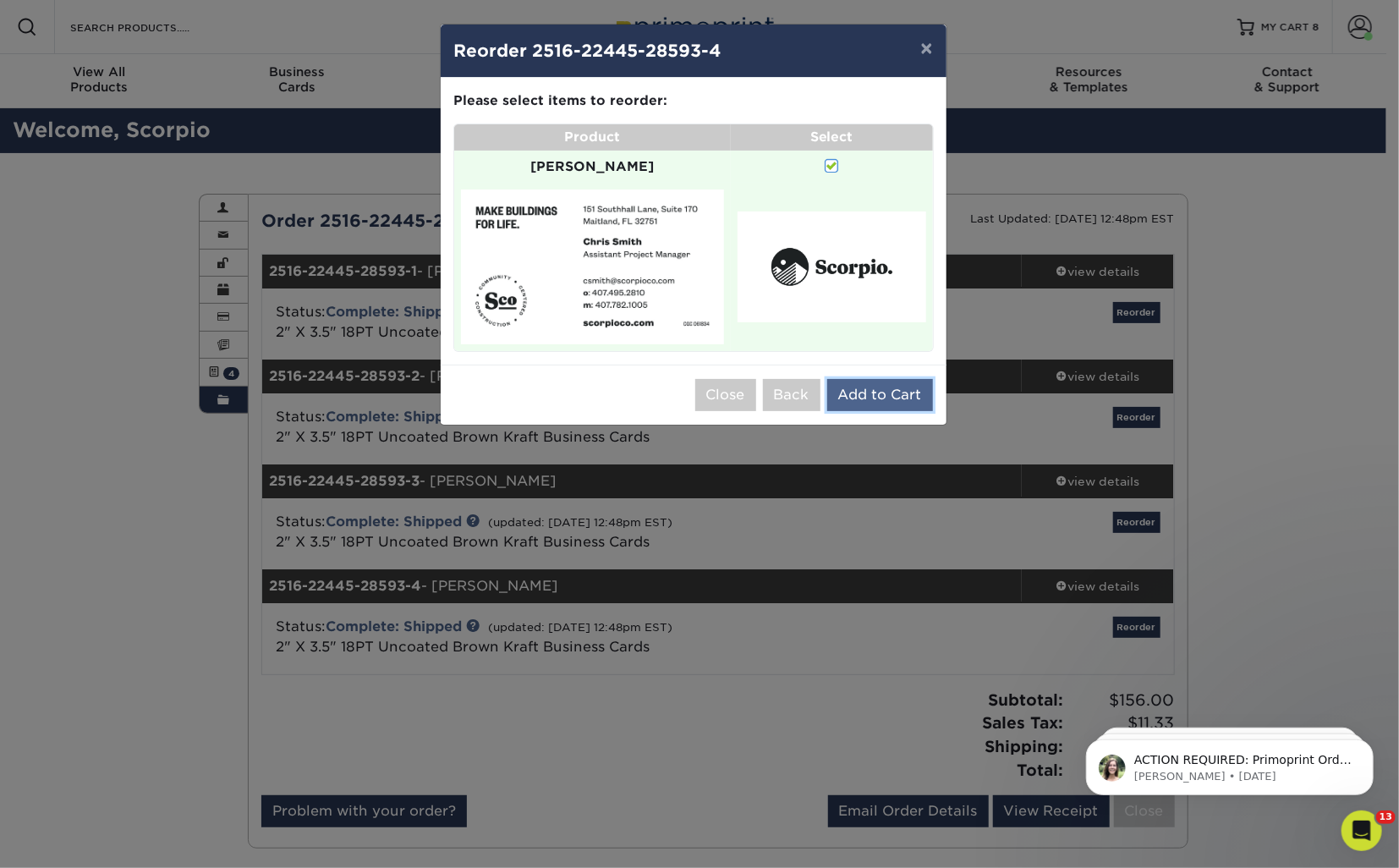
click at [888, 381] on button "Add to Cart" at bounding box center [880, 394] width 106 height 32
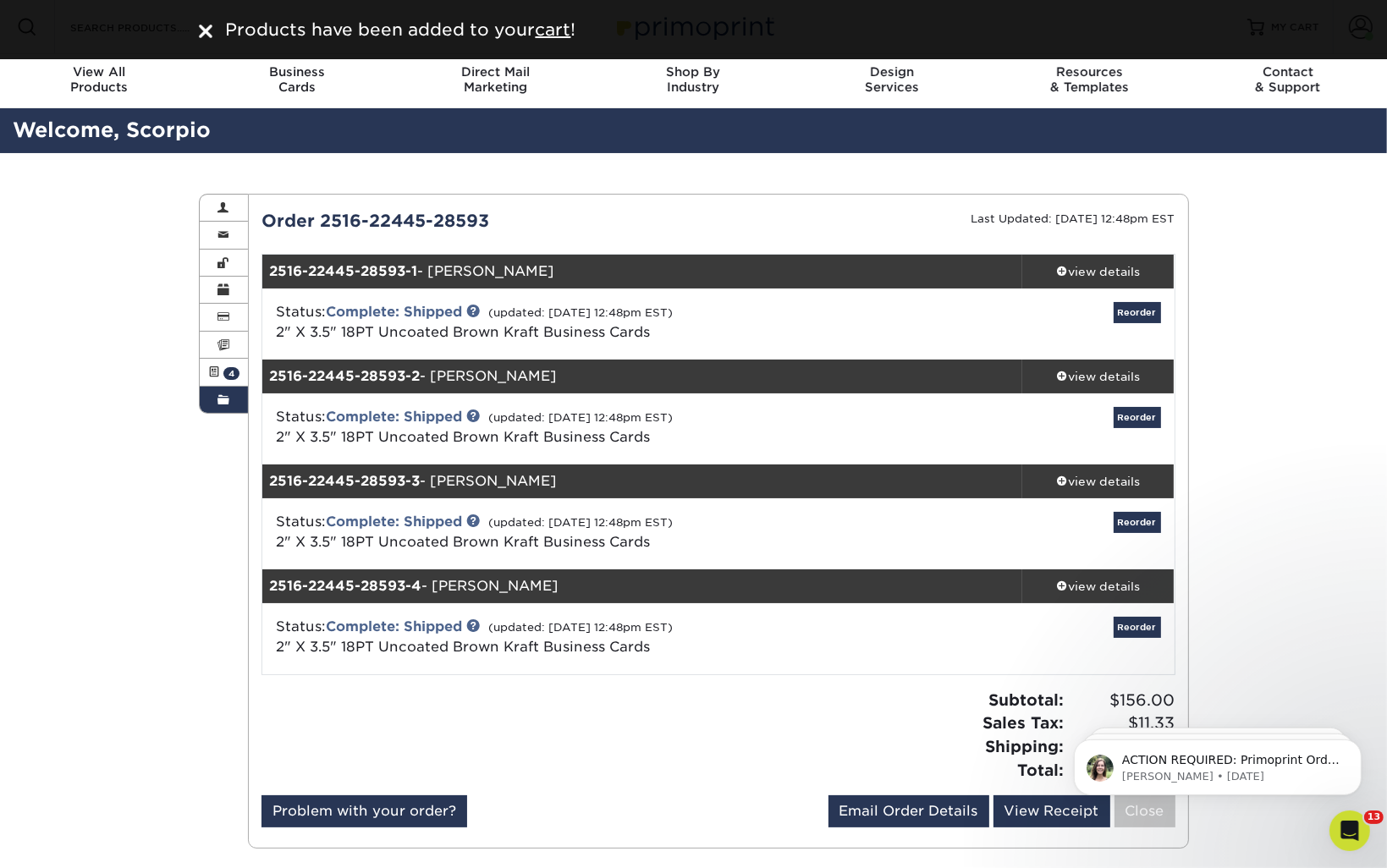
click at [1260, 147] on div "Welcome, Scorpio" at bounding box center [693, 130] width 1387 height 45
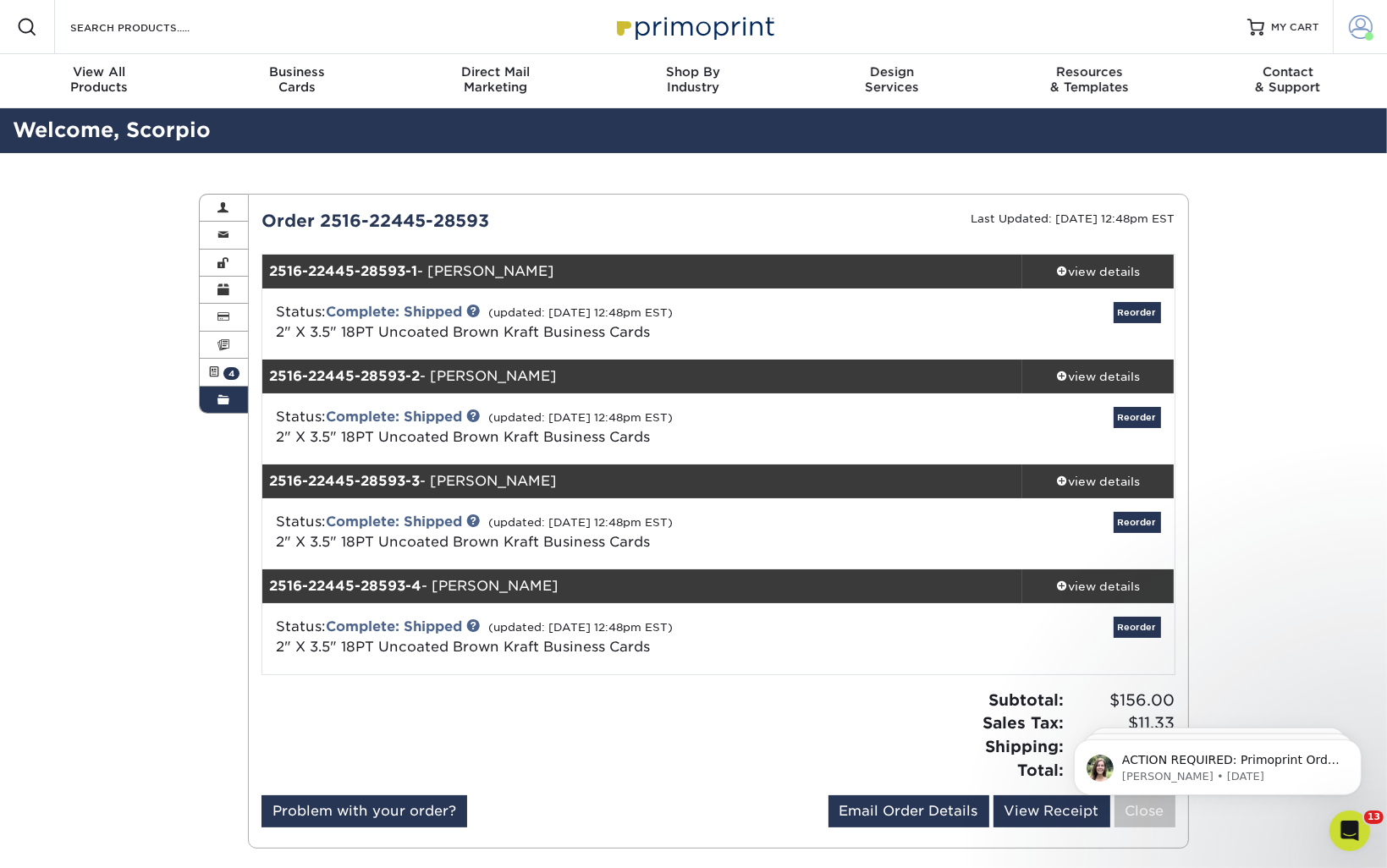
click at [1353, 35] on span at bounding box center [1360, 27] width 24 height 24
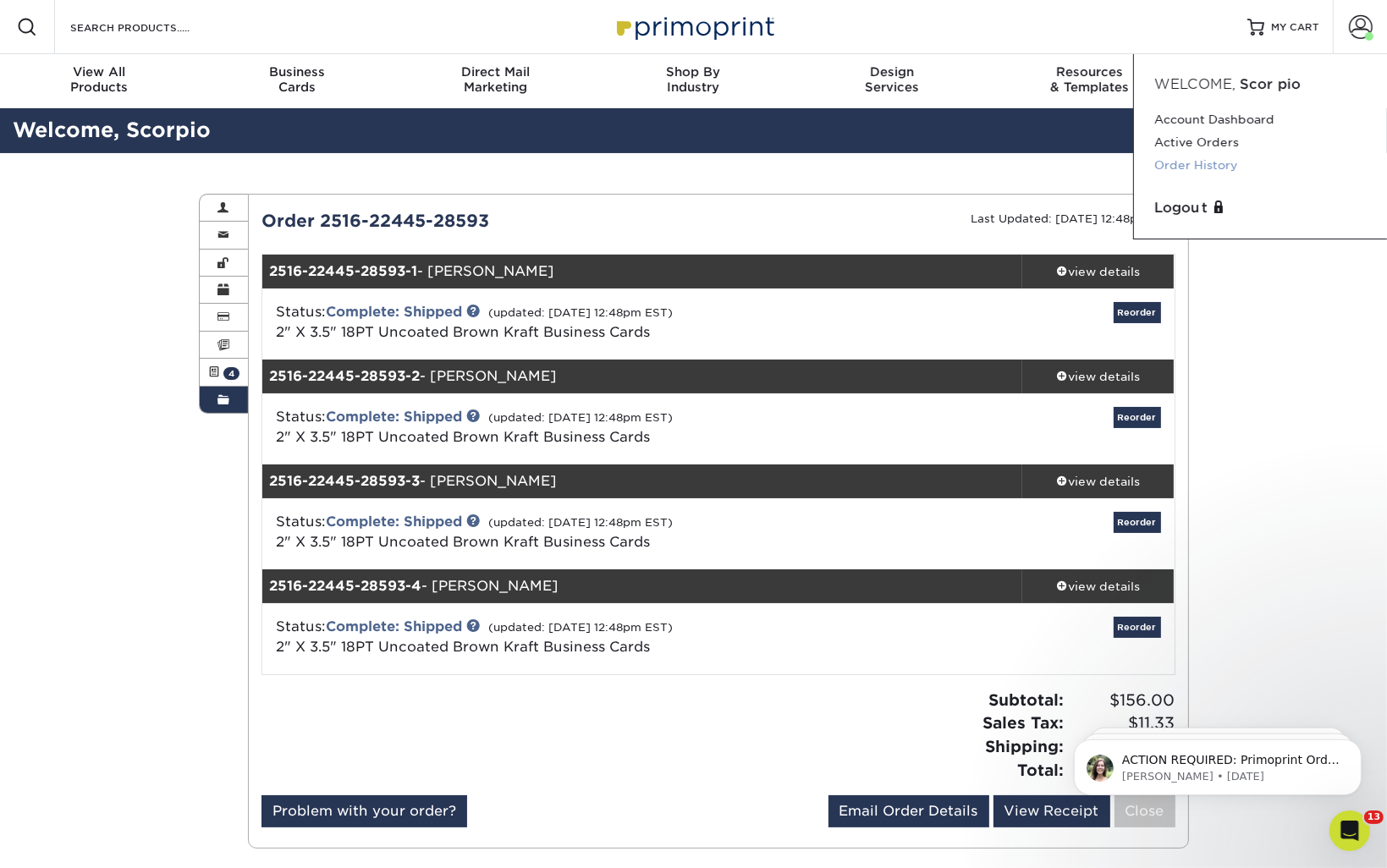
click at [1182, 166] on link "Order History" at bounding box center [1260, 166] width 212 height 23
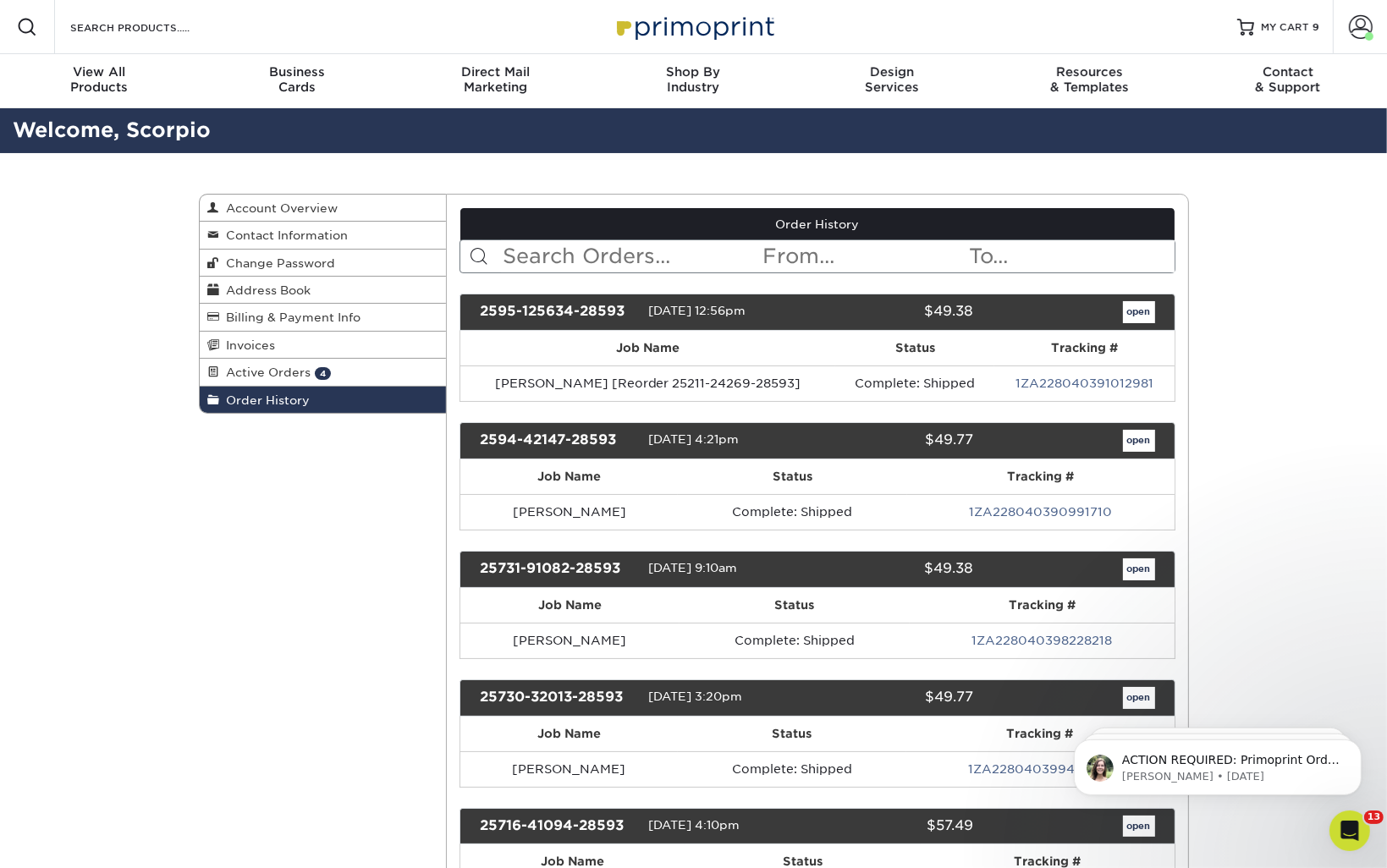
scroll to position [1928, 0]
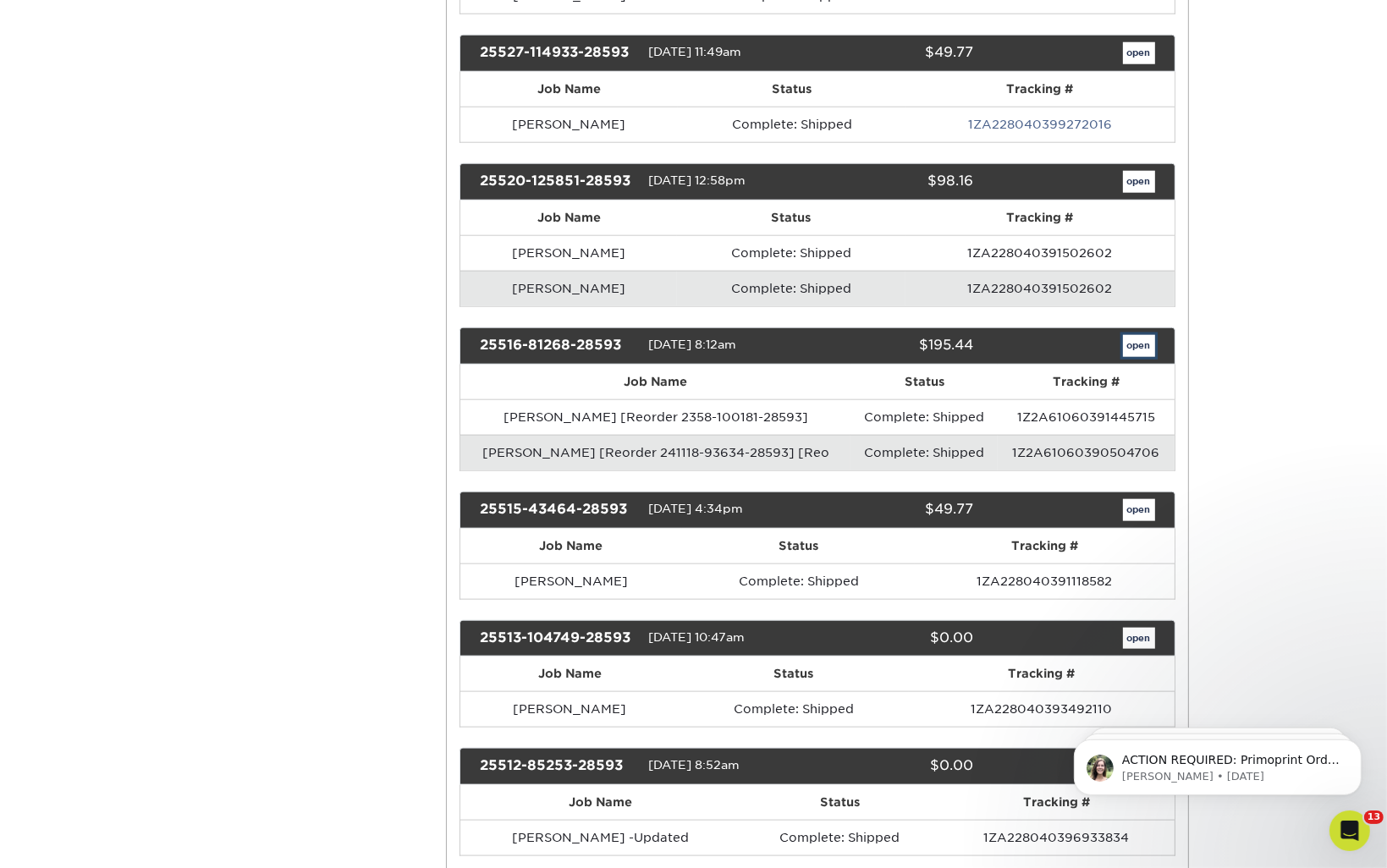
click at [1127, 335] on link "open" at bounding box center [1138, 346] width 32 height 22
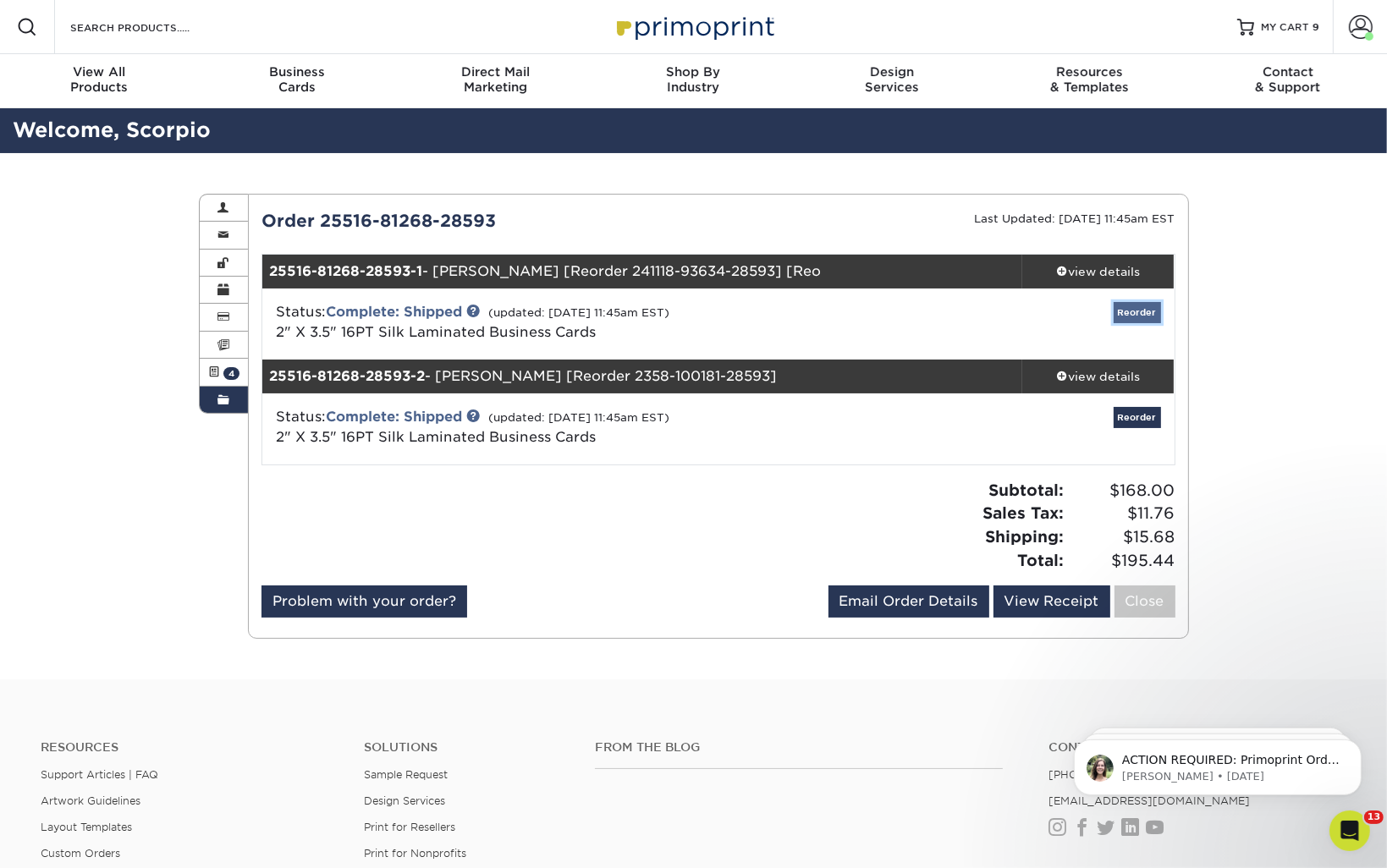
click at [1145, 315] on link "Reorder" at bounding box center [1136, 312] width 47 height 21
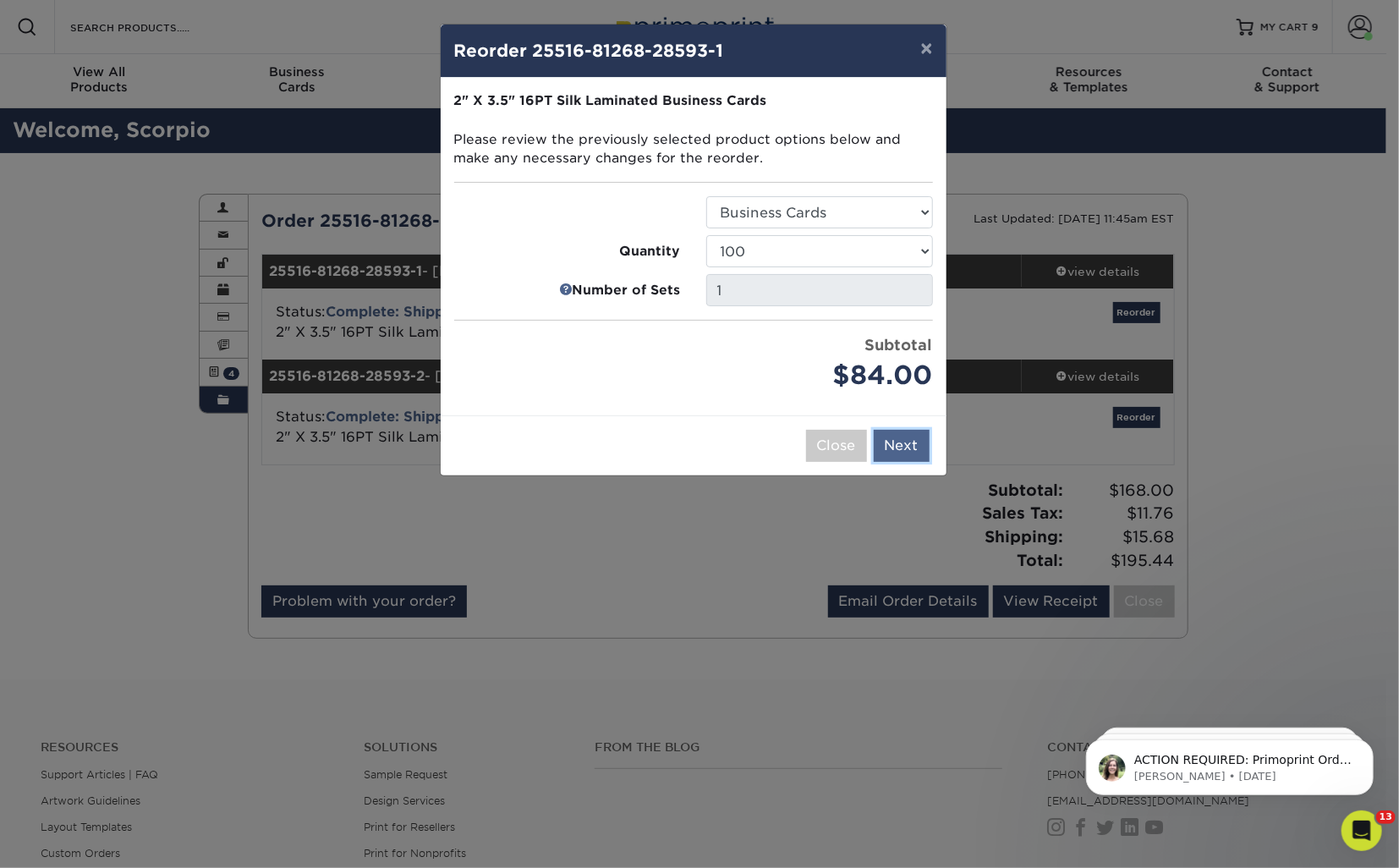
click at [907, 440] on button "Next" at bounding box center [902, 445] width 56 height 32
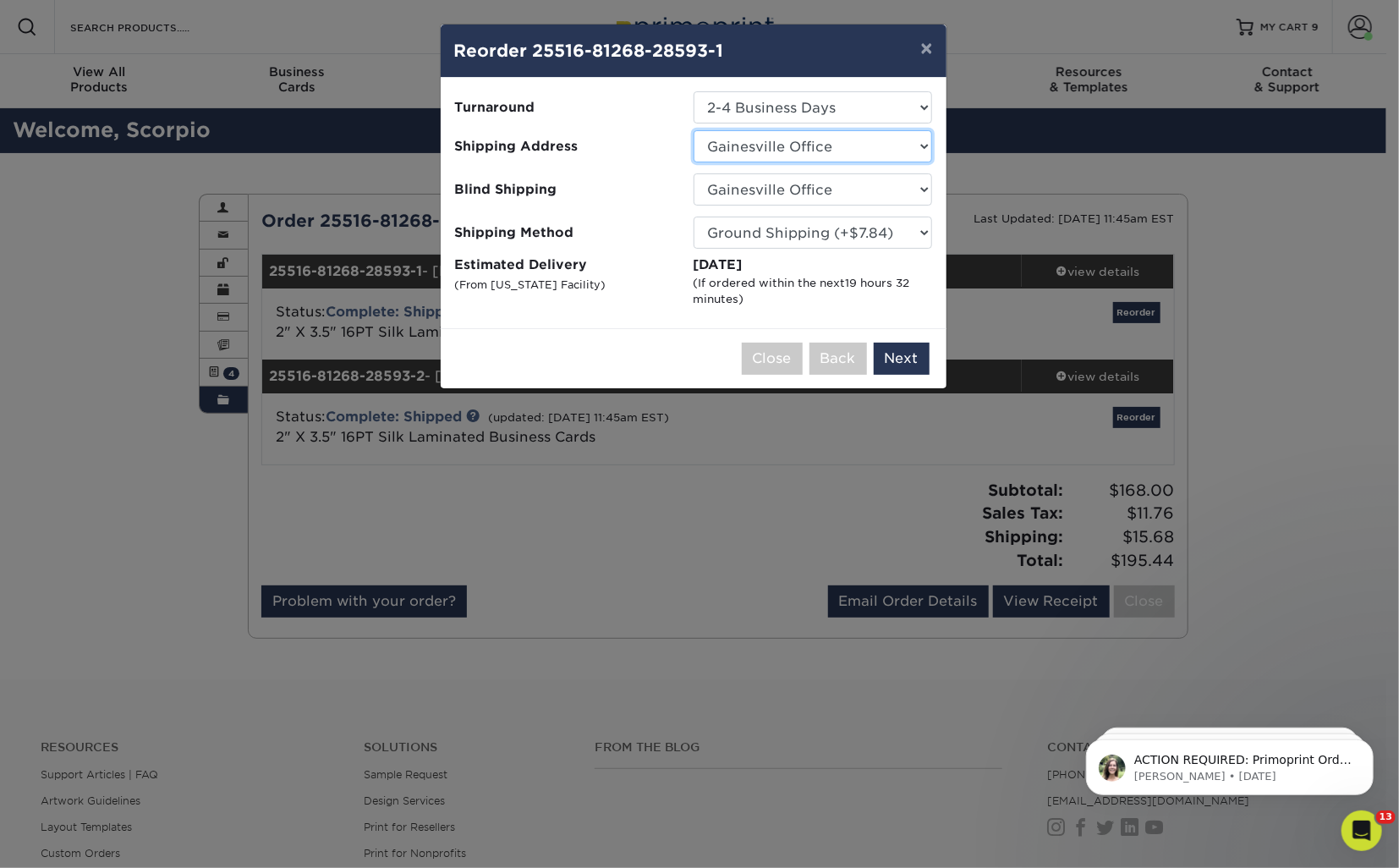
click at [785, 149] on select "Select One Gainesville Office Hunter Folsom Jacksonville Office Nick Panzica Ho…" at bounding box center [813, 145] width 239 height 32
select select "273130"
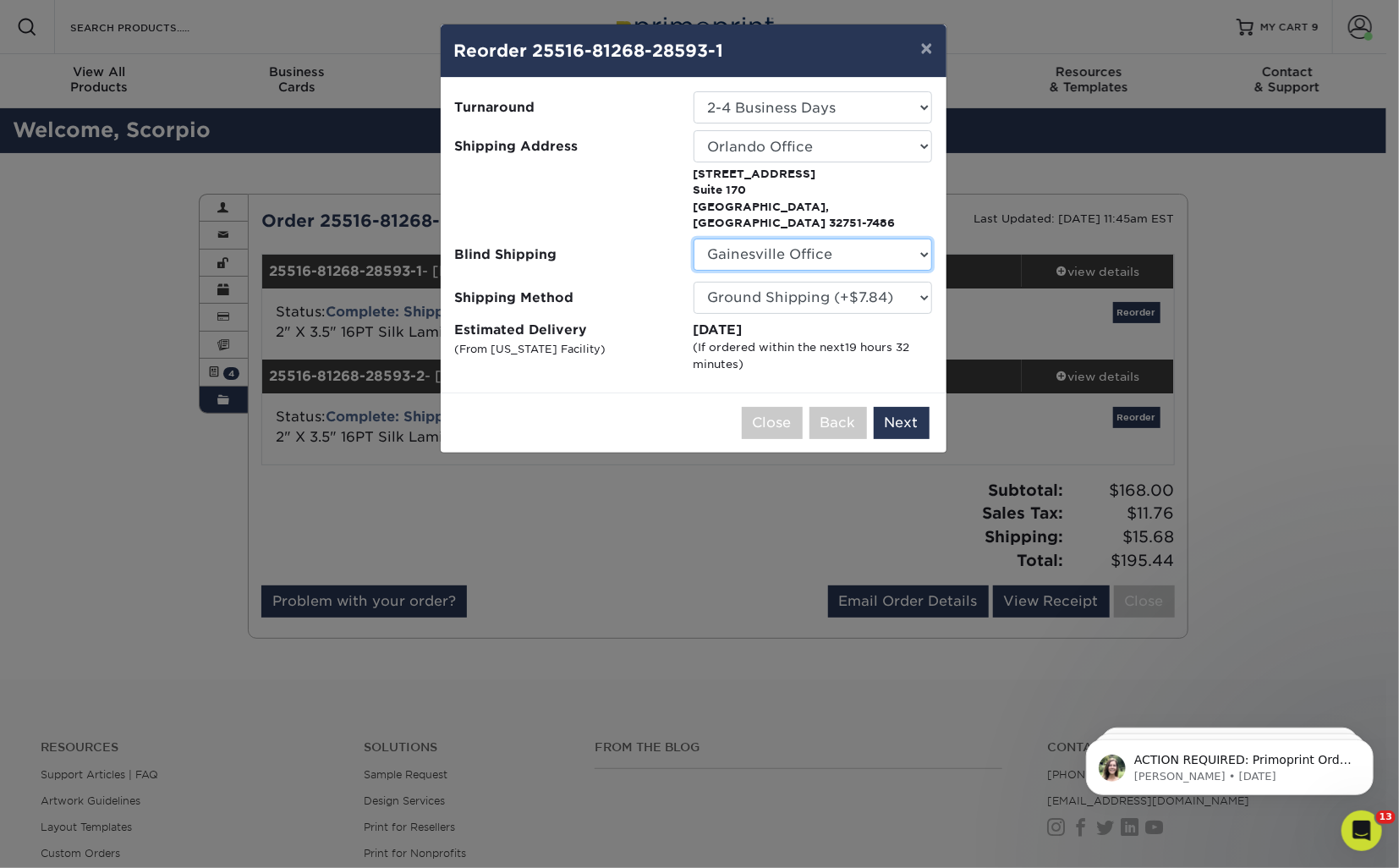
click at [771, 239] on select "No Blind Shipping Gainesville Office Hunter Folsom Jacksonville Office Nick Pan…" at bounding box center [813, 254] width 239 height 32
select select "-1"
click at [694, 239] on select "No Blind Shipping Gainesville Office Hunter Folsom Jacksonville Office Nick Pan…" at bounding box center [813, 254] width 239 height 32
click at [902, 411] on button "Next" at bounding box center [902, 422] width 56 height 32
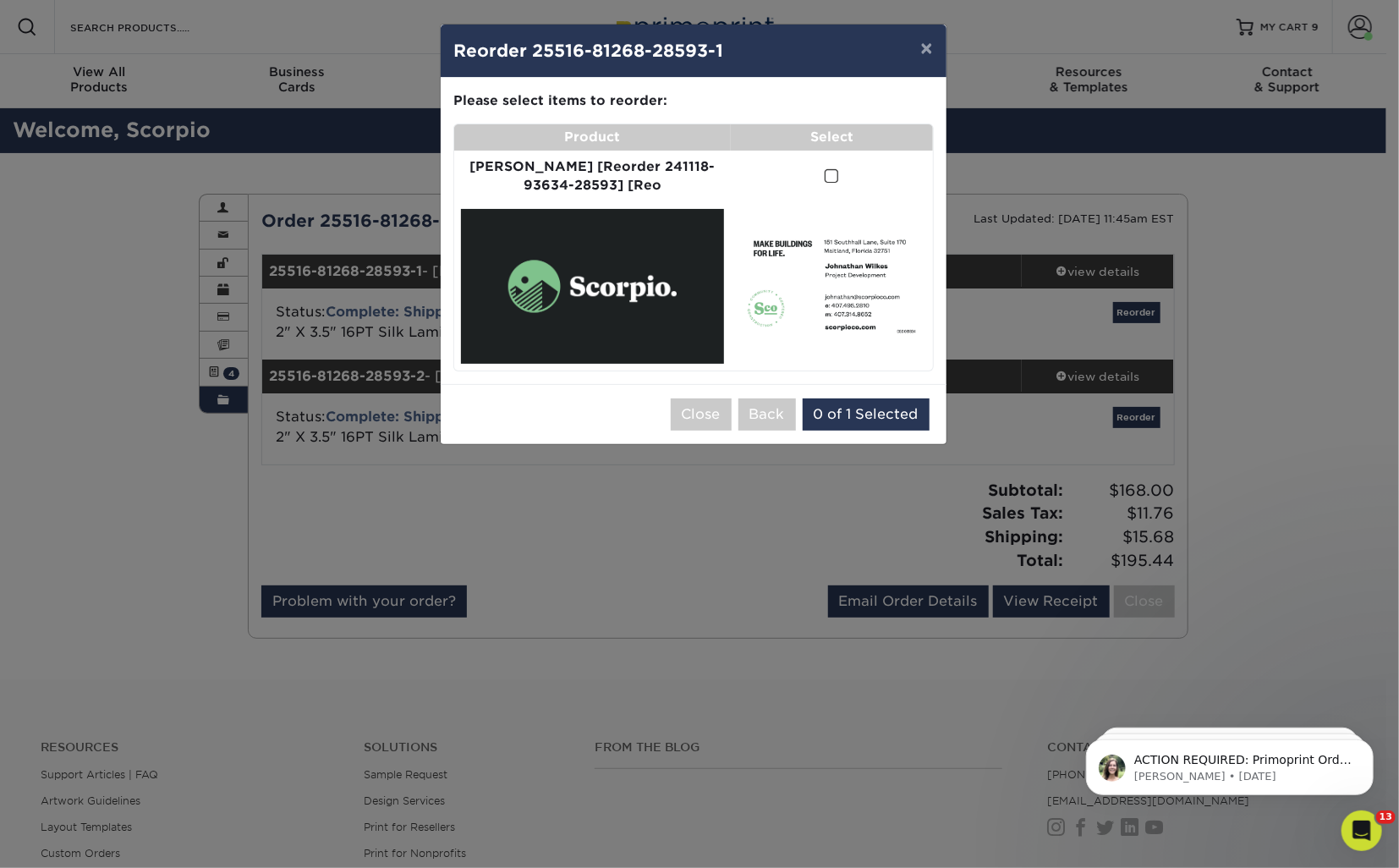
click at [825, 179] on span at bounding box center [831, 176] width 14 height 16
click at [0, 0] on input "checkbox" at bounding box center [0, 0] width 0 height 0
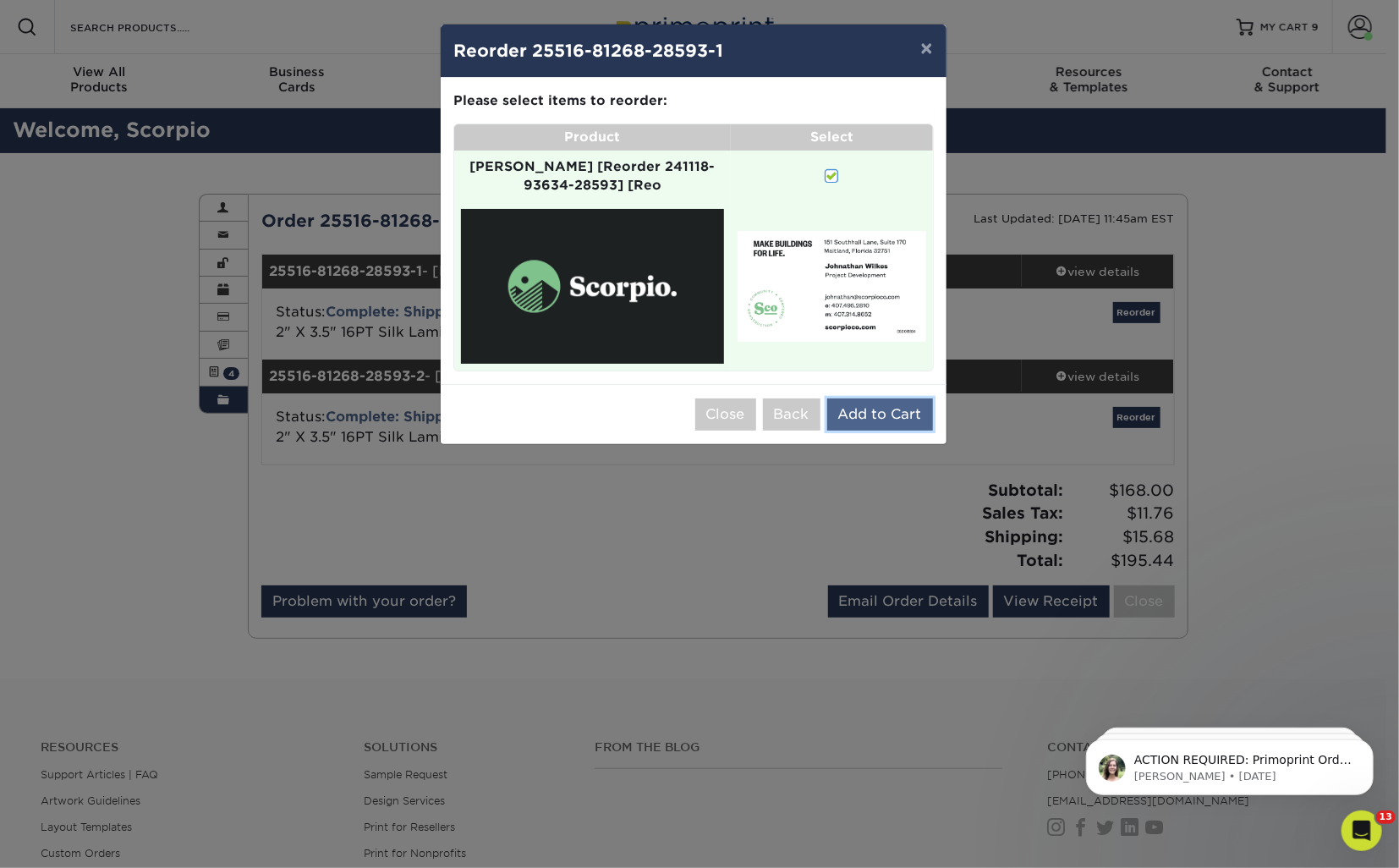
click at [877, 405] on button "Add to Cart" at bounding box center [880, 413] width 106 height 32
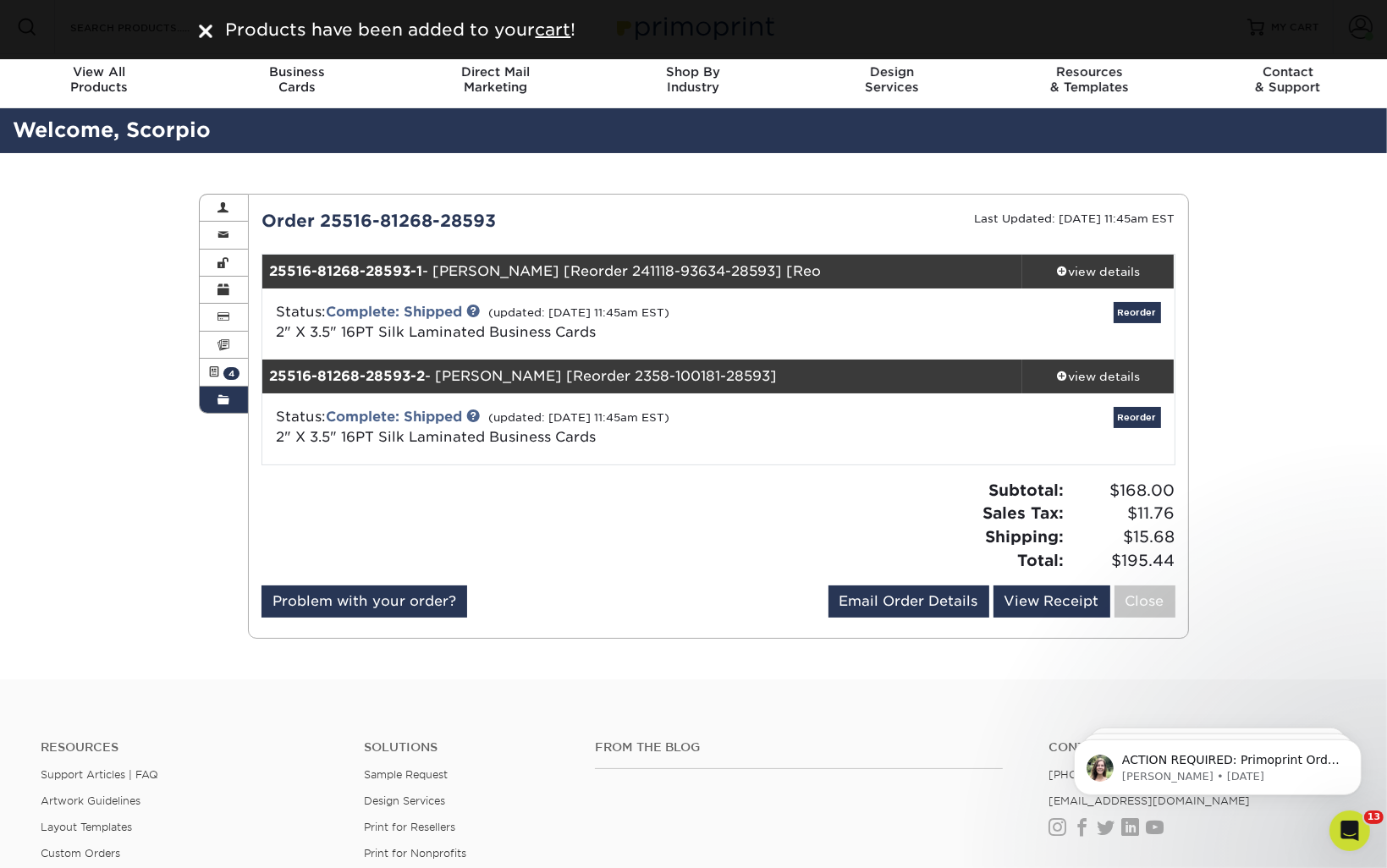
click at [1166, 28] on div "Products have been added to your cart !" at bounding box center [704, 30] width 970 height 25
click at [1313, 248] on div "Order History Account Overview Contact Information Change Password Address Book…" at bounding box center [693, 416] width 1387 height 526
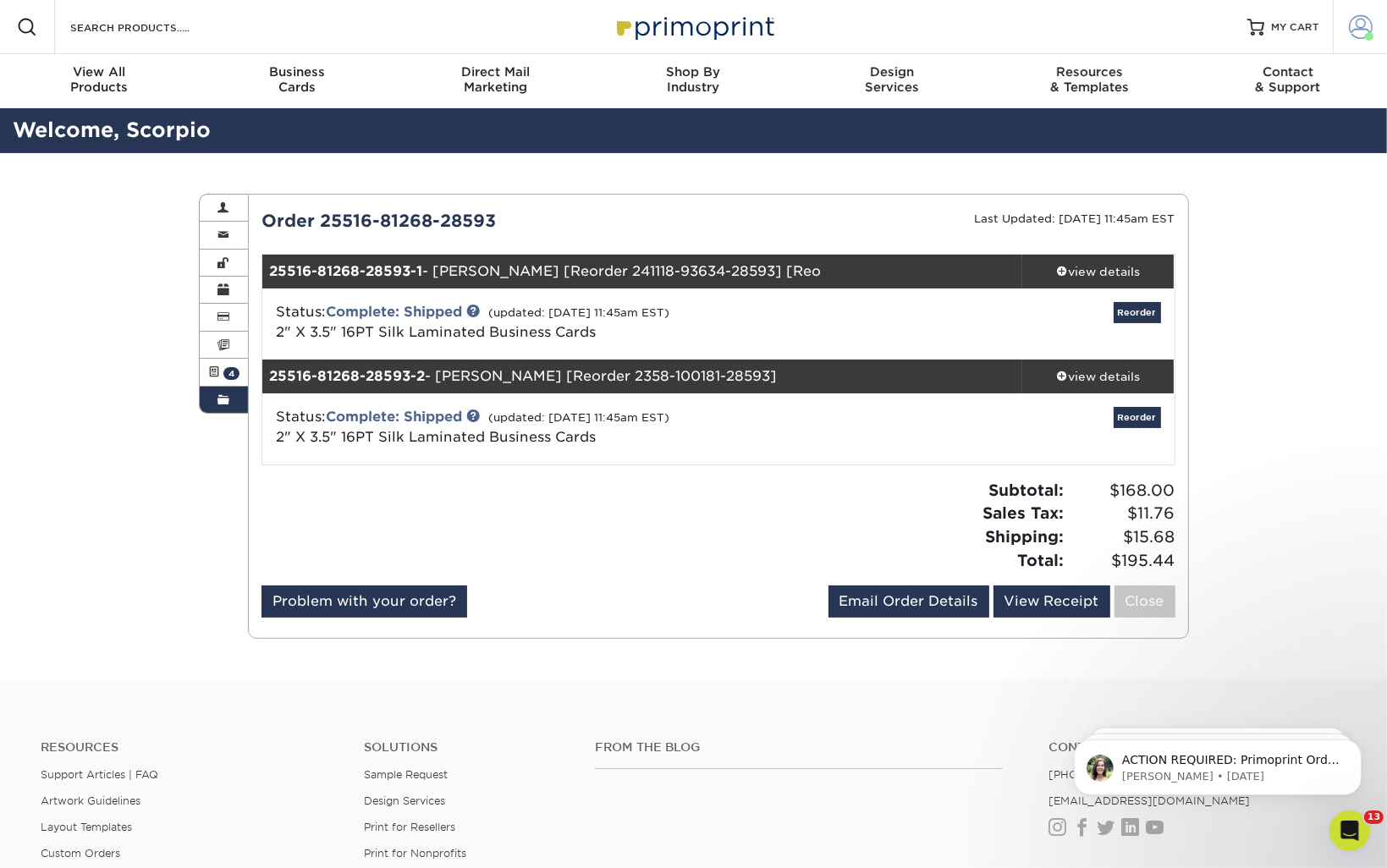
click at [1353, 44] on link "Account" at bounding box center [1359, 27] width 54 height 54
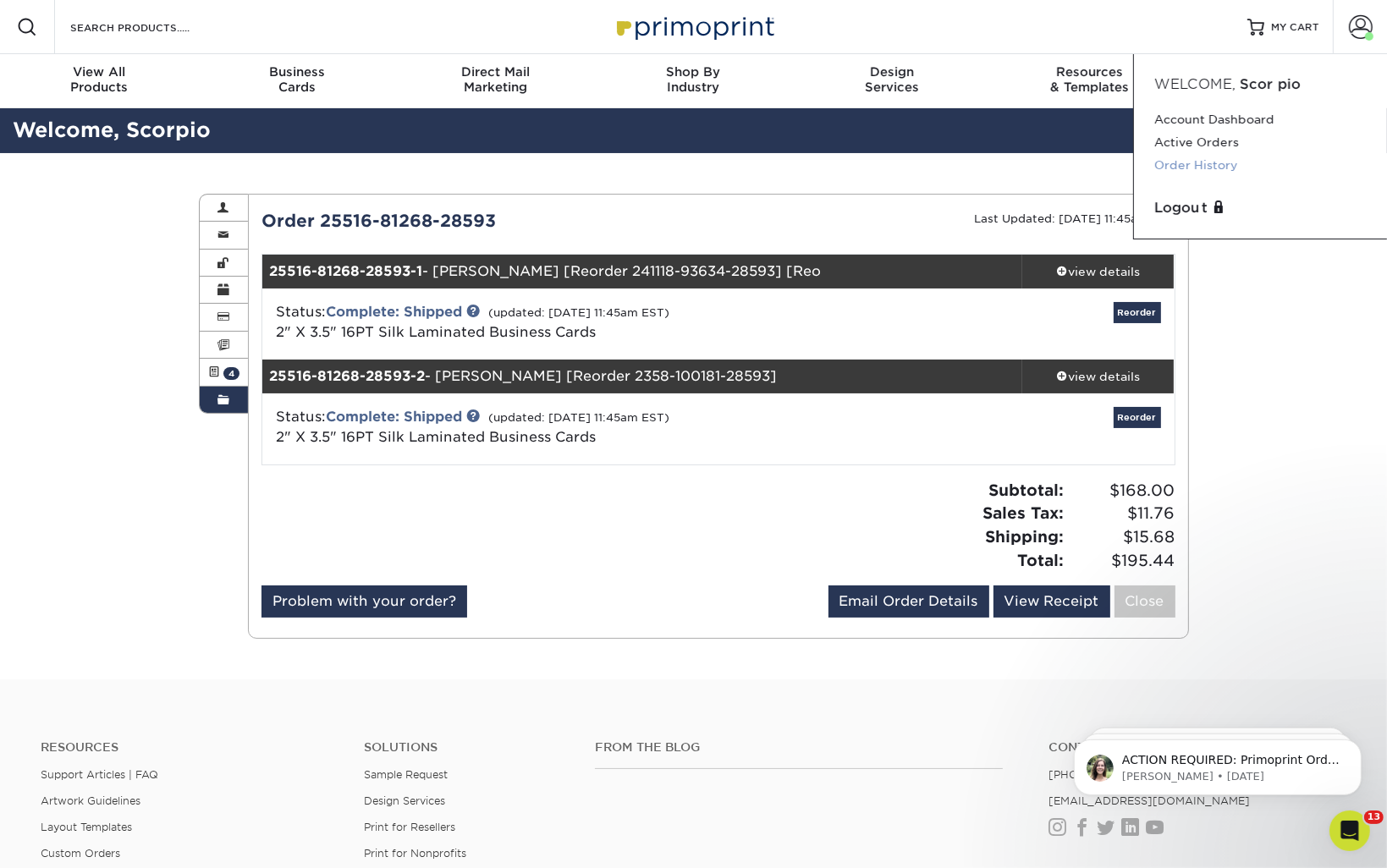
click at [1217, 169] on link "Order History" at bounding box center [1260, 166] width 212 height 23
click at [1185, 163] on link "Order History" at bounding box center [1260, 166] width 212 height 23
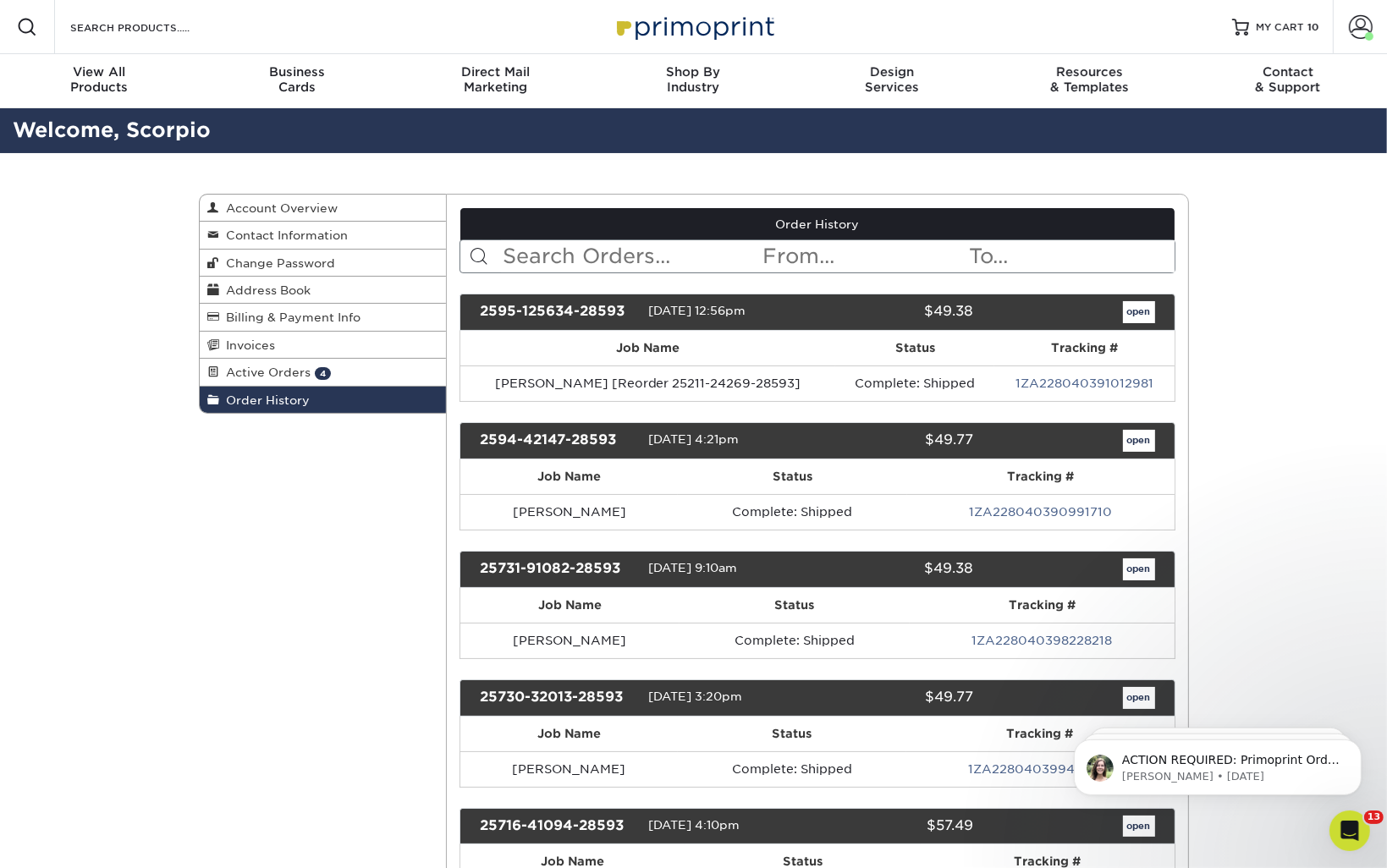
scroll to position [3725, 0]
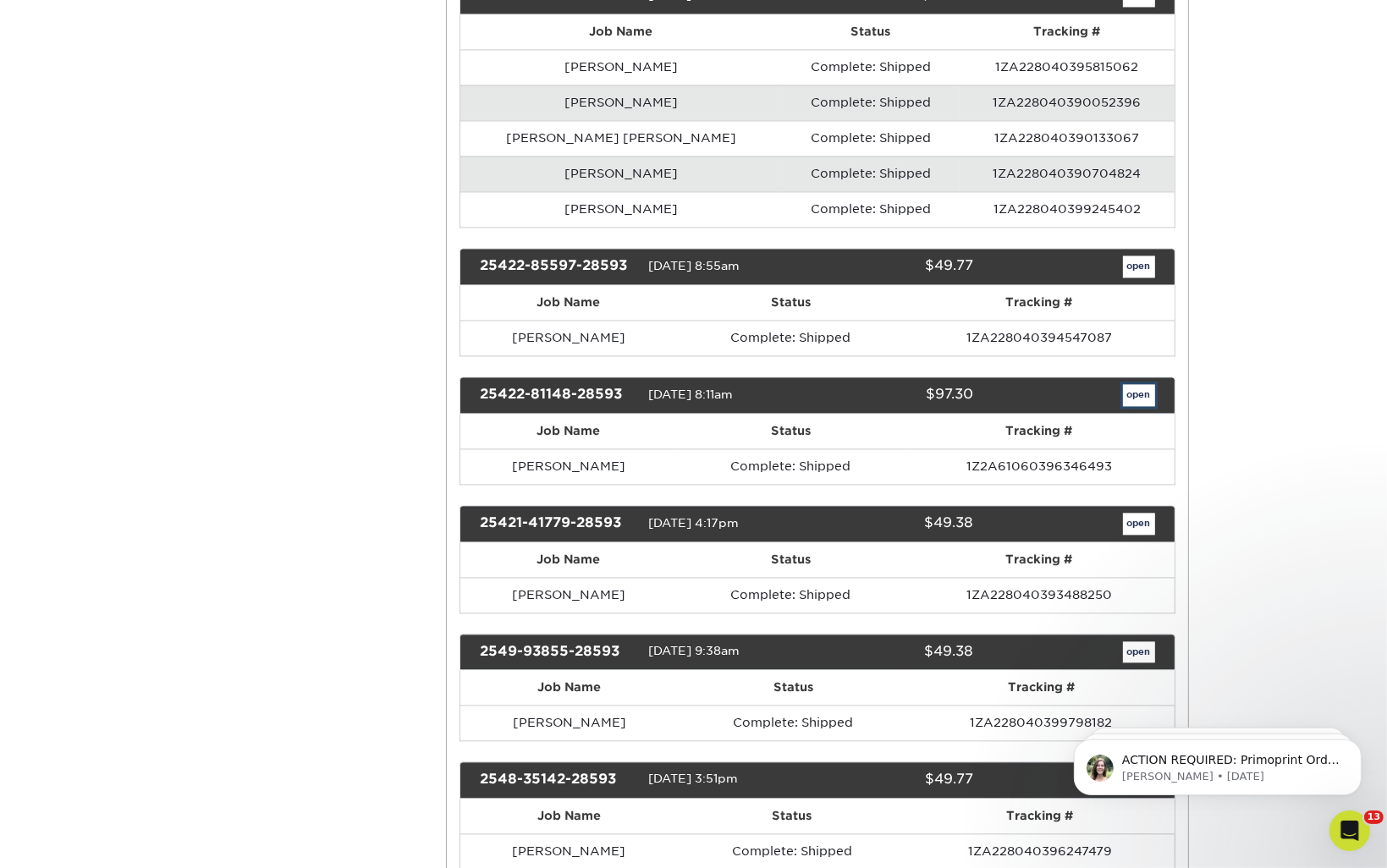
click at [1134, 383] on link "open" at bounding box center [1138, 394] width 32 height 22
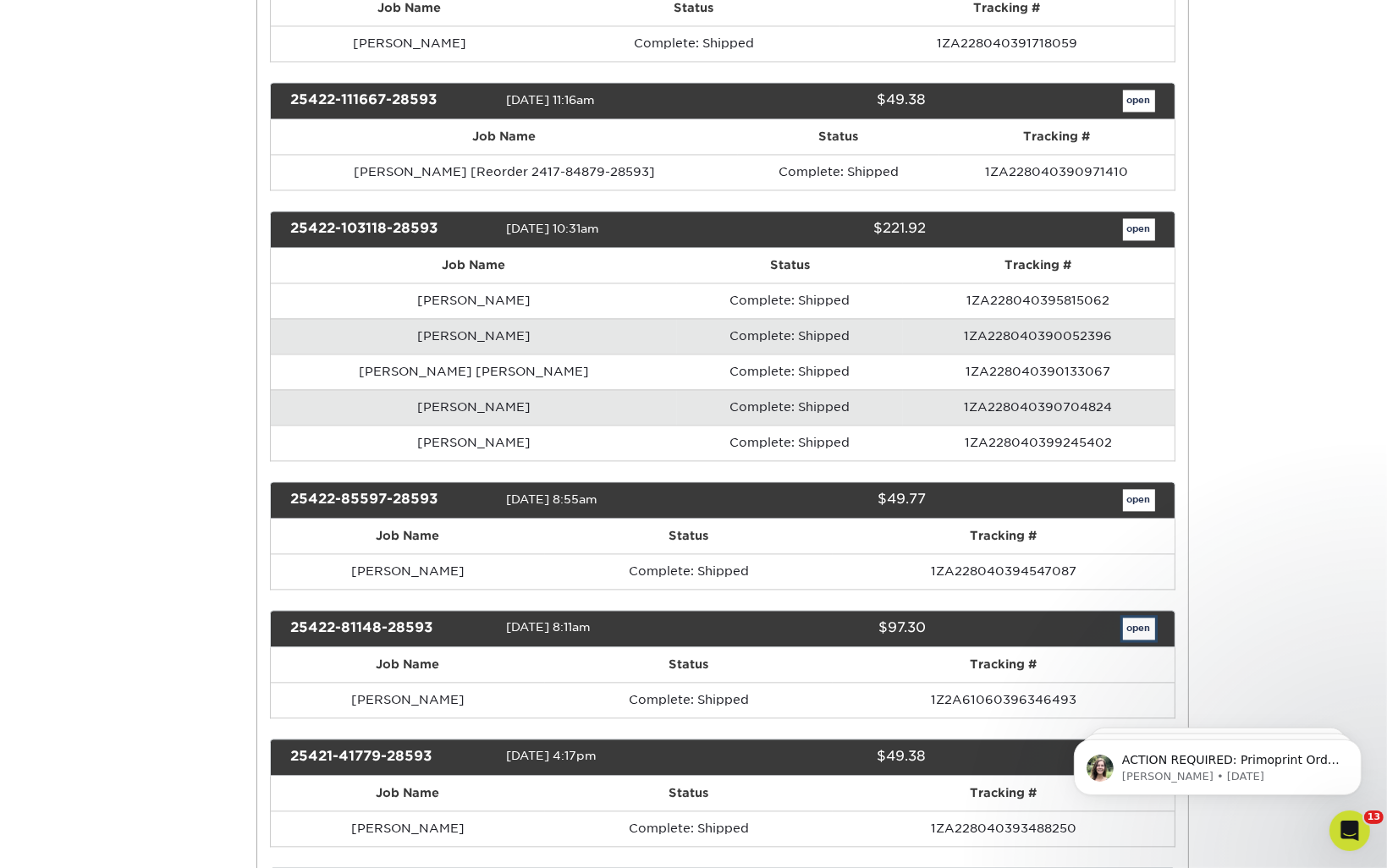
scroll to position [0, 0]
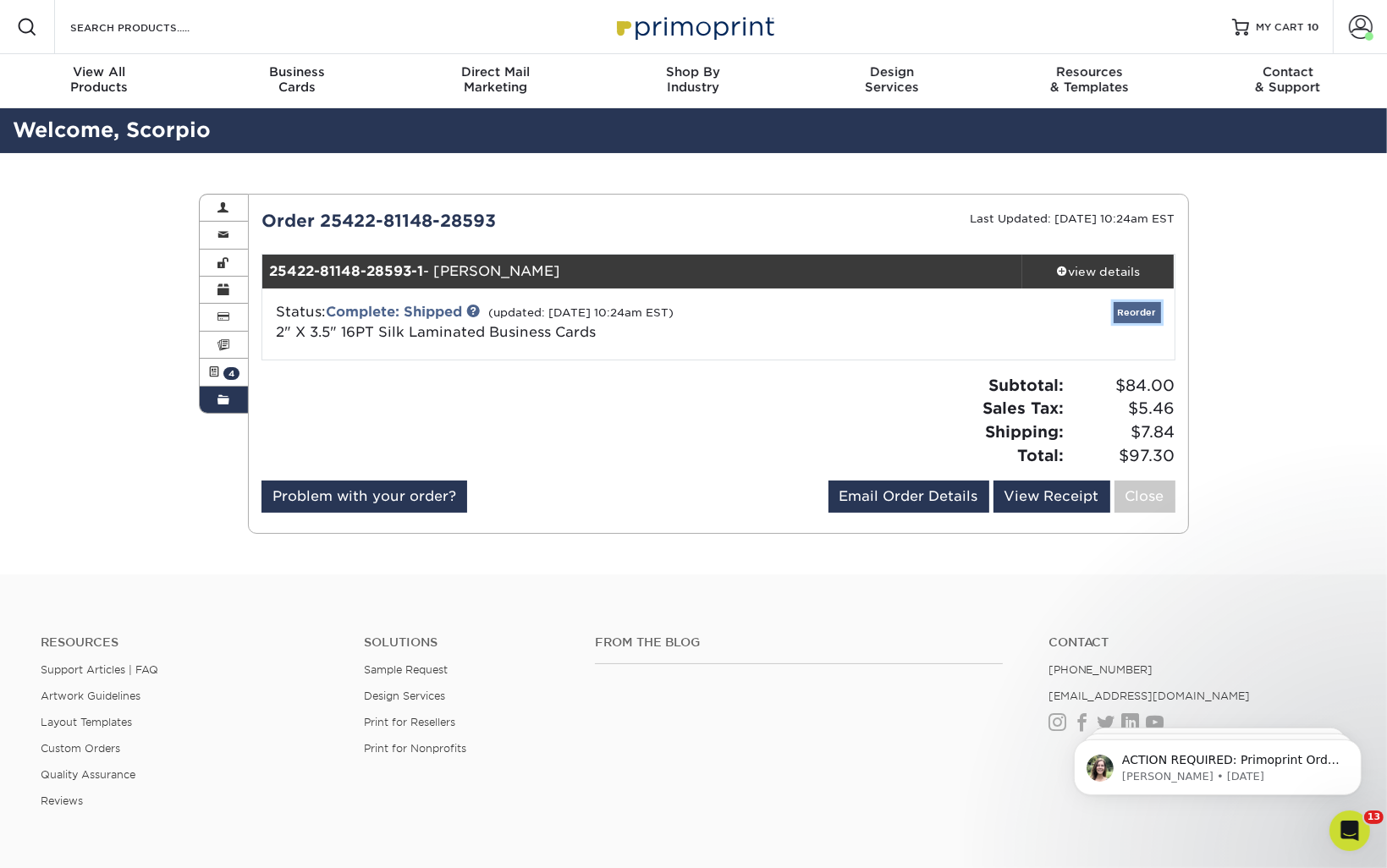
click at [1124, 313] on link "Reorder" at bounding box center [1136, 312] width 47 height 21
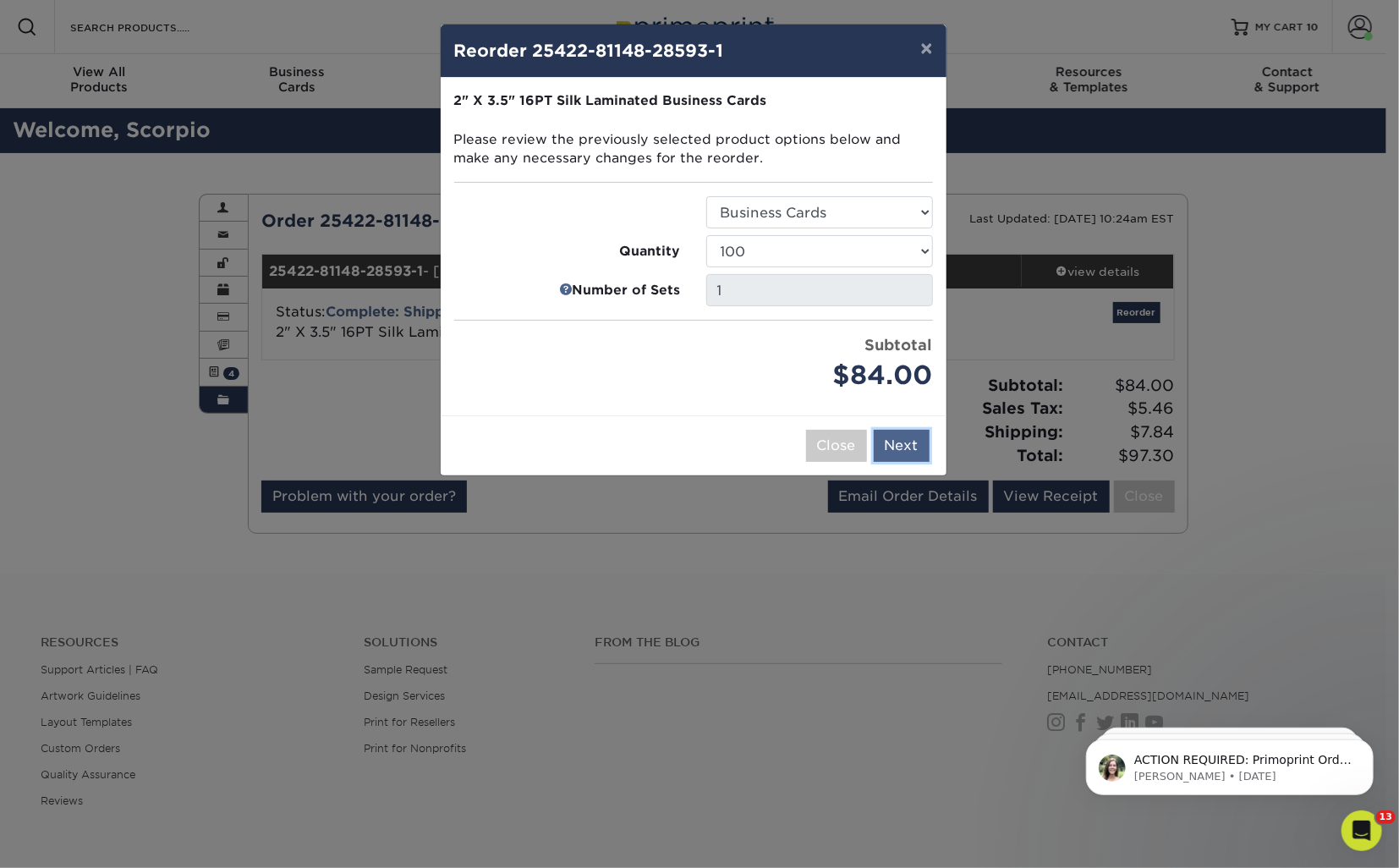
click at [884, 439] on button "Next" at bounding box center [902, 445] width 56 height 32
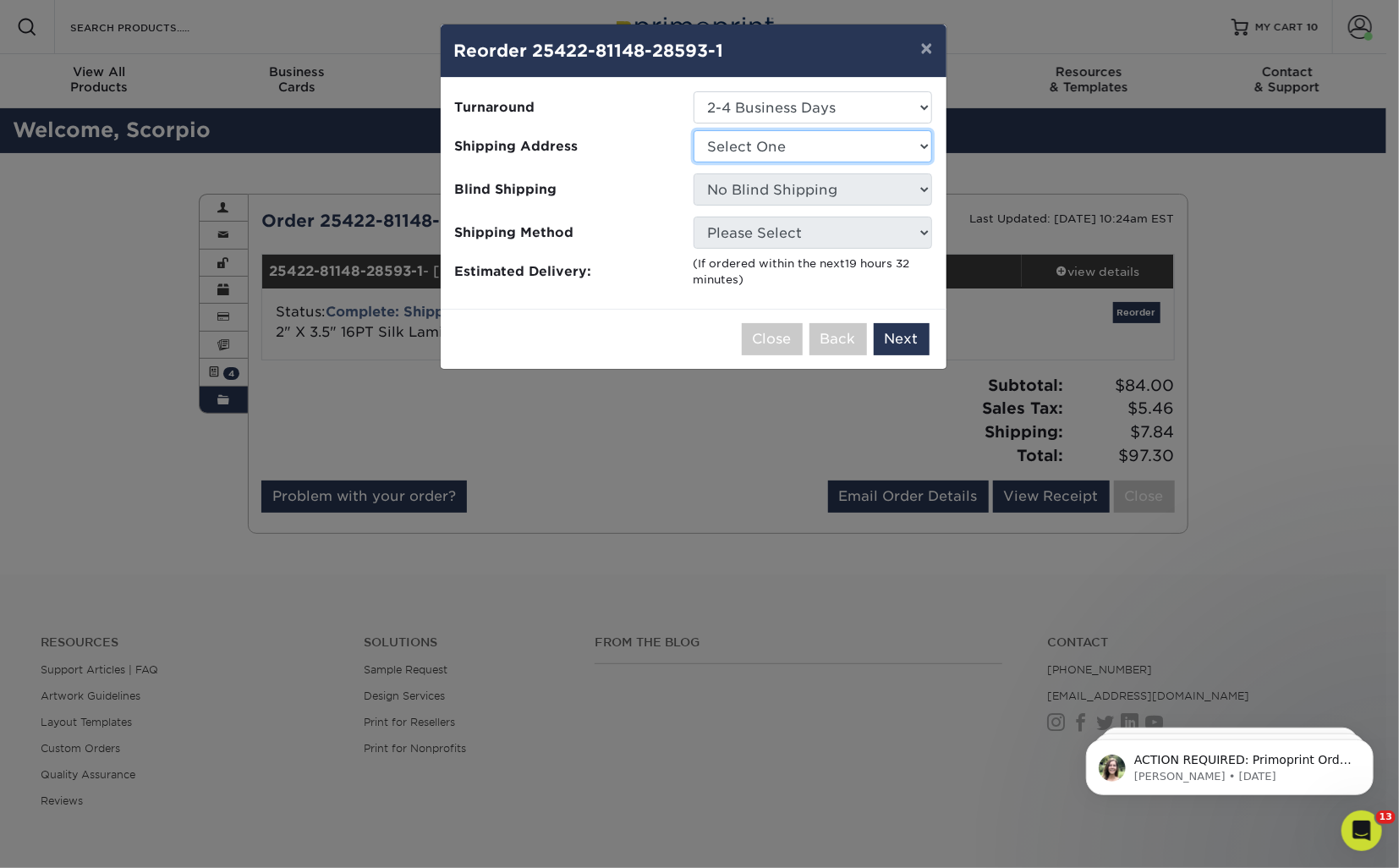
click at [755, 148] on select "Select One Gainesville Office [PERSON_NAME][GEOGRAPHIC_DATA] [GEOGRAPHIC_DATA] …" at bounding box center [813, 145] width 239 height 32
select select "273130"
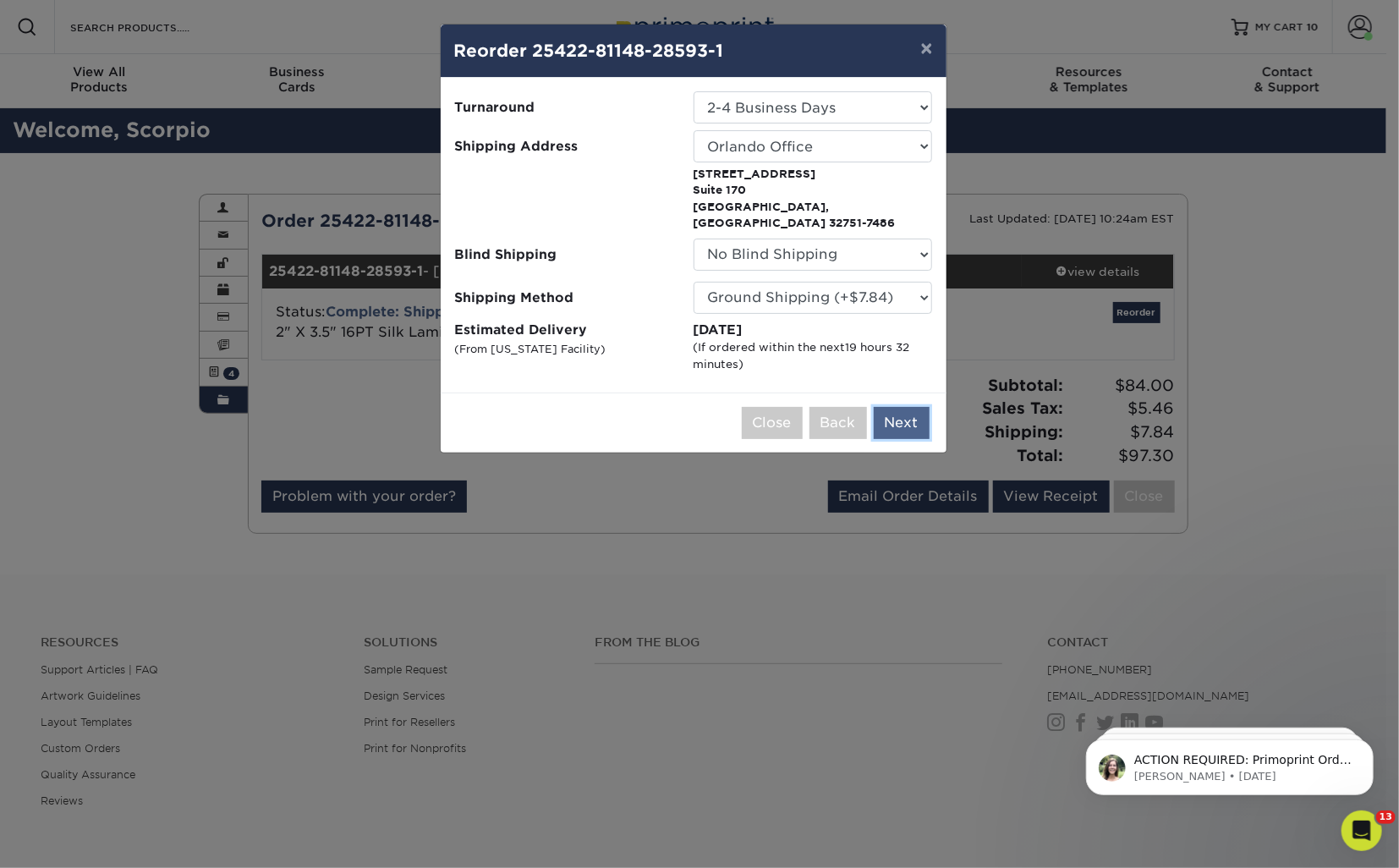
click at [899, 407] on button "Next" at bounding box center [902, 422] width 56 height 32
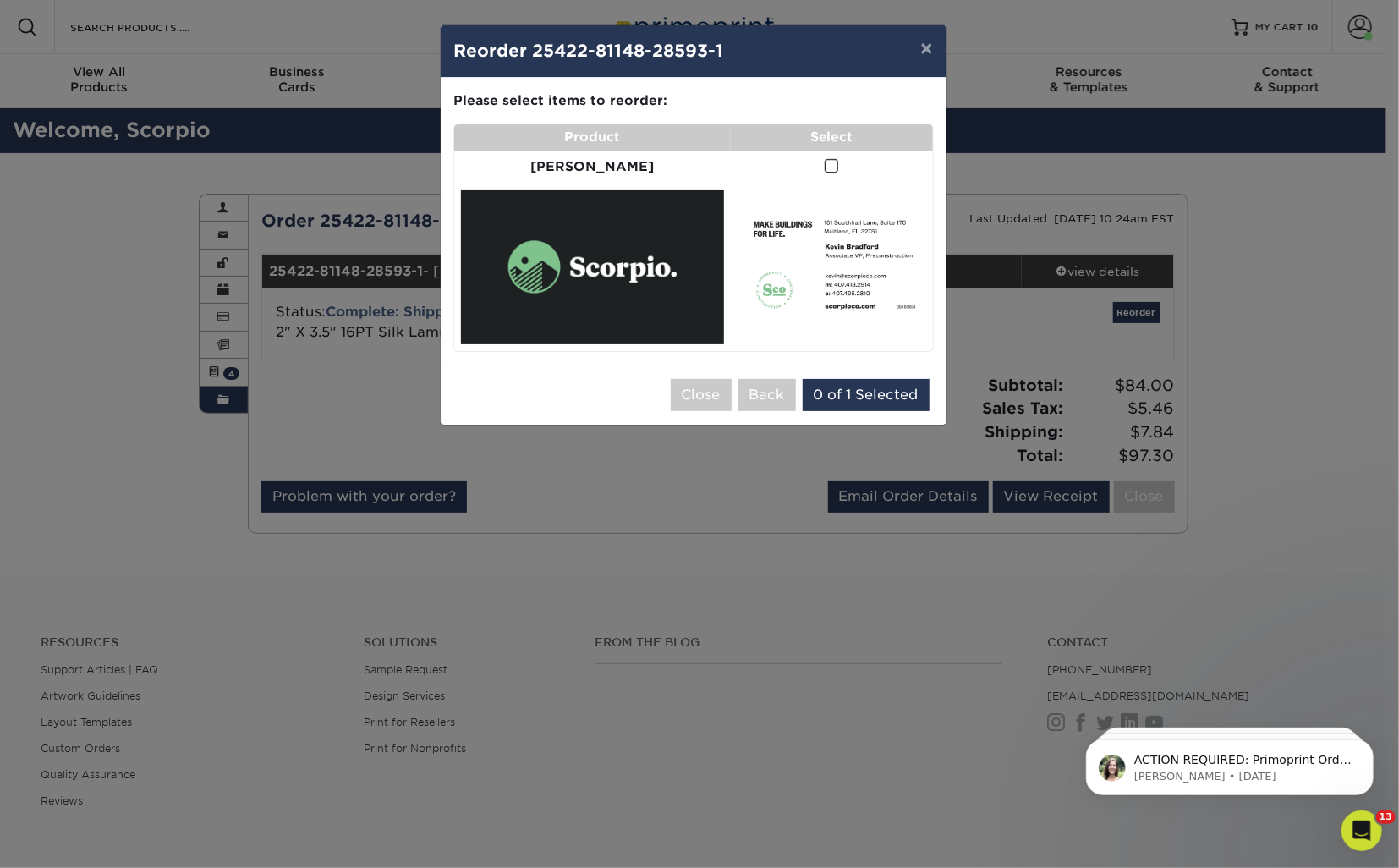
click at [825, 163] on span at bounding box center [831, 166] width 14 height 16
click at [0, 0] on input "checkbox" at bounding box center [0, 0] width 0 height 0
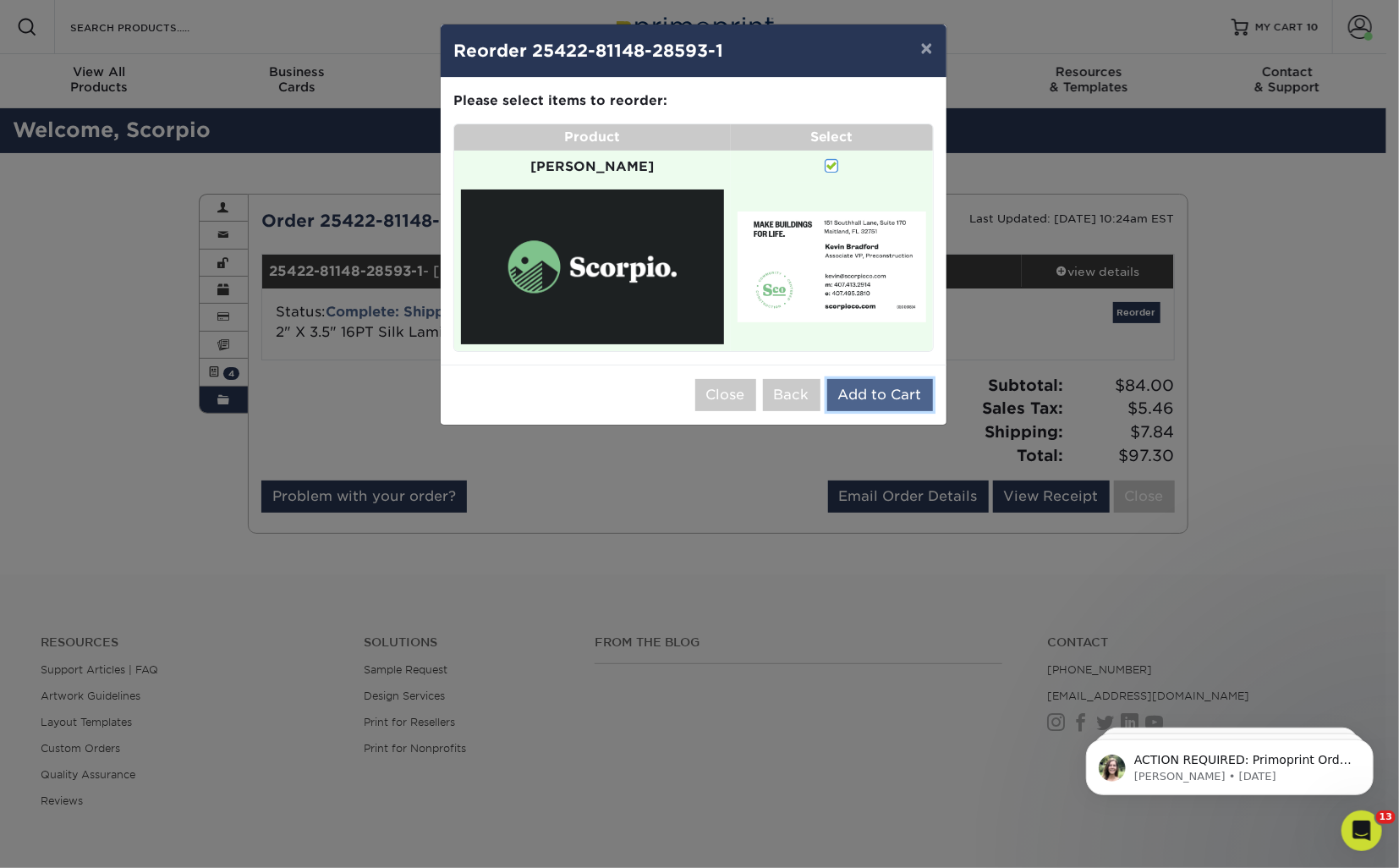
click at [875, 379] on button "Add to Cart" at bounding box center [880, 394] width 106 height 32
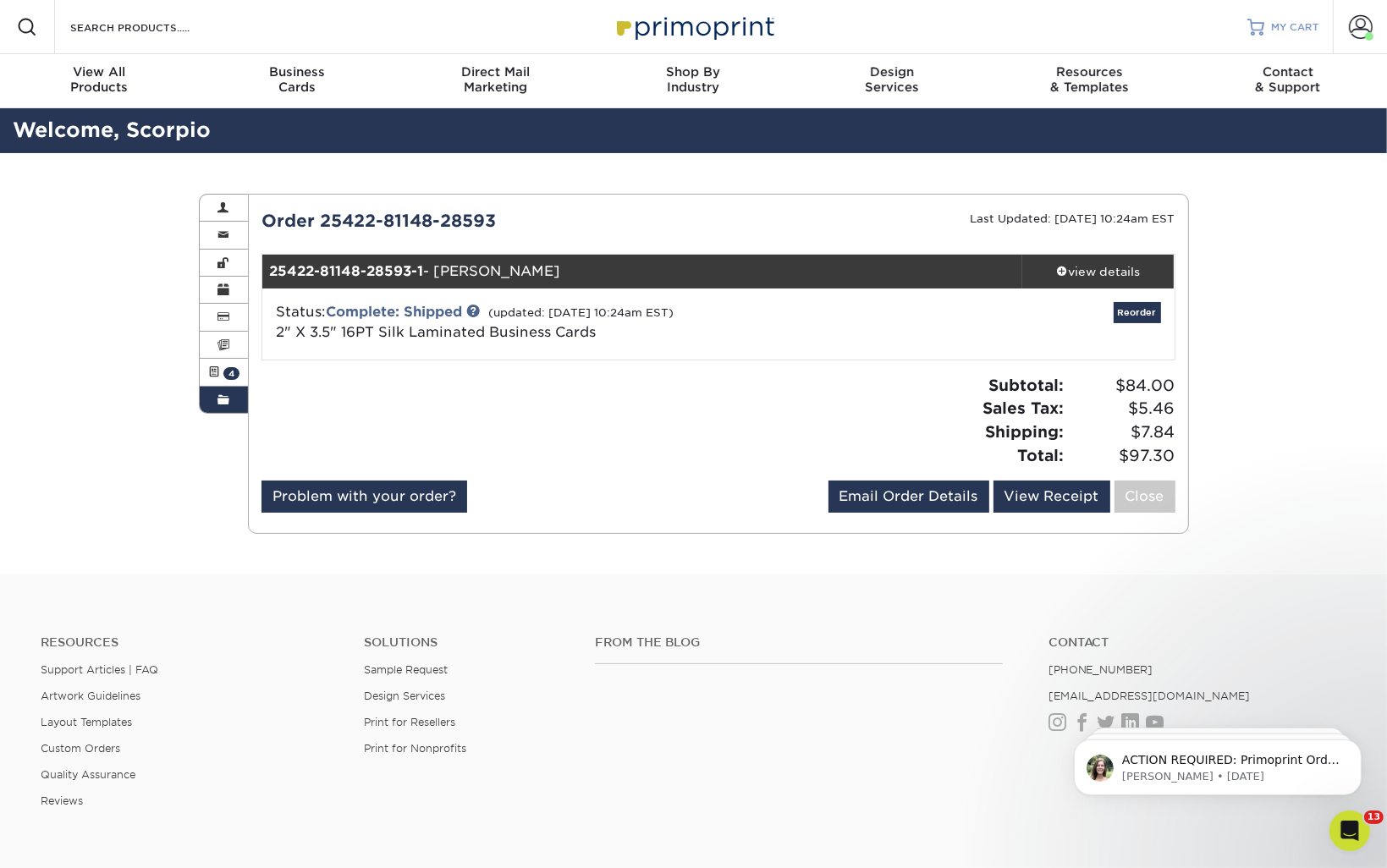
click at [1287, 29] on span "MY CART" at bounding box center [1294, 27] width 48 height 14
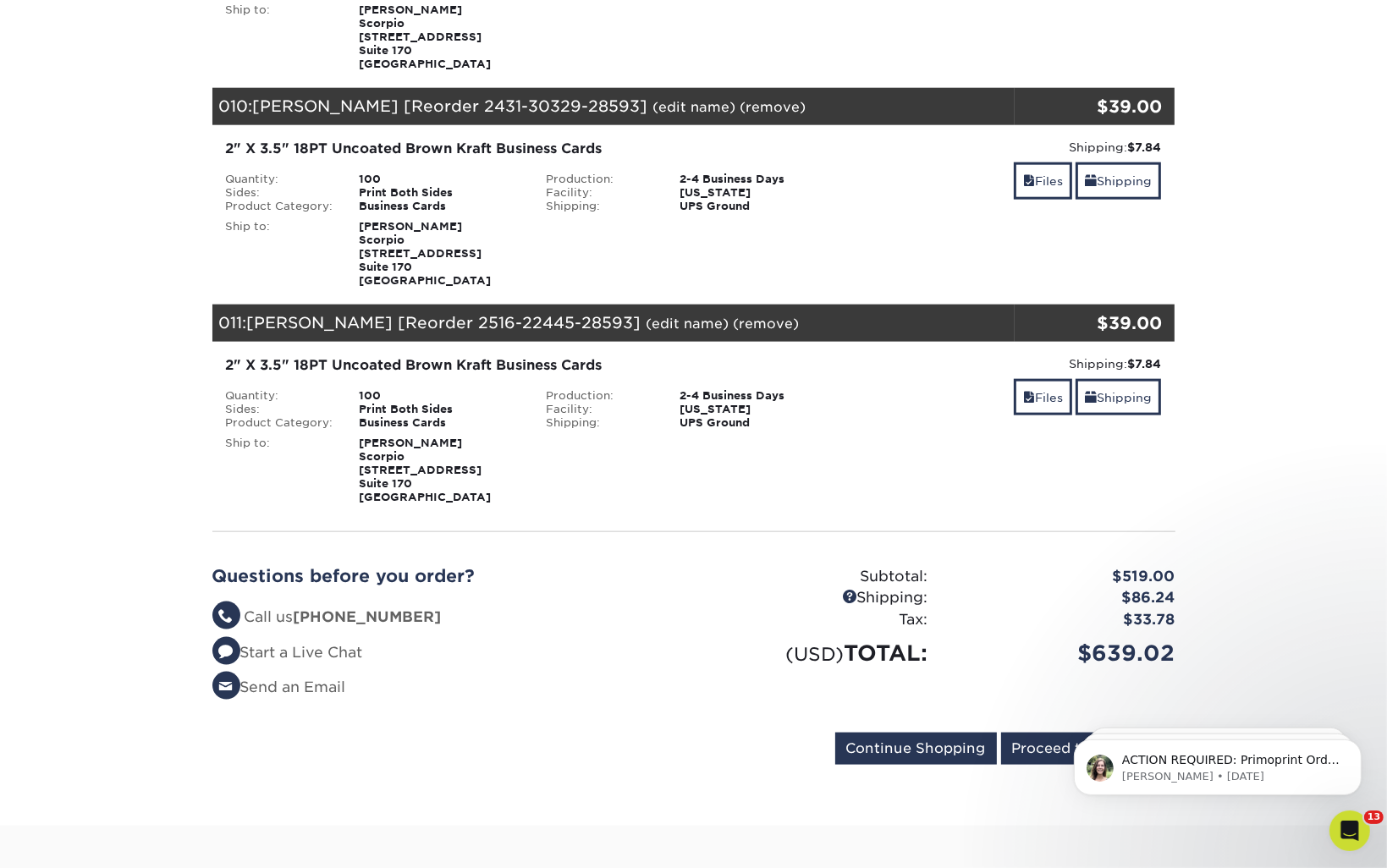
scroll to position [2283, 0]
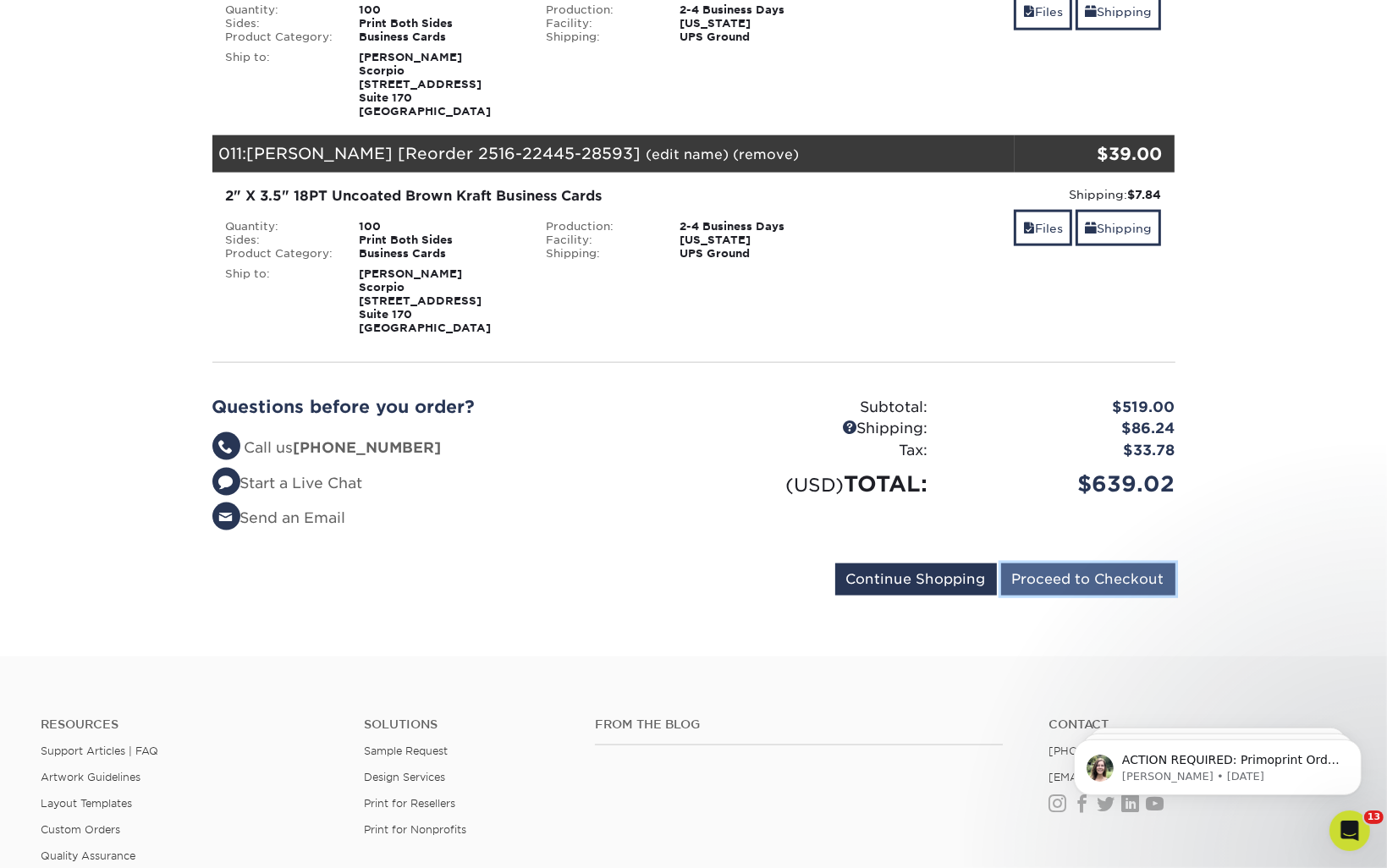
click at [1064, 585] on input "Proceed to Checkout" at bounding box center [1087, 579] width 174 height 32
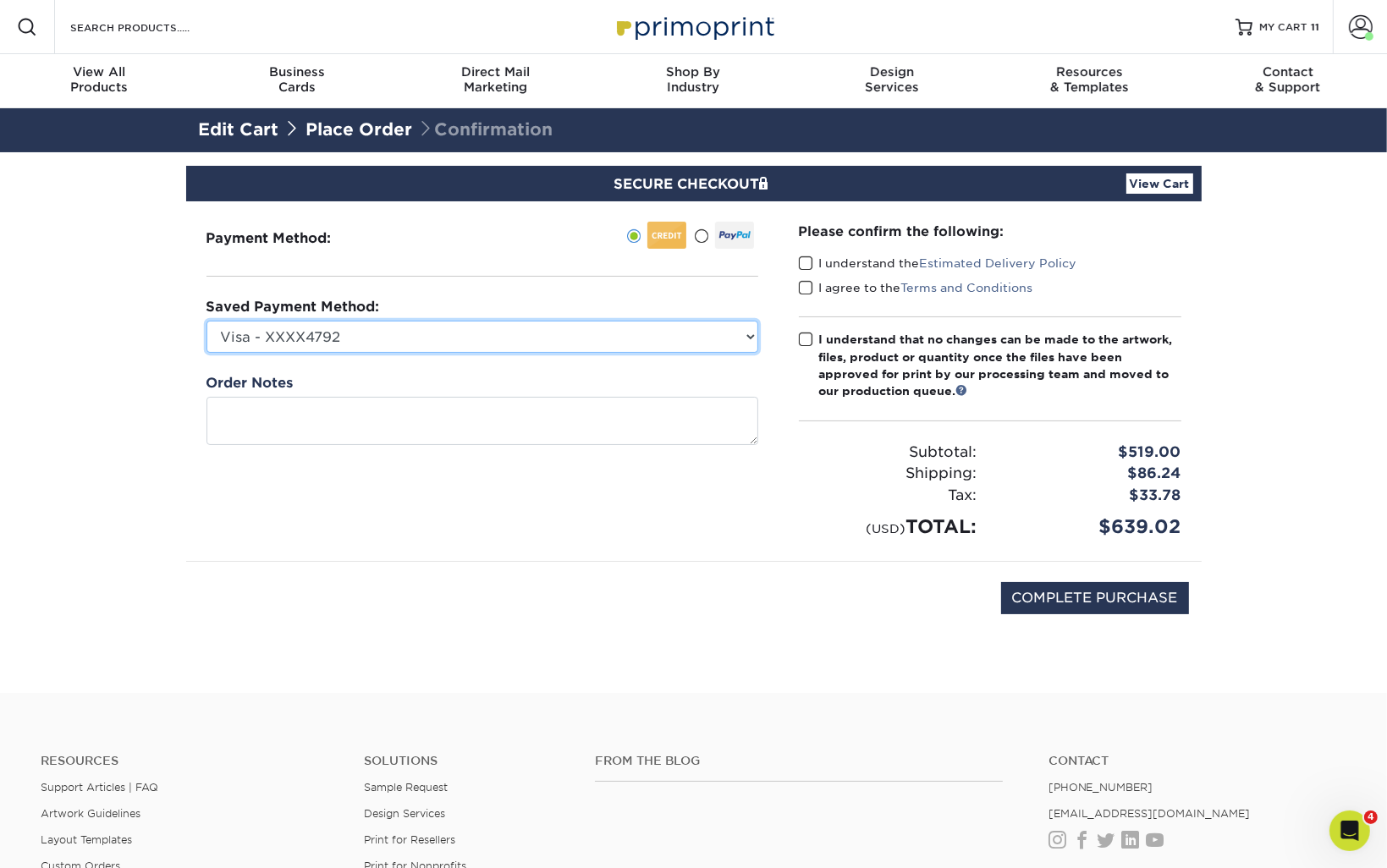
click at [335, 341] on select "Visa - XXXX4792 Visa - XXXX5126 Visa - XXXX6562 Visa - XXXX8990 Visa - XXXX7950…" at bounding box center [482, 336] width 551 height 32
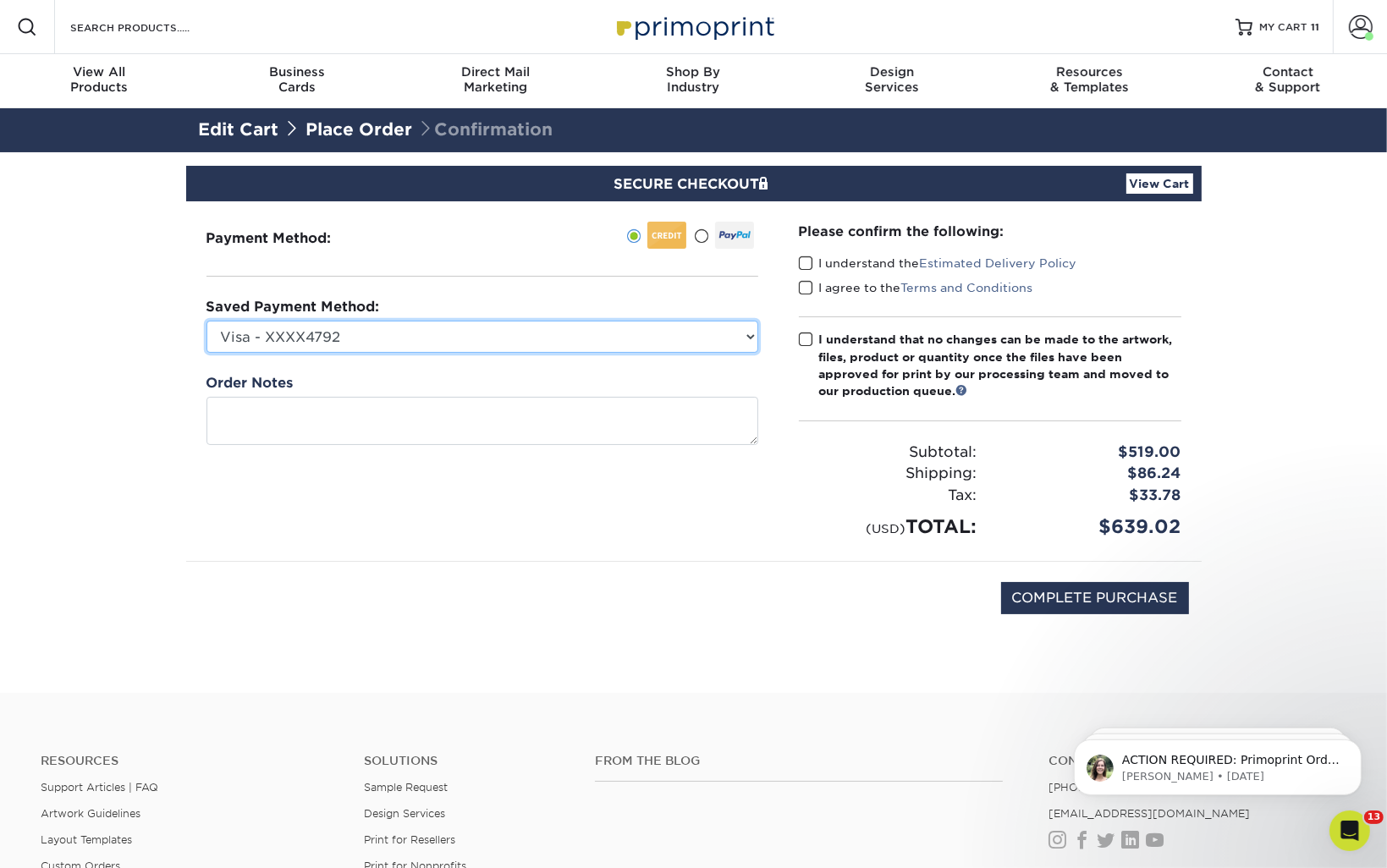
select select "74747"
click at [206, 321] on select "Visa - XXXX4792 Visa - XXXX5126 Visa - XXXX6562 Visa - XXXX8990 Visa - XXXX7950…" at bounding box center [482, 336] width 551 height 32
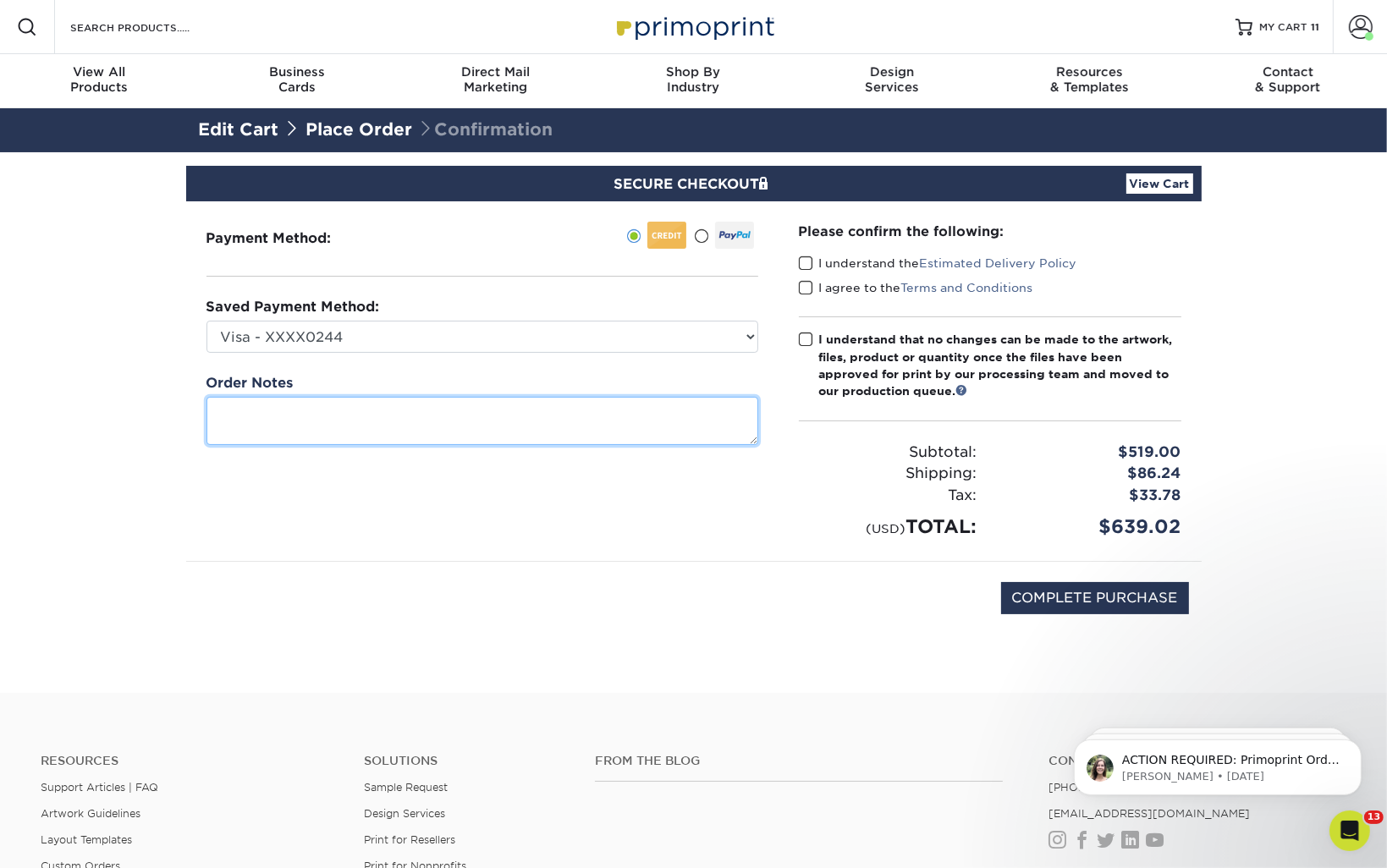
click at [307, 411] on textarea at bounding box center [482, 421] width 551 height 48
type textarea "R"
click at [813, 262] on span at bounding box center [806, 263] width 14 height 16
click at [0, 0] on input "I understand the Estimated Delivery Policy" at bounding box center [0, 0] width 0 height 0
click at [802, 283] on span at bounding box center [806, 288] width 14 height 16
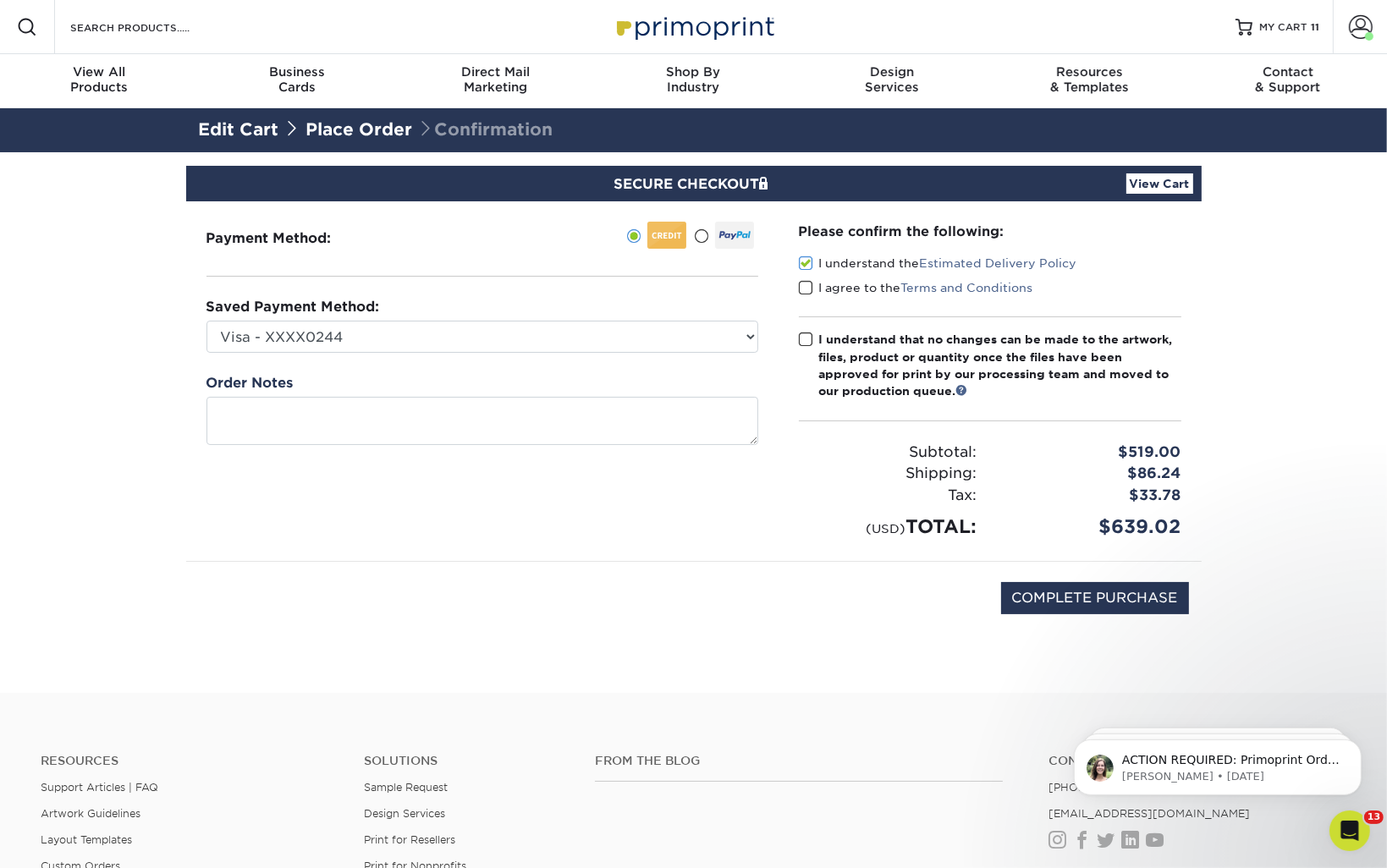
click at [0, 0] on input "I agree to the Terms and Conditions" at bounding box center [0, 0] width 0 height 0
click at [806, 338] on span at bounding box center [806, 339] width 14 height 16
click at [0, 0] on input "I understand that no changes can be made to the artwork, files, product or quan…" at bounding box center [0, 0] width 0 height 0
click at [1059, 593] on input "COMPLETE PURCHASE" at bounding box center [1094, 597] width 188 height 32
type input "PROCESSING, PLEASE WAIT..."
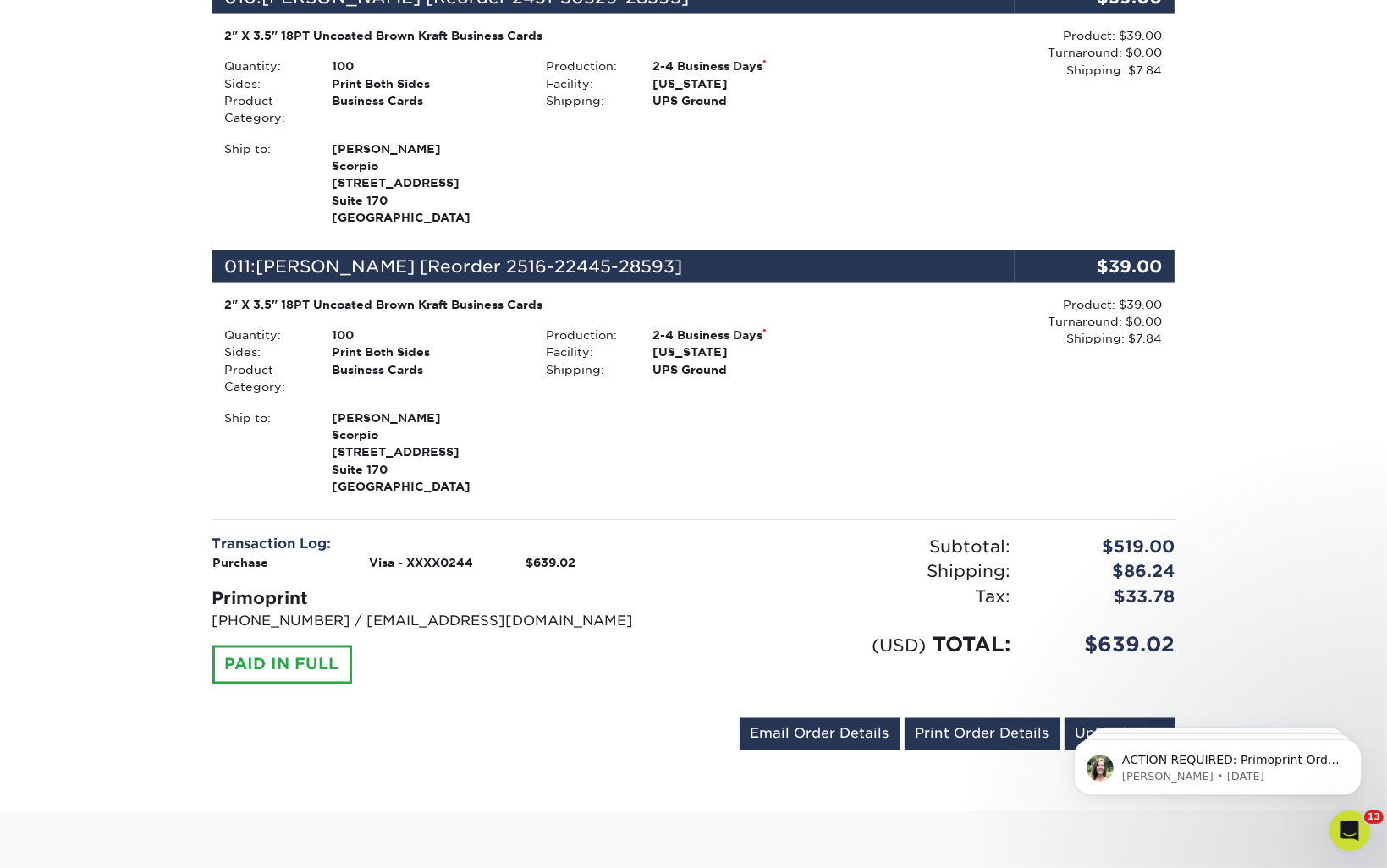
scroll to position [3044, 0]
